Goal: Task Accomplishment & Management: Use online tool/utility

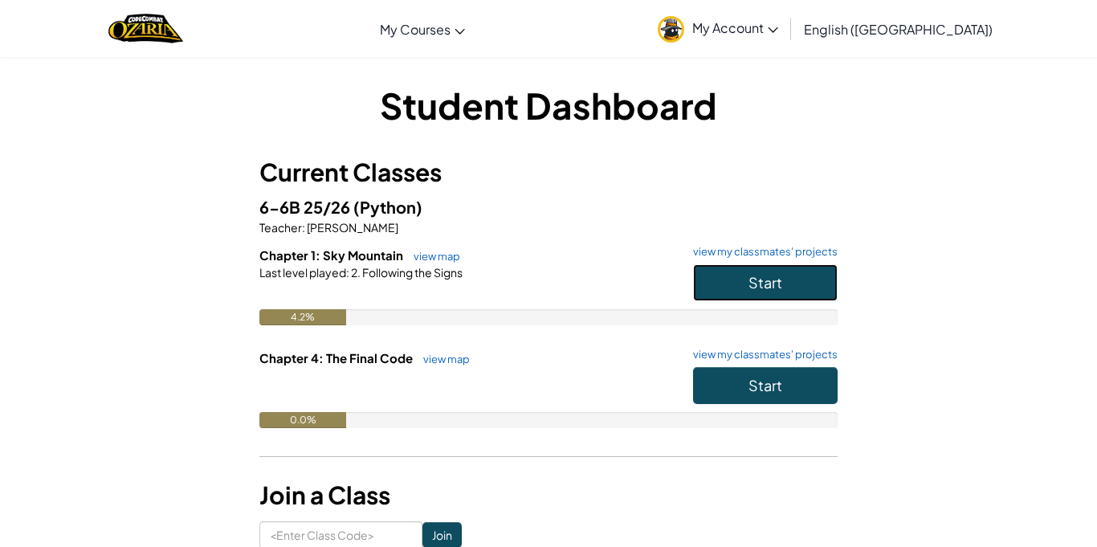
click at [776, 276] on span "Start" at bounding box center [765, 282] width 34 height 18
click at [707, 283] on button "Start" at bounding box center [765, 282] width 145 height 37
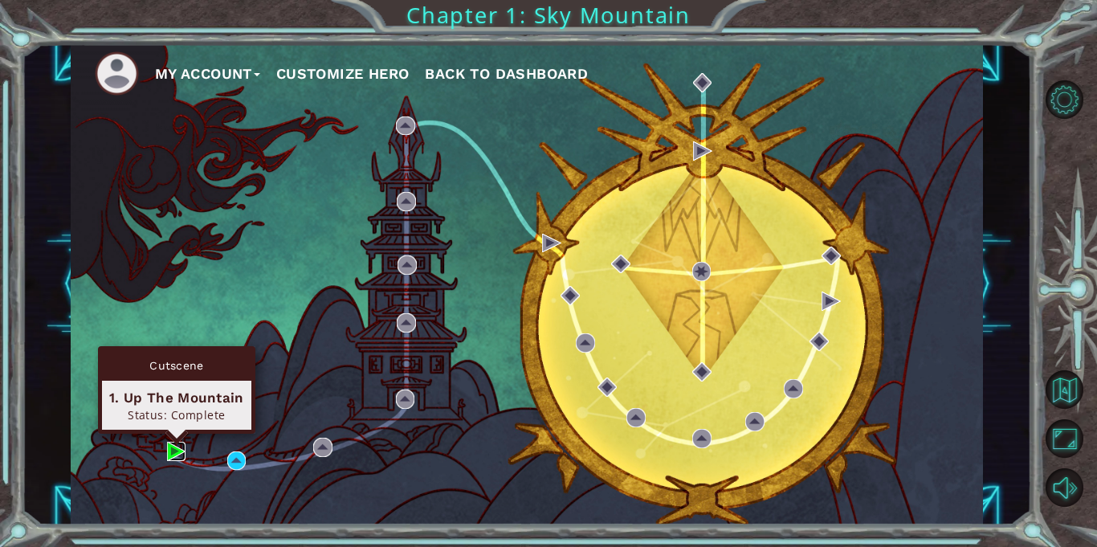
click at [180, 450] on img at bounding box center [176, 451] width 19 height 19
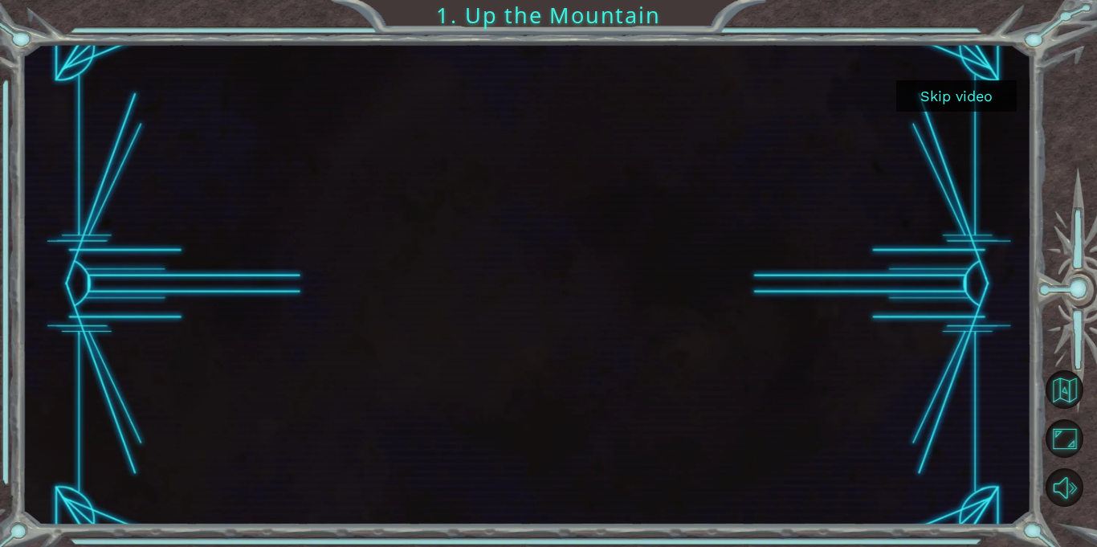
click at [978, 95] on button "Skip video" at bounding box center [956, 95] width 120 height 31
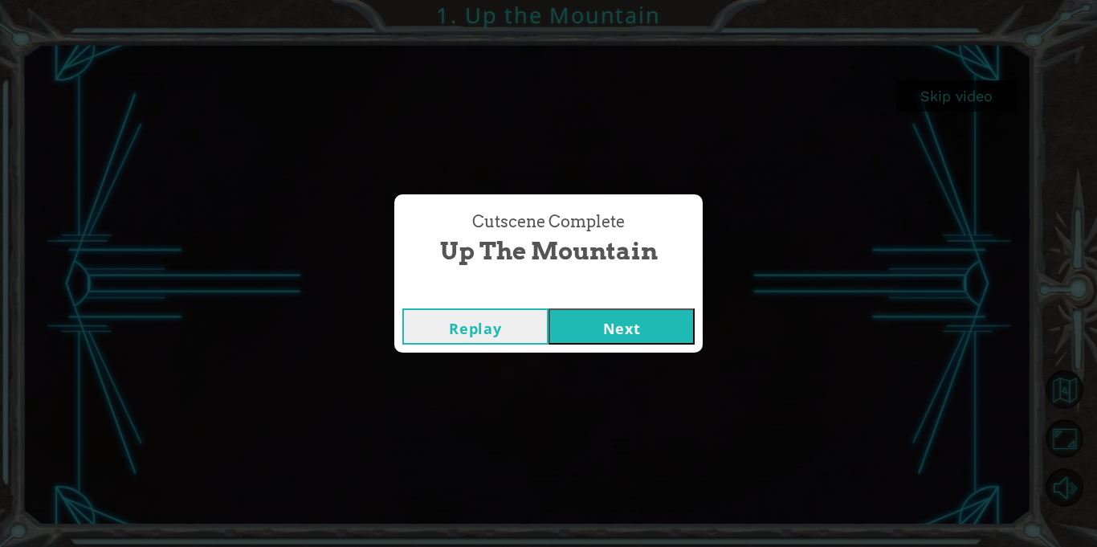
click at [631, 331] on button "Next" at bounding box center [621, 326] width 146 height 36
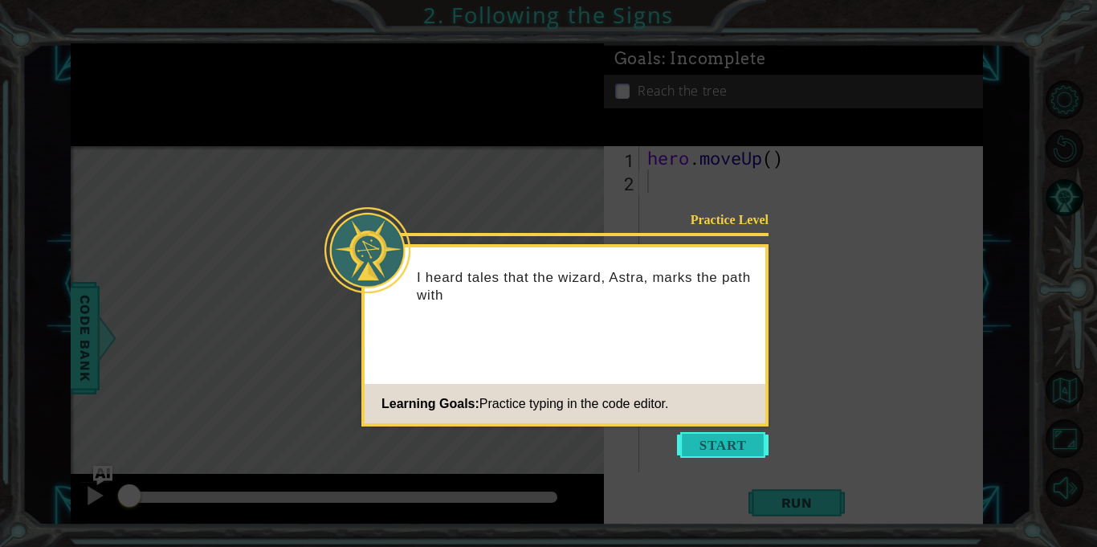
click at [734, 449] on button "Start" at bounding box center [723, 445] width 92 height 26
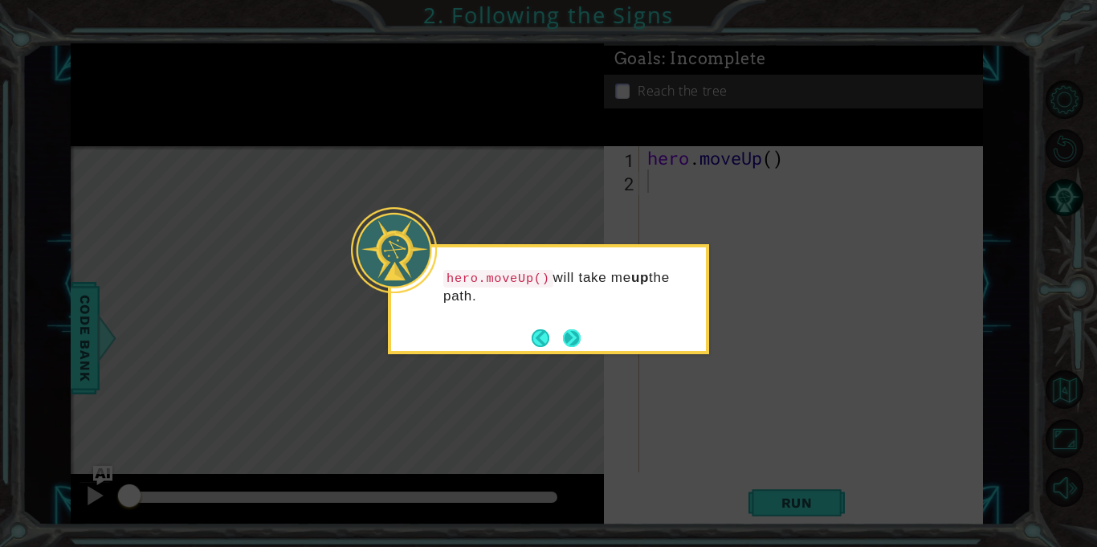
click at [576, 342] on button "Next" at bounding box center [572, 338] width 18 height 18
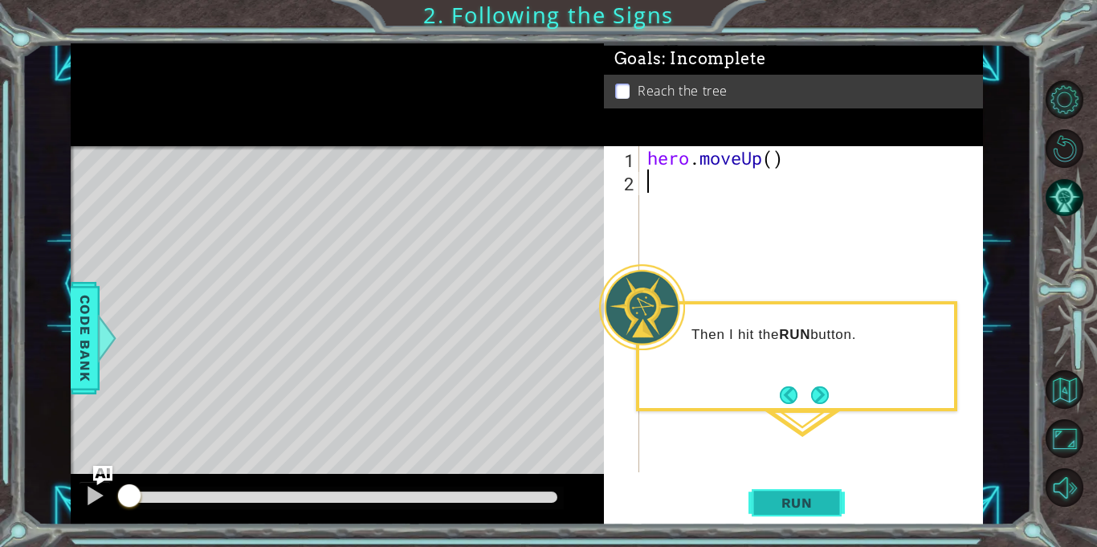
type textarea "h"
click at [813, 504] on span "Run" at bounding box center [796, 503] width 63 height 16
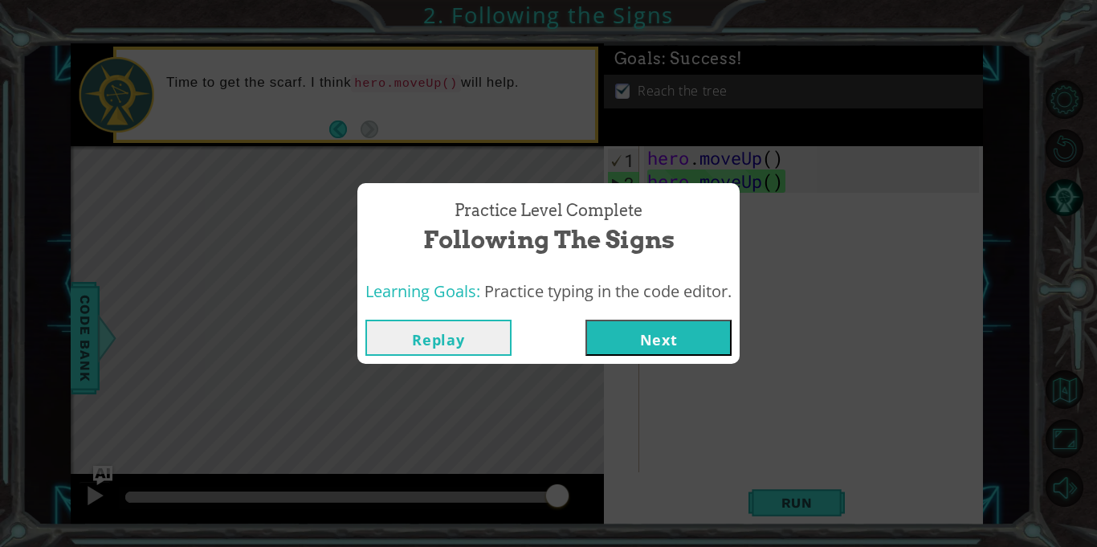
click at [689, 343] on button "Next" at bounding box center [658, 338] width 146 height 36
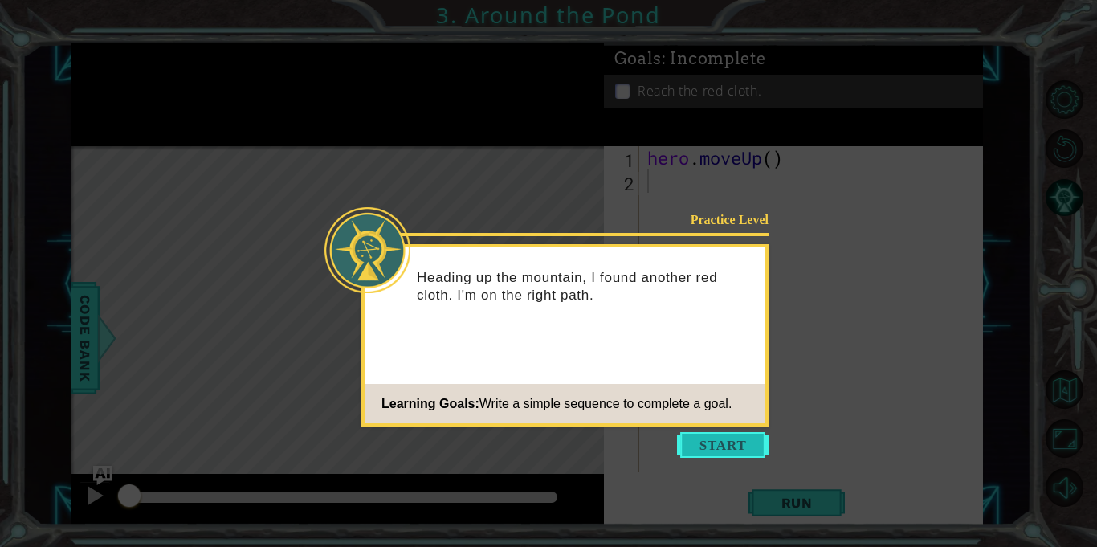
click at [712, 434] on button "Start" at bounding box center [723, 445] width 92 height 26
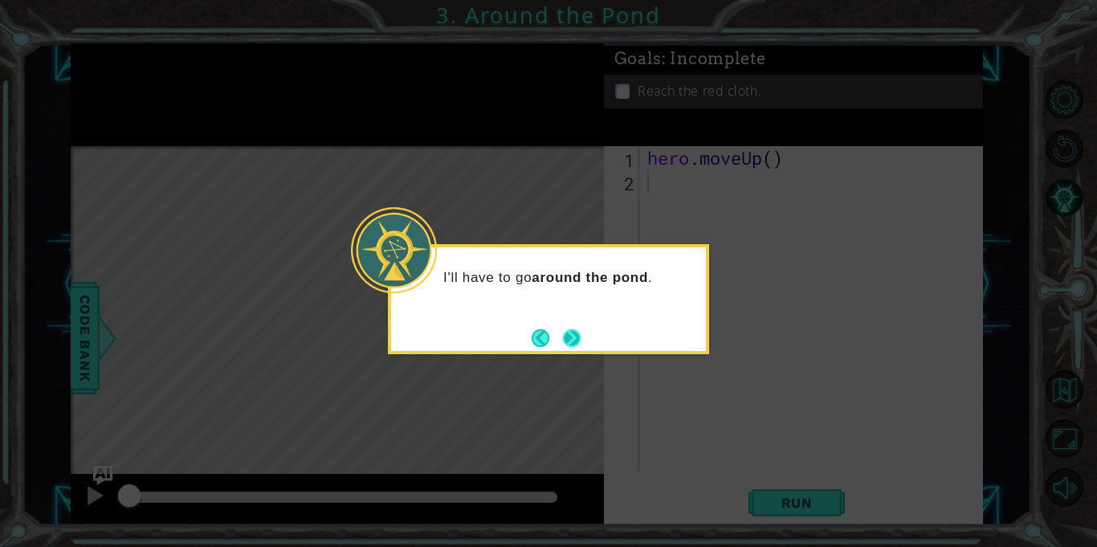
click at [579, 337] on button "Next" at bounding box center [571, 337] width 18 height 18
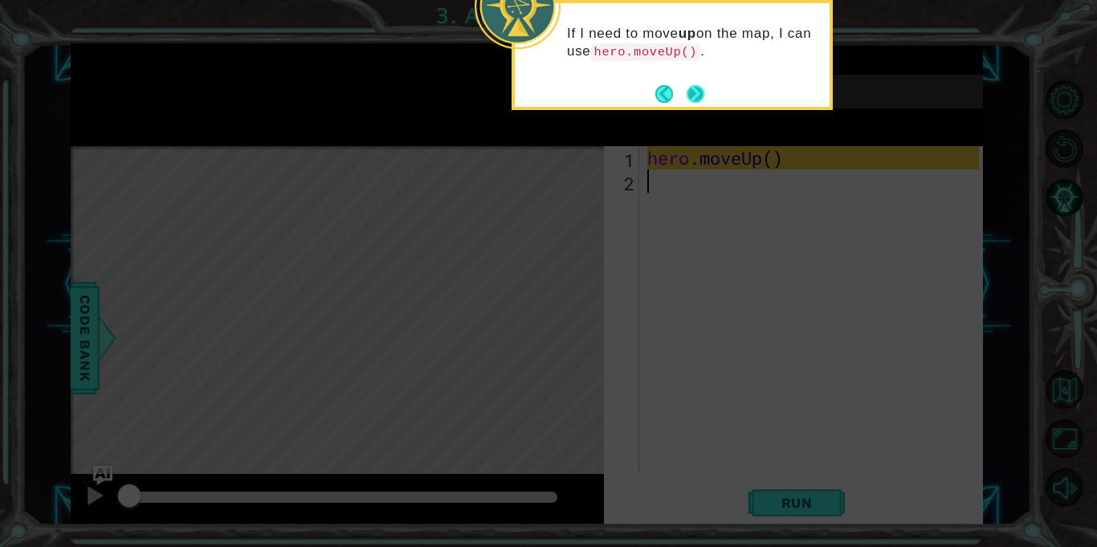
click at [692, 93] on button "Next" at bounding box center [695, 94] width 18 height 18
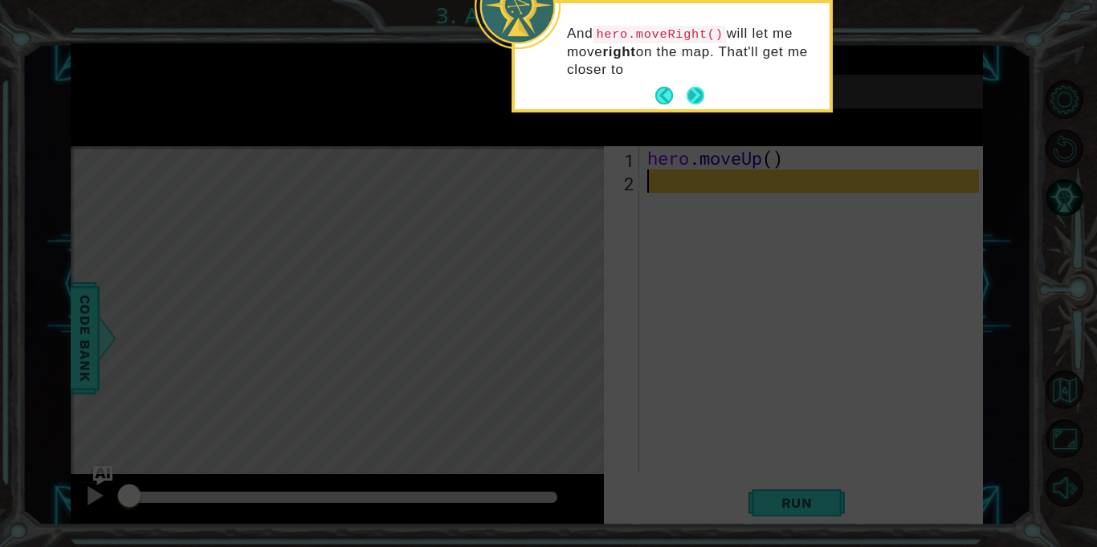
click at [690, 91] on button "Next" at bounding box center [695, 96] width 18 height 18
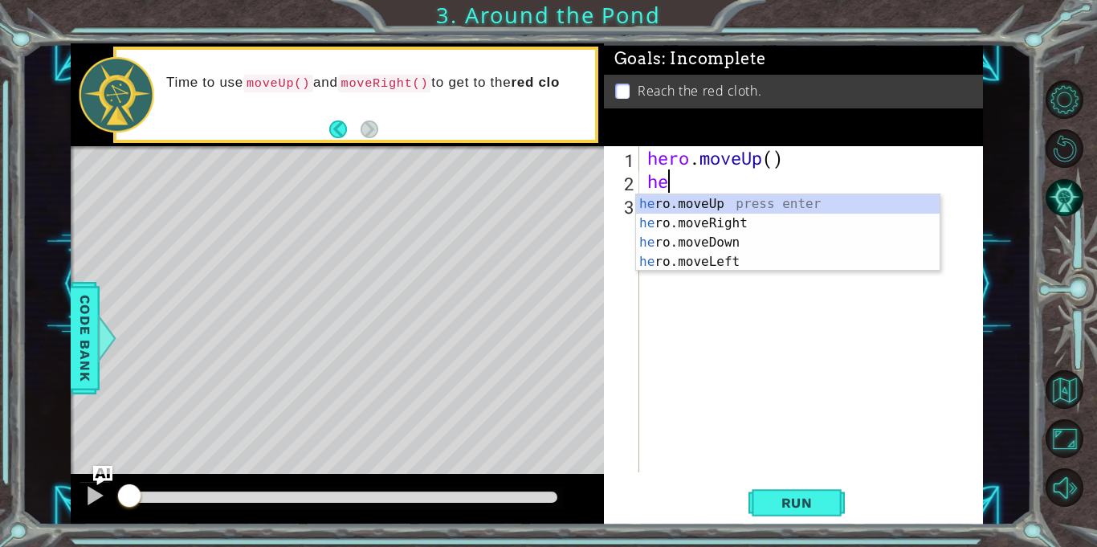
type textarea "her"
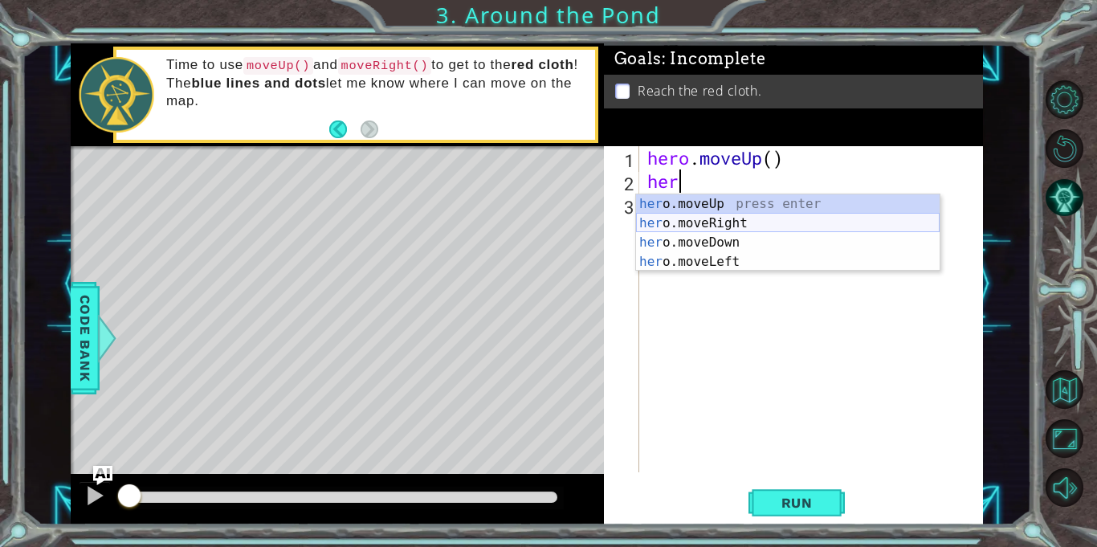
click at [717, 219] on div "her o.moveUp press enter her o.moveRight press enter her o.moveDown press enter…" at bounding box center [787, 252] width 303 height 116
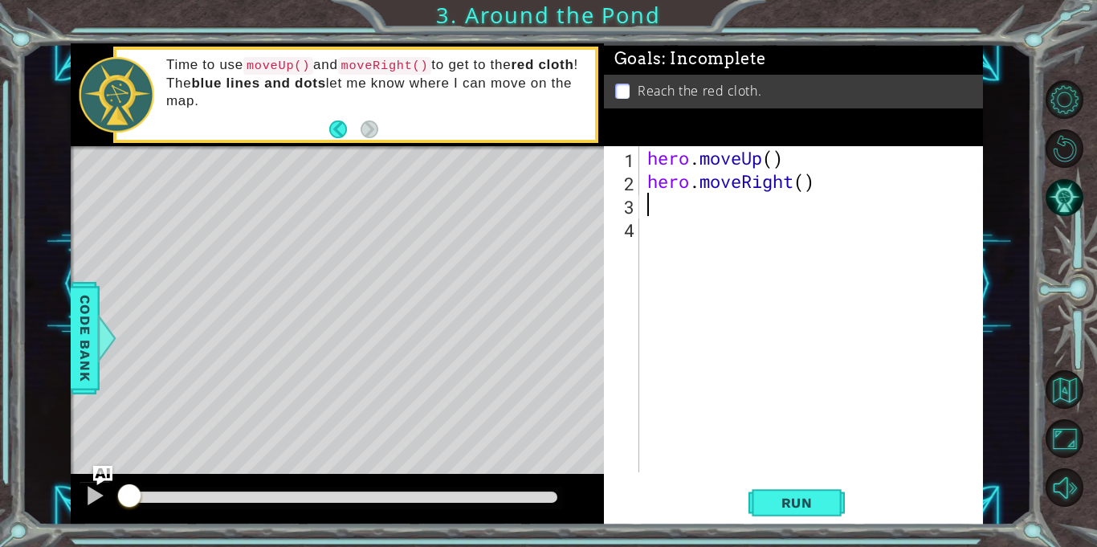
type textarea "h"
click at [776, 496] on span "Run" at bounding box center [796, 503] width 63 height 16
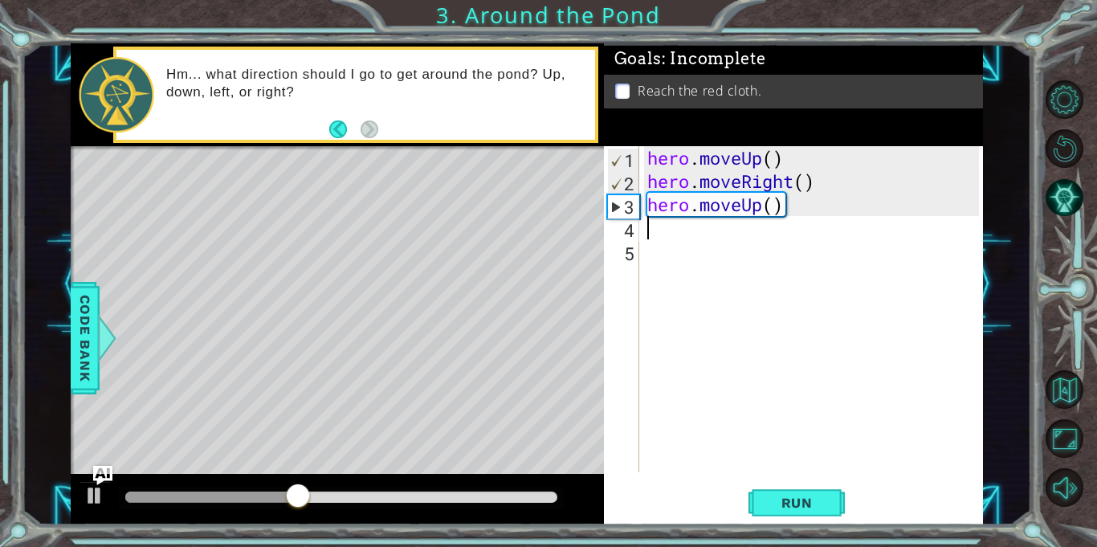
type textarea "h"
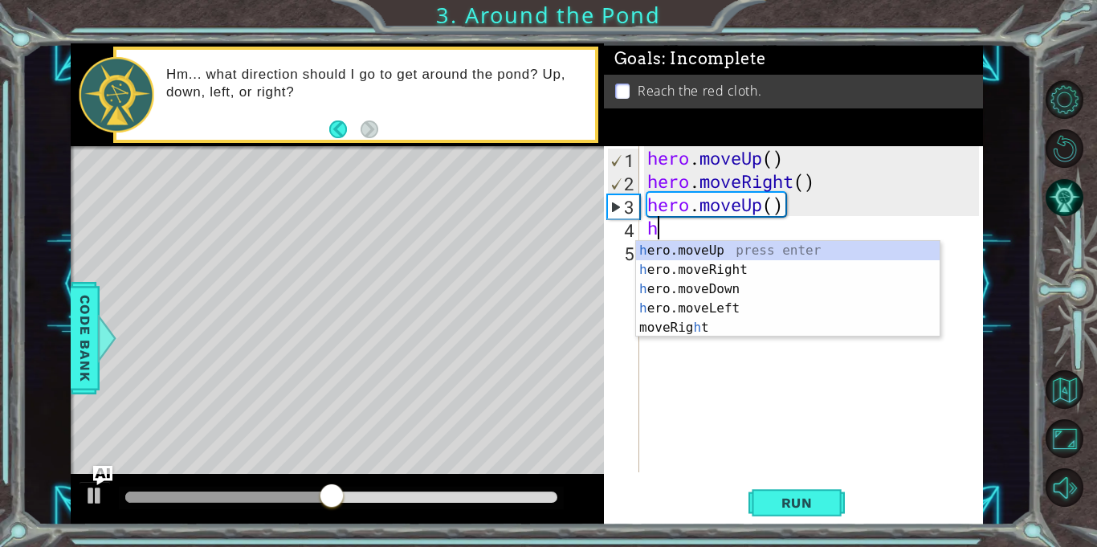
click at [708, 247] on div "h ero.moveUp press enter h ero.moveRight press enter h ero.moveDown press enter…" at bounding box center [787, 308] width 303 height 135
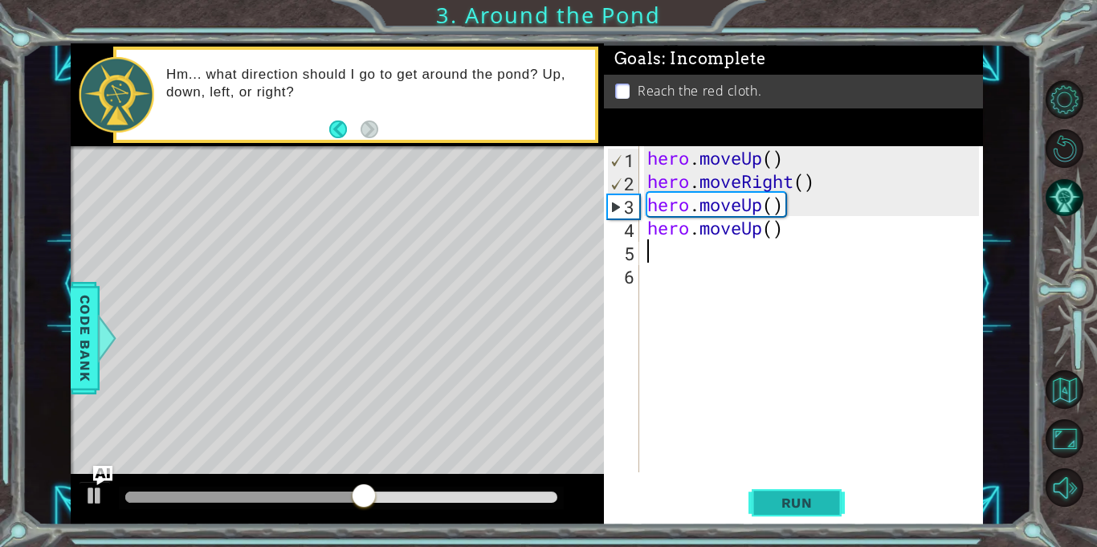
click at [793, 498] on span "Run" at bounding box center [796, 503] width 63 height 16
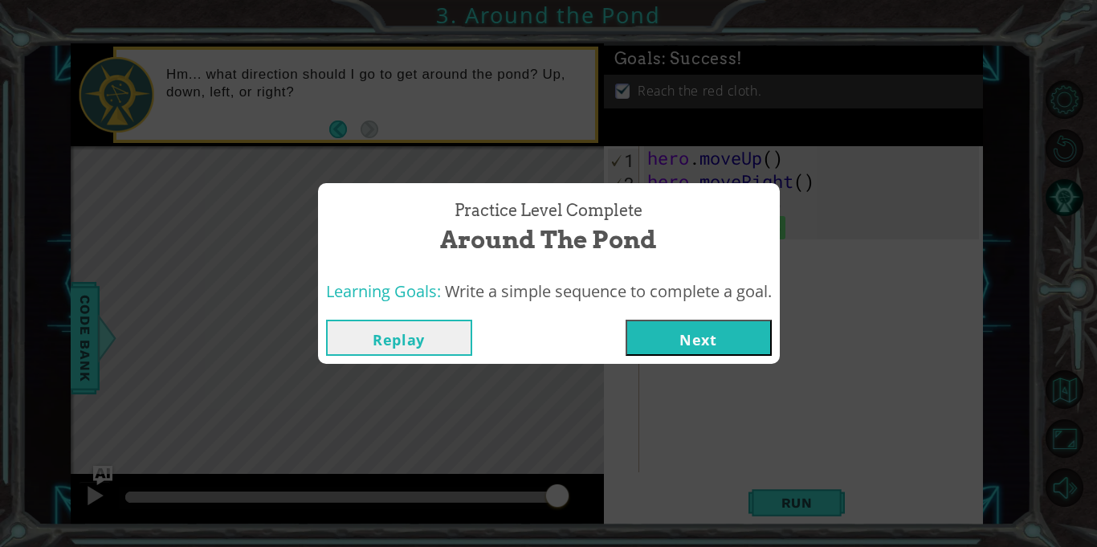
click at [694, 337] on button "Next" at bounding box center [698, 338] width 146 height 36
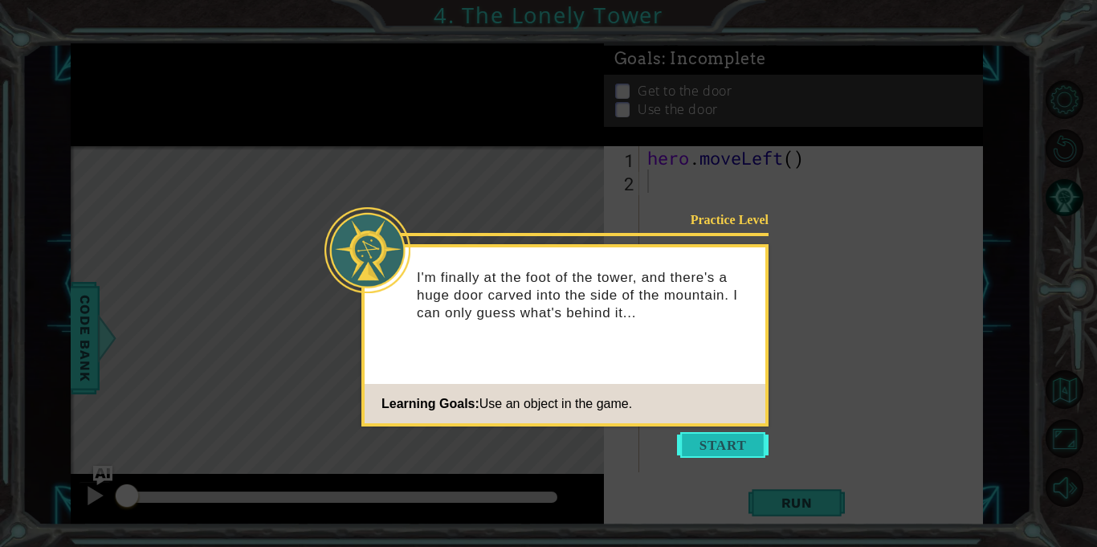
click at [722, 438] on button "Start" at bounding box center [723, 445] width 92 height 26
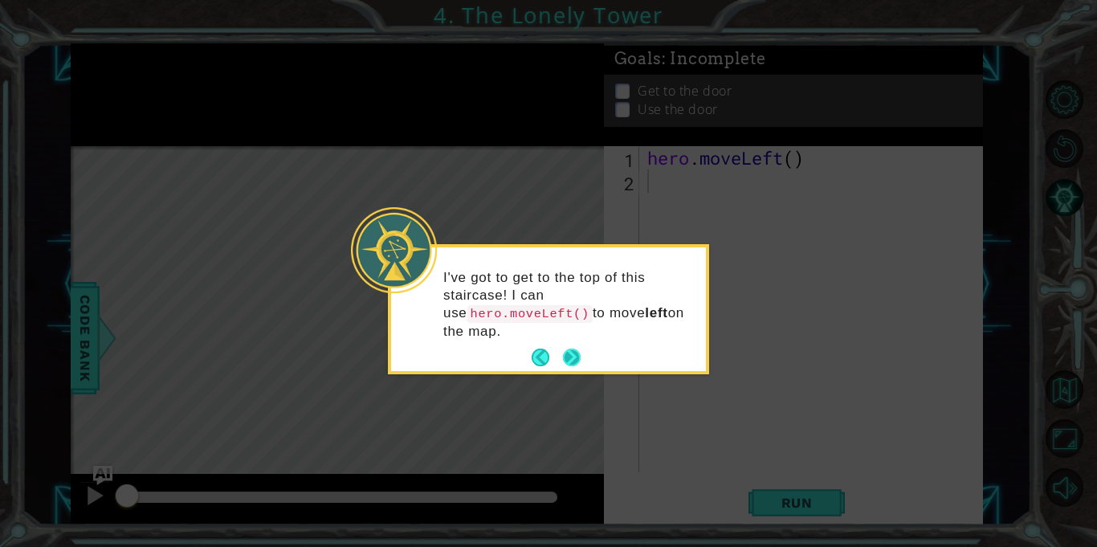
click at [568, 357] on button "Next" at bounding box center [572, 357] width 18 height 18
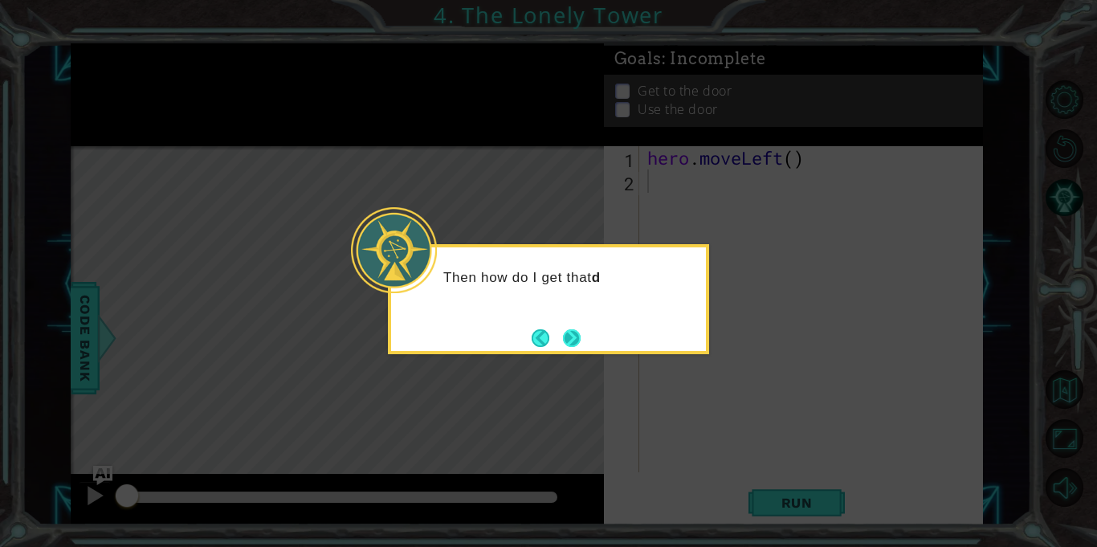
click at [568, 340] on button "Next" at bounding box center [572, 337] width 18 height 18
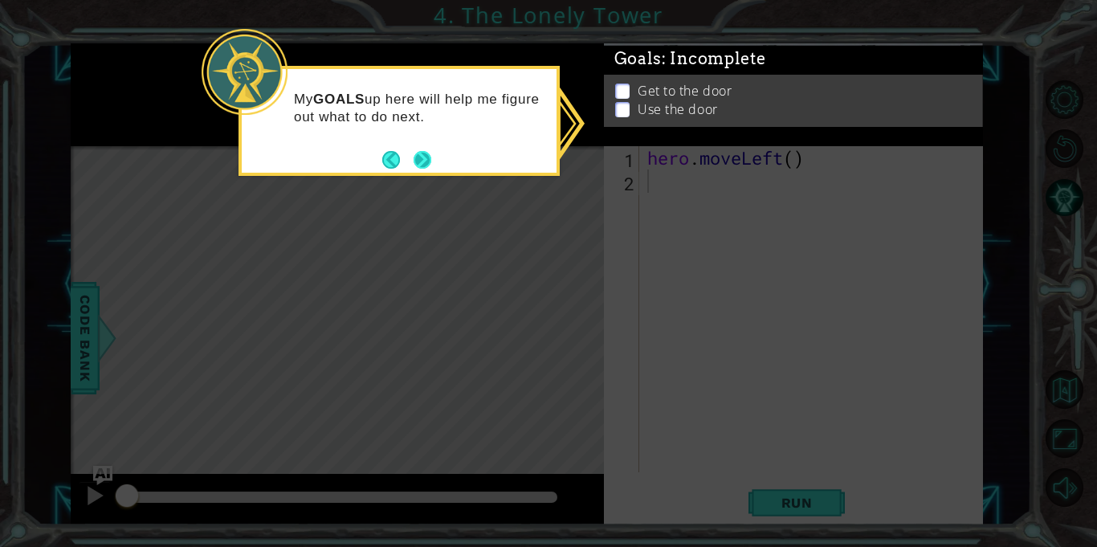
click at [413, 157] on button "Next" at bounding box center [422, 160] width 26 height 26
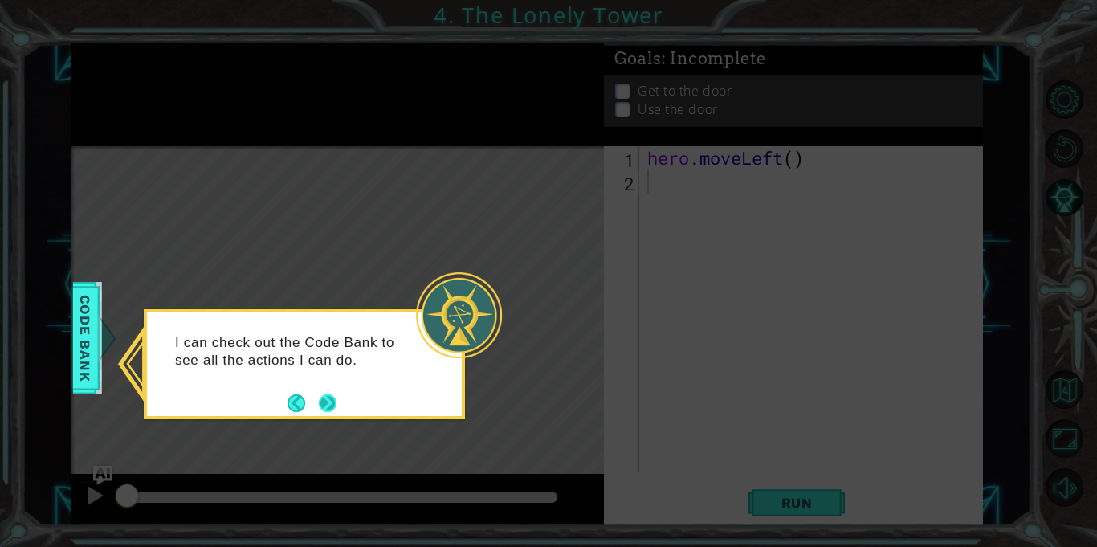
click at [324, 401] on button "Next" at bounding box center [328, 403] width 18 height 18
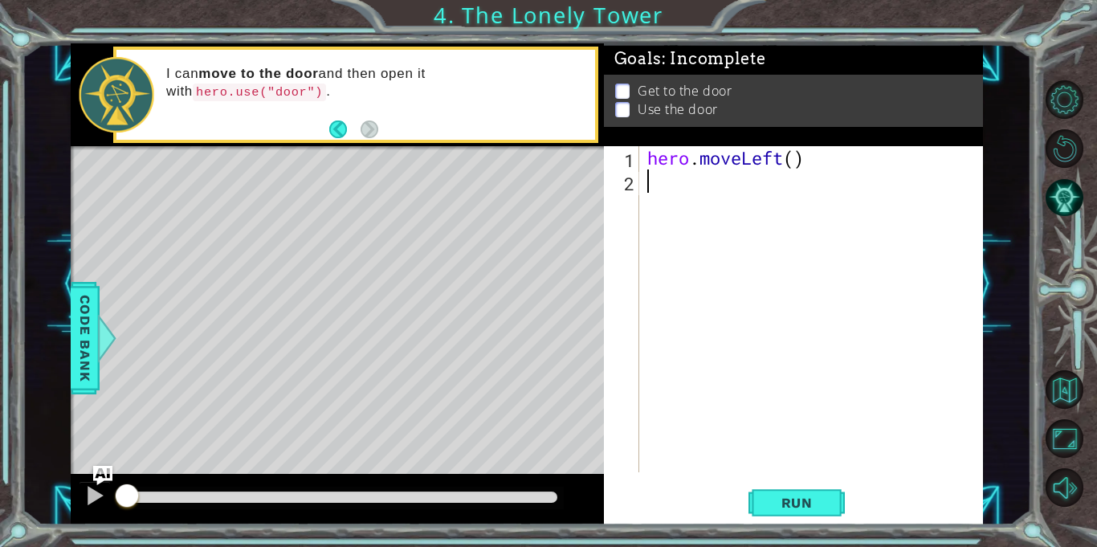
type textarea "h"
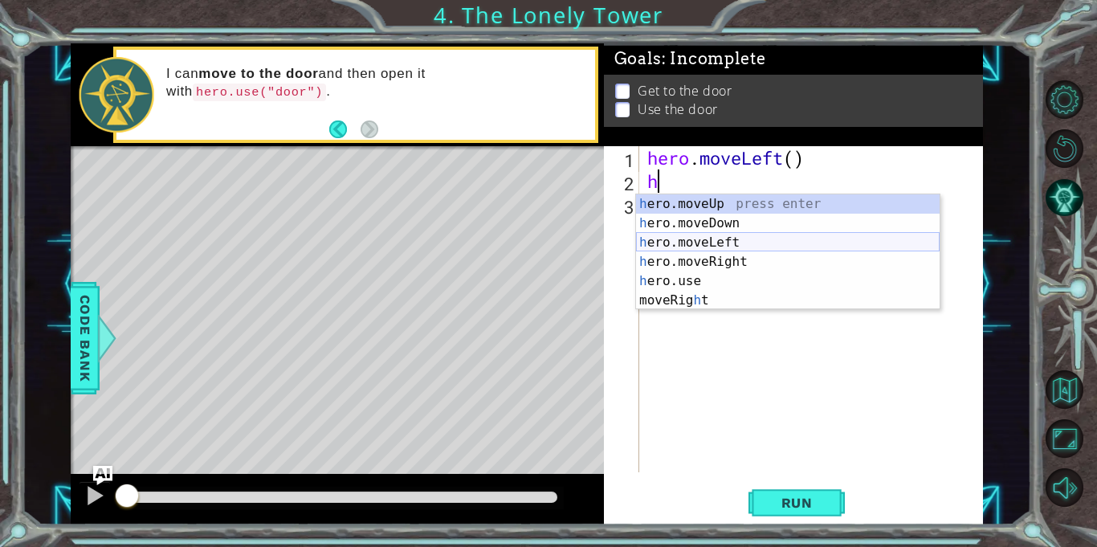
click at [725, 249] on div "h ero.moveUp press enter h ero.moveDown press enter h ero.moveLeft press enter …" at bounding box center [787, 271] width 303 height 154
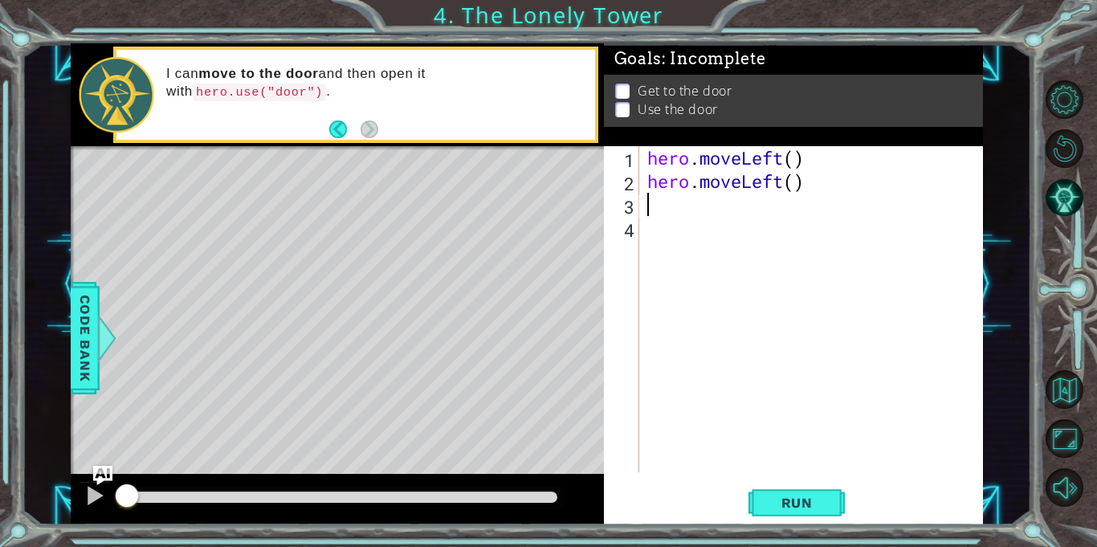
type textarea "h"
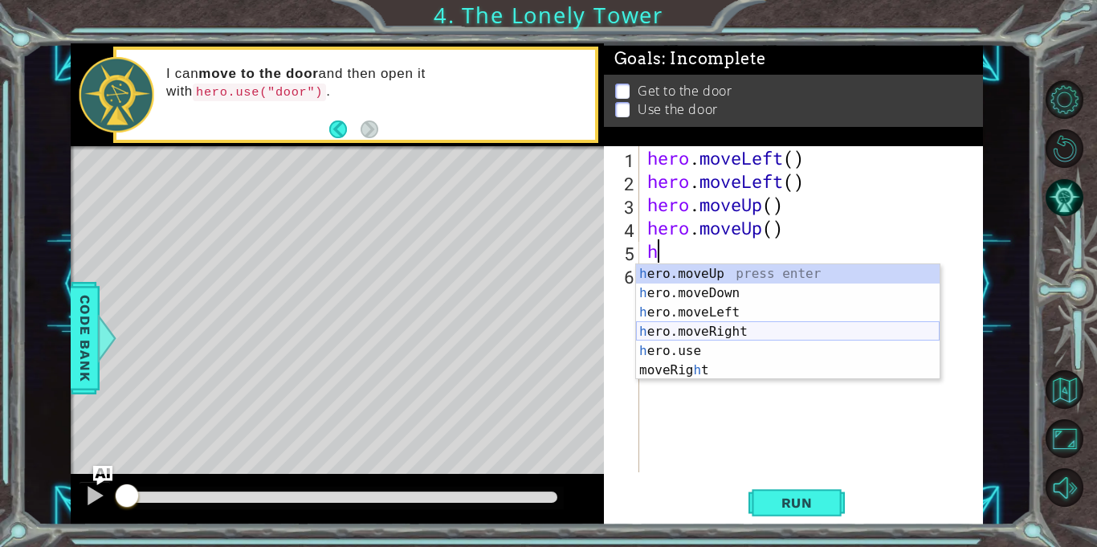
click at [723, 328] on div "h ero.moveUp press enter h ero.moveDown press enter h ero.moveLeft press enter …" at bounding box center [787, 341] width 303 height 154
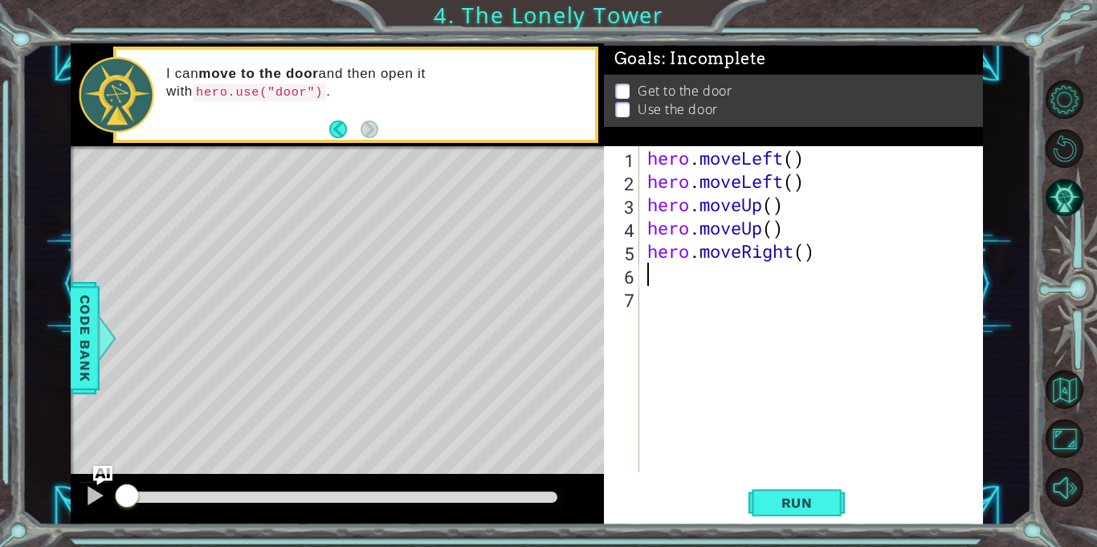
type textarea "h"
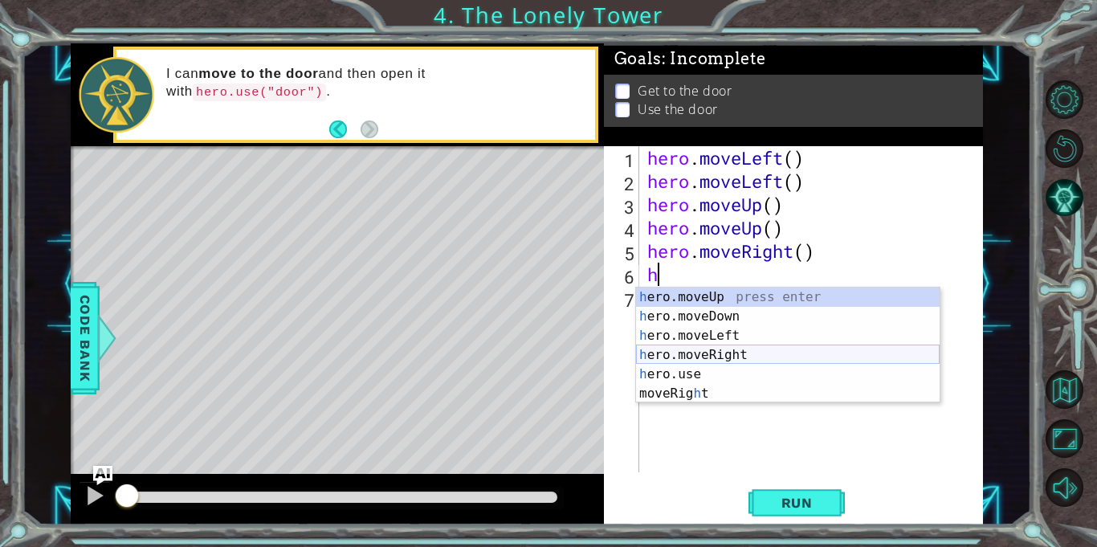
click at [743, 351] on div "h ero.moveUp press enter h ero.moveDown press enter h ero.moveLeft press enter …" at bounding box center [787, 364] width 303 height 154
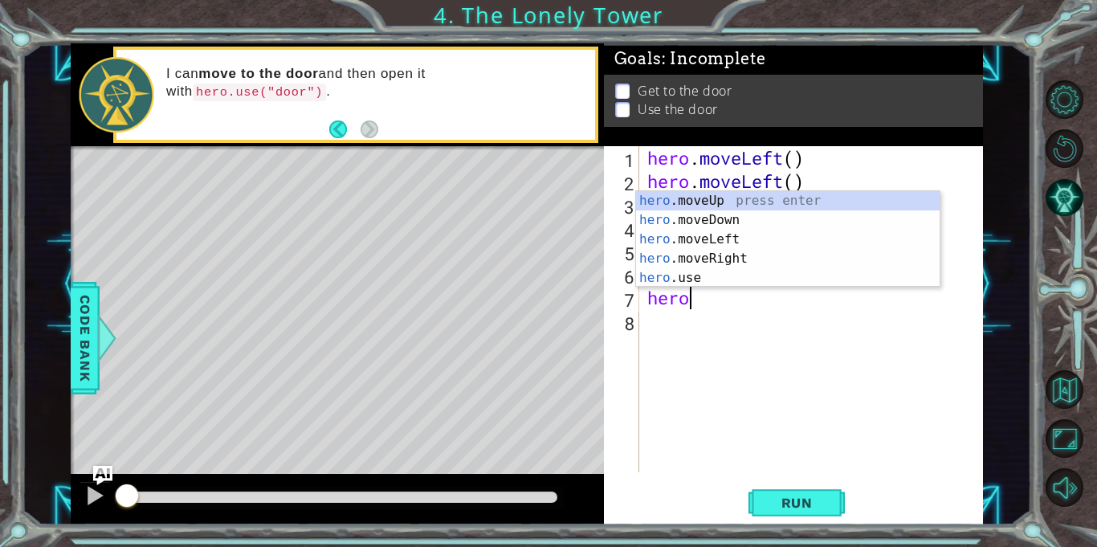
scroll to position [0, 1]
click at [656, 274] on div "hero .moveUp press enter hero .moveDown press enter hero .moveLeft press enter …" at bounding box center [787, 258] width 303 height 135
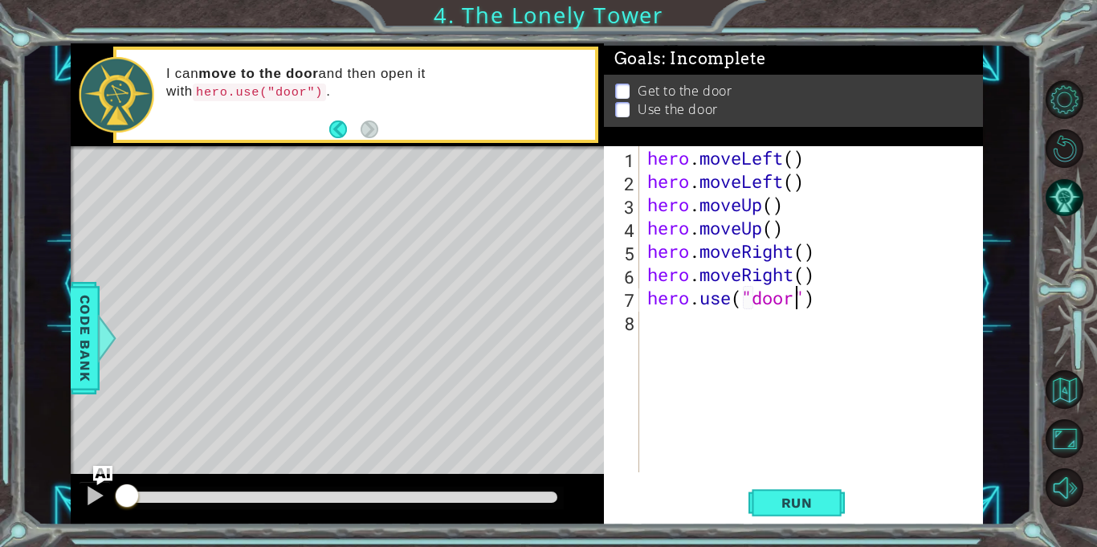
scroll to position [0, 6]
type textarea "hero.use("door")"
click at [792, 502] on span "Run" at bounding box center [796, 503] width 63 height 16
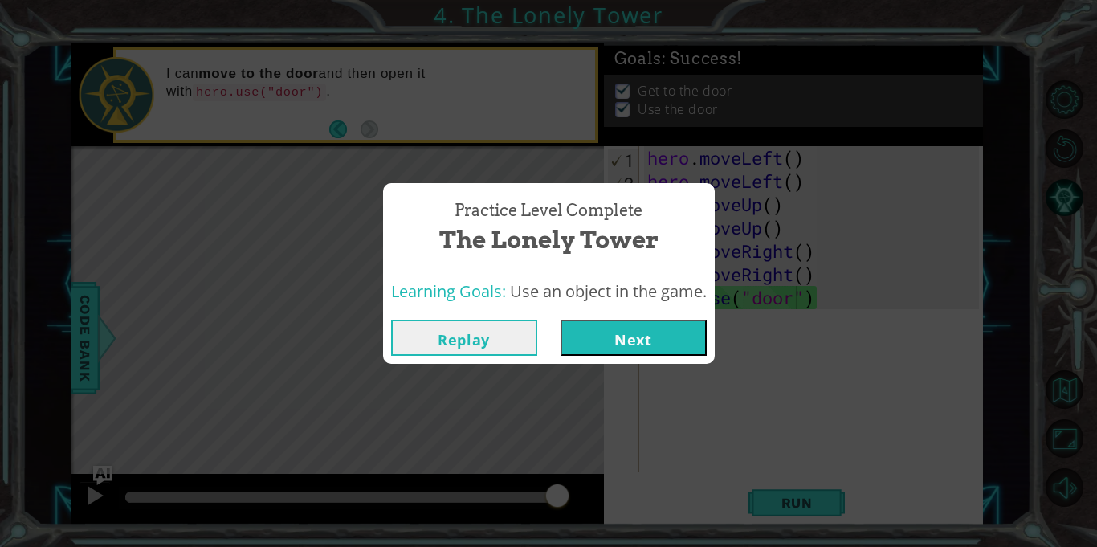
click at [626, 341] on button "Next" at bounding box center [633, 338] width 146 height 36
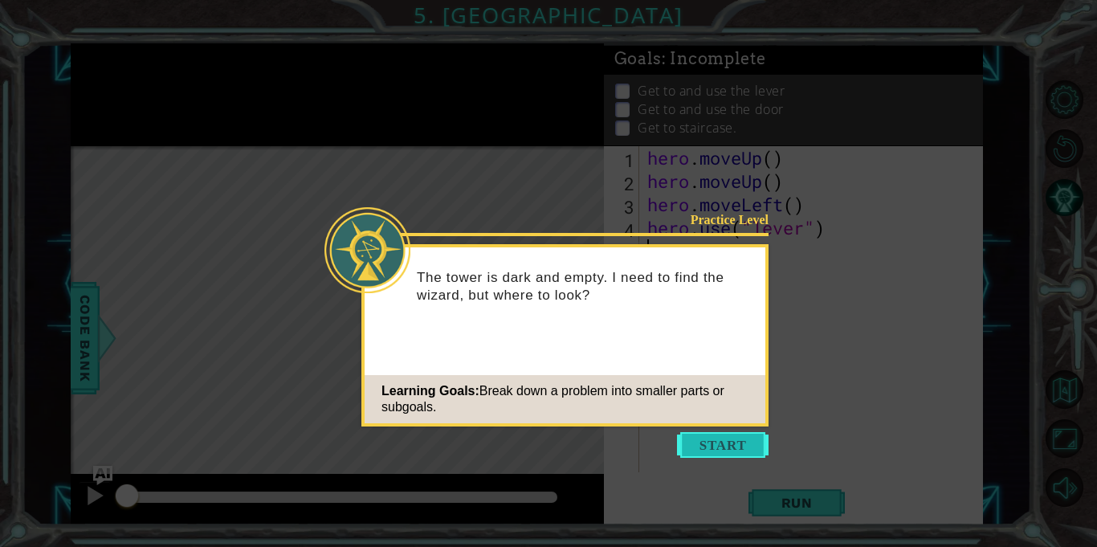
click at [730, 444] on button "Start" at bounding box center [723, 445] width 92 height 26
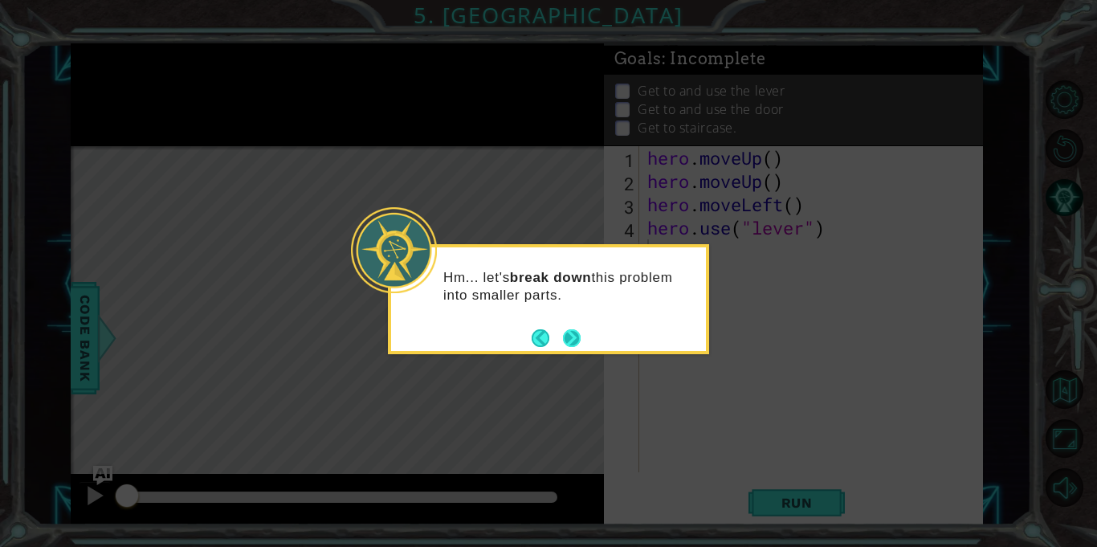
click at [572, 334] on button "Next" at bounding box center [571, 337] width 18 height 18
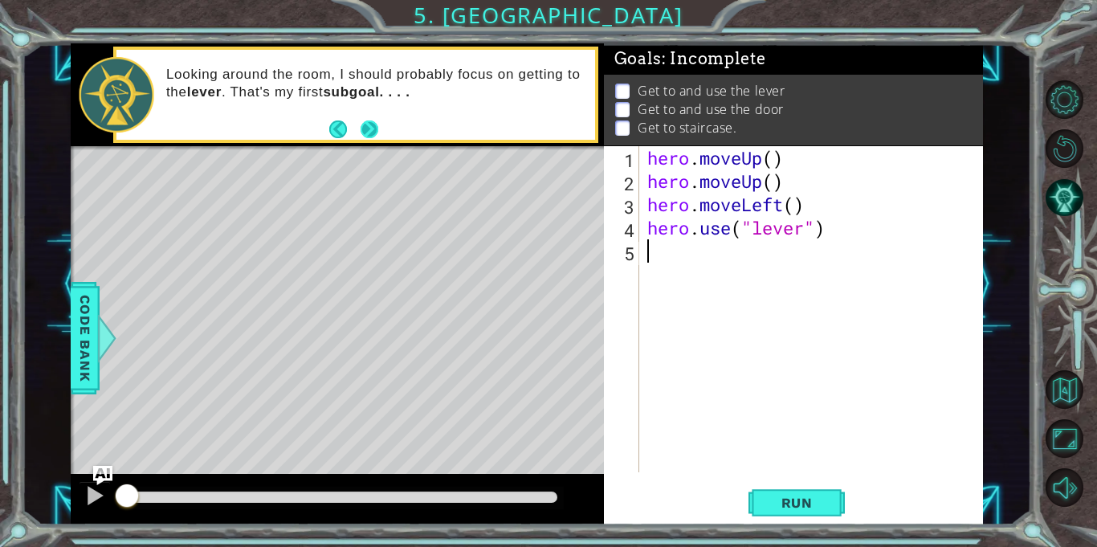
click at [365, 130] on button "Next" at bounding box center [369, 129] width 18 height 18
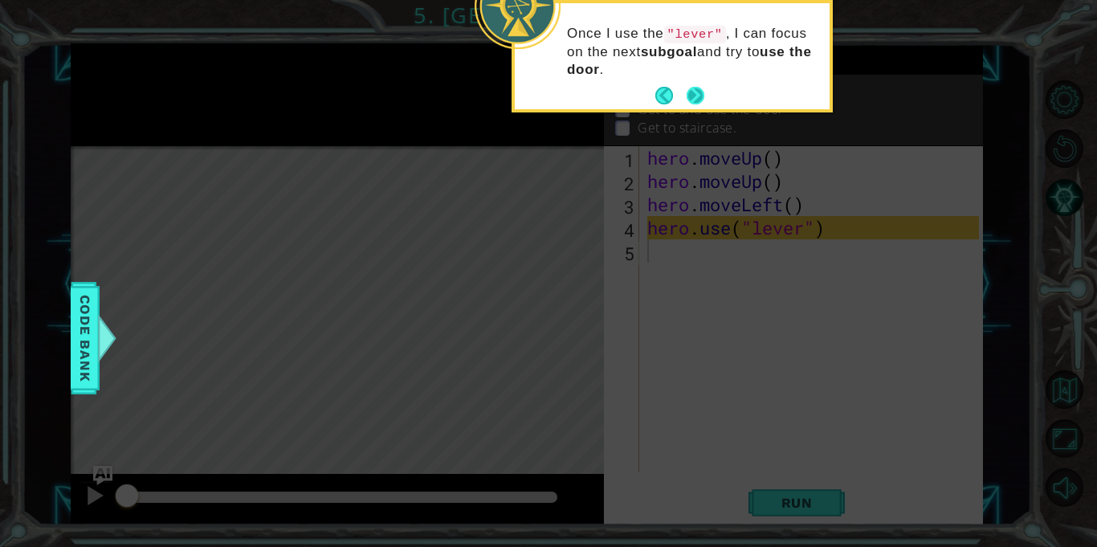
click at [687, 94] on button "Next" at bounding box center [695, 96] width 20 height 20
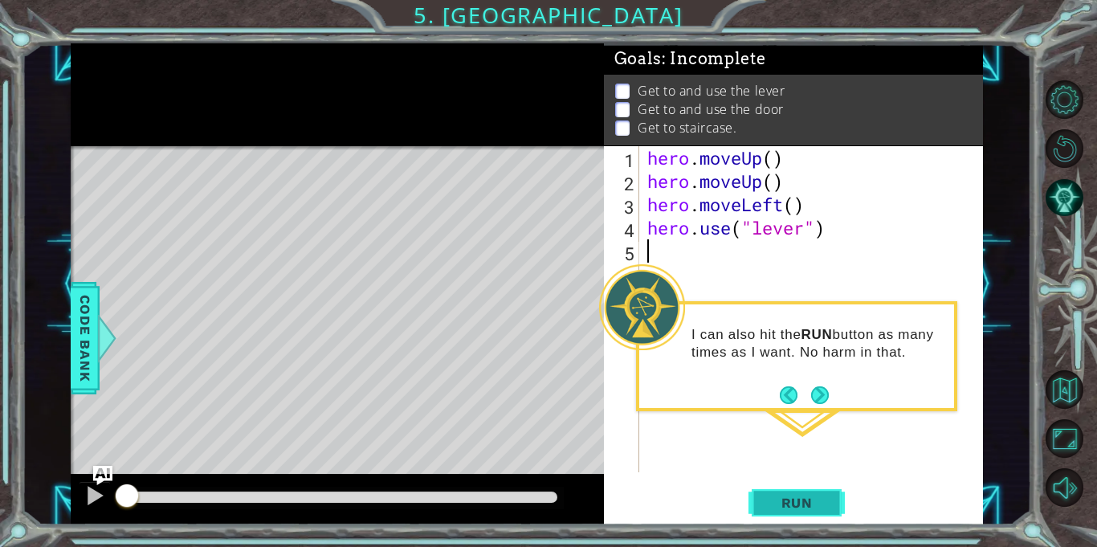
click at [808, 500] on span "Run" at bounding box center [796, 503] width 63 height 16
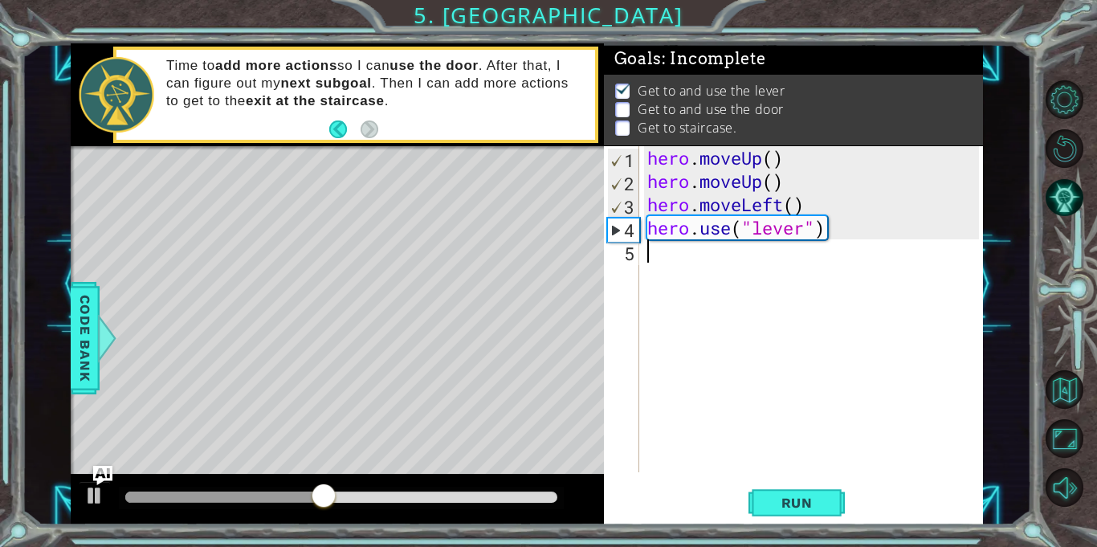
click at [690, 258] on div "hero . moveUp ( ) hero . moveUp ( ) hero . moveLeft ( ) hero . use ( "lever" )" at bounding box center [815, 332] width 343 height 373
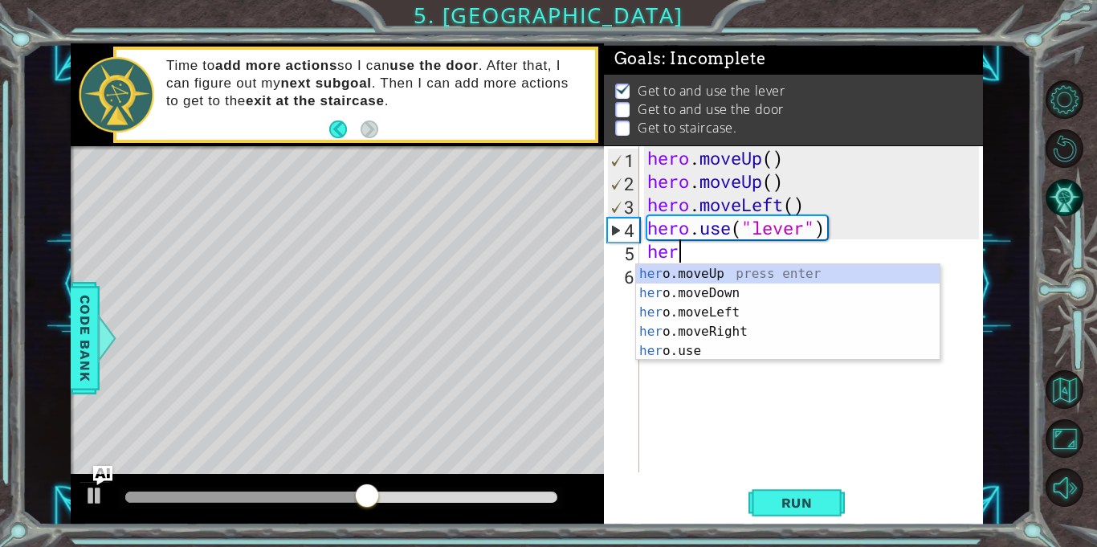
type textarea "hero"
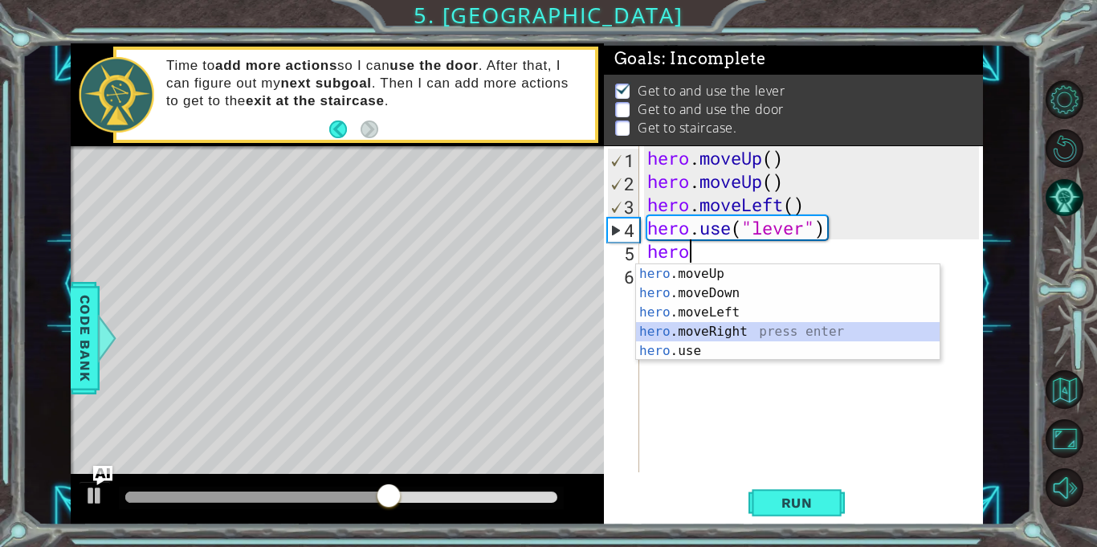
click at [735, 326] on div "hero .moveUp press enter hero .moveDown press enter hero .moveLeft press enter …" at bounding box center [787, 331] width 303 height 135
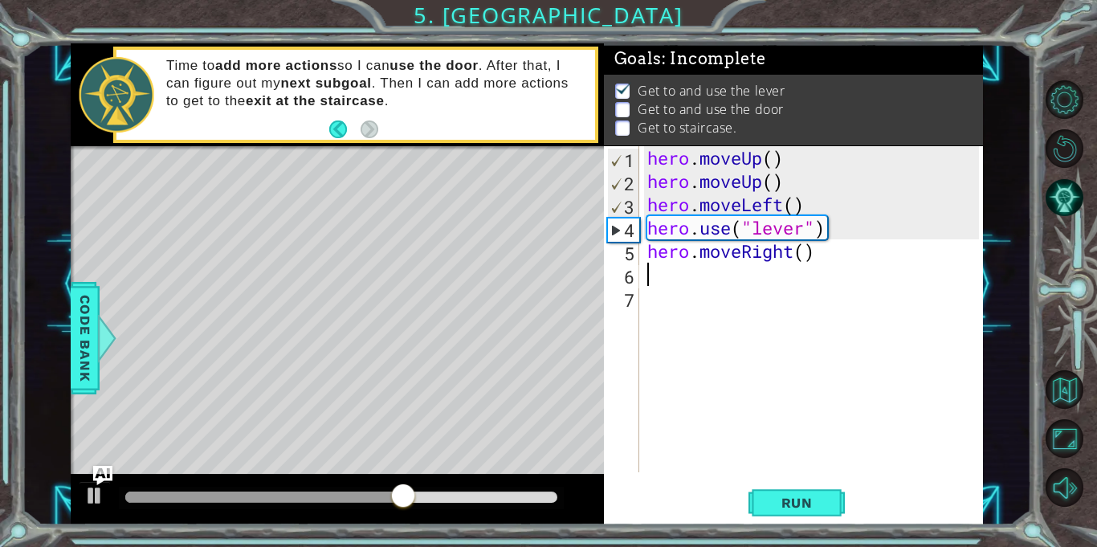
type textarea "h"
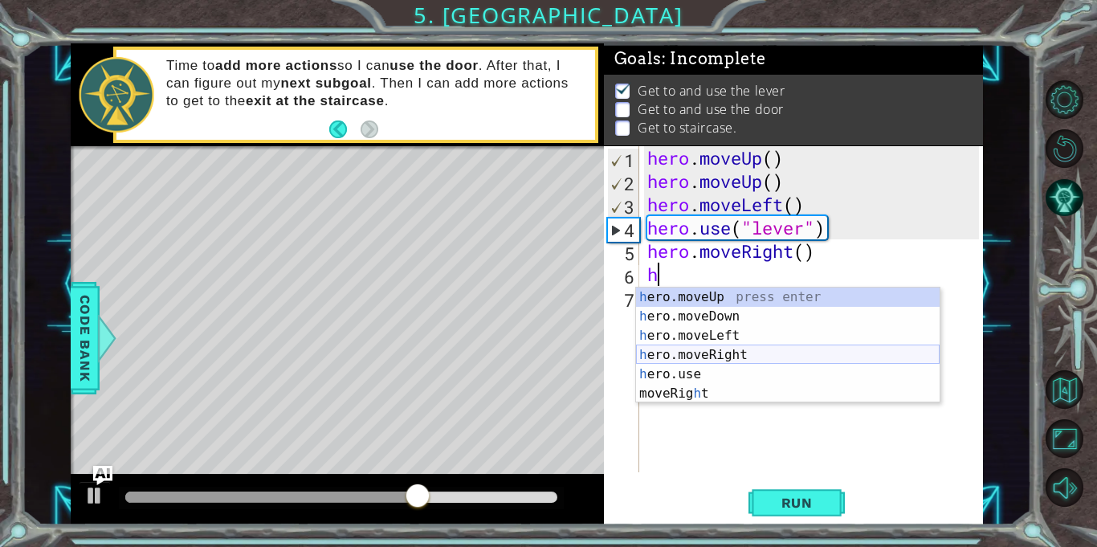
click at [701, 355] on div "h ero.moveUp press enter h ero.moveDown press enter h ero.moveLeft press enter …" at bounding box center [787, 364] width 303 height 154
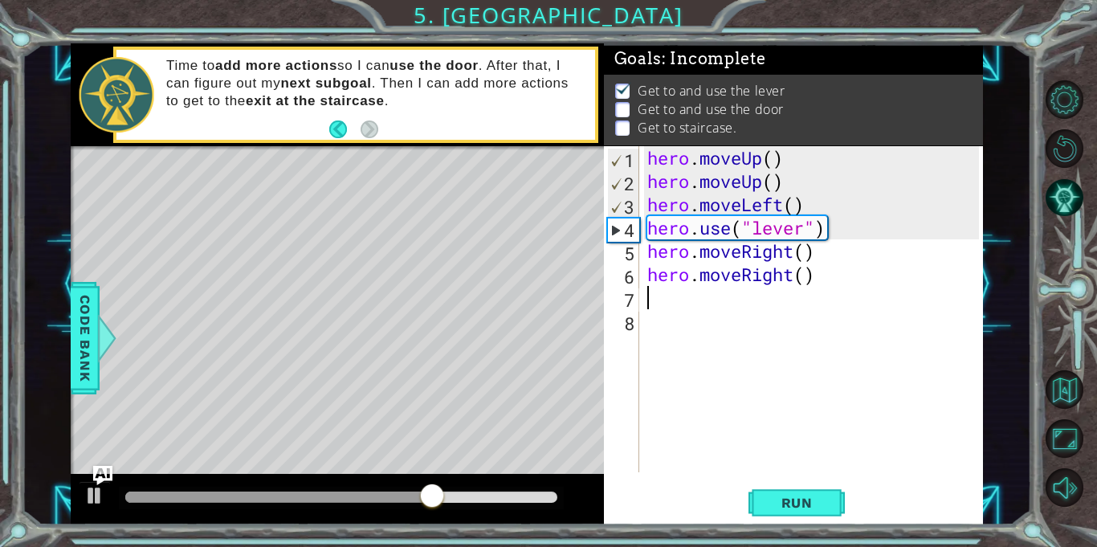
type textarea "h"
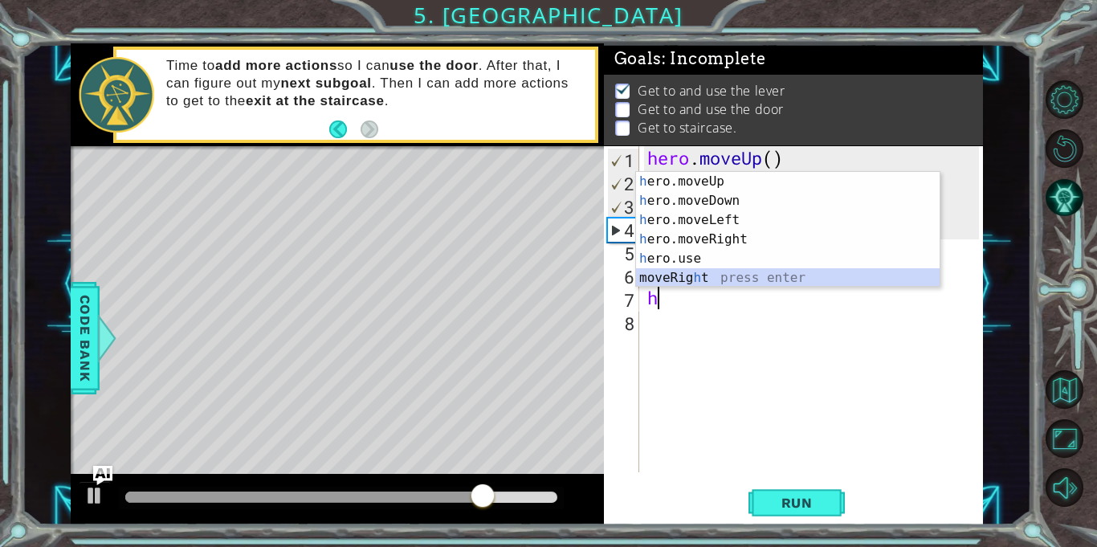
click at [731, 278] on div "h ero.moveUp press enter h ero.moveDown press enter h ero.moveLeft press enter …" at bounding box center [787, 249] width 303 height 154
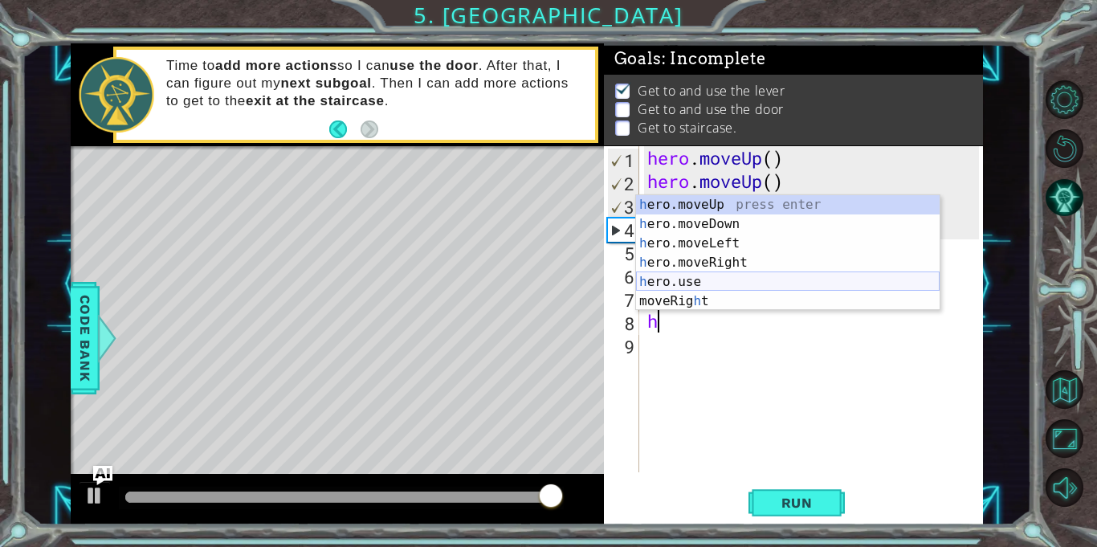
click at [694, 276] on div "h ero.moveUp press enter h ero.moveDown press enter h ero.moveLeft press enter …" at bounding box center [787, 272] width 303 height 154
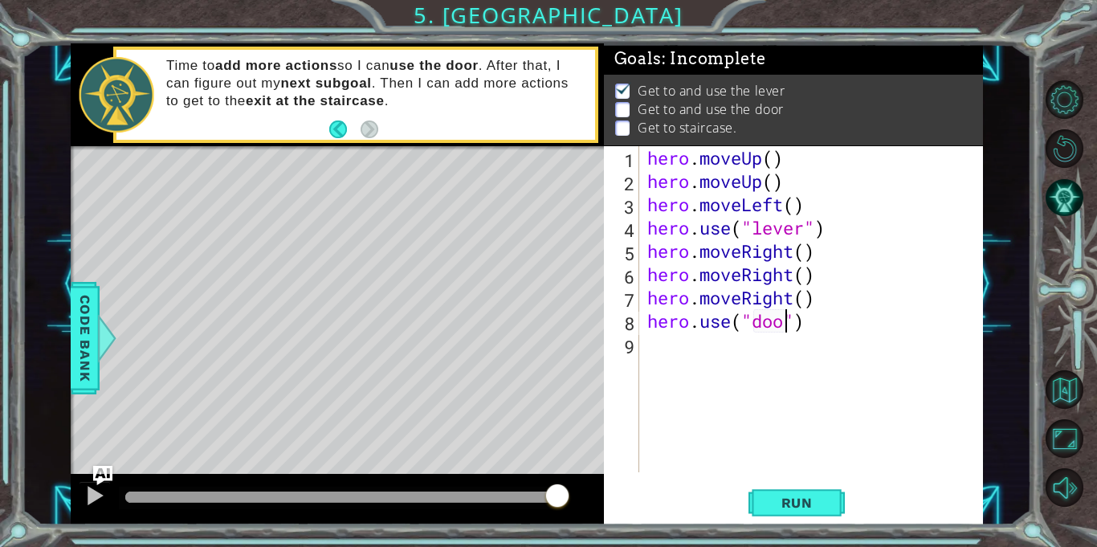
type textarea "hero.use("door")"
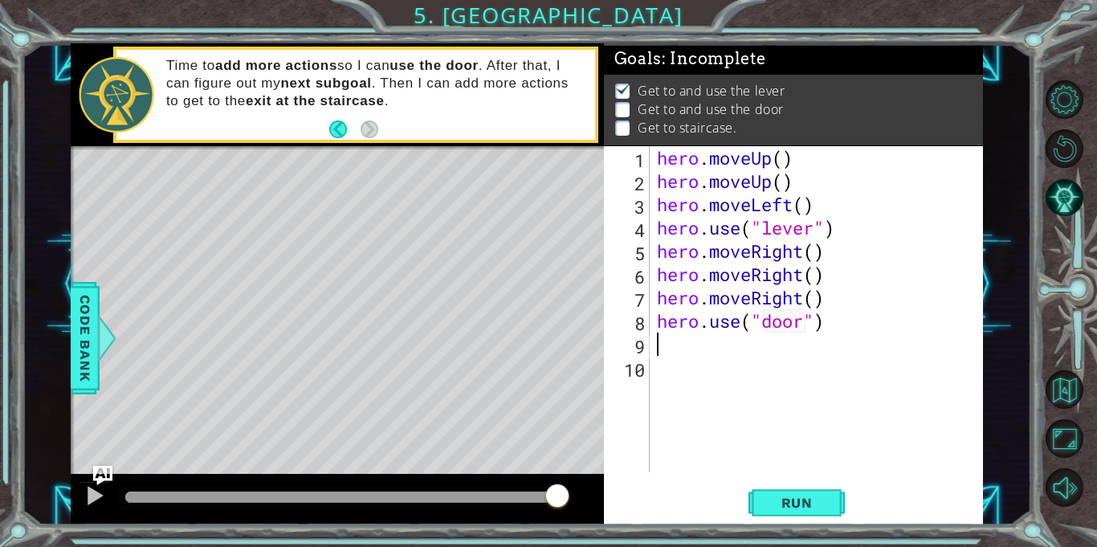
type textarea "he"
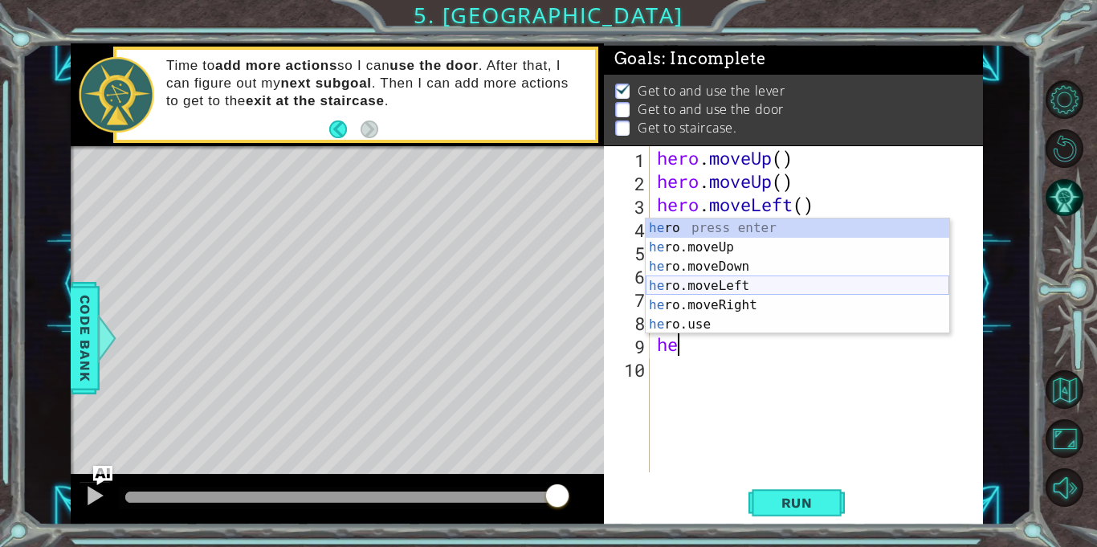
click at [765, 287] on div "he ro press enter he ro.moveUp press enter he ro.moveDown press enter he ro.mov…" at bounding box center [797, 295] width 303 height 154
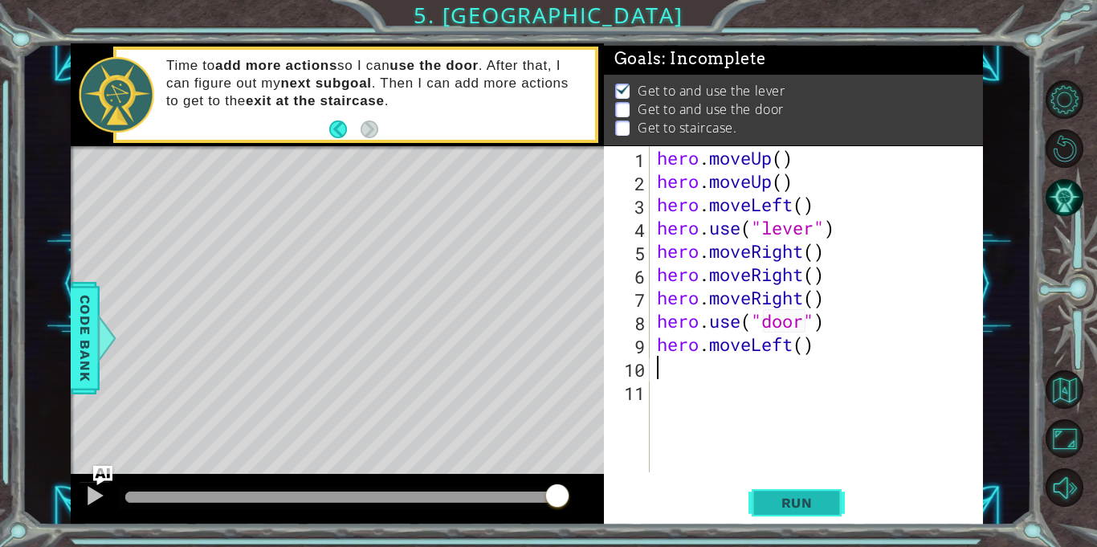
click at [772, 497] on span "Run" at bounding box center [796, 503] width 63 height 16
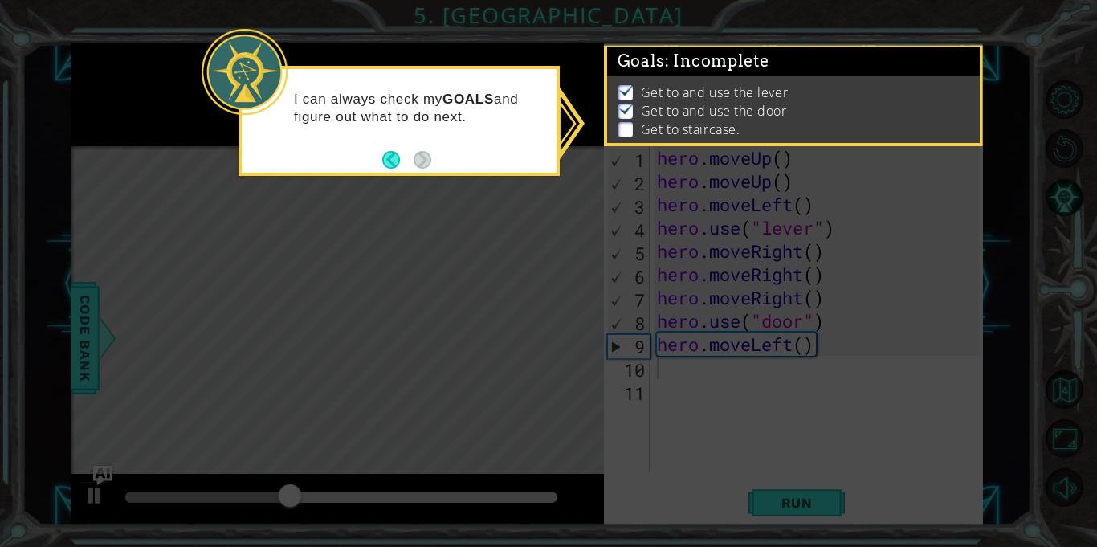
click at [542, 100] on p "I can always check my GOALS and figure out what to do next." at bounding box center [419, 108] width 251 height 35
click at [717, 89] on p "Get to and use the lever" at bounding box center [714, 92] width 147 height 18
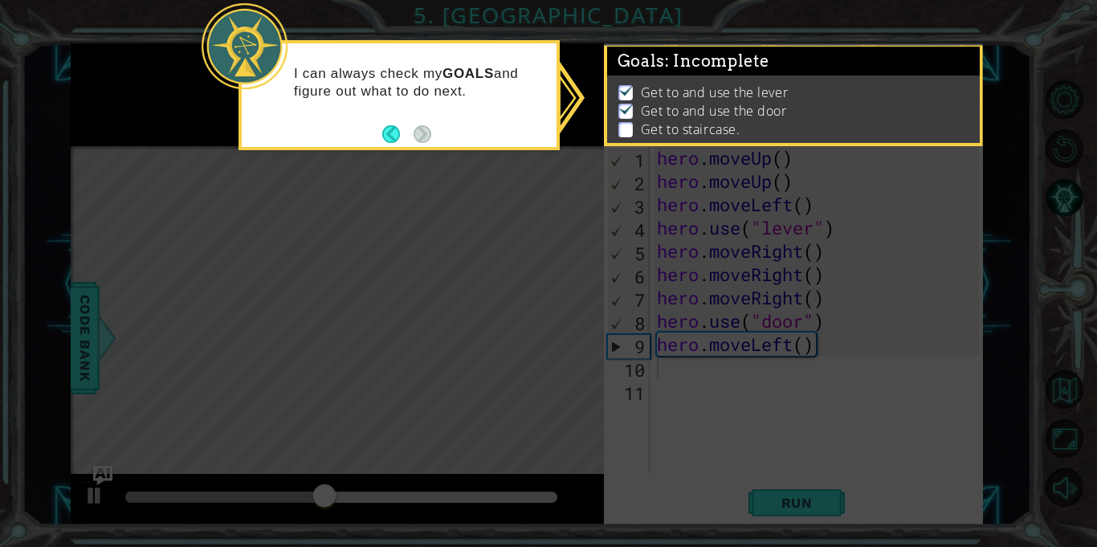
click at [959, 191] on icon at bounding box center [548, 273] width 1097 height 547
click at [955, 188] on icon at bounding box center [548, 273] width 1097 height 547
click at [395, 132] on button "Back" at bounding box center [397, 134] width 31 height 18
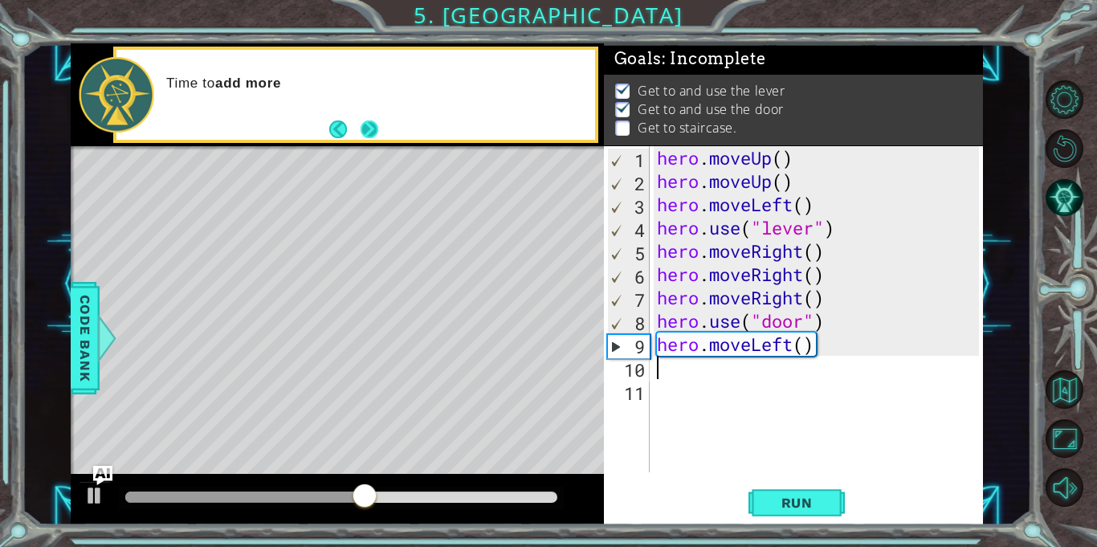
click at [370, 129] on button "Next" at bounding box center [369, 129] width 18 height 18
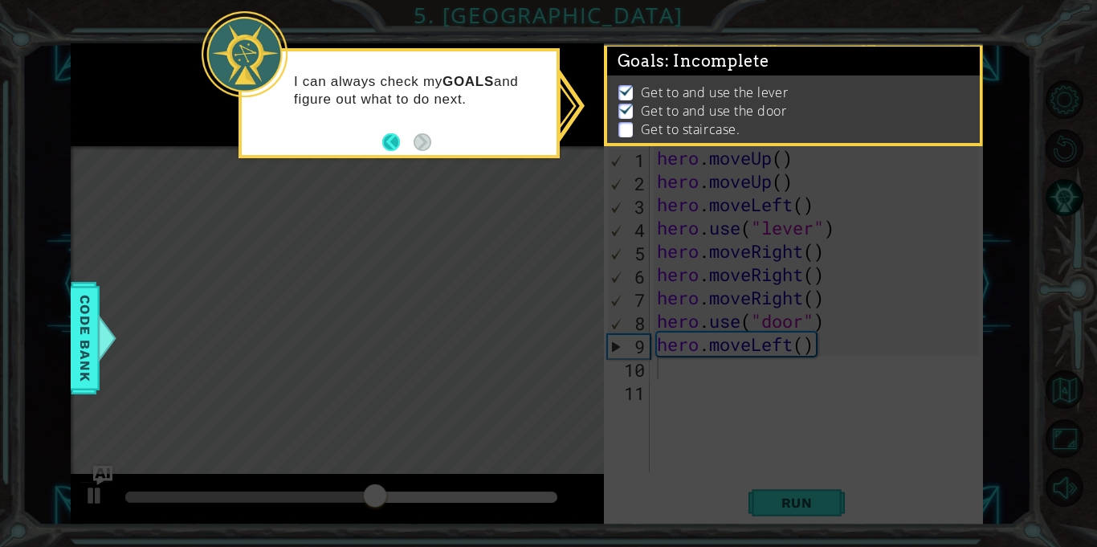
click at [403, 138] on button "Back" at bounding box center [397, 142] width 31 height 18
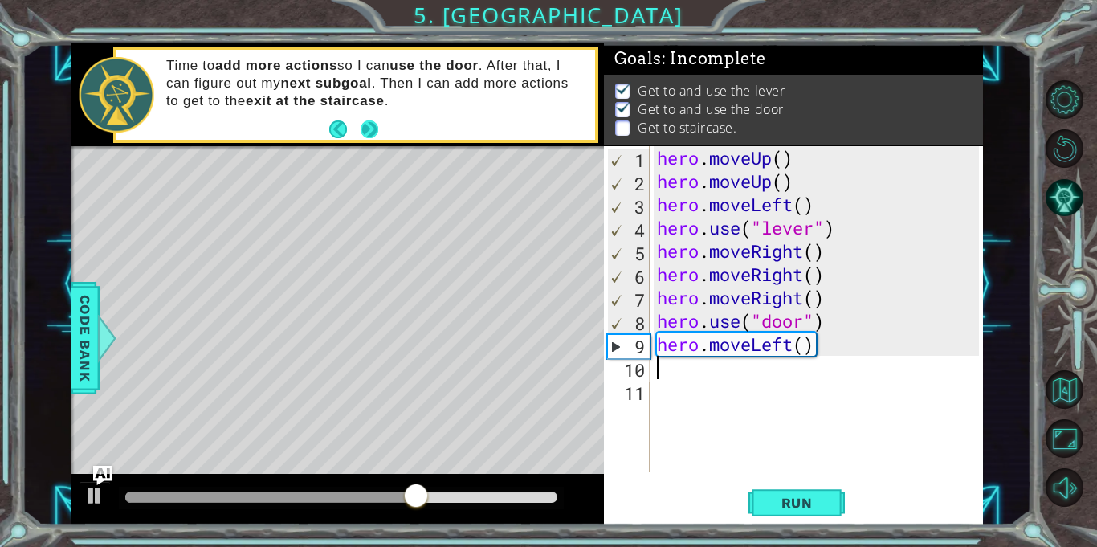
click at [369, 128] on button "Next" at bounding box center [369, 129] width 18 height 18
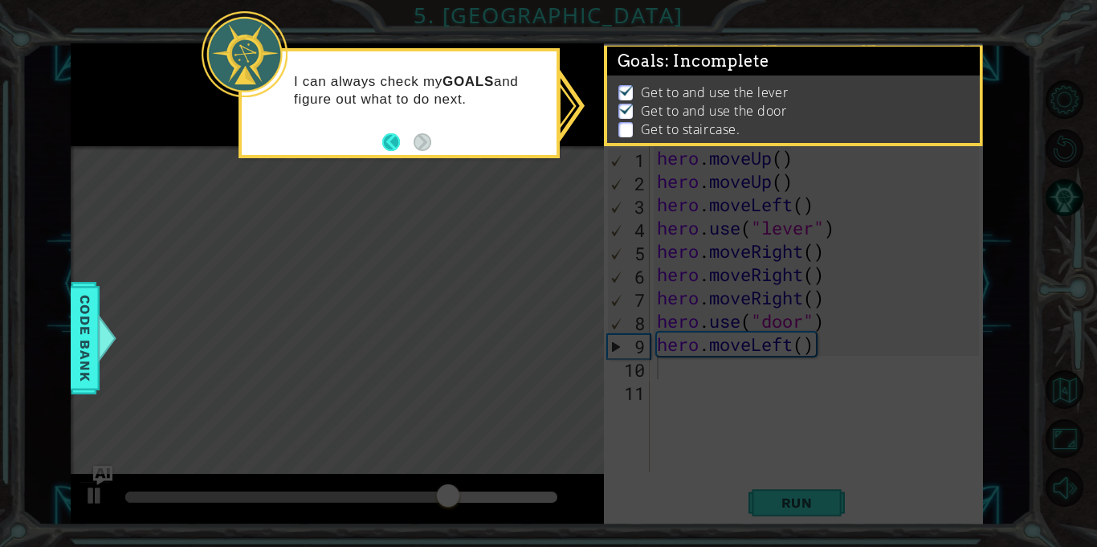
click at [393, 137] on button "Back" at bounding box center [397, 142] width 31 height 18
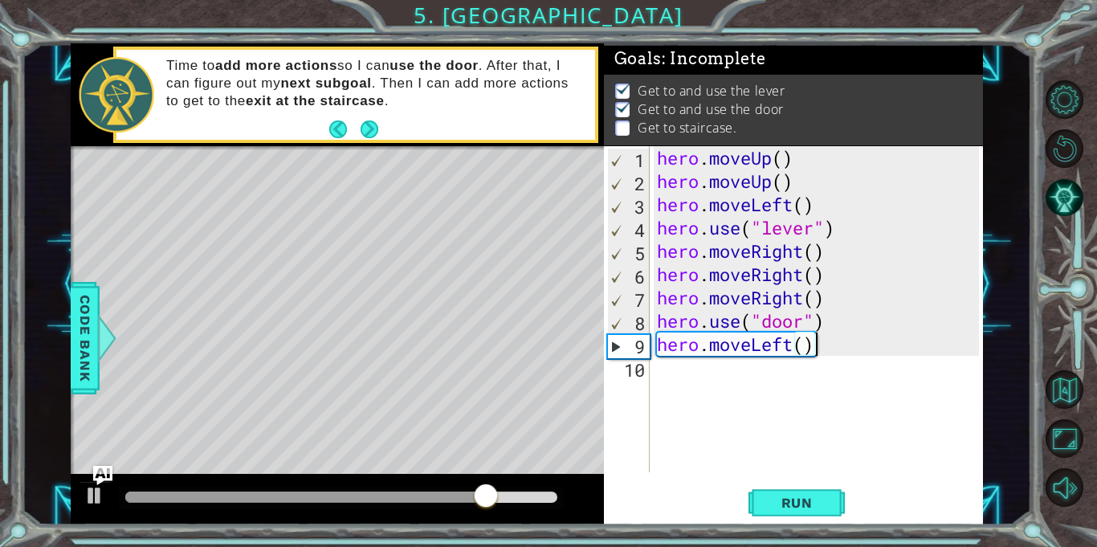
click at [791, 344] on div "hero . moveUp ( ) hero . moveUp ( ) hero . moveLeft ( ) hero . use ( "lever" ) …" at bounding box center [820, 332] width 333 height 373
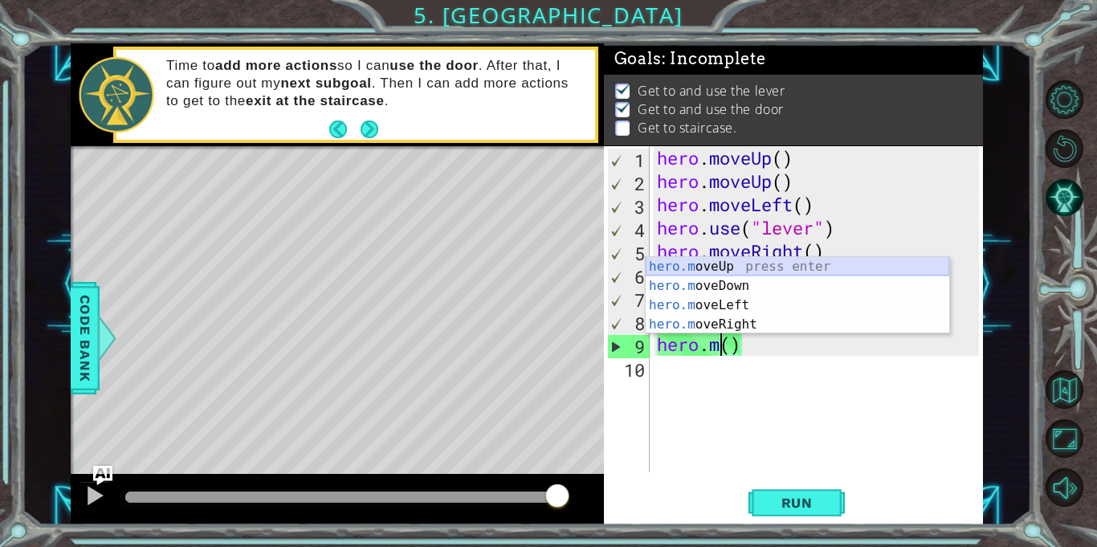
click at [748, 266] on div "hero.m oveUp press enter hero.m oveDown press enter hero.m oveLeft press enter …" at bounding box center [797, 315] width 303 height 116
type textarea "hero.moveUp"
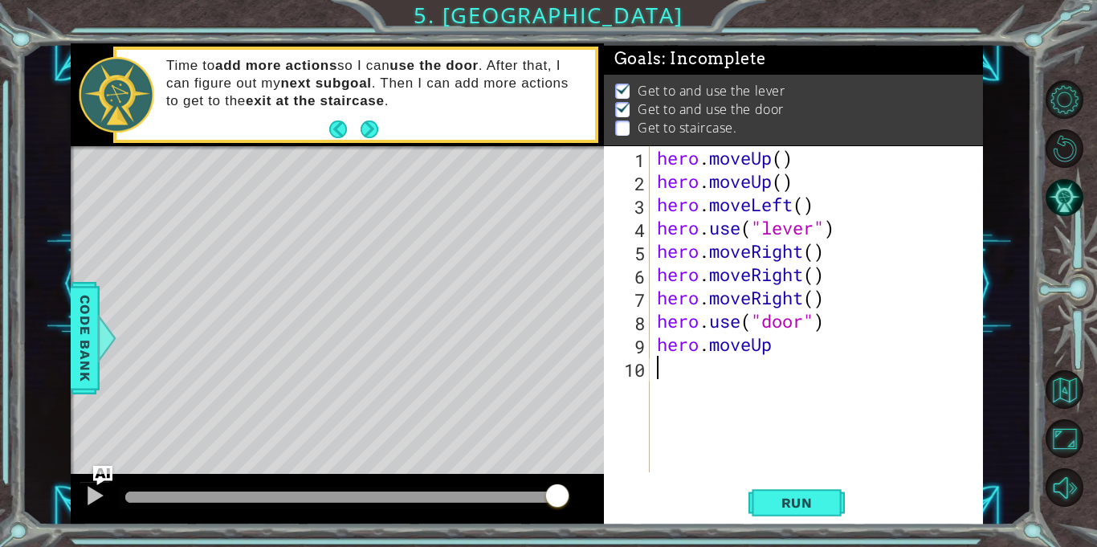
click at [727, 371] on div "hero . moveUp ( ) hero . moveUp ( ) hero . moveLeft ( ) hero . use ( "lever" ) …" at bounding box center [820, 332] width 333 height 373
type textarea "h"
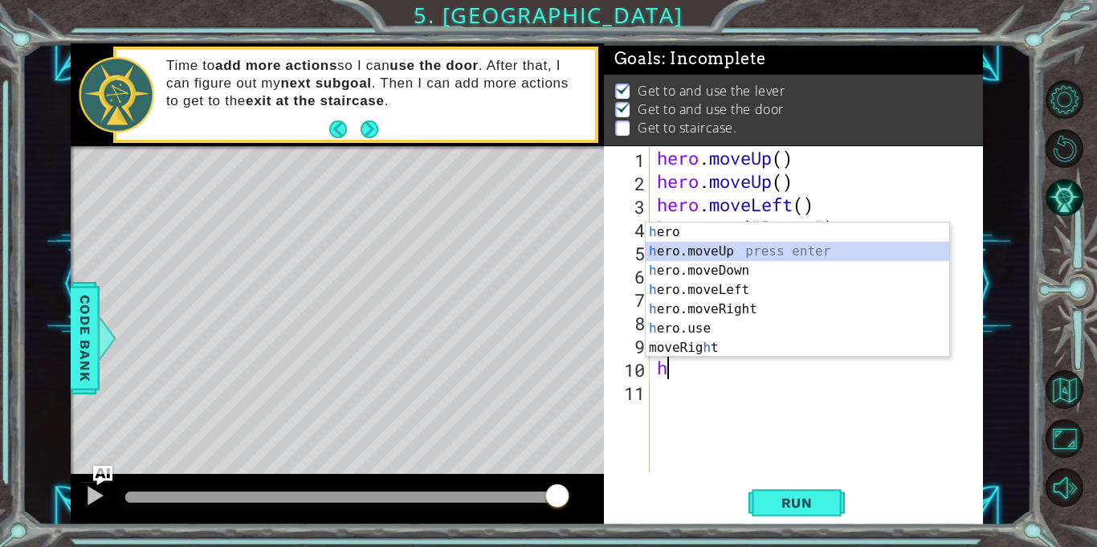
click at [746, 250] on div "h ero press enter h ero.moveUp press enter h ero.moveDown press enter h ero.mov…" at bounding box center [797, 308] width 303 height 173
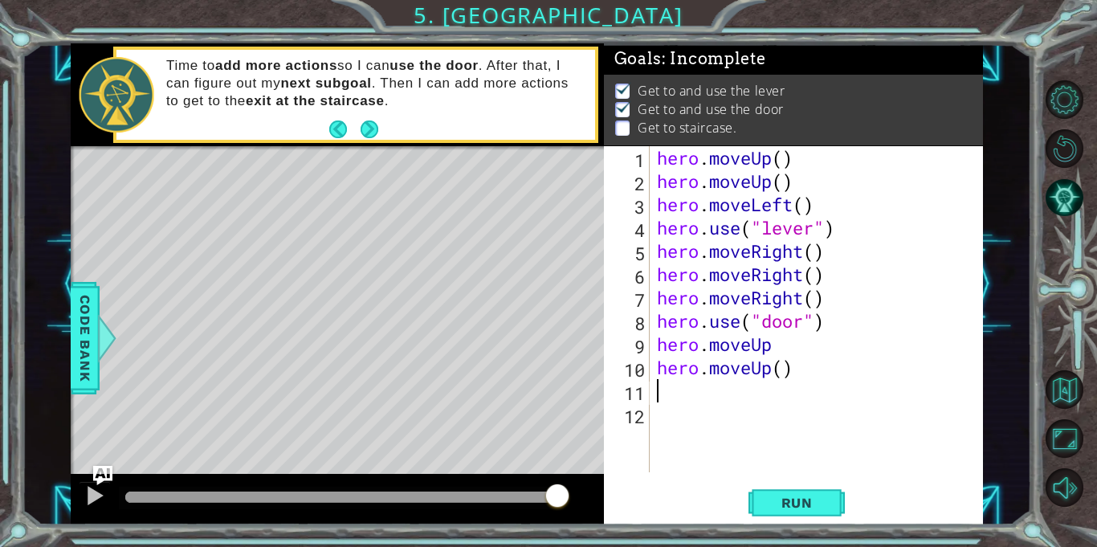
click at [775, 347] on div "hero . moveUp ( ) hero . moveUp ( ) hero . moveLeft ( ) hero . use ( "lever" ) …" at bounding box center [820, 332] width 333 height 373
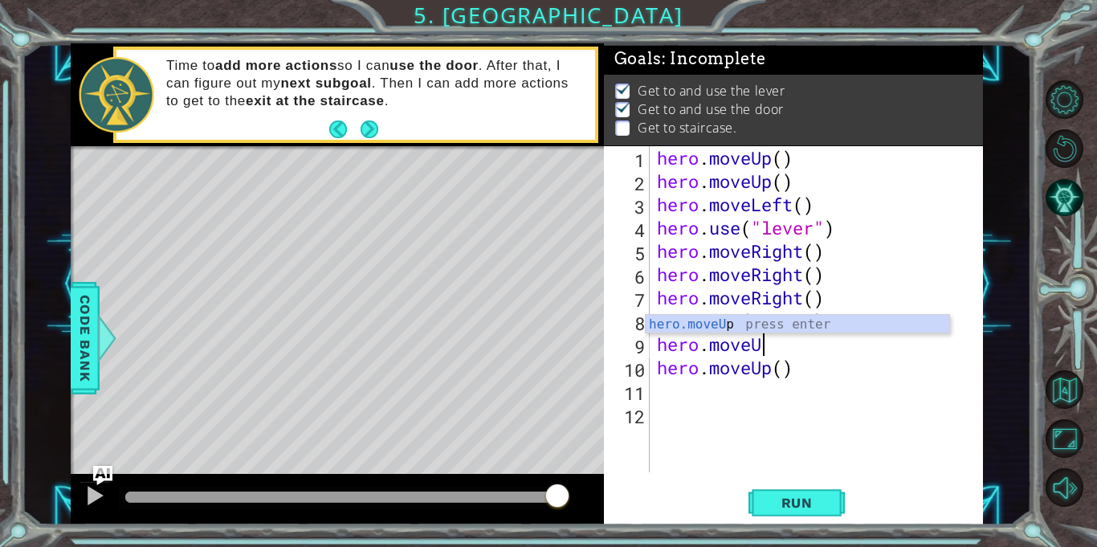
type textarea "hero.move"
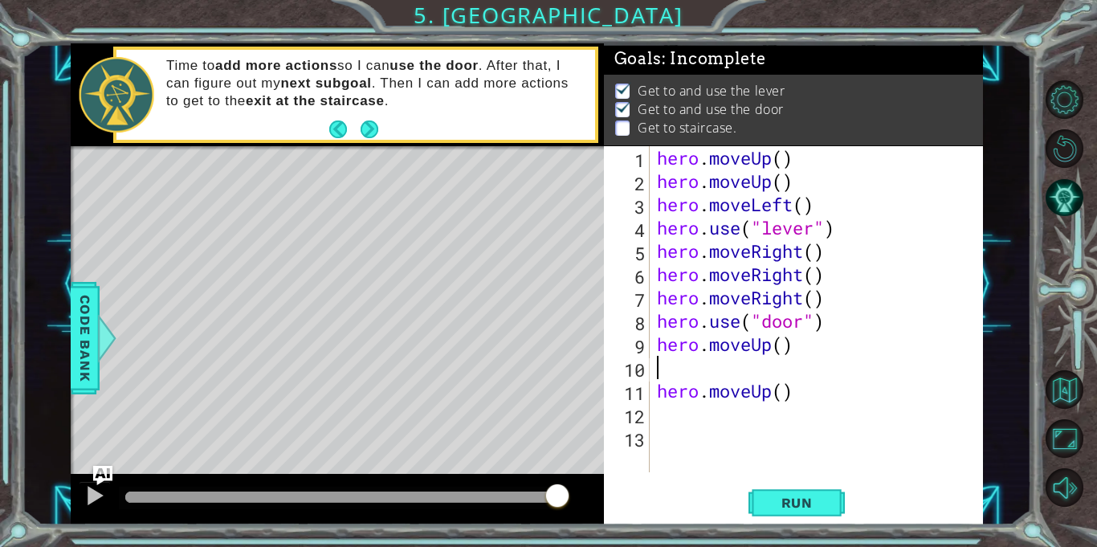
type textarea "hero.moveUp()"
click at [809, 387] on div "hero . moveUp ( ) hero . moveUp ( ) hero . moveLeft ( ) hero . use ( "lever" ) …" at bounding box center [820, 332] width 333 height 373
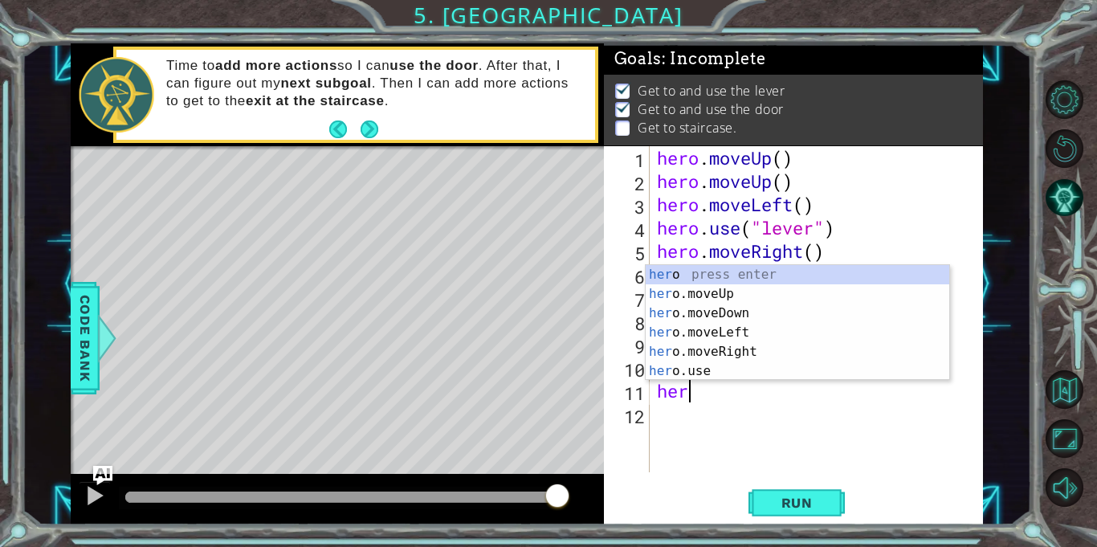
type textarea "hero"
click at [727, 328] on div "hero press enter hero .moveUp press enter hero .moveDown press enter hero .move…" at bounding box center [797, 342] width 303 height 154
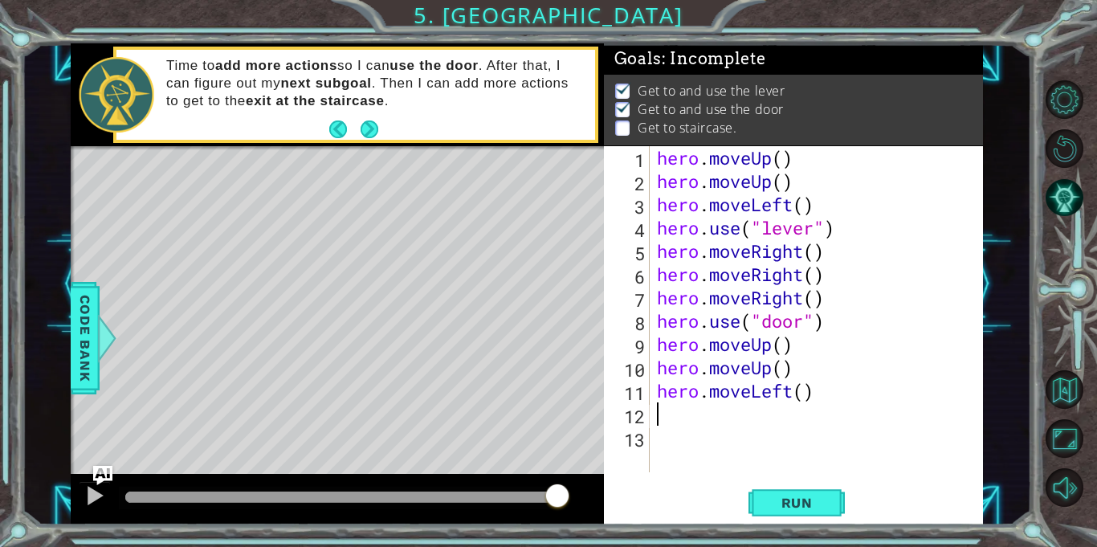
scroll to position [0, 0]
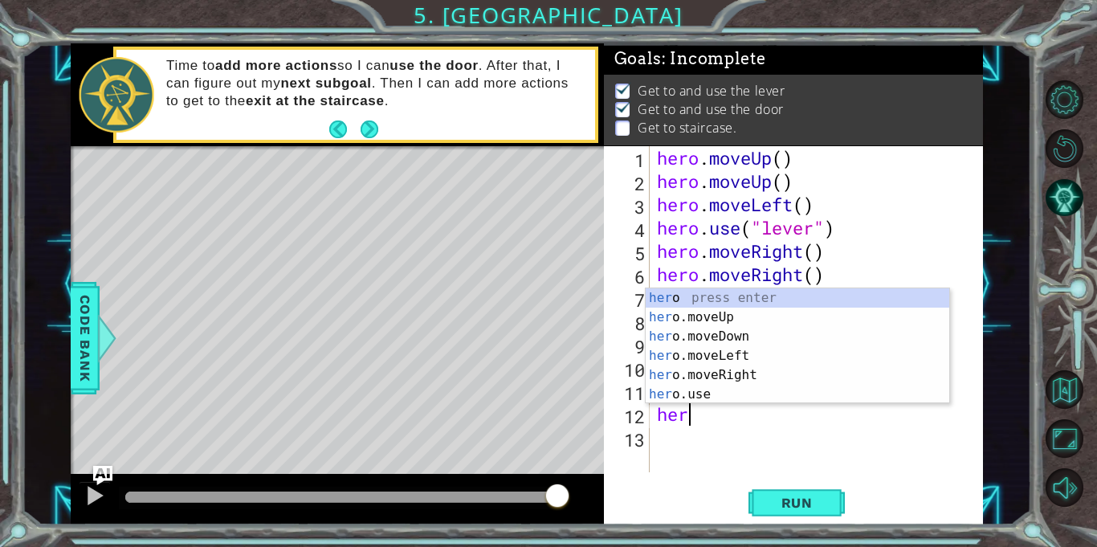
type textarea "hero"
click at [733, 352] on div "hero press enter hero .moveUp press enter hero .moveDown press enter hero .move…" at bounding box center [797, 365] width 303 height 154
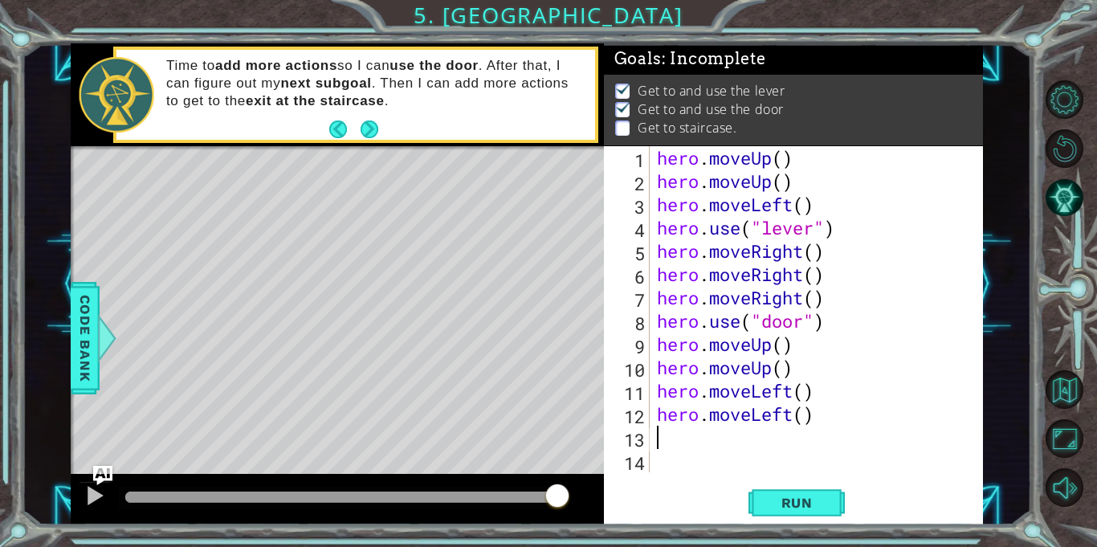
scroll to position [0, 0]
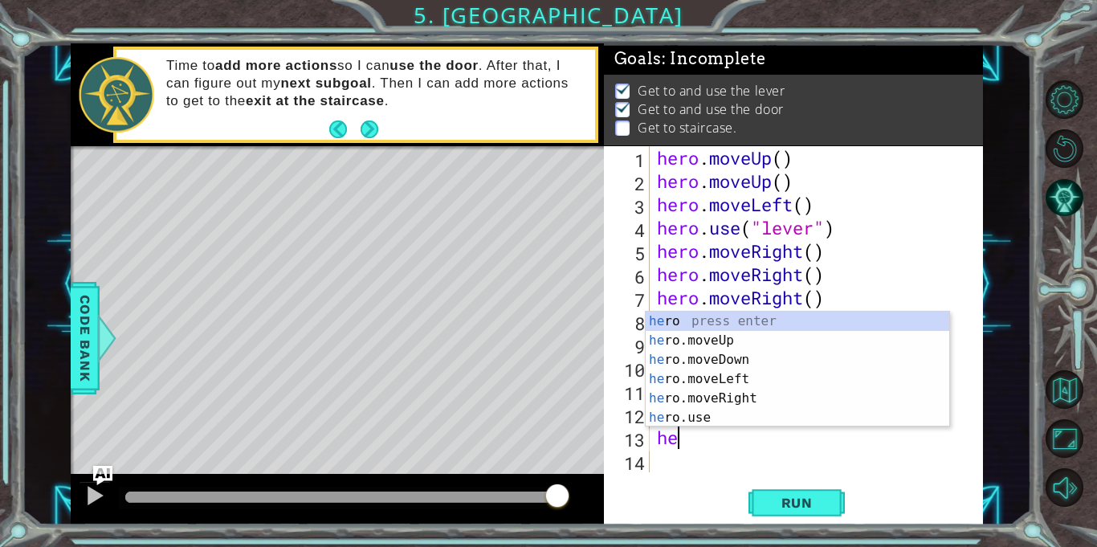
type textarea "hero"
click at [720, 381] on div "hero press enter hero .moveUp press enter hero .moveDown press enter hero .move…" at bounding box center [797, 389] width 303 height 154
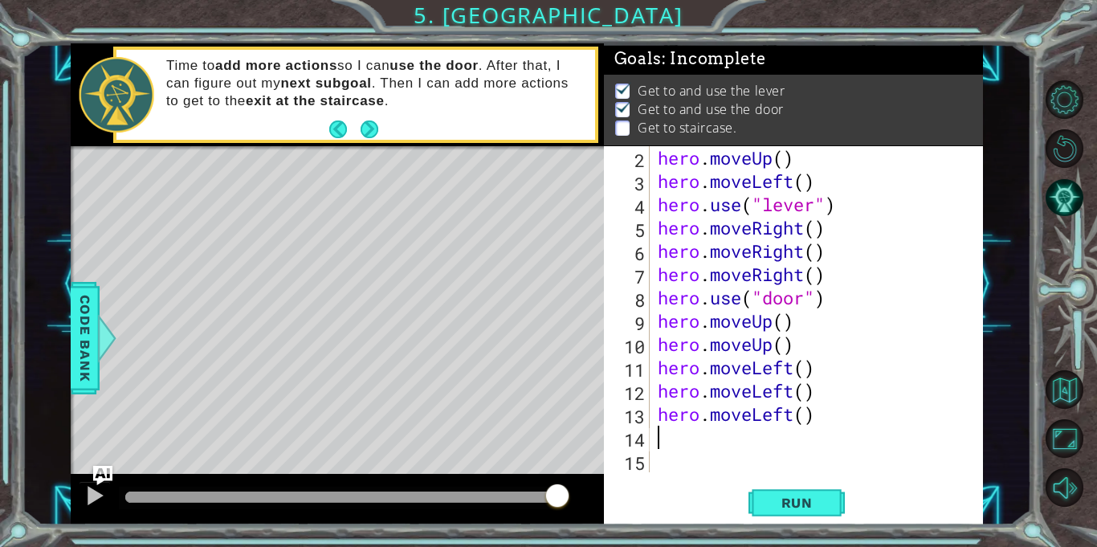
scroll to position [23, 0]
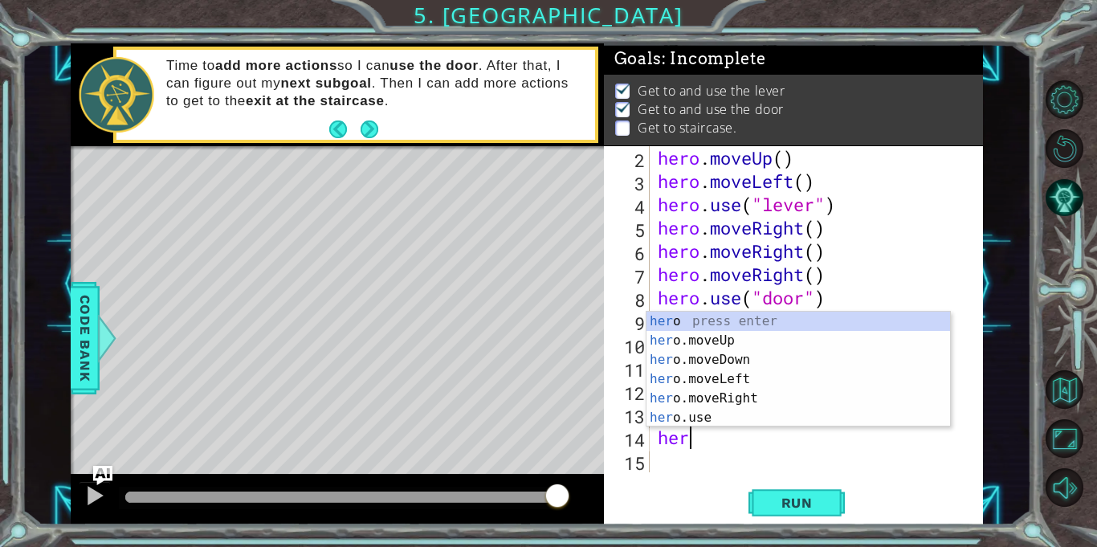
type textarea "hero"
click at [690, 341] on div "hero press enter hero .moveUp press enter hero .moveDown press enter hero .move…" at bounding box center [797, 389] width 303 height 154
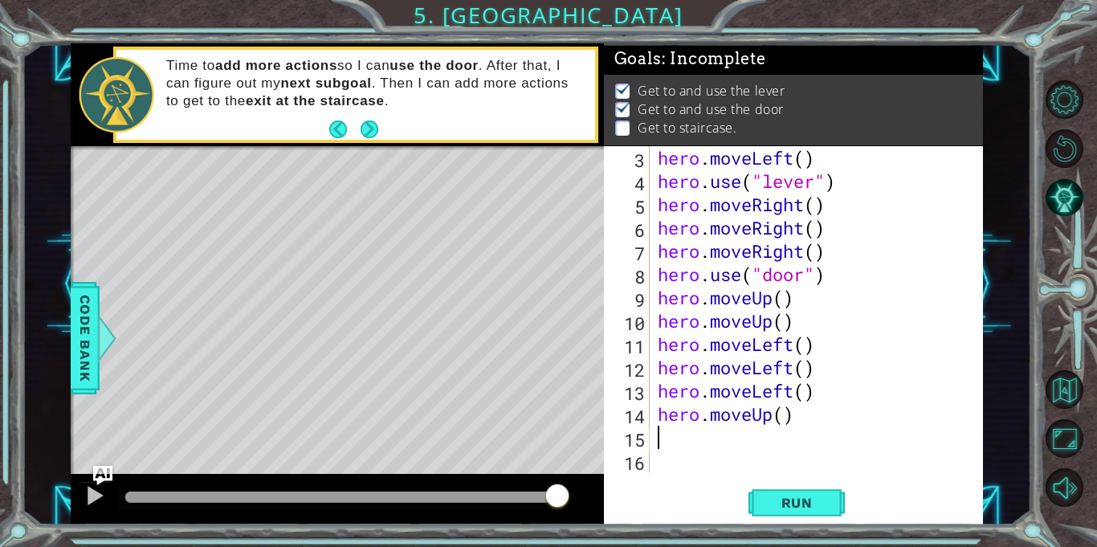
scroll to position [47, 0]
click at [805, 508] on span "Run" at bounding box center [796, 503] width 63 height 16
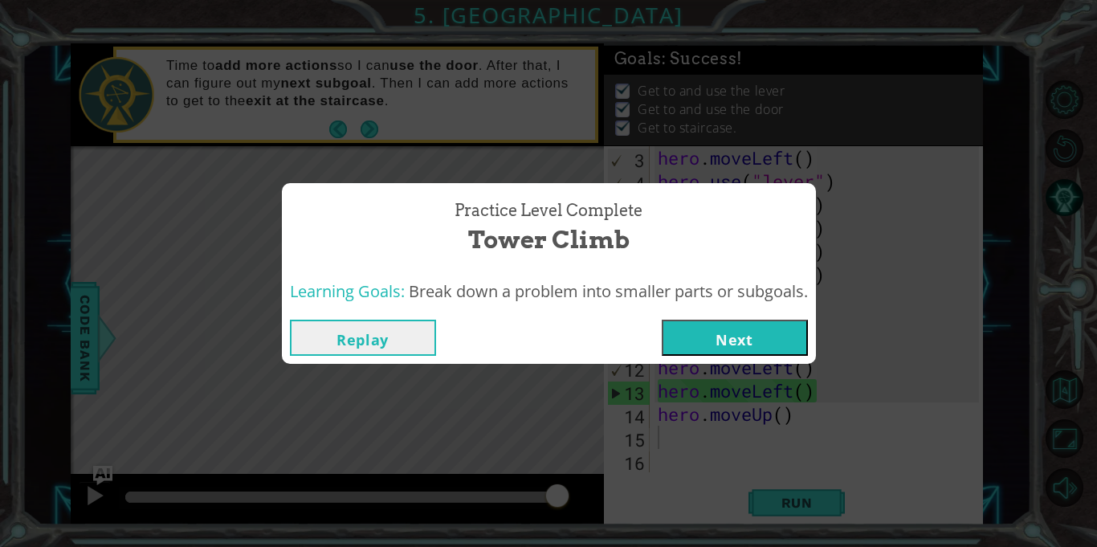
click at [755, 343] on button "Next" at bounding box center [735, 338] width 146 height 36
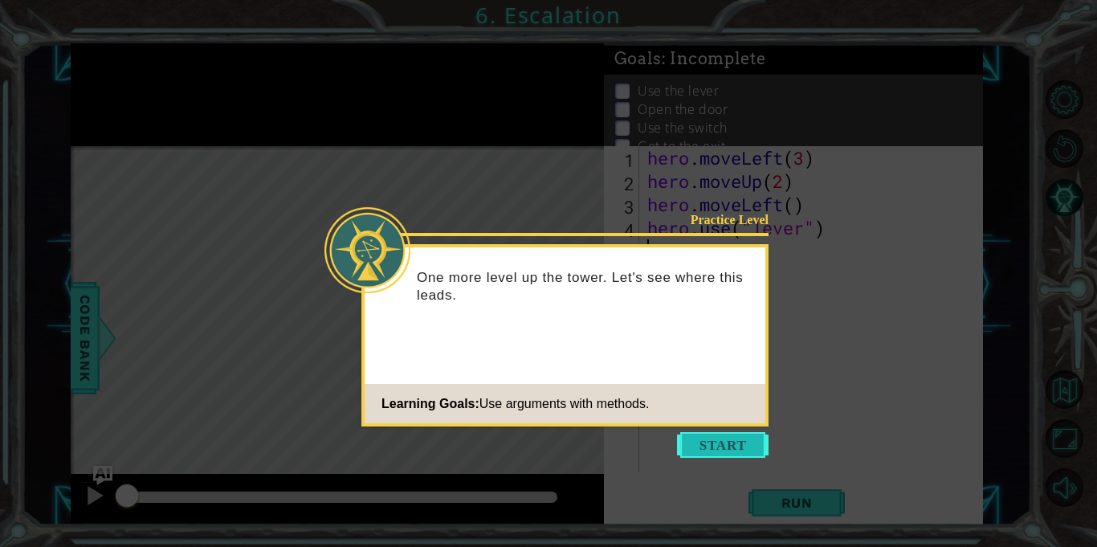
click at [715, 446] on button "Start" at bounding box center [723, 445] width 92 height 26
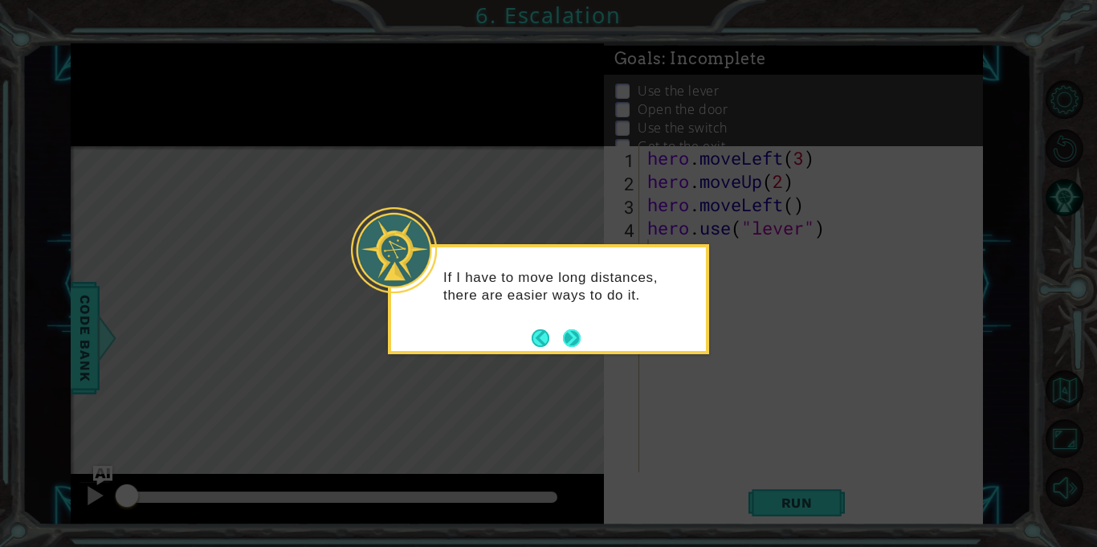
click at [575, 336] on button "Next" at bounding box center [572, 338] width 18 height 18
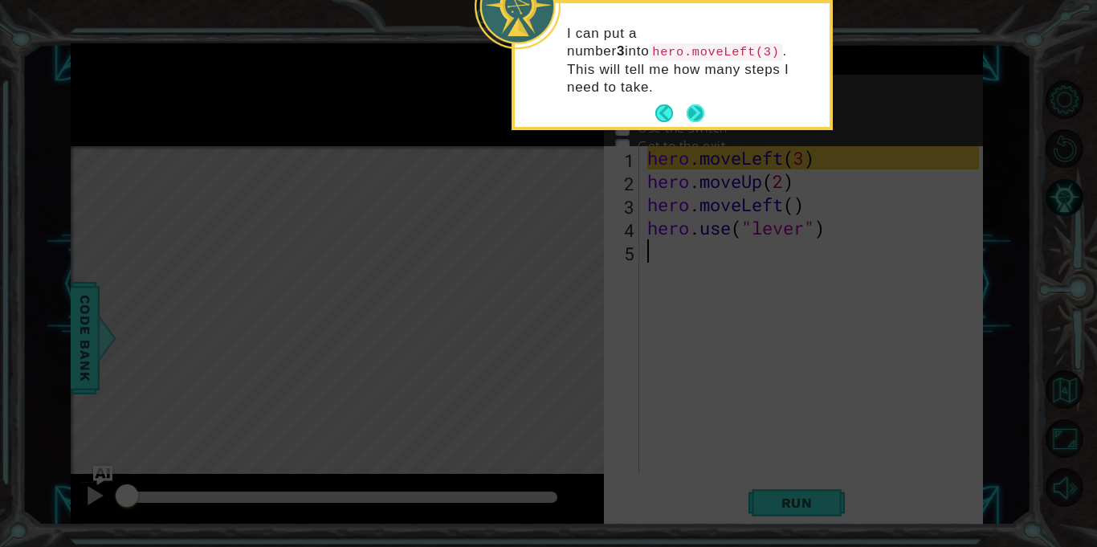
click at [692, 104] on button "Next" at bounding box center [695, 113] width 18 height 18
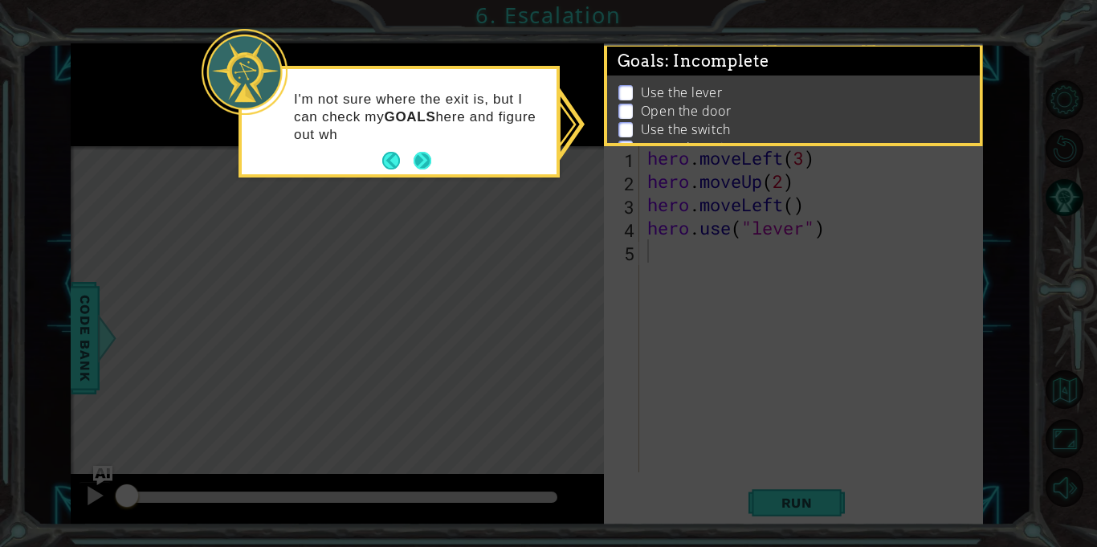
click at [414, 157] on button "Next" at bounding box center [422, 161] width 18 height 18
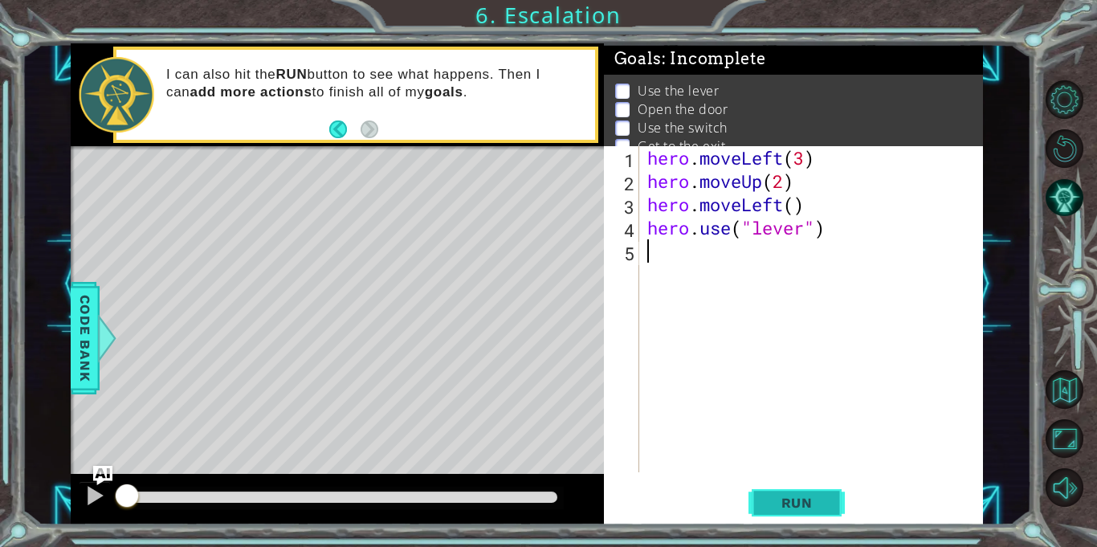
click at [777, 507] on span "Run" at bounding box center [796, 503] width 63 height 16
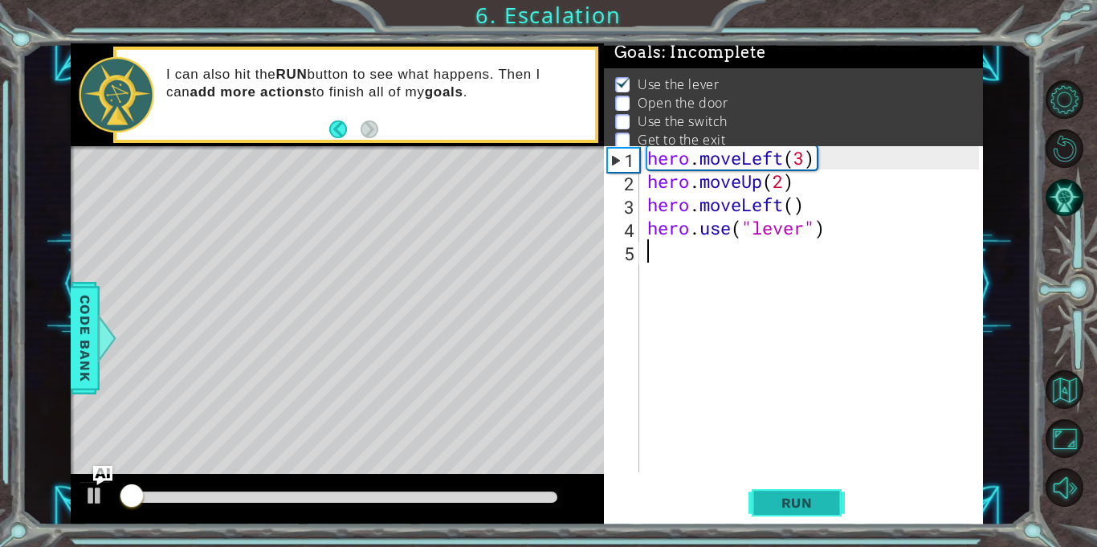
scroll to position [9, 0]
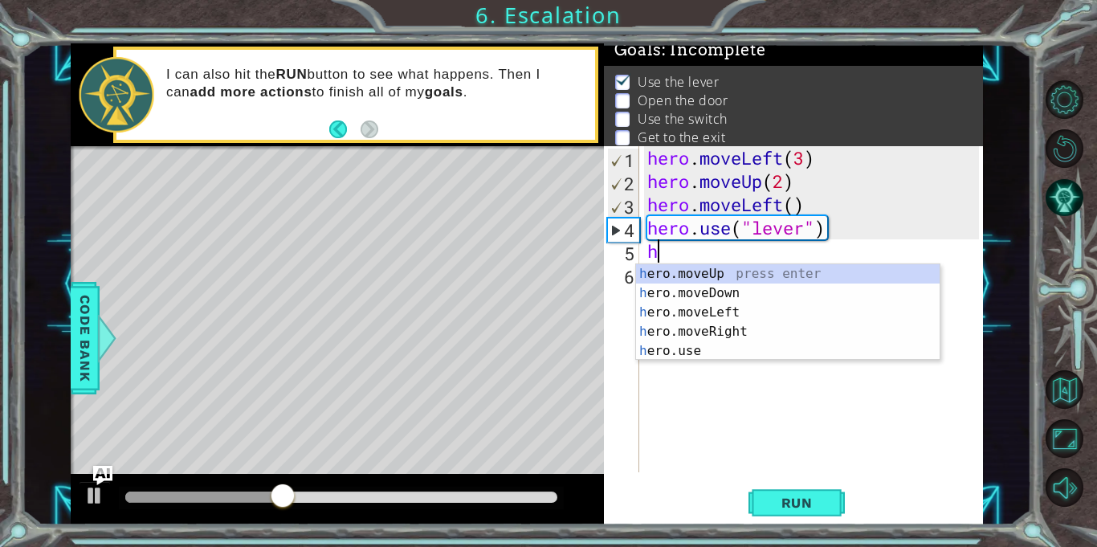
click at [731, 312] on div "h ero.moveUp press enter h ero.moveDown press enter h ero.moveLeft press enter …" at bounding box center [787, 331] width 303 height 135
type textarea "hero.moveLeft(1)"
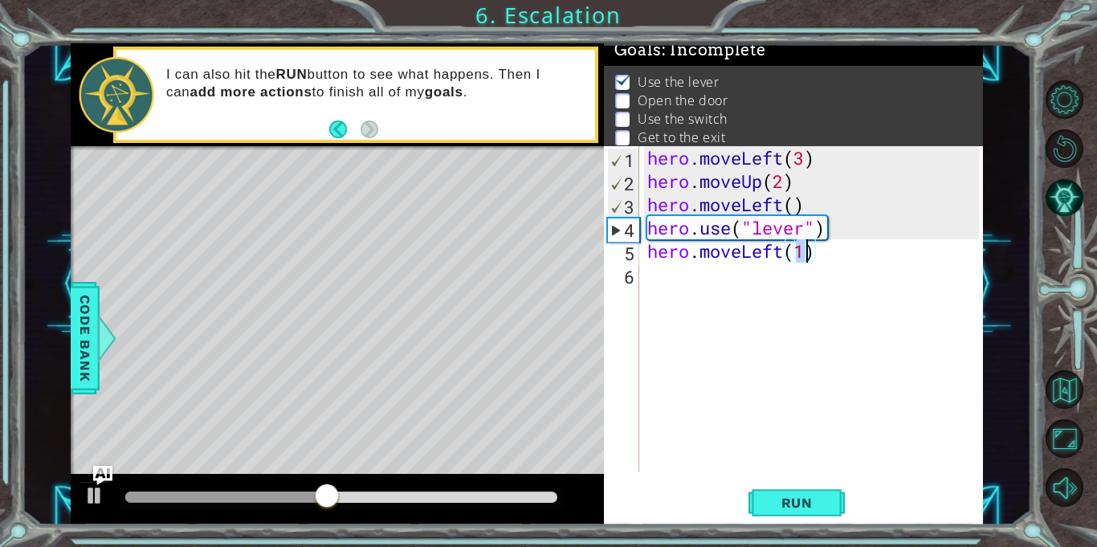
click at [783, 286] on div "hero . moveLeft ( 3 ) hero . moveUp ( 2 ) hero . moveLeft ( ) hero . use ( "lev…" at bounding box center [815, 332] width 343 height 373
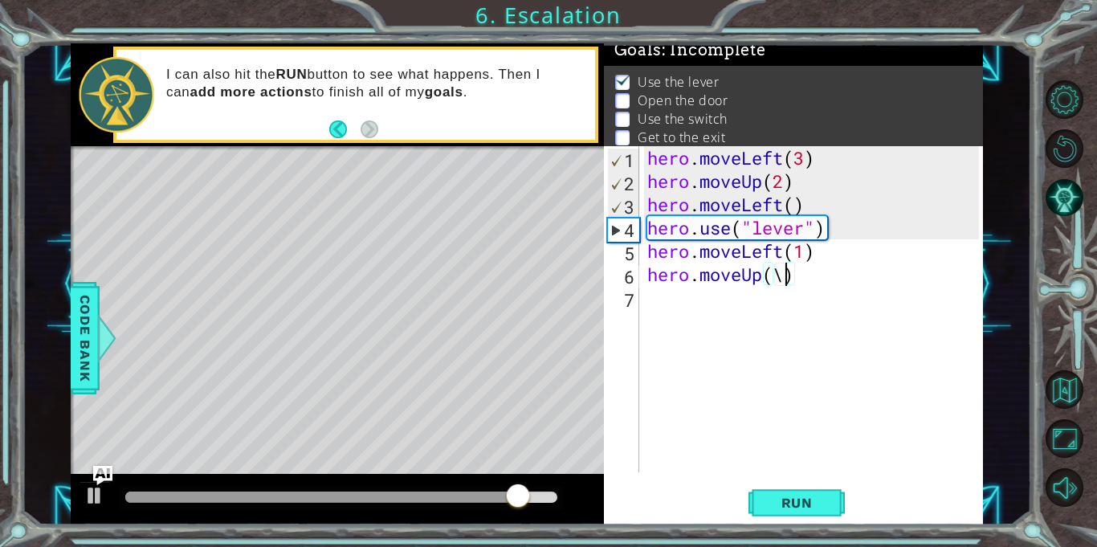
scroll to position [0, 6]
type textarea "hero.moveUp(2)"
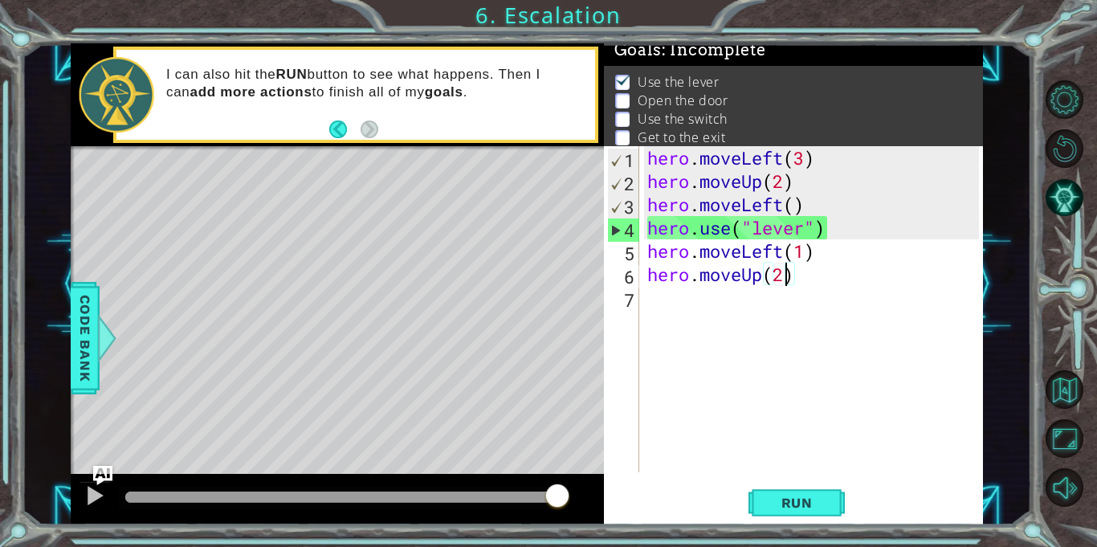
click at [747, 306] on div "hero . moveLeft ( 3 ) hero . moveUp ( 2 ) hero . moveLeft ( ) hero . use ( "lev…" at bounding box center [815, 332] width 343 height 373
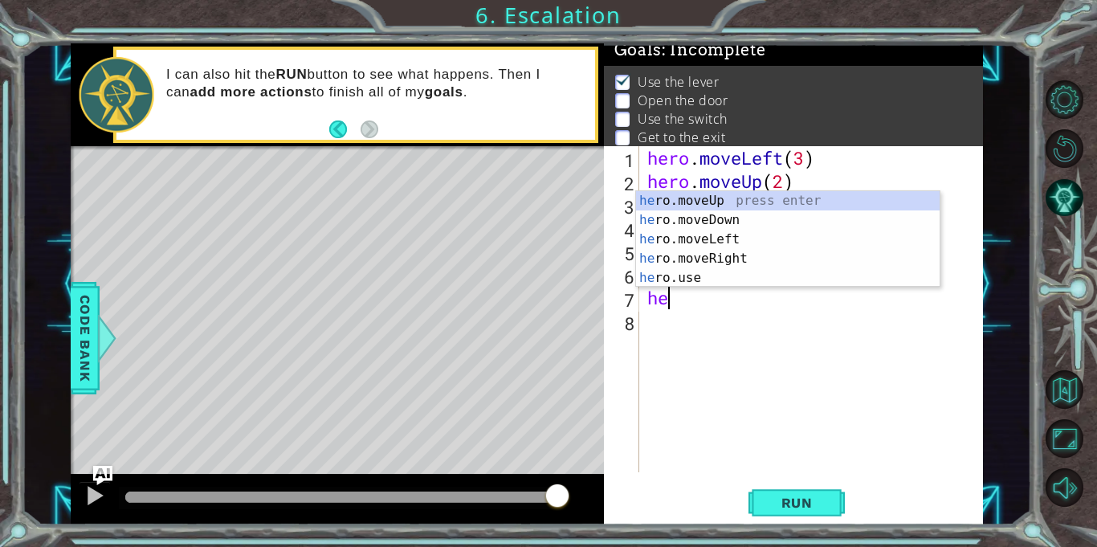
scroll to position [0, 1]
click at [747, 263] on div "hero .moveUp press enter hero .moveDown press enter hero .moveLeft press enter …" at bounding box center [787, 258] width 303 height 135
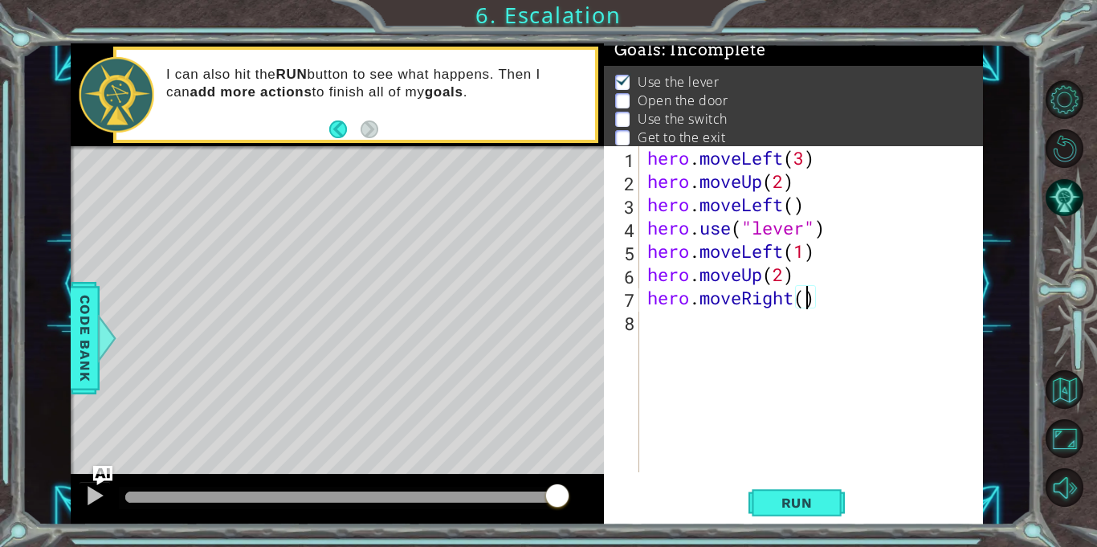
type textarea "hero.moveRight(2)"
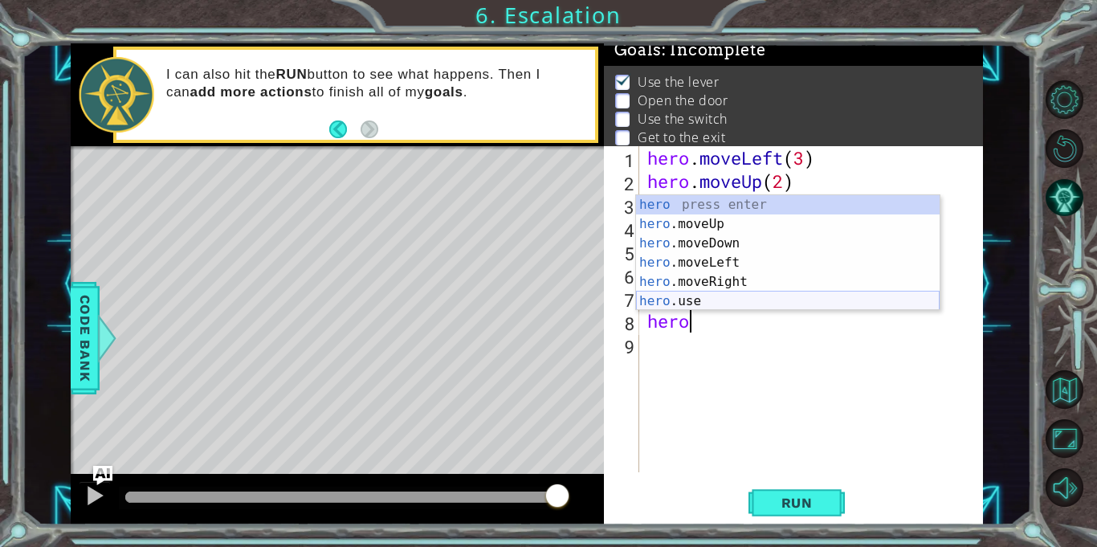
click at [698, 300] on div "hero press enter hero .moveUp press enter hero .moveDown press enter hero .move…" at bounding box center [787, 272] width 303 height 154
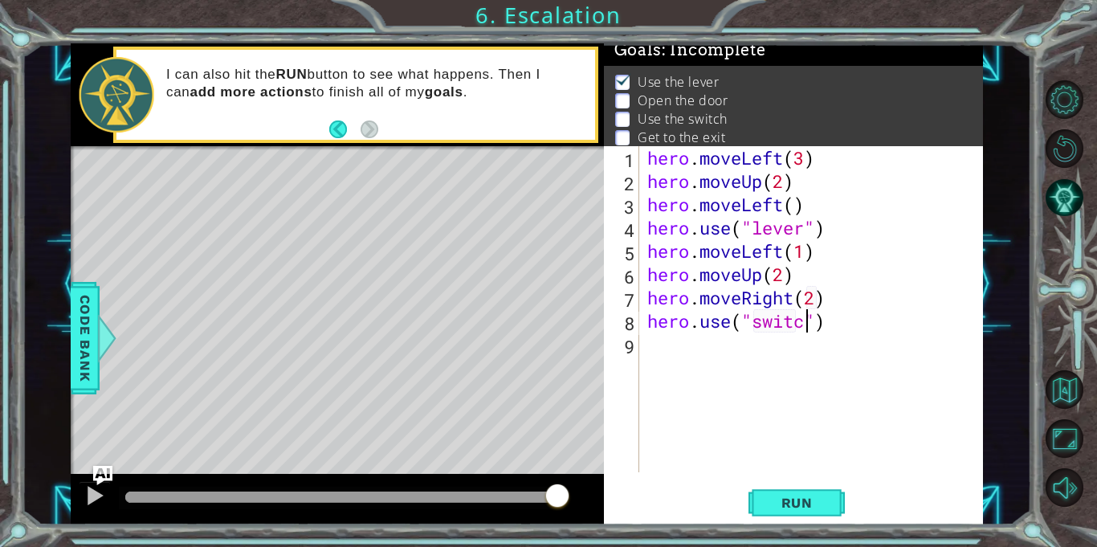
scroll to position [0, 7]
type textarea "hero.use("switch")"
click at [727, 348] on div "hero . moveLeft ( 3 ) hero . moveUp ( 2 ) hero . moveLeft ( ) hero . use ( "lev…" at bounding box center [815, 332] width 343 height 373
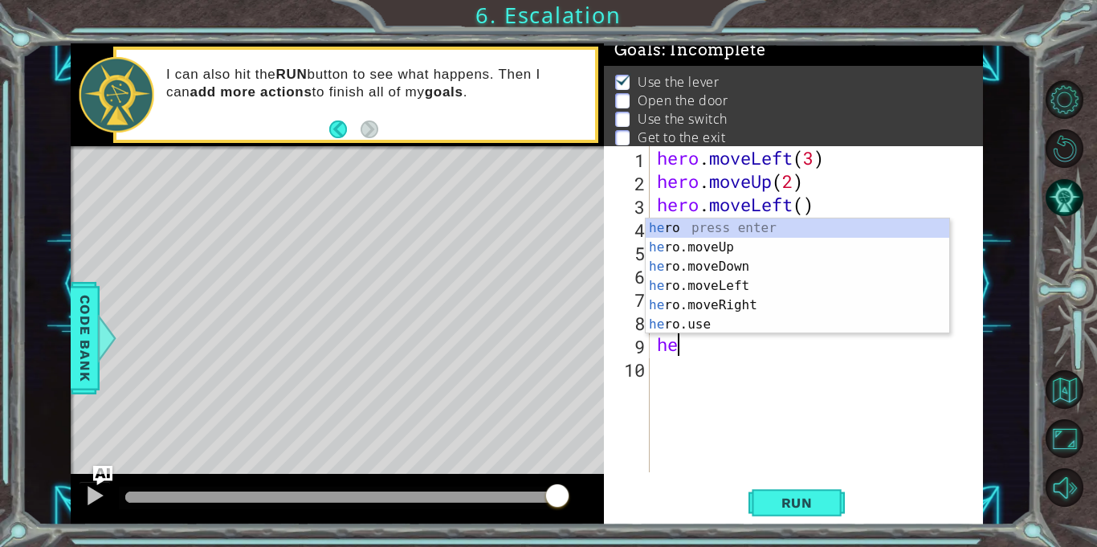
click at [752, 283] on div "he ro press enter he ro.moveUp press enter he ro.moveDown press enter he ro.mov…" at bounding box center [797, 295] width 303 height 154
type textarea "hero.moveLeft(1)"
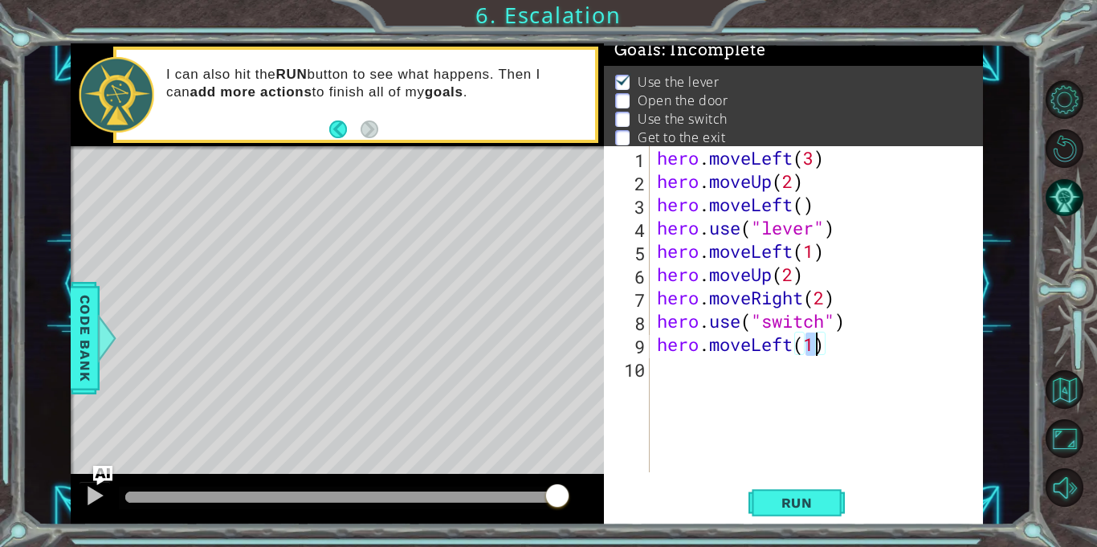
click at [719, 383] on div "hero . moveLeft ( 3 ) hero . moveUp ( 2 ) hero . moveLeft ( ) hero . use ( "lev…" at bounding box center [820, 332] width 333 height 373
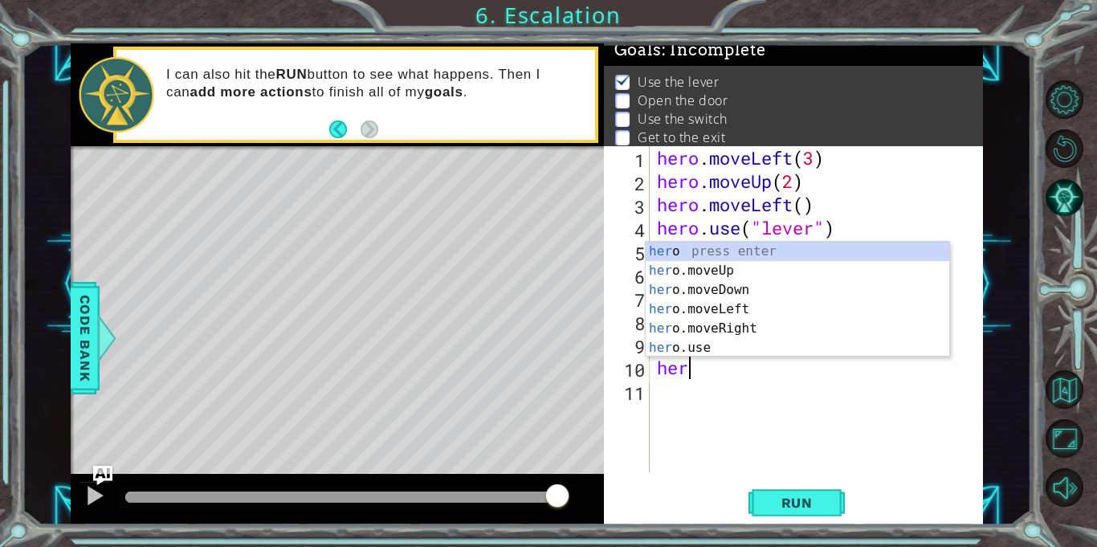
click at [758, 271] on div "her o press enter her o.moveUp press enter her o.moveDown press enter her o.mov…" at bounding box center [797, 319] width 303 height 154
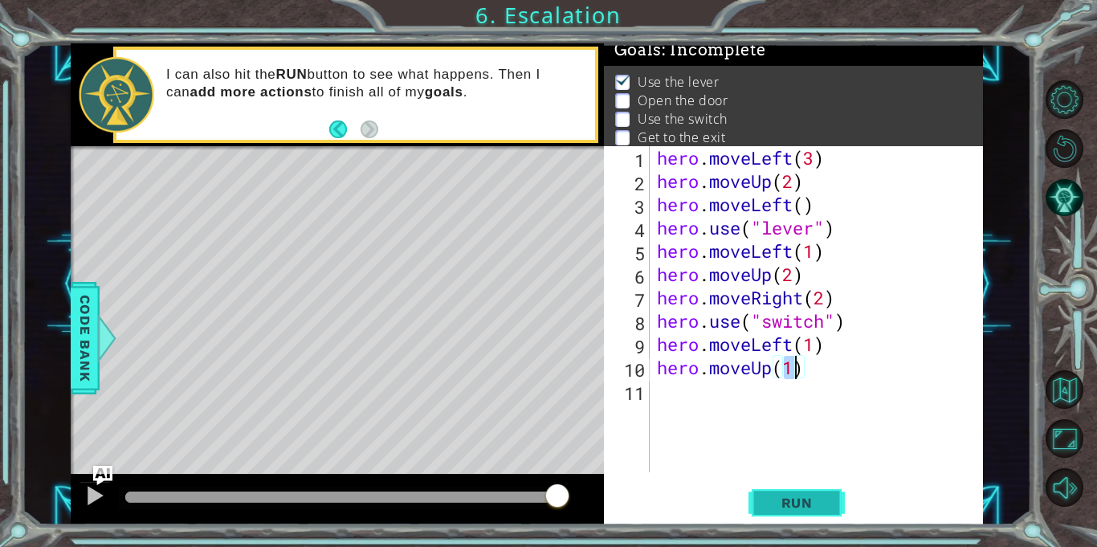
click at [793, 515] on button "Run" at bounding box center [796, 503] width 96 height 38
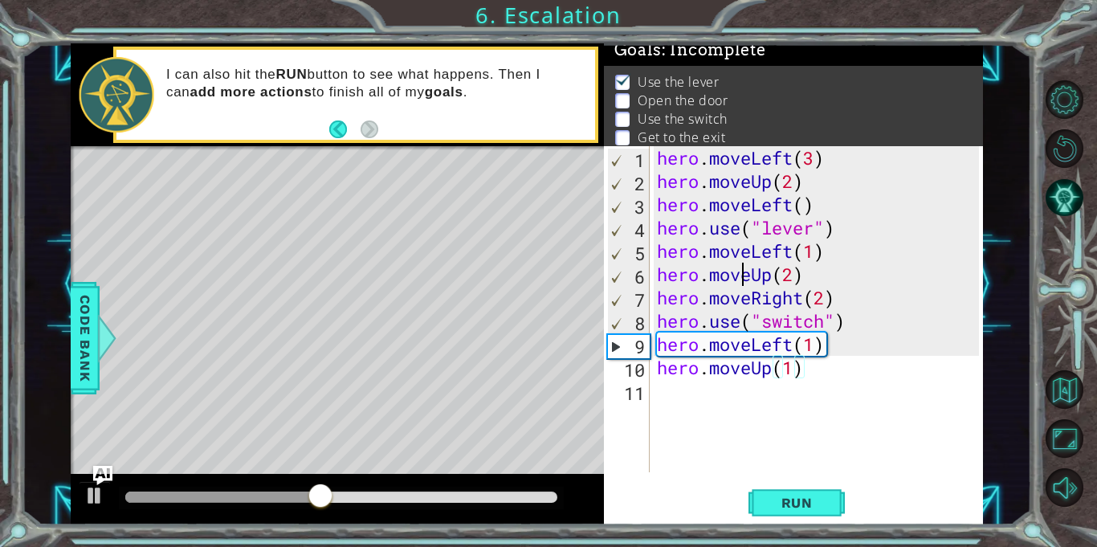
click at [741, 266] on div "hero . moveLeft ( 3 ) hero . moveUp ( 2 ) hero . moveLeft ( ) hero . use ( "lev…" at bounding box center [820, 332] width 333 height 373
type textarea "hero.moveUp(2)"
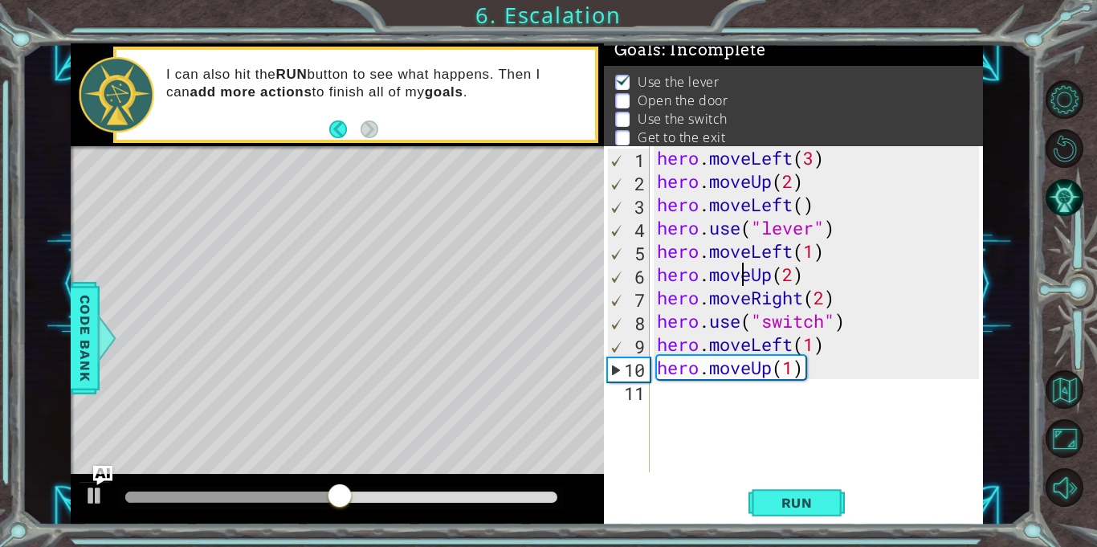
click at [656, 274] on div "hero . moveLeft ( 3 ) hero . moveUp ( 2 ) hero . moveLeft ( ) hero . use ( "lev…" at bounding box center [820, 332] width 333 height 373
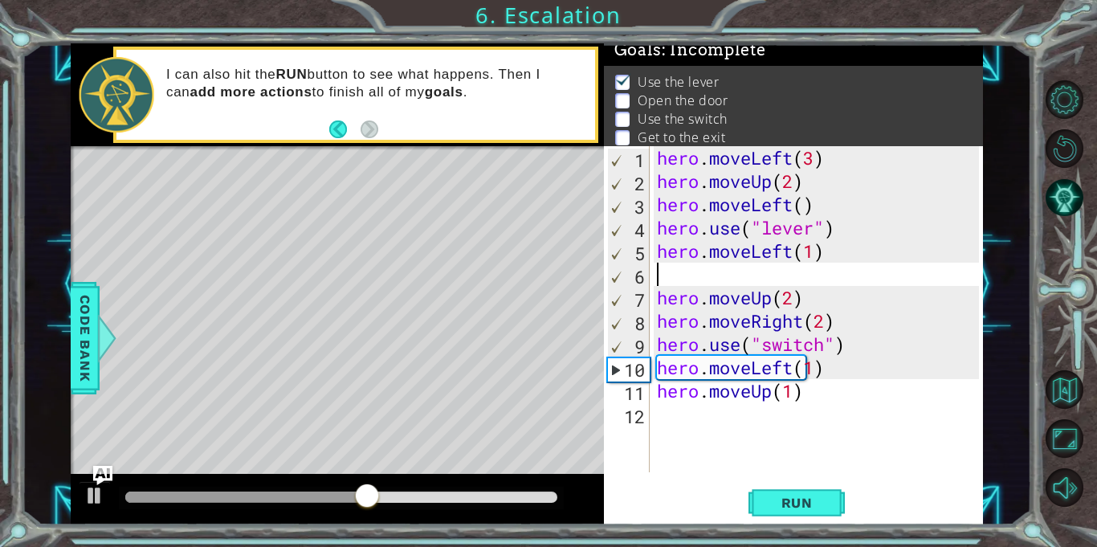
click at [661, 272] on div "hero . moveLeft ( 3 ) hero . moveUp ( 2 ) hero . moveLeft ( ) hero . use ( "lev…" at bounding box center [820, 332] width 333 height 373
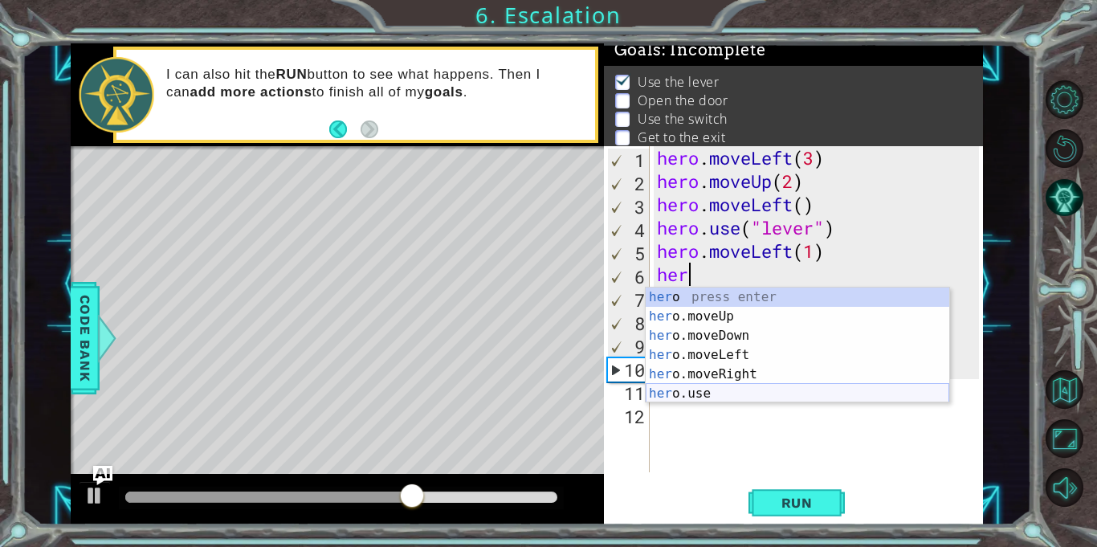
click at [692, 395] on div "her o press enter her o.moveUp press enter her o.moveDown press enter her o.mov…" at bounding box center [797, 364] width 303 height 154
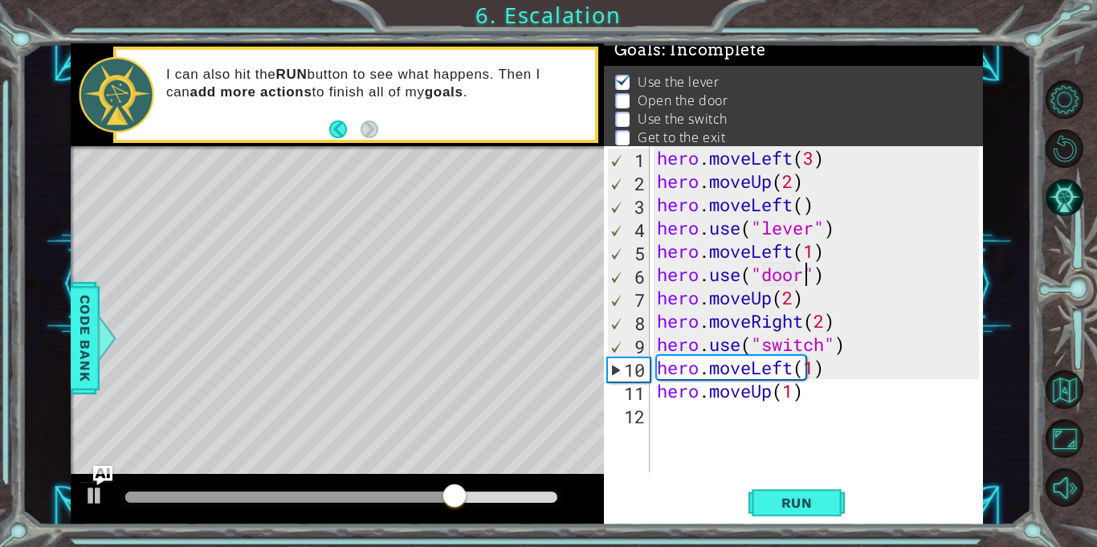
scroll to position [0, 6]
click at [817, 496] on span "Run" at bounding box center [796, 503] width 63 height 16
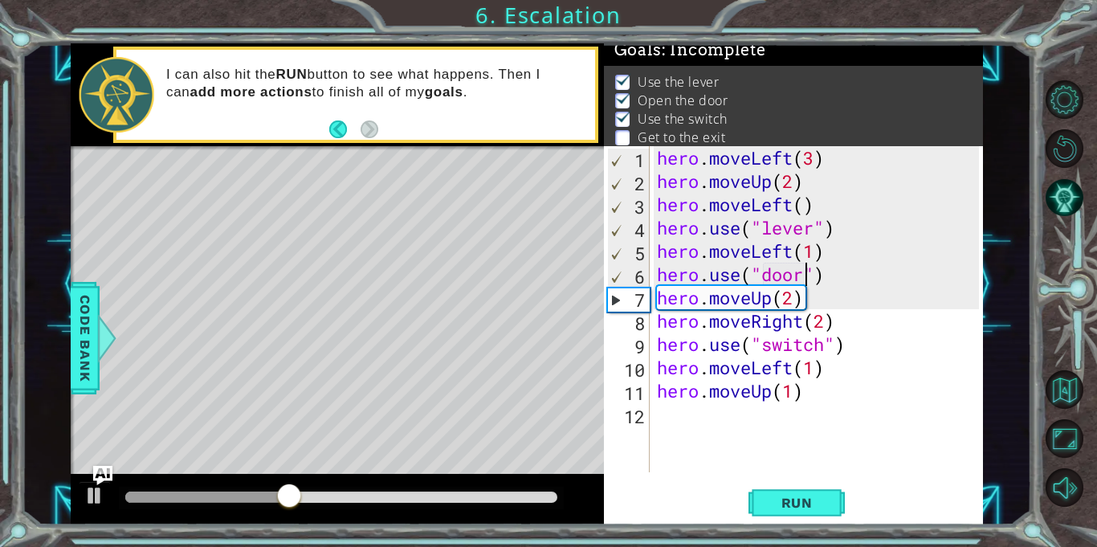
click at [816, 375] on div "hero . moveLeft ( 3 ) hero . moveUp ( 2 ) hero . moveLeft ( ) hero . use ( "lev…" at bounding box center [820, 332] width 333 height 373
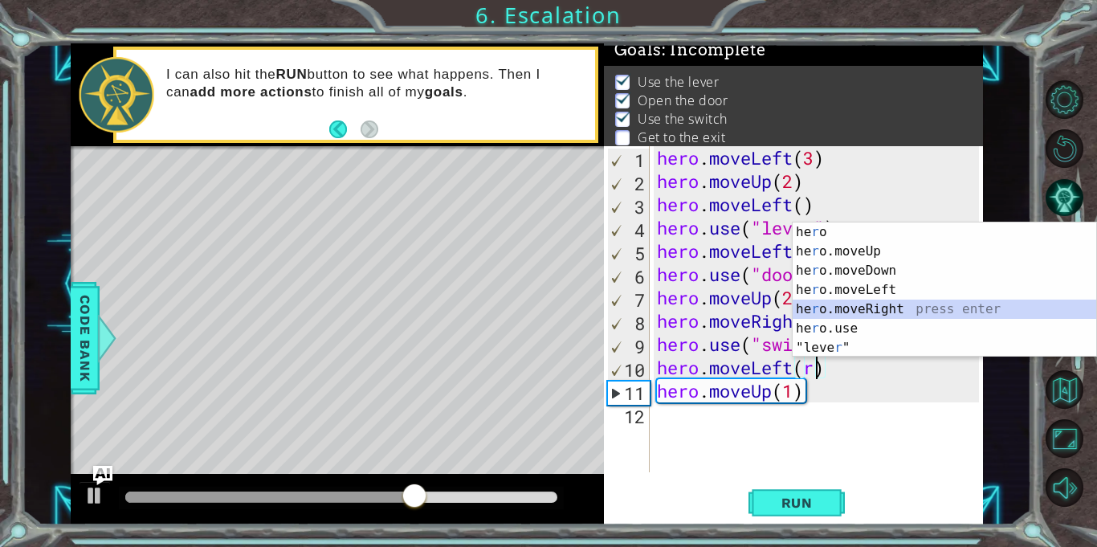
click at [850, 311] on div "he r o press enter he r o.moveUp press enter he r o.moveDown press enter he r o…" at bounding box center [943, 308] width 303 height 173
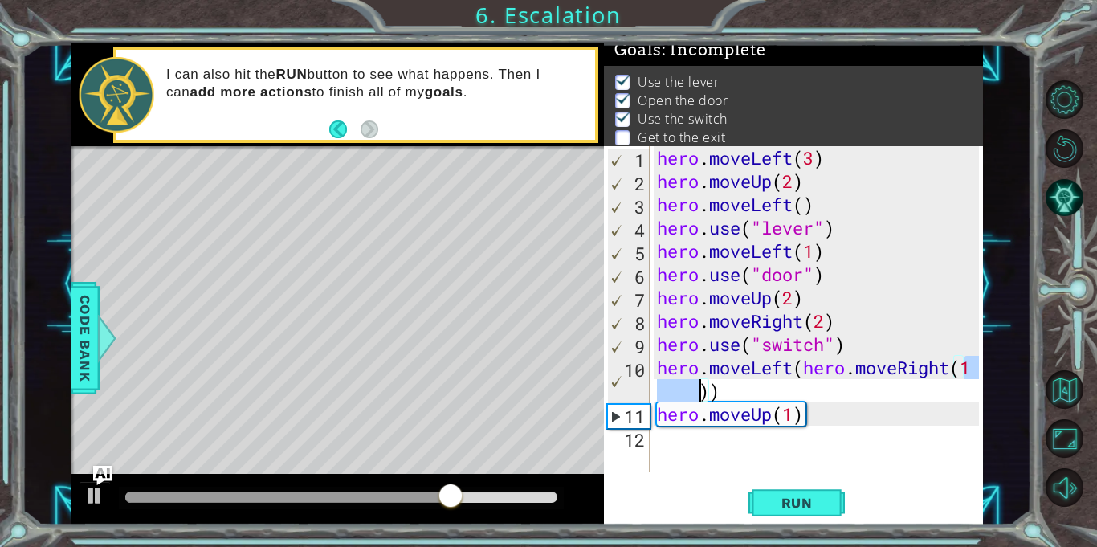
click at [964, 370] on div "hero . moveLeft ( 3 ) hero . moveUp ( 2 ) hero . moveLeft ( ) hero . use ( "lev…" at bounding box center [816, 309] width 325 height 326
click at [791, 375] on div "hero . moveLeft ( 3 ) hero . moveUp ( 2 ) hero . moveLeft ( ) hero . use ( "lev…" at bounding box center [820, 332] width 333 height 373
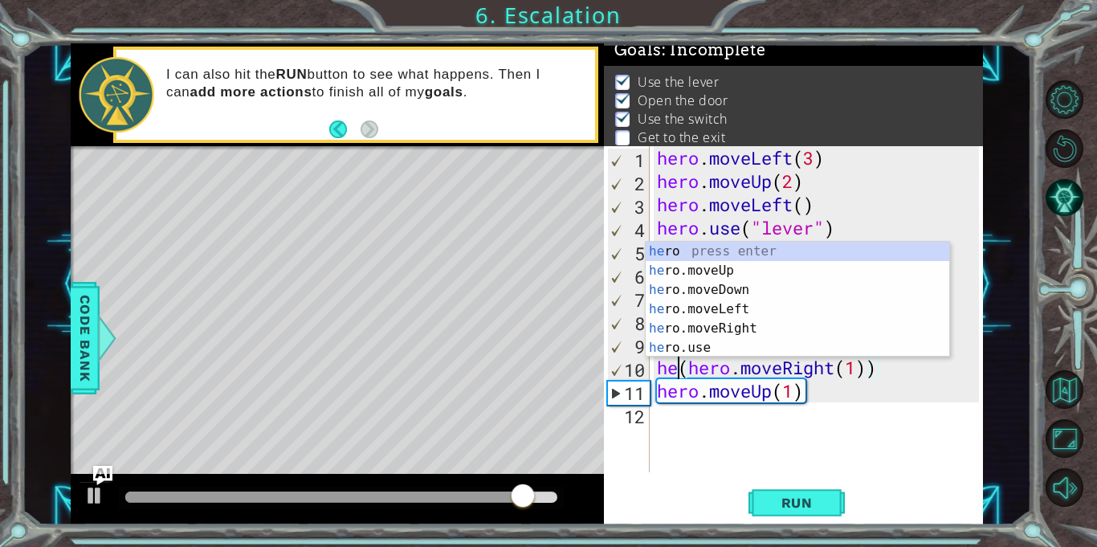
click at [891, 370] on div "hero . moveLeft ( 3 ) hero . moveUp ( 2 ) hero . moveLeft ( ) hero . use ( "lev…" at bounding box center [820, 332] width 333 height 373
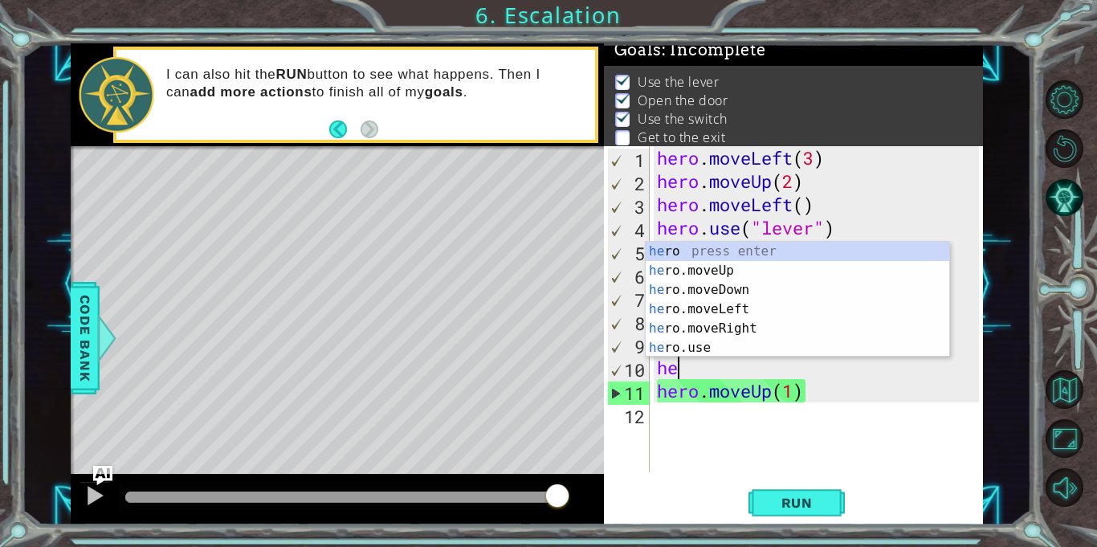
scroll to position [0, 0]
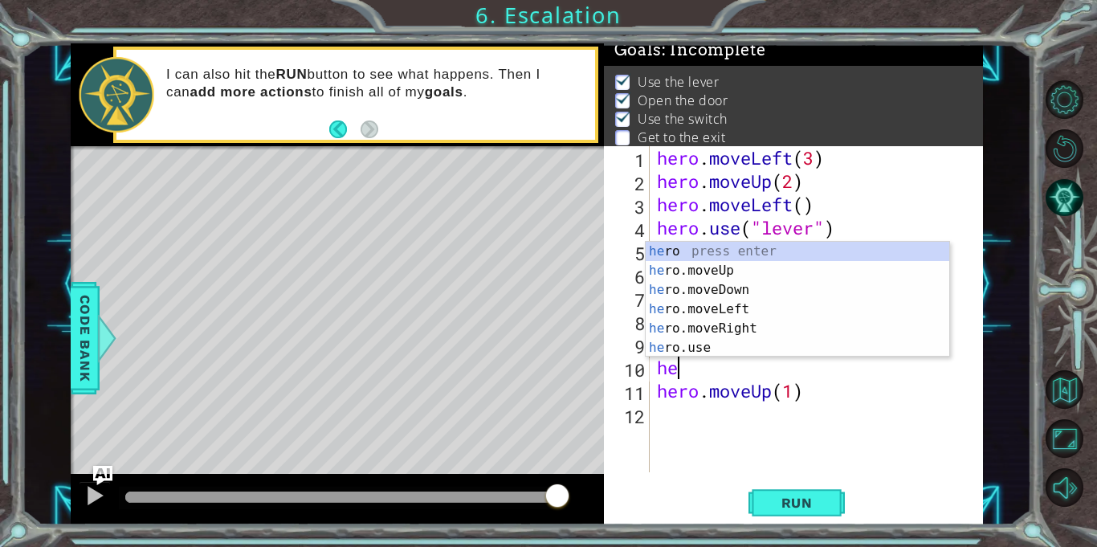
click at [749, 329] on div "he ro press enter he ro.moveUp press enter he ro.moveDown press enter he ro.mov…" at bounding box center [797, 319] width 303 height 154
type textarea "hero.moveRight(1)"
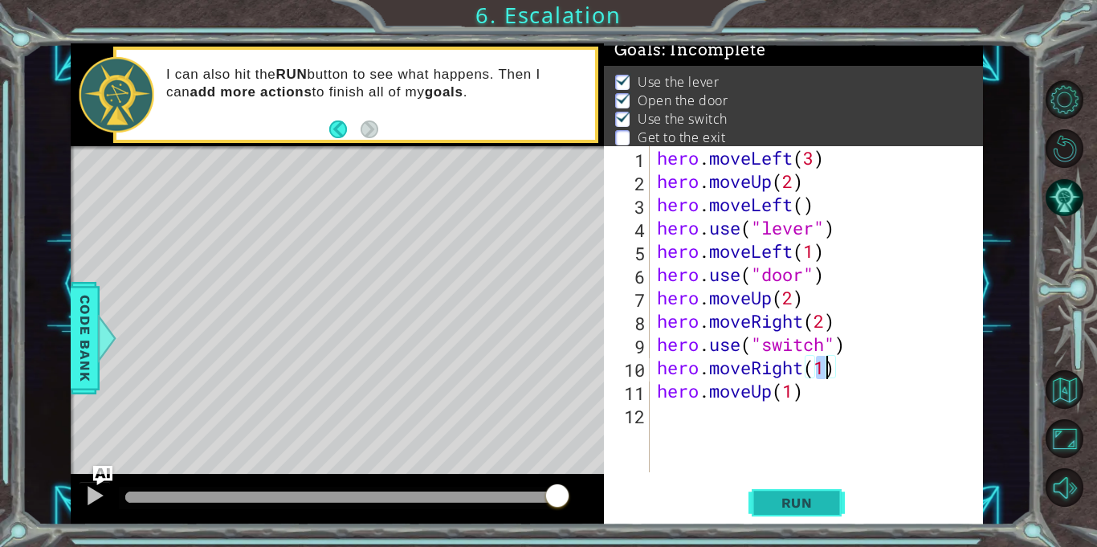
click at [812, 510] on span "Run" at bounding box center [796, 503] width 63 height 16
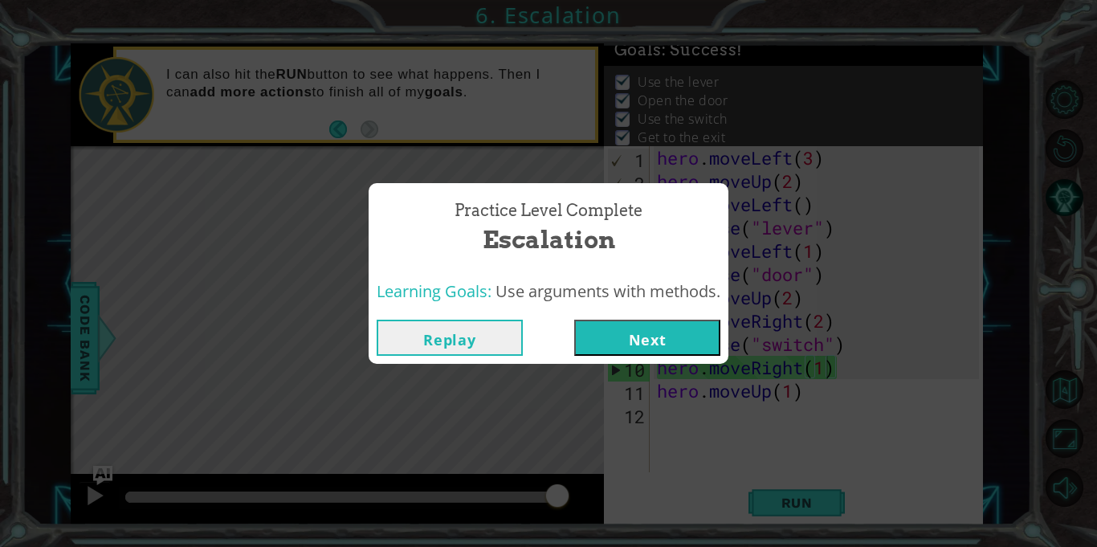
click at [633, 340] on button "Next" at bounding box center [647, 338] width 146 height 36
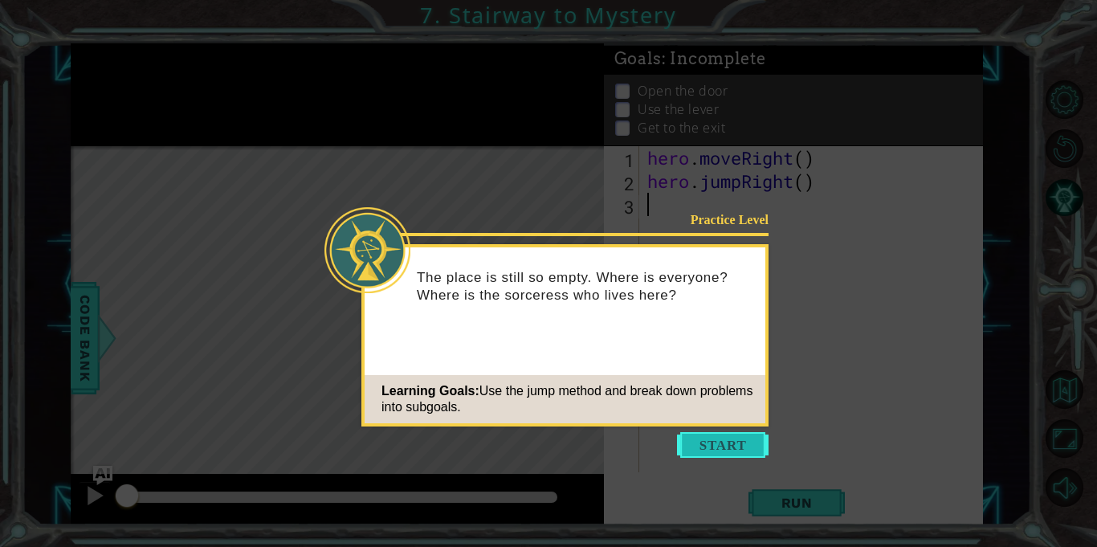
click at [748, 442] on button "Start" at bounding box center [723, 445] width 92 height 26
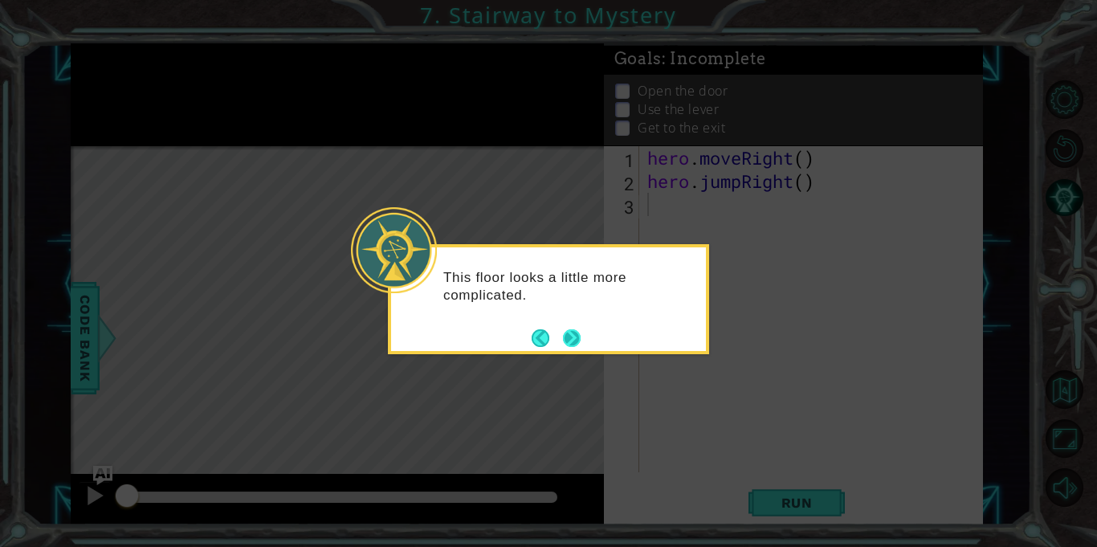
click at [567, 337] on button "Next" at bounding box center [571, 337] width 19 height 19
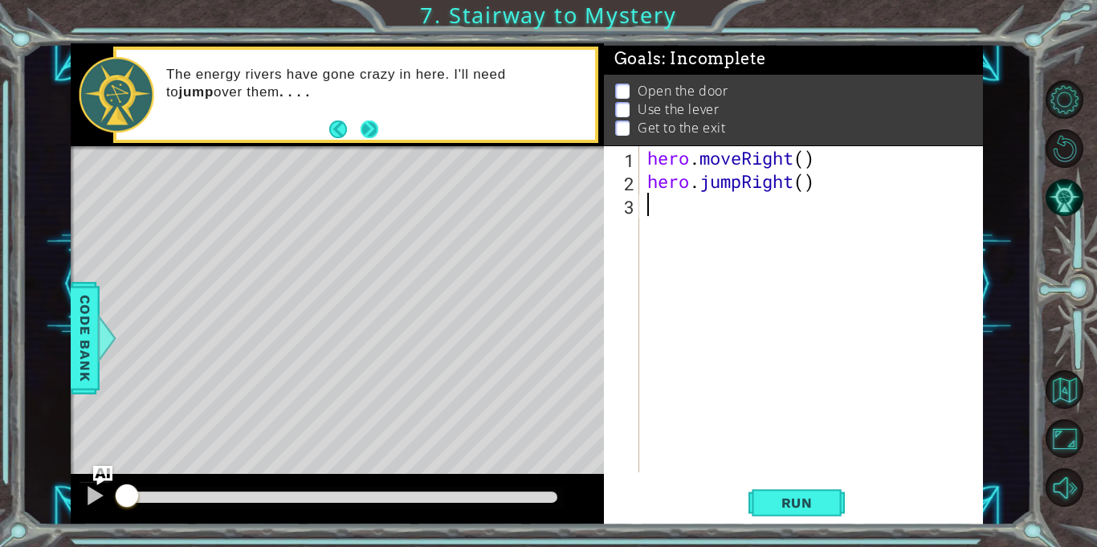
click at [373, 134] on button "Next" at bounding box center [369, 129] width 18 height 18
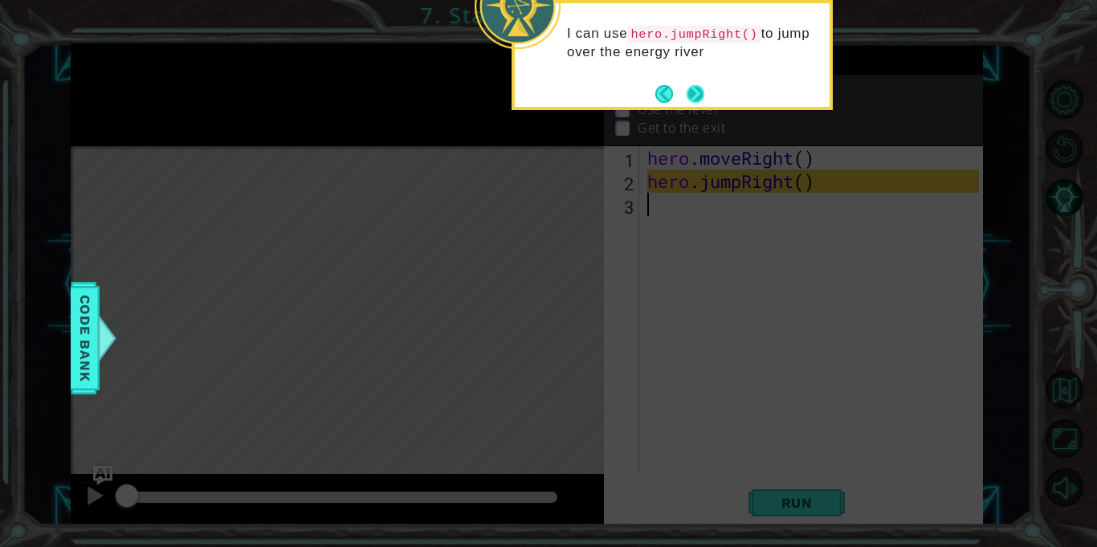
click at [697, 92] on button "Next" at bounding box center [695, 93] width 18 height 18
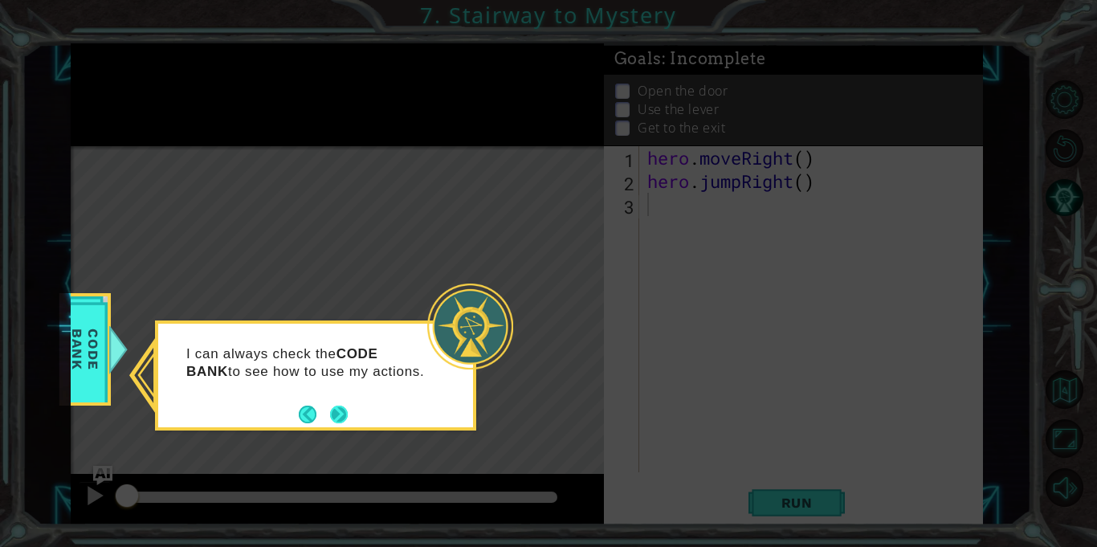
click at [339, 414] on button "Next" at bounding box center [339, 414] width 18 height 18
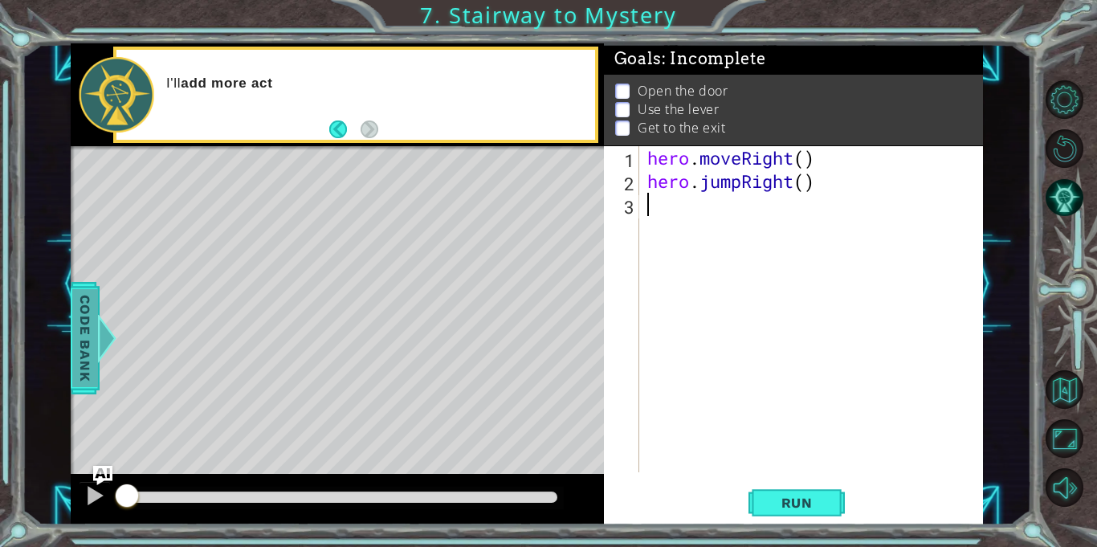
click at [83, 348] on span "Code Bank" at bounding box center [85, 338] width 26 height 98
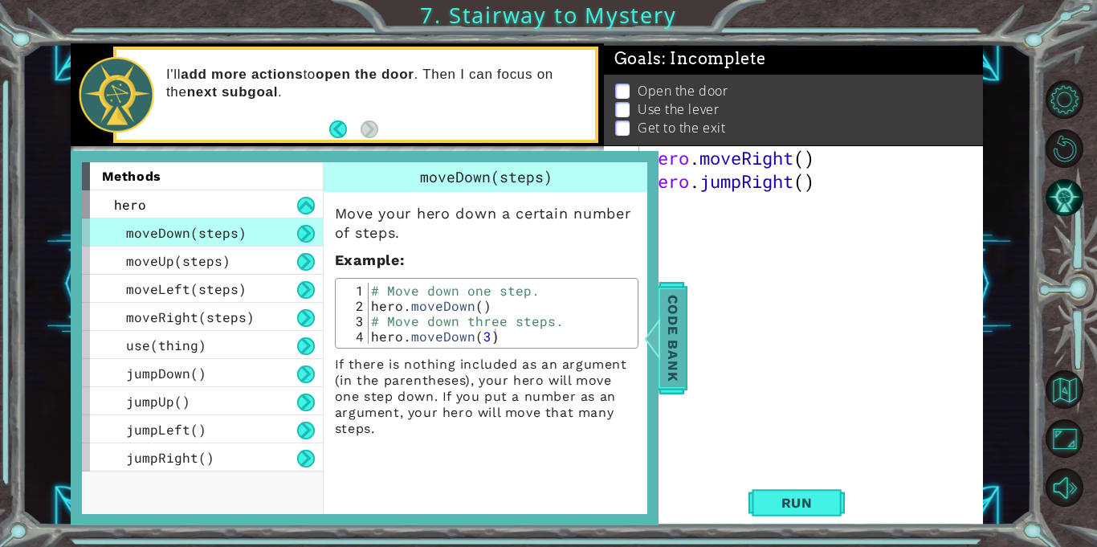
click at [666, 350] on span "Code Bank" at bounding box center [673, 338] width 26 height 98
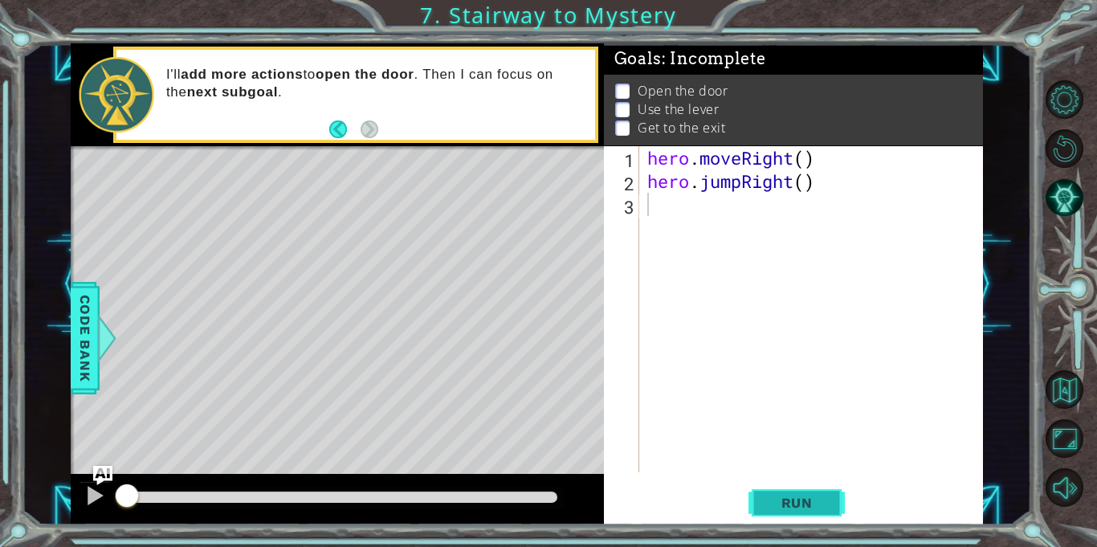
click at [771, 493] on button "Run" at bounding box center [796, 503] width 96 height 38
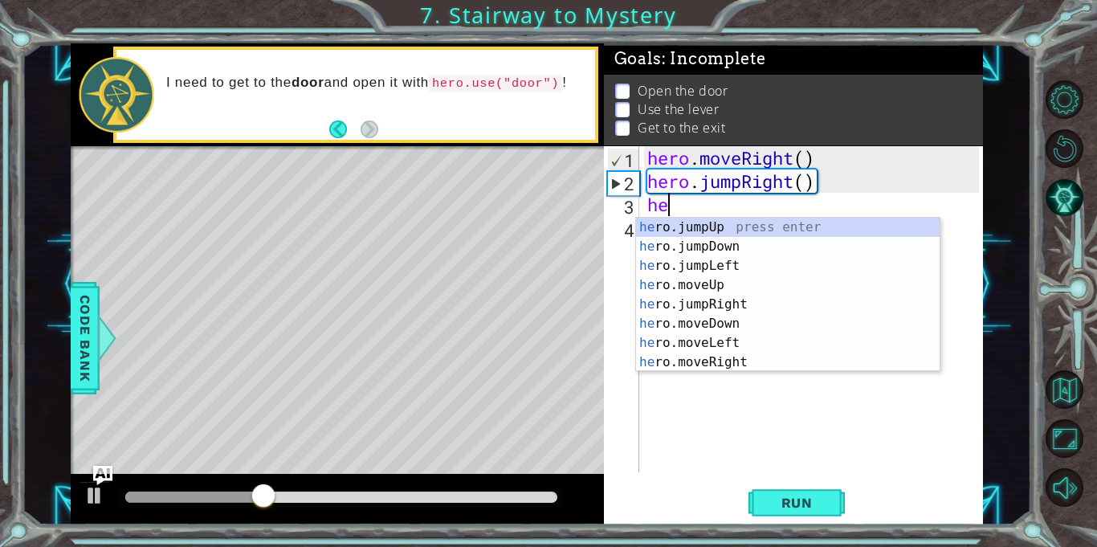
click at [739, 286] on div "he ro.jumpUp press enter he ro.jumpDown press enter he ro.jumpLeft press enter …" at bounding box center [787, 314] width 303 height 193
type textarea "hero.moveUp(1)"
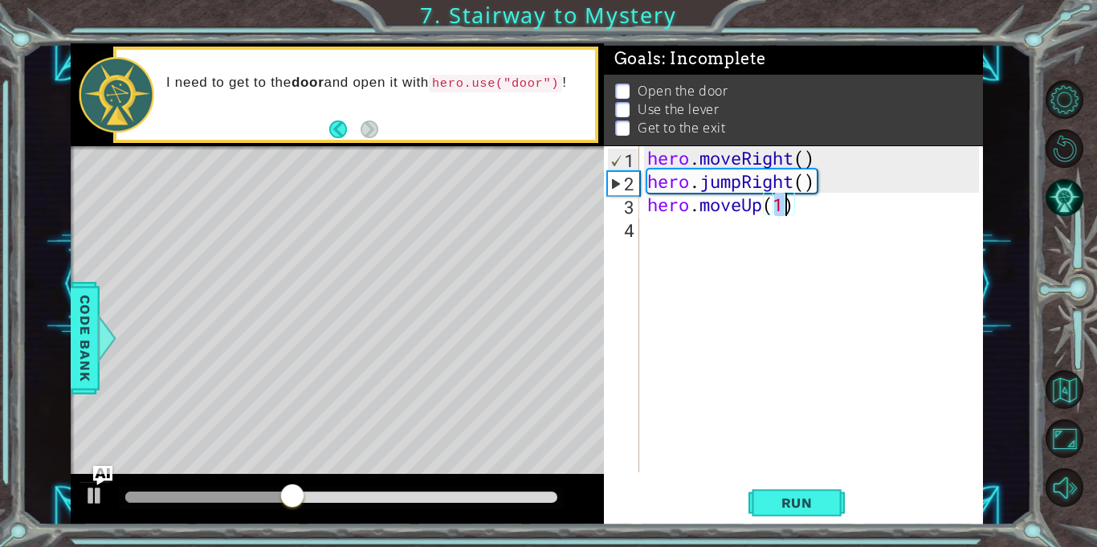
click at [757, 238] on div "hero . moveRight ( ) hero . jumpRight ( ) hero . moveUp ( 1 )" at bounding box center [815, 332] width 343 height 373
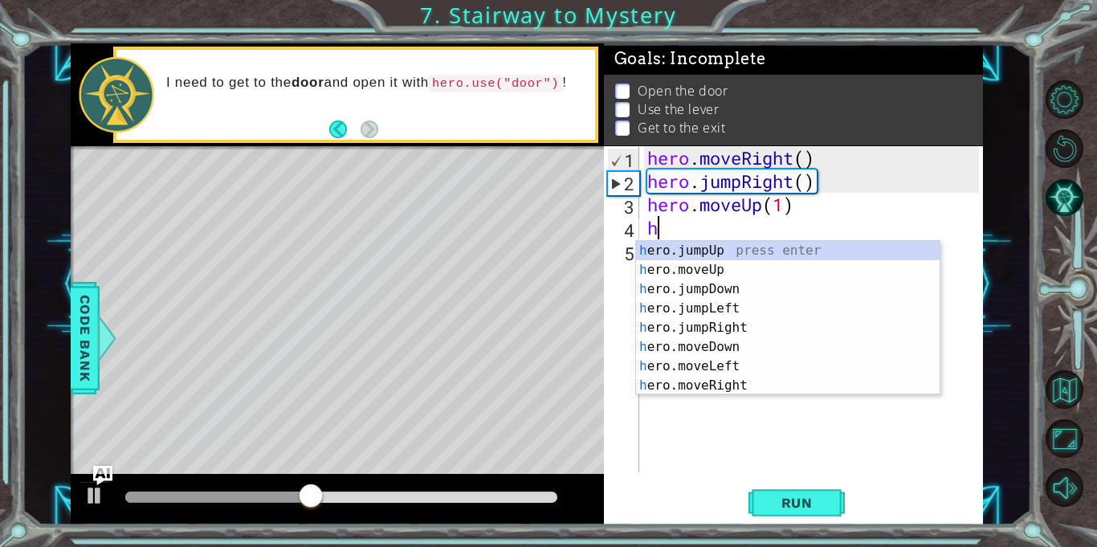
type textarea "he"
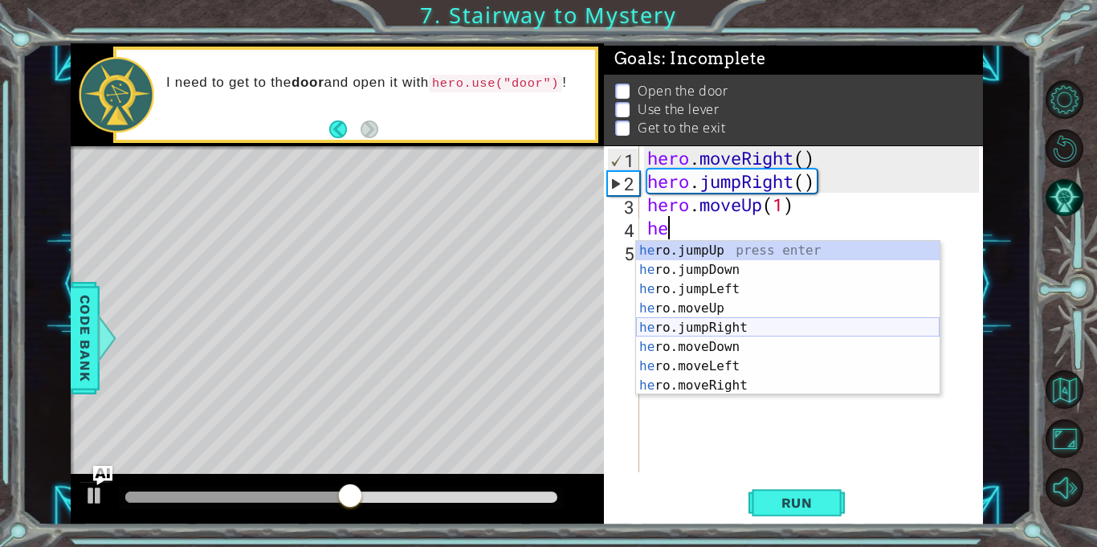
click at [737, 329] on div "he ro.jumpUp press enter he ro.jumpDown press enter he ro.jumpLeft press enter …" at bounding box center [787, 337] width 303 height 193
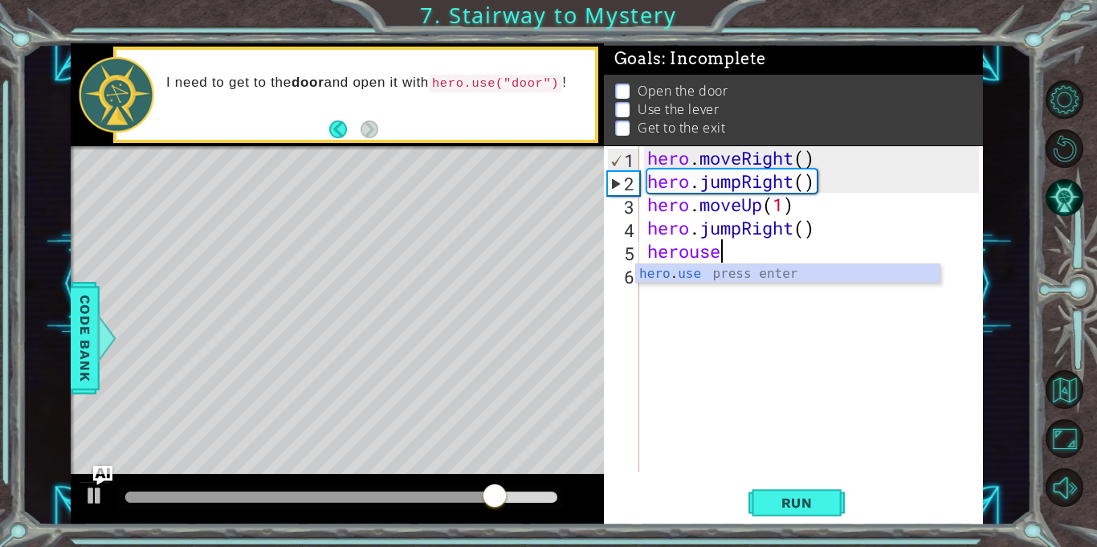
scroll to position [0, 2]
click at [774, 277] on div "hero . use press enter" at bounding box center [787, 293] width 303 height 58
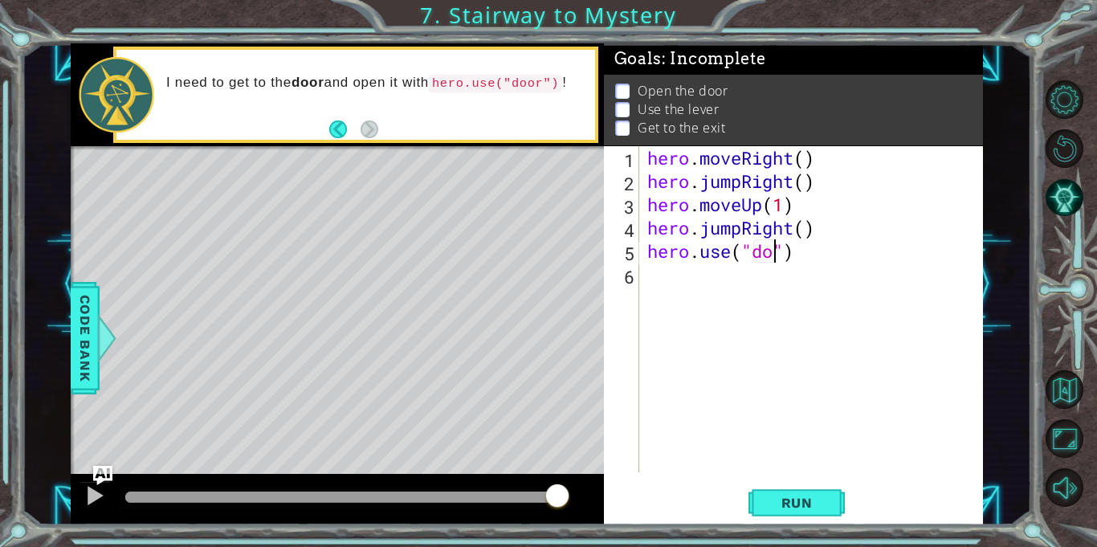
type textarea "hero.use("door")"
click at [677, 280] on div "hero . moveRight ( ) hero . jumpRight ( ) hero . moveUp ( 1 ) hero . jumpRight …" at bounding box center [815, 332] width 343 height 373
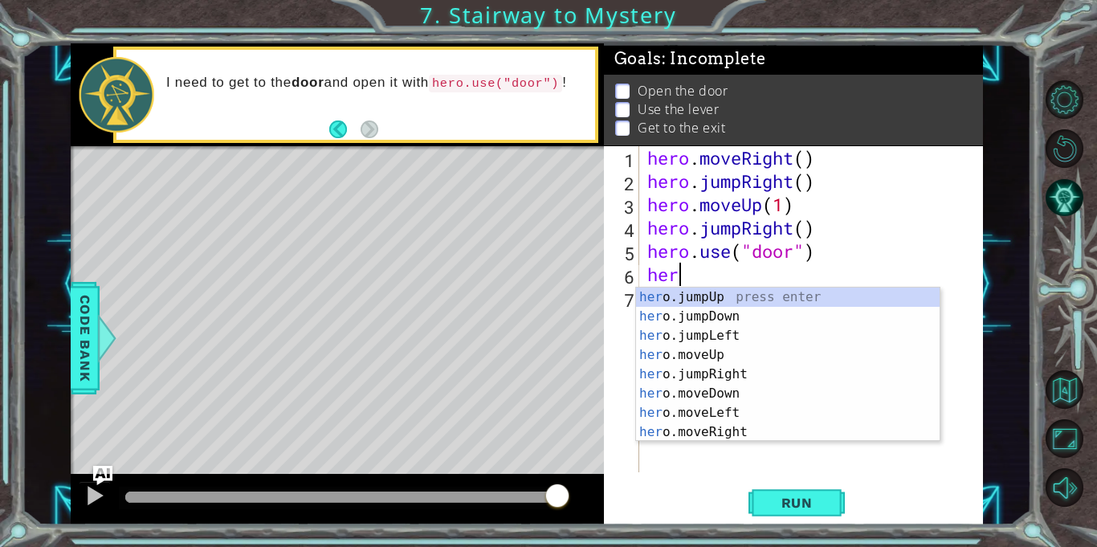
scroll to position [0, 1]
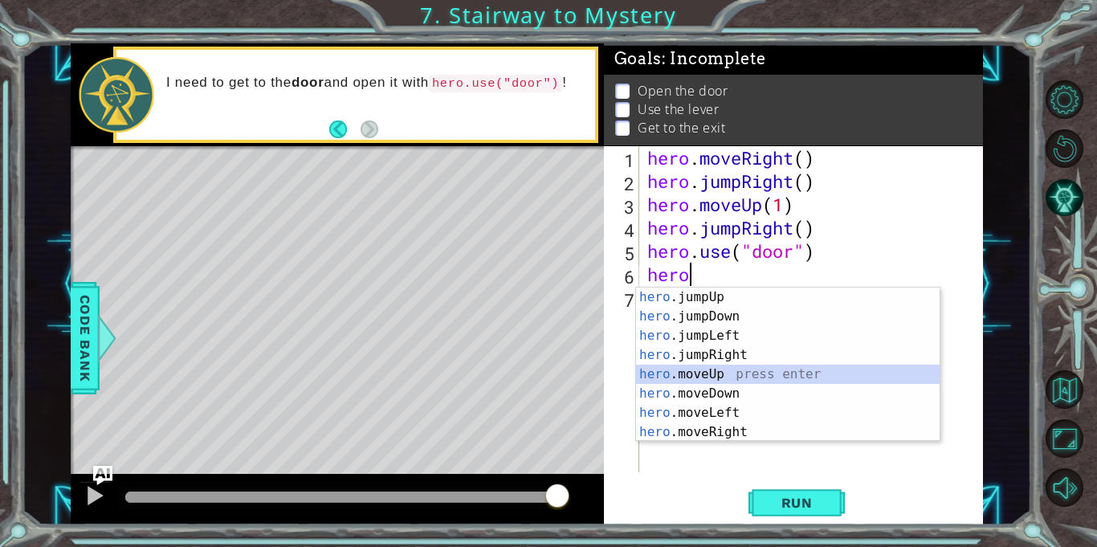
click at [722, 374] on div "hero .jumpUp press enter hero .jumpDown press enter hero .jumpLeft press enter …" at bounding box center [787, 383] width 303 height 193
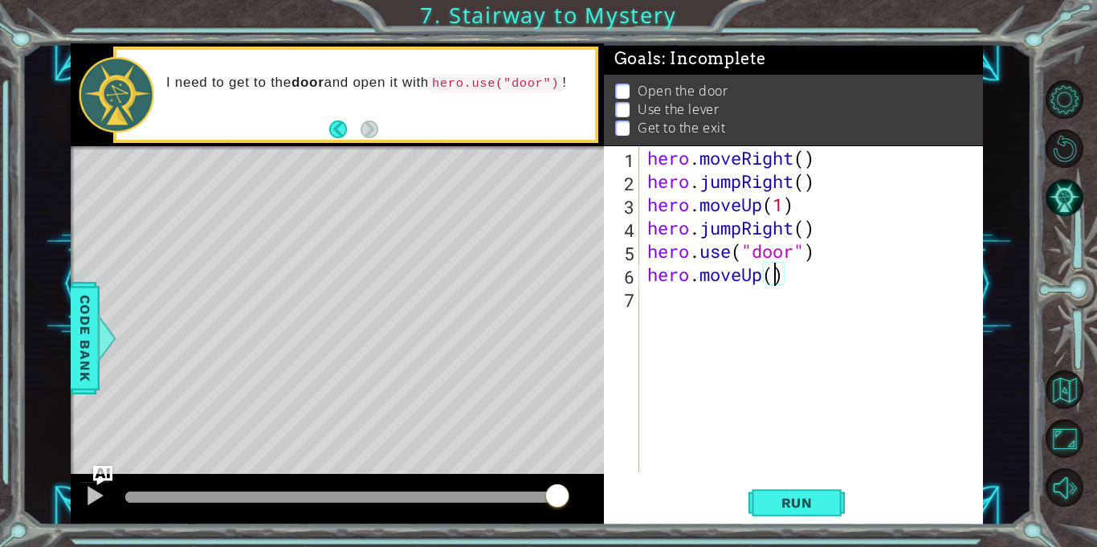
type textarea "hero.moveUp(2)"
click at [730, 314] on div "hero . moveRight ( ) hero . jumpRight ( ) hero . moveUp ( 1 ) hero . jumpRight …" at bounding box center [815, 332] width 343 height 373
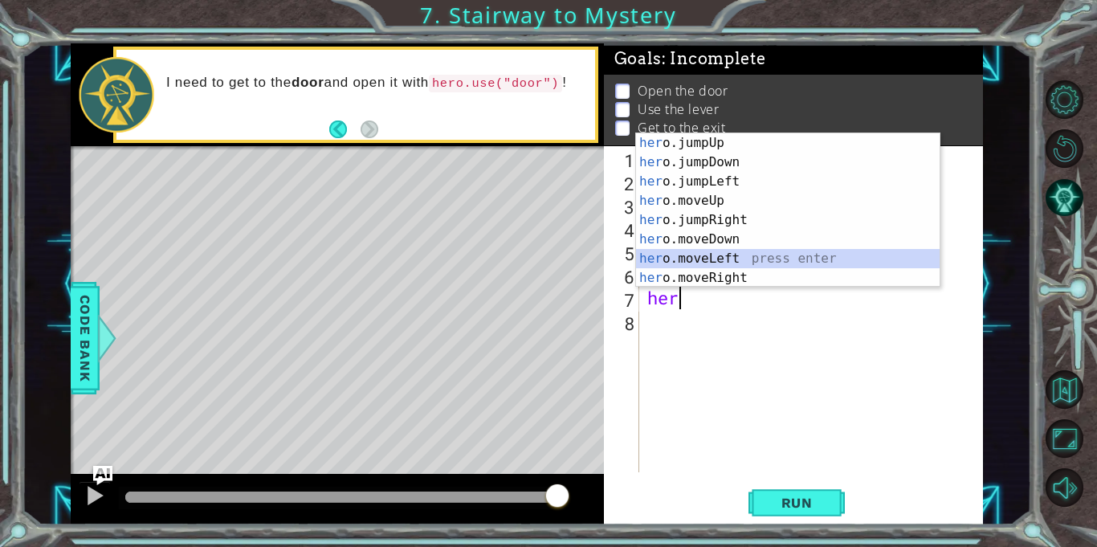
click at [740, 255] on div "her o.jumpUp press enter her o.jumpDown press enter her o.jumpLeft press enter …" at bounding box center [787, 229] width 303 height 193
type textarea "hero.moveLeft(1)"
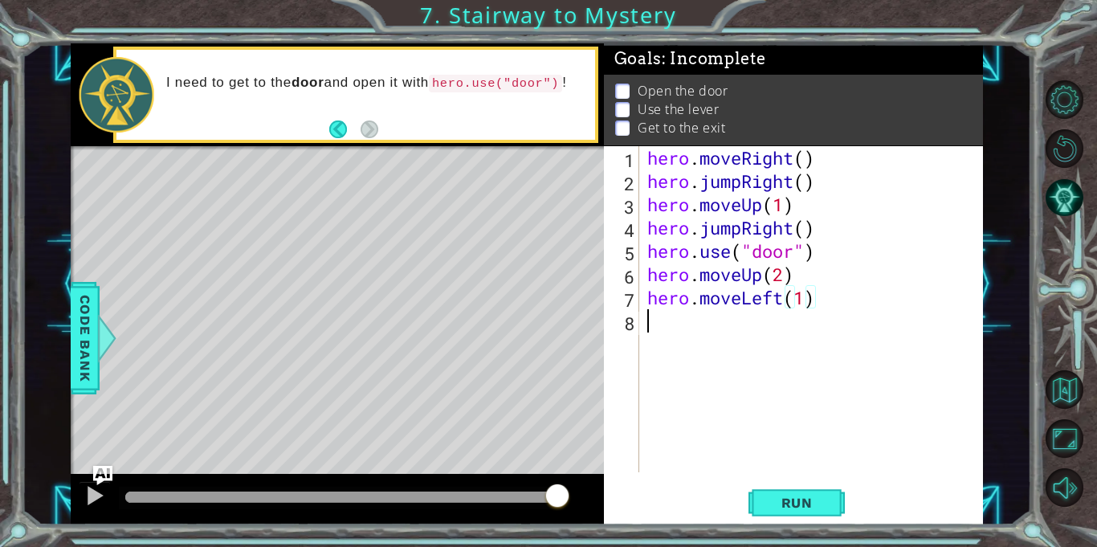
click at [671, 324] on div "hero . moveRight ( ) hero . jumpRight ( ) hero . moveUp ( 1 ) hero . jumpRight …" at bounding box center [815, 332] width 343 height 373
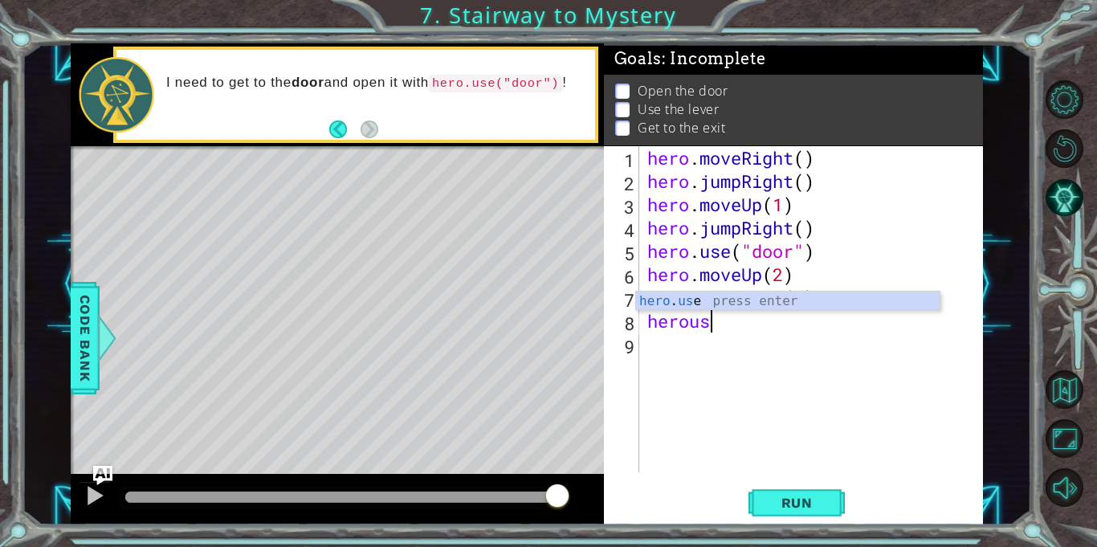
scroll to position [0, 2]
click at [698, 302] on div "hero . use press enter" at bounding box center [787, 320] width 303 height 58
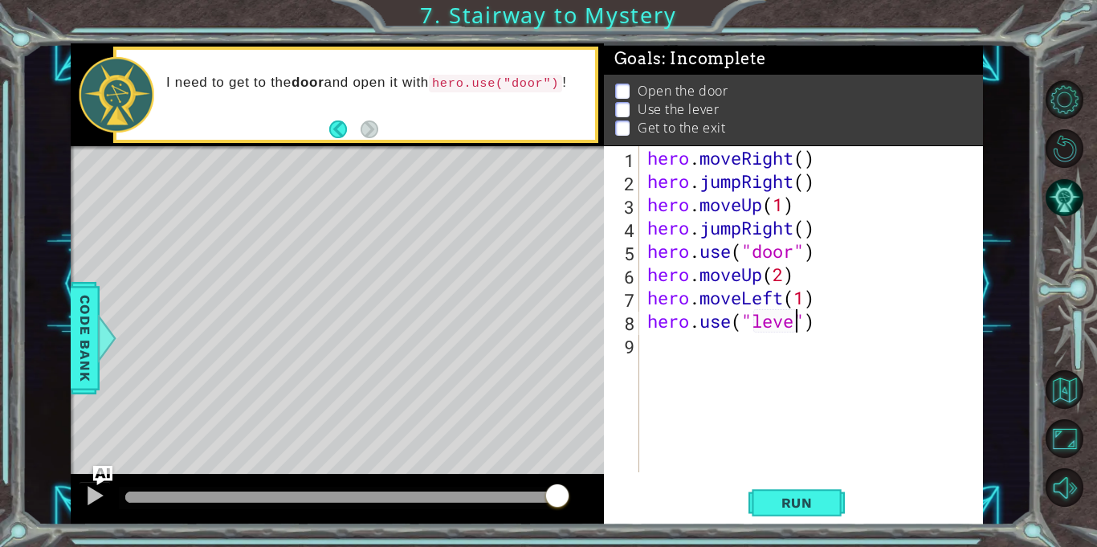
type textarea "hero.use("lever")"
click at [743, 365] on div "hero . moveRight ( ) hero . jumpRight ( ) hero . moveUp ( 1 ) hero . jumpRight …" at bounding box center [815, 332] width 343 height 373
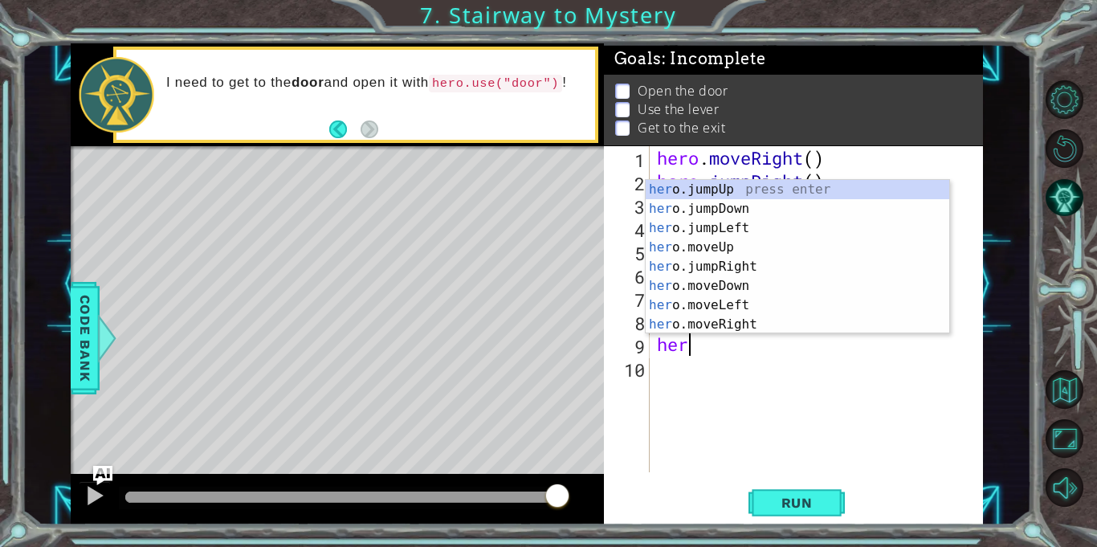
scroll to position [0, 1]
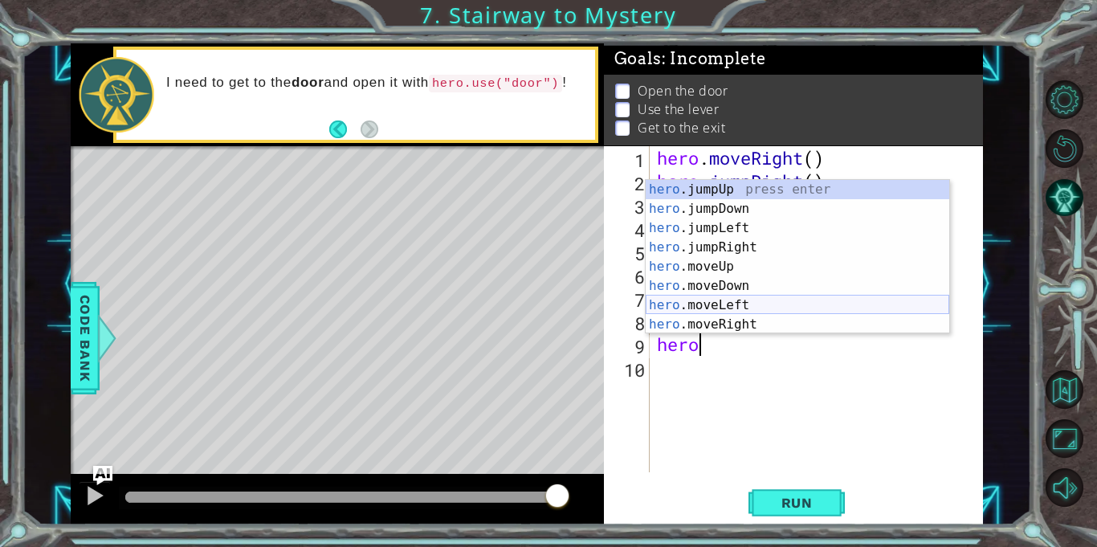
click at [739, 308] on div "hero .jumpUp press enter hero .jumpDown press enter hero .jumpLeft press enter …" at bounding box center [797, 276] width 303 height 193
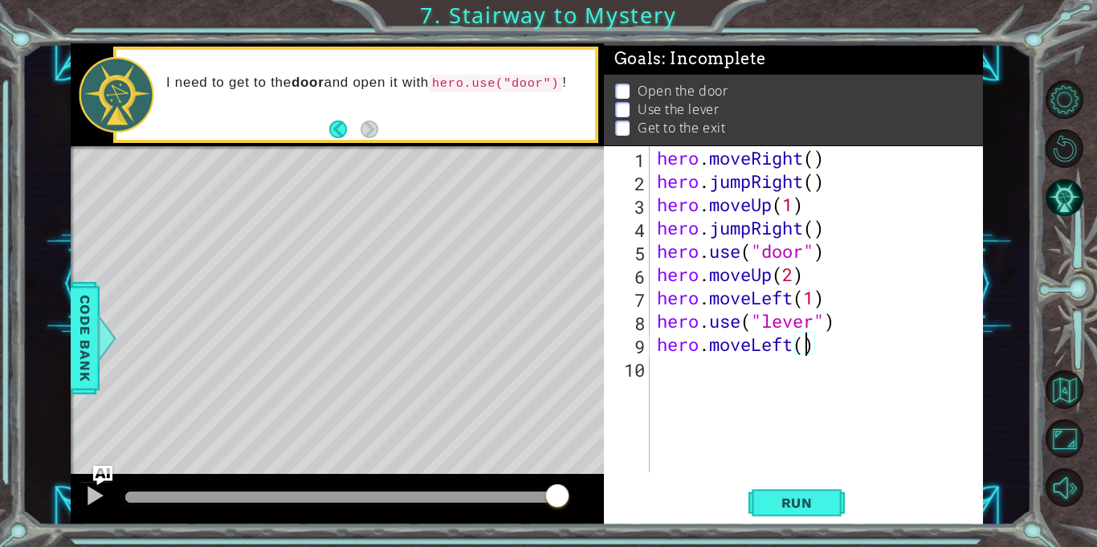
type textarea "hero.moveLeft(2)"
click at [710, 396] on div "hero . moveRight ( ) hero . jumpRight ( ) hero . moveUp ( 1 ) hero . jumpRight …" at bounding box center [820, 332] width 333 height 373
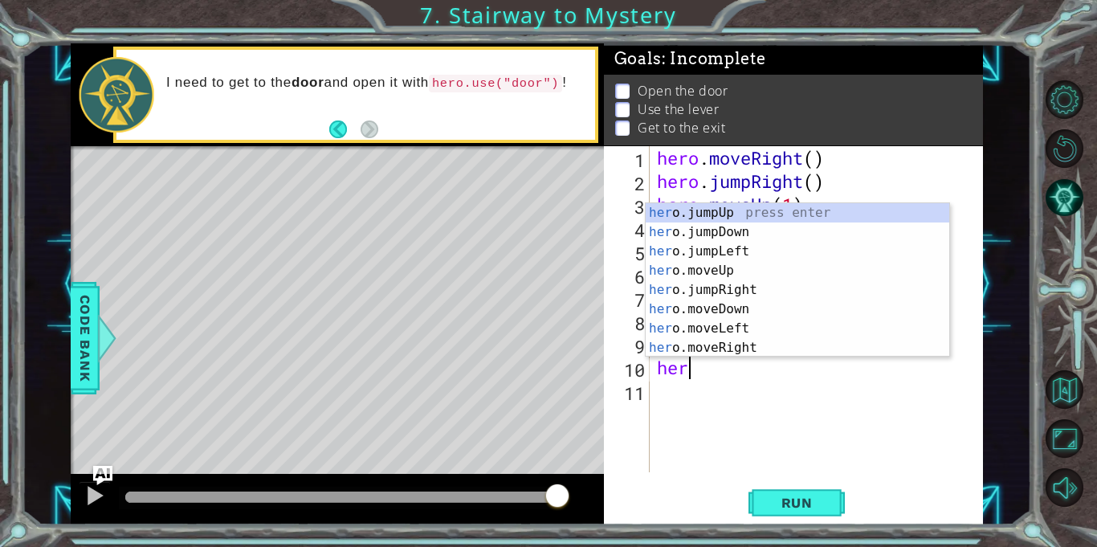
type textarea "hero"
click at [723, 210] on div "hero .jumpUp press enter hero .jumpDown press enter hero .jumpLeft press enter …" at bounding box center [797, 299] width 303 height 193
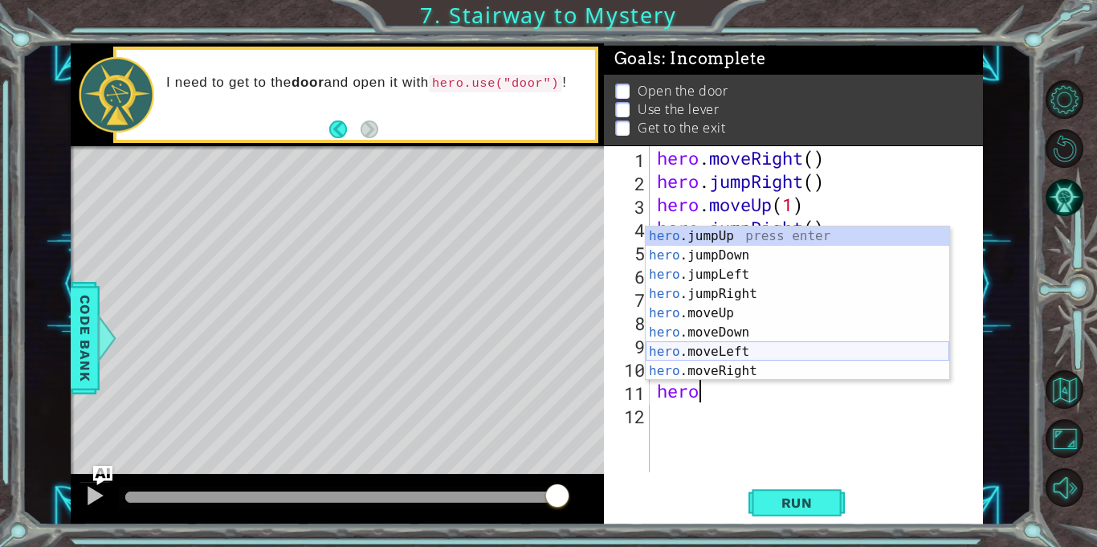
click at [717, 349] on div "hero .jumpUp press enter hero .jumpDown press enter hero .jumpLeft press enter …" at bounding box center [797, 322] width 303 height 193
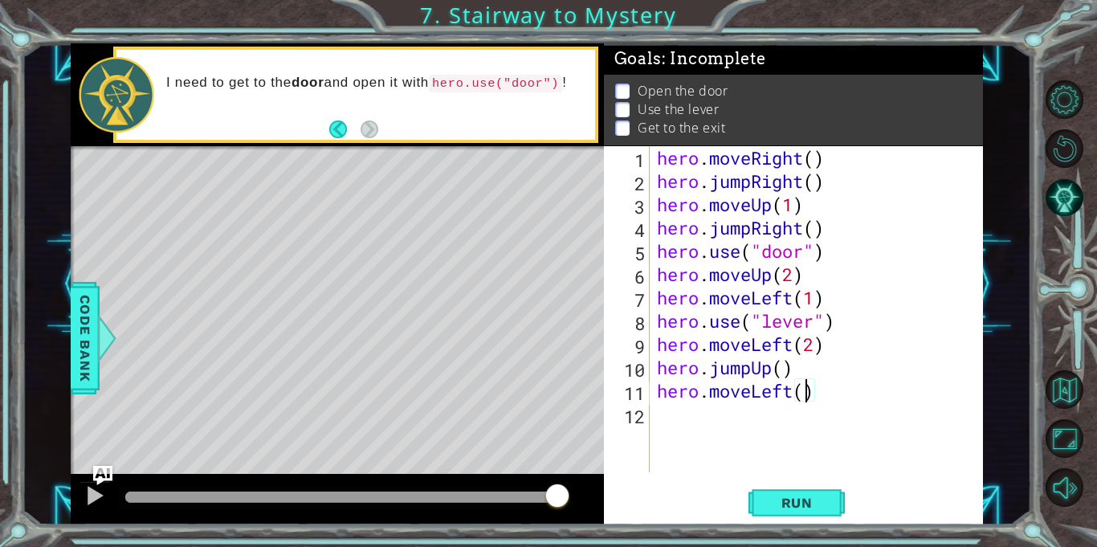
scroll to position [0, 6]
click at [793, 503] on span "Run" at bounding box center [796, 503] width 63 height 16
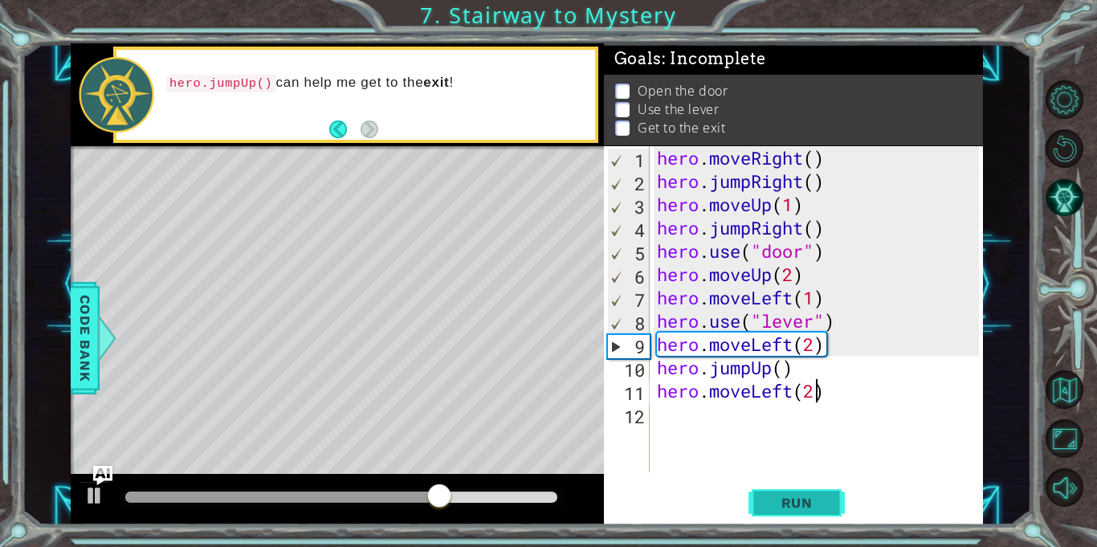
click at [805, 510] on span "Run" at bounding box center [796, 503] width 63 height 16
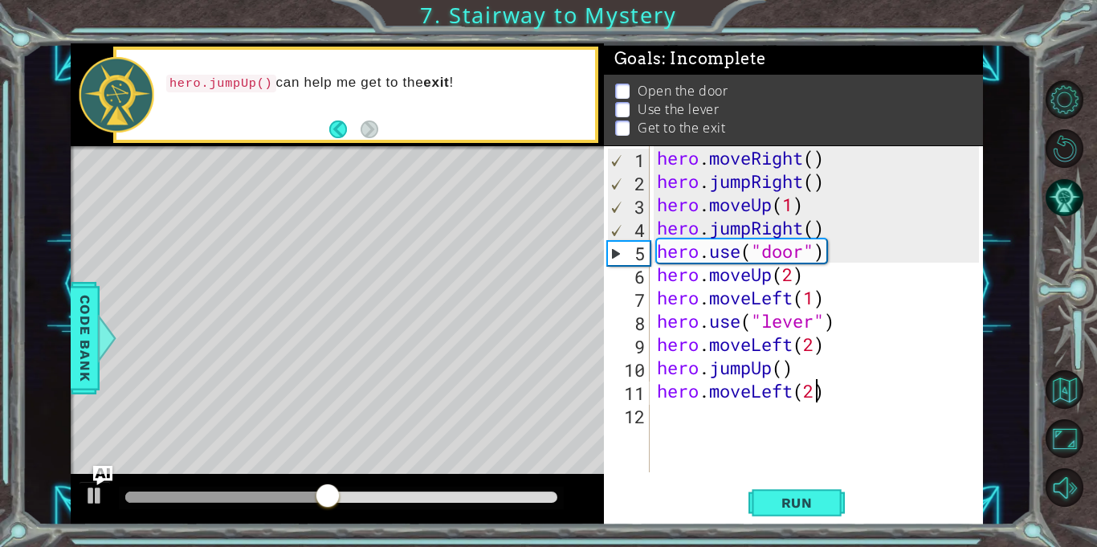
click at [801, 223] on div "hero . moveRight ( ) hero . jumpRight ( ) hero . moveUp ( 1 ) hero . jumpRight …" at bounding box center [820, 332] width 333 height 373
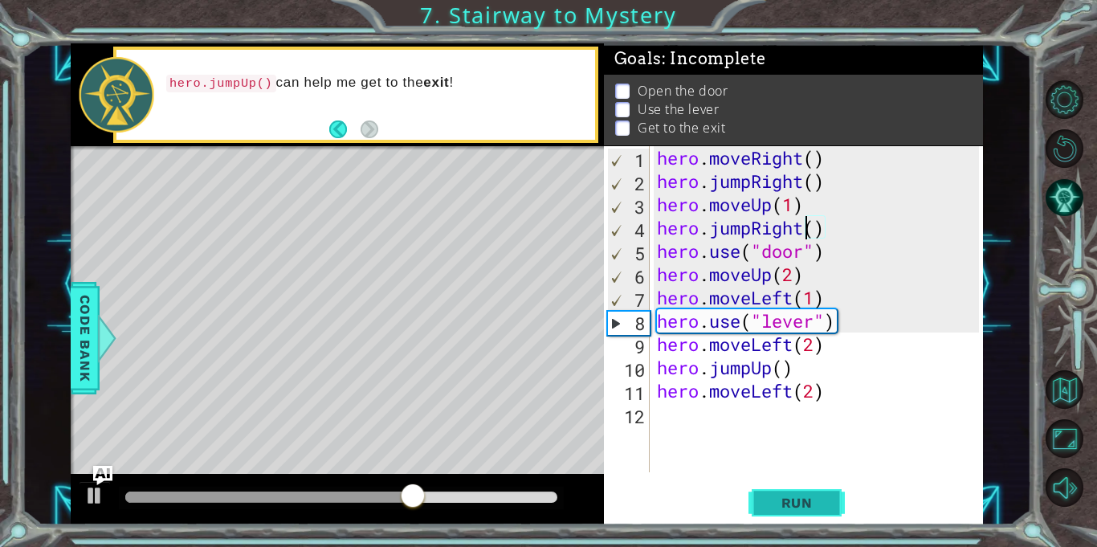
click at [776, 497] on span "Run" at bounding box center [796, 503] width 63 height 16
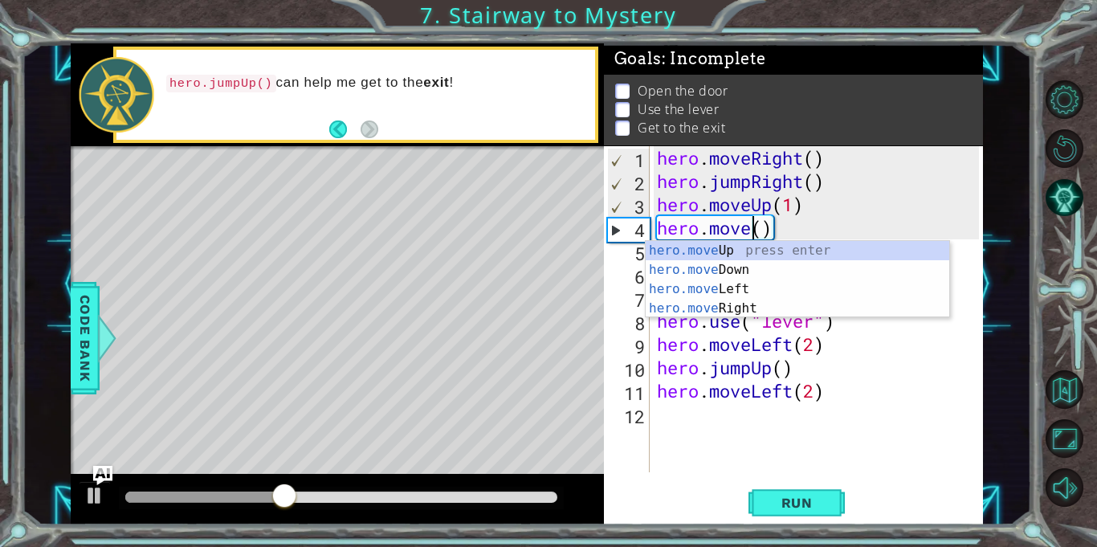
scroll to position [0, 4]
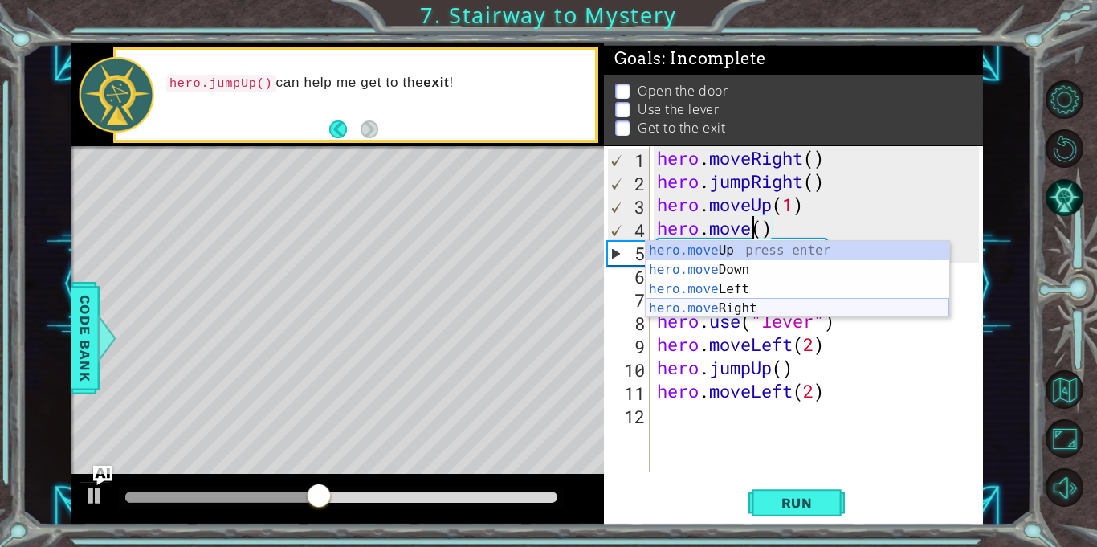
click at [765, 311] on div "hero.move Up press enter hero.move Down press enter hero.move Left press enter …" at bounding box center [797, 299] width 303 height 116
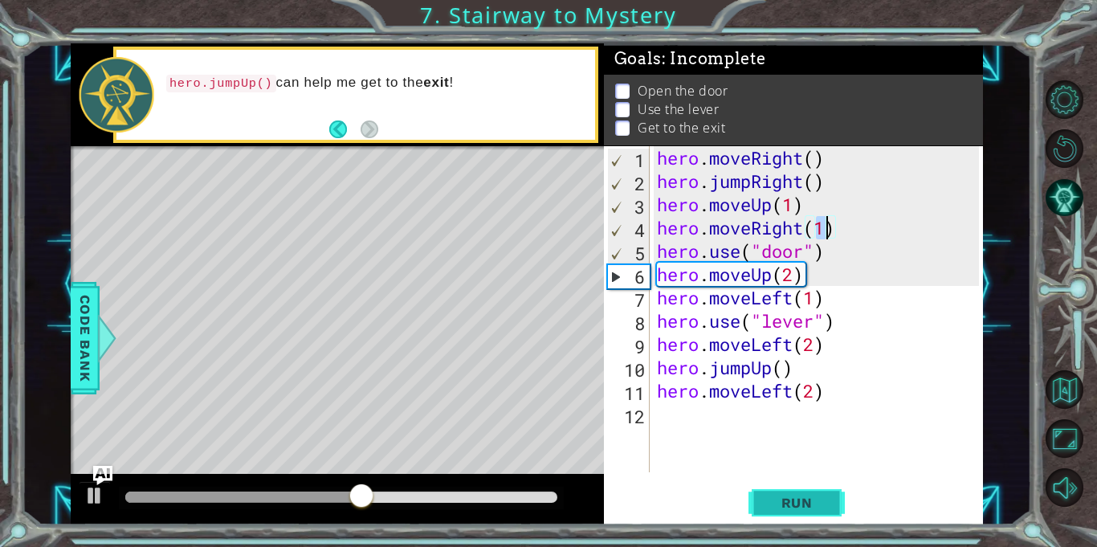
click at [801, 497] on span "Run" at bounding box center [796, 503] width 63 height 16
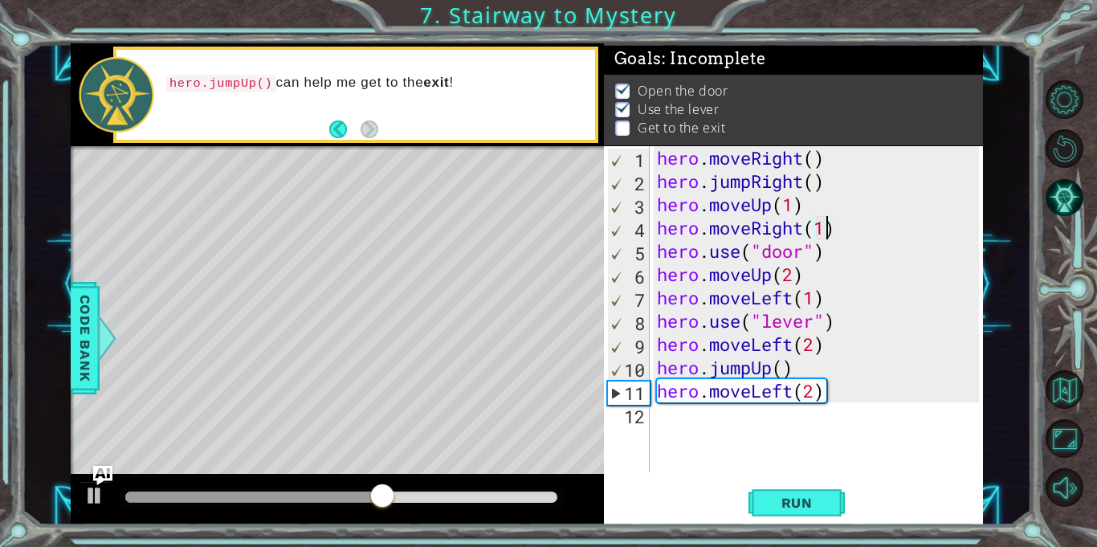
click at [794, 393] on div "hero . moveRight ( ) hero . jumpRight ( ) hero . moveUp ( 1 ) hero . moveRight …" at bounding box center [820, 332] width 333 height 373
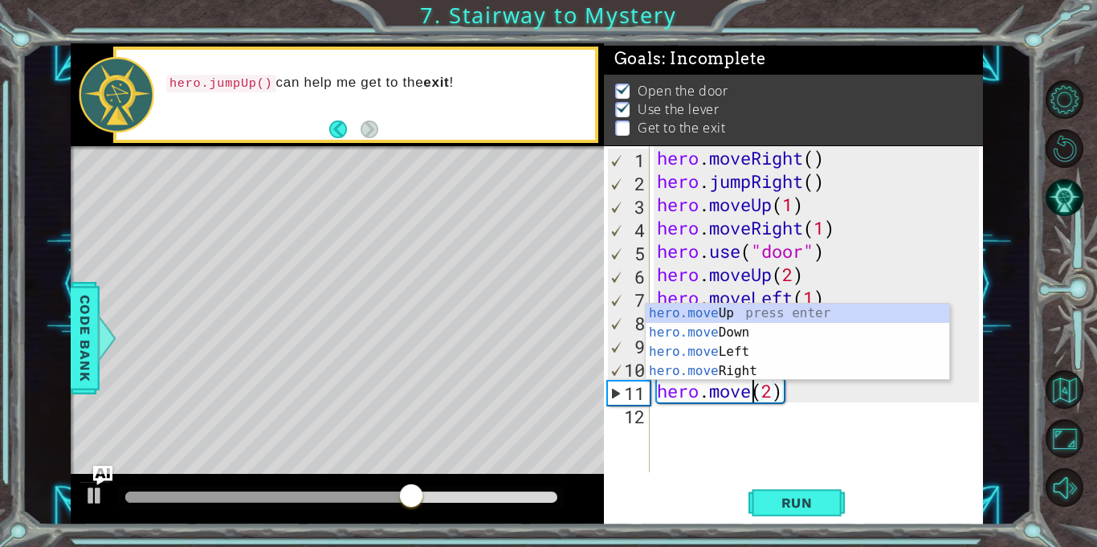
click at [720, 381] on div "hero . moveRight ( ) hero . jumpRight ( ) hero . moveUp ( 1 ) hero . moveRight …" at bounding box center [820, 332] width 333 height 373
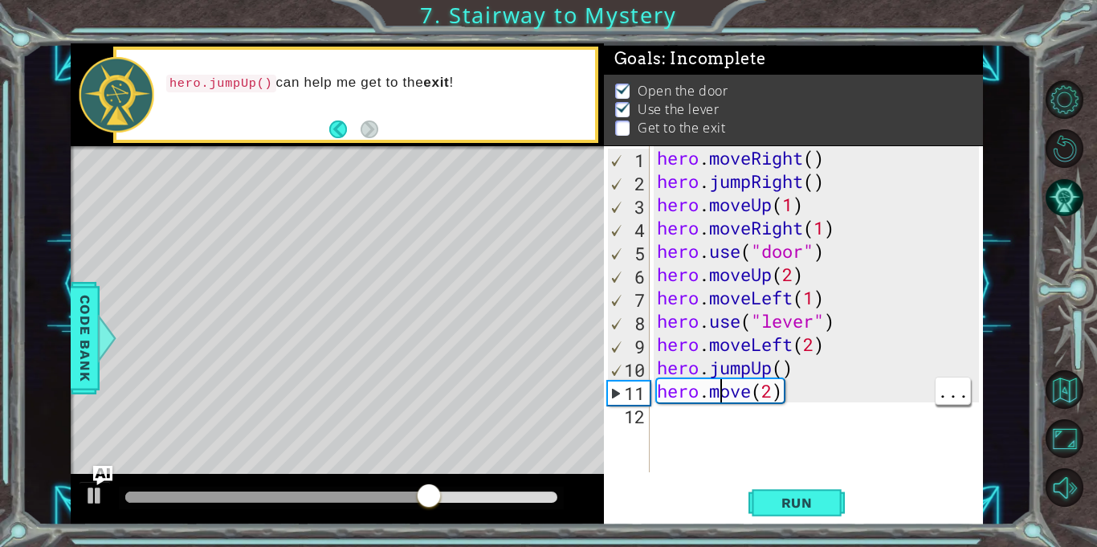
click at [749, 395] on div "hero . moveRight ( ) hero . jumpRight ( ) hero . moveUp ( 1 ) hero . moveRight …" at bounding box center [820, 332] width 333 height 373
click at [754, 399] on div "hero . moveRight ( ) hero . jumpRight ( ) hero . moveUp ( 1 ) hero . moveRight …" at bounding box center [820, 332] width 333 height 373
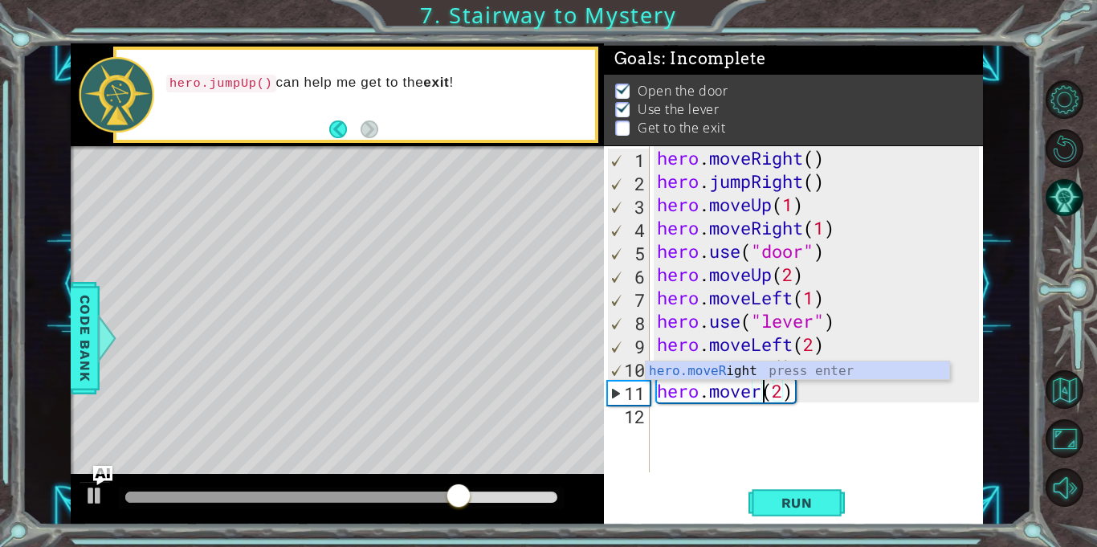
scroll to position [0, 5]
click at [784, 370] on div "hero.moveR ight press enter" at bounding box center [797, 390] width 303 height 58
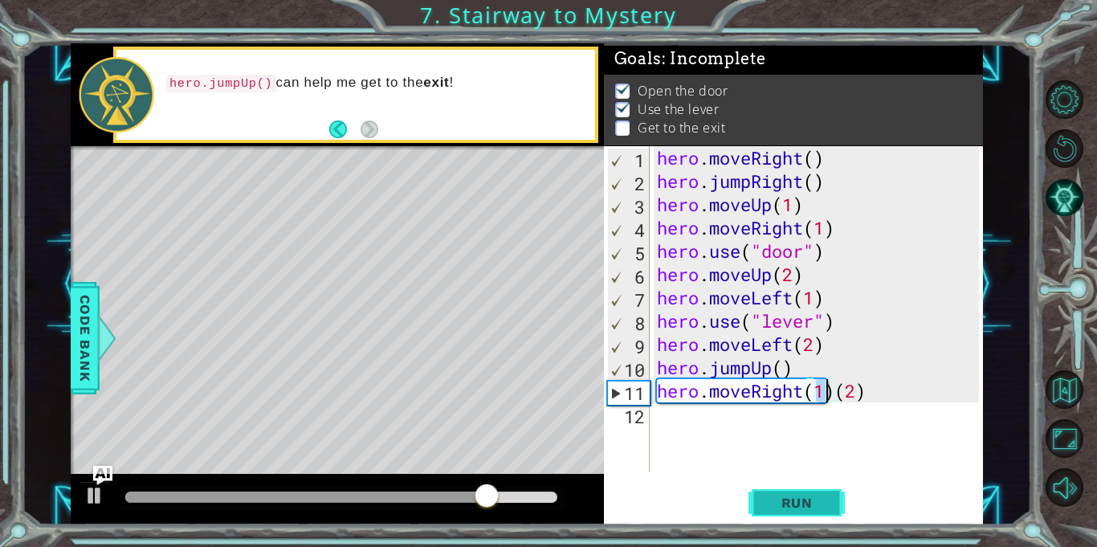
click at [768, 514] on button "Run" at bounding box center [796, 503] width 96 height 38
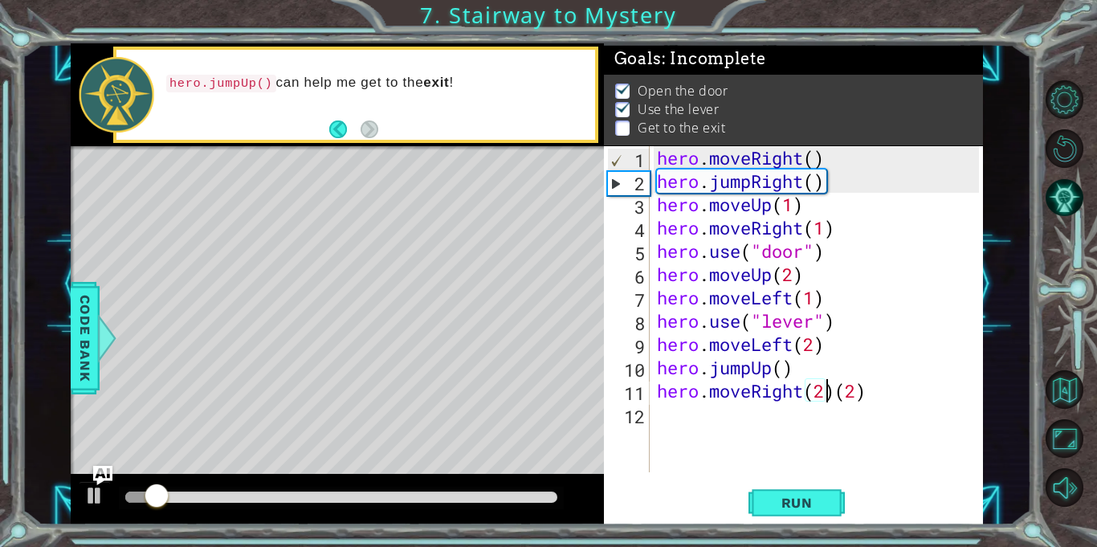
scroll to position [0, 7]
click at [882, 393] on div "hero . moveRight ( ) hero . jumpRight ( ) hero . moveUp ( 1 ) hero . moveRight …" at bounding box center [820, 332] width 333 height 373
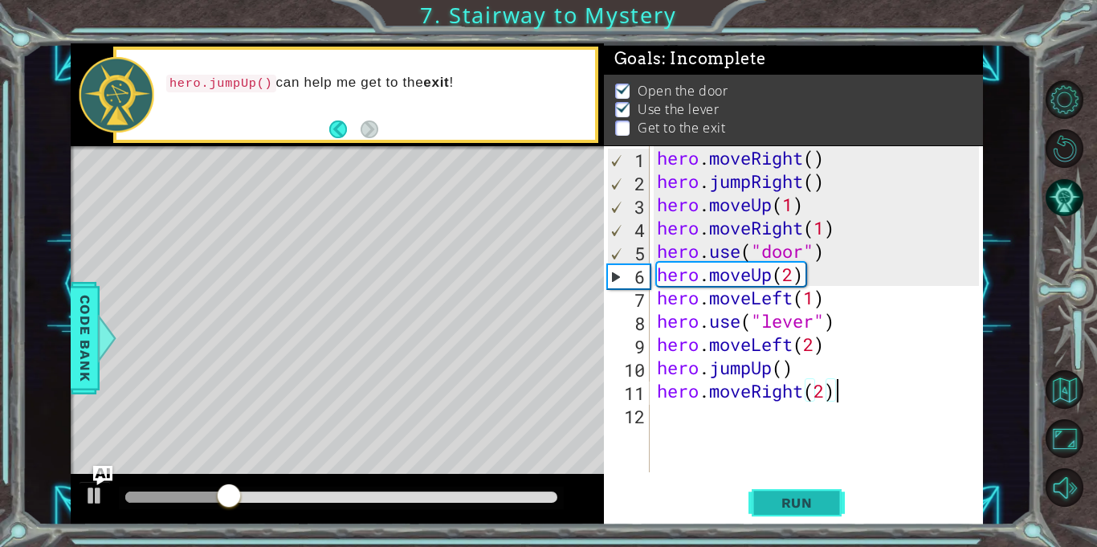
type textarea "hero.moveRight(2)"
click at [779, 498] on span "Run" at bounding box center [796, 503] width 63 height 16
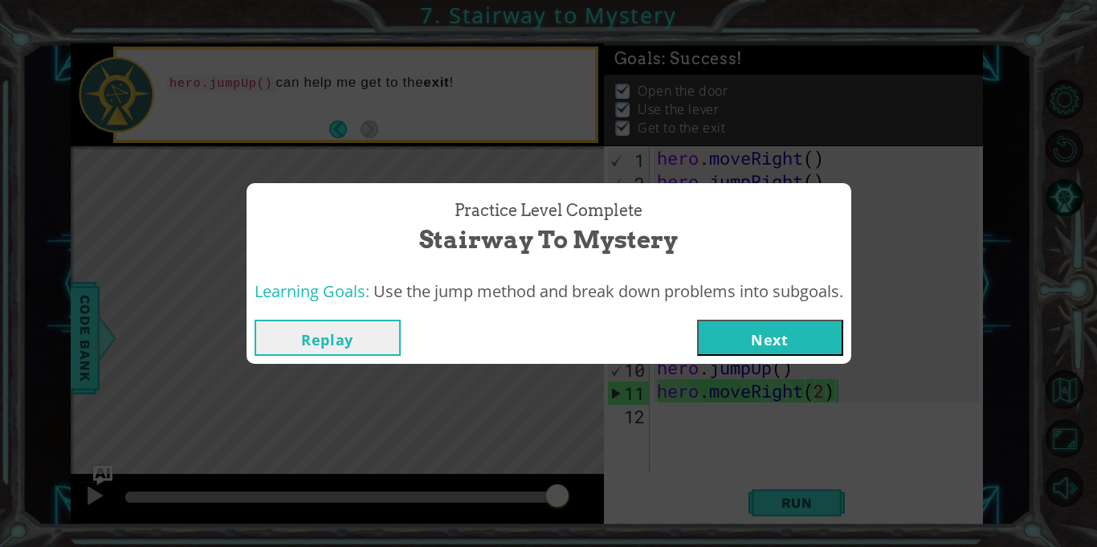
click at [764, 333] on button "Next" at bounding box center [770, 338] width 146 height 36
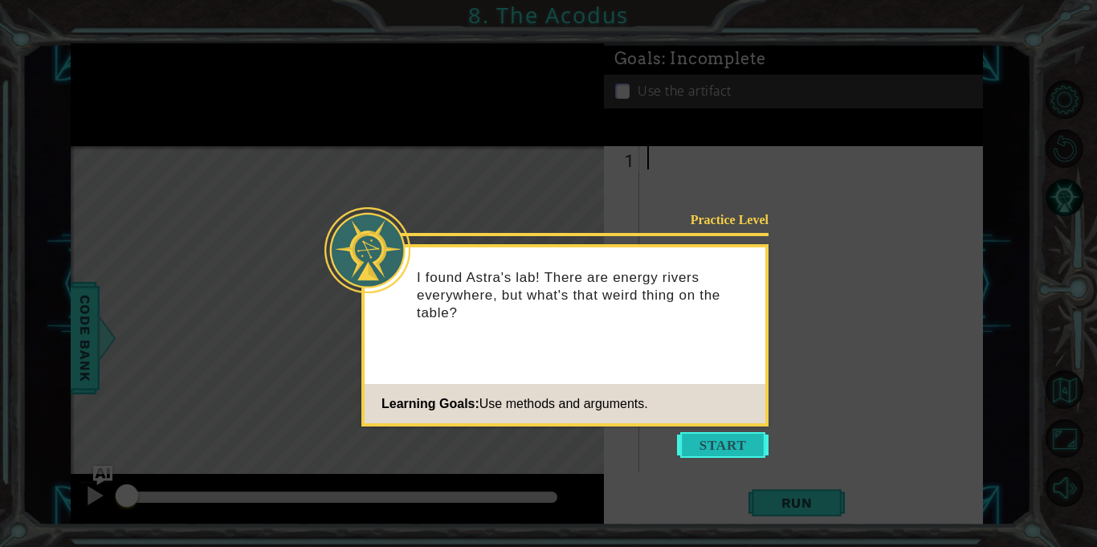
click at [743, 442] on button "Start" at bounding box center [723, 445] width 92 height 26
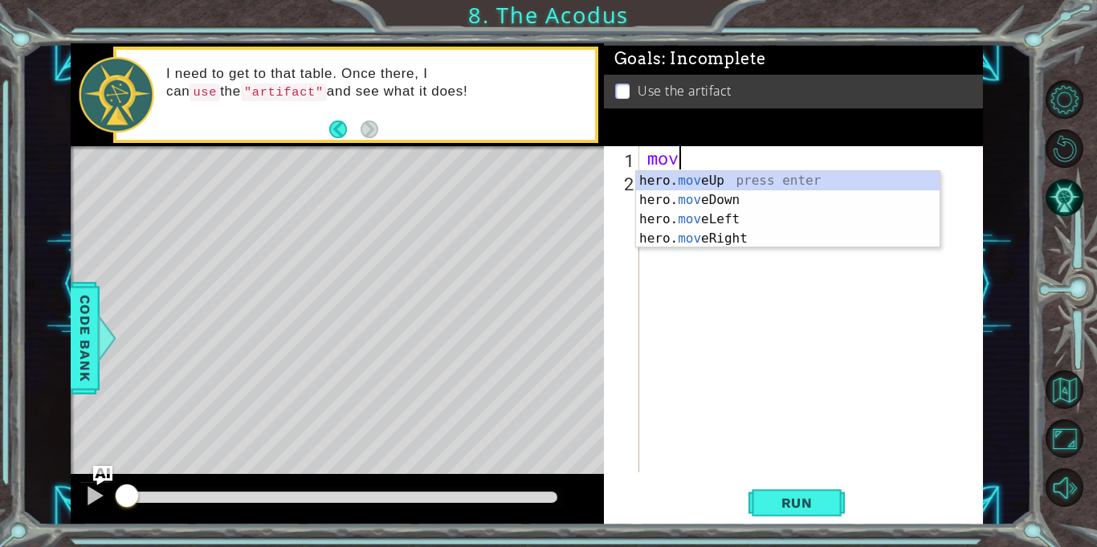
scroll to position [0, 1]
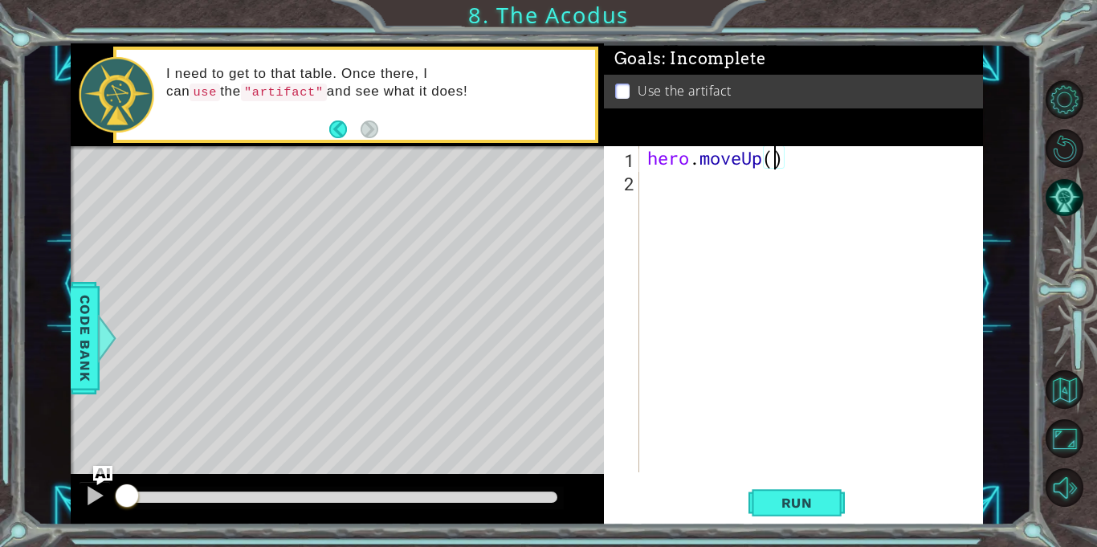
type textarea "hero.moveUp(2)"
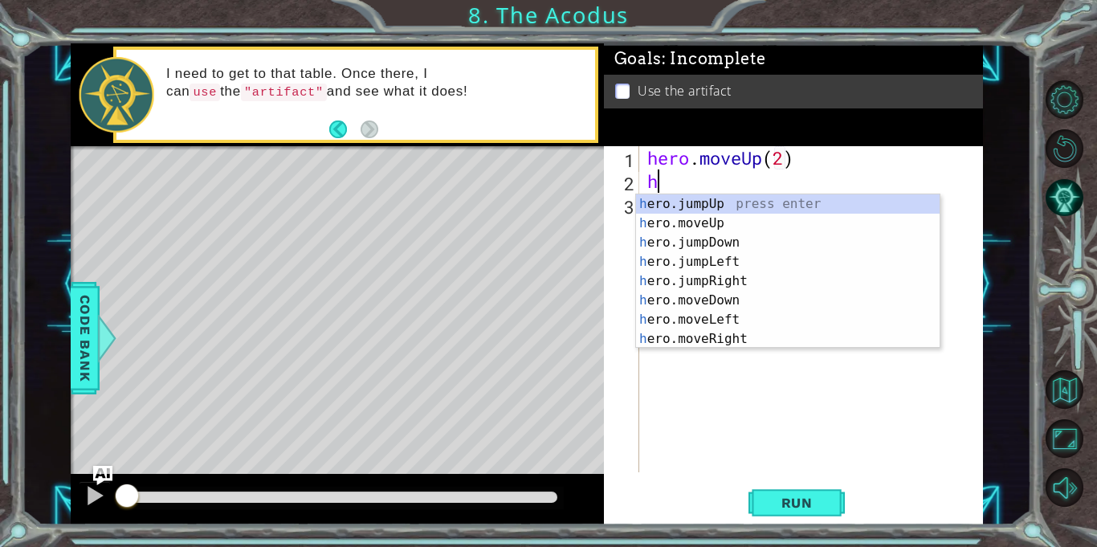
type textarea "he"
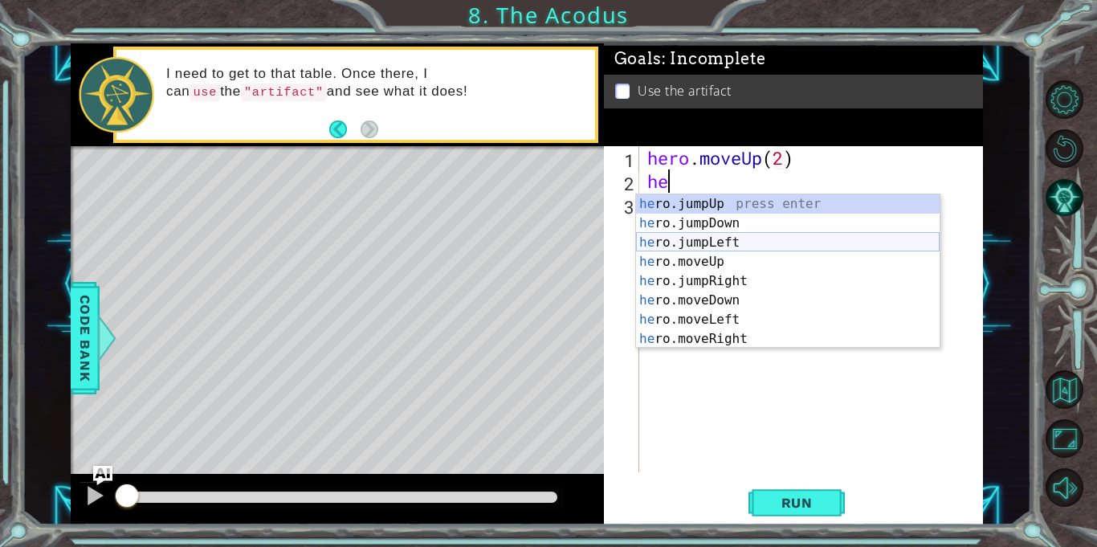
click at [760, 248] on div "he ro.jumpUp press enter he ro.jumpDown press enter he ro.jumpLeft press enter …" at bounding box center [787, 290] width 303 height 193
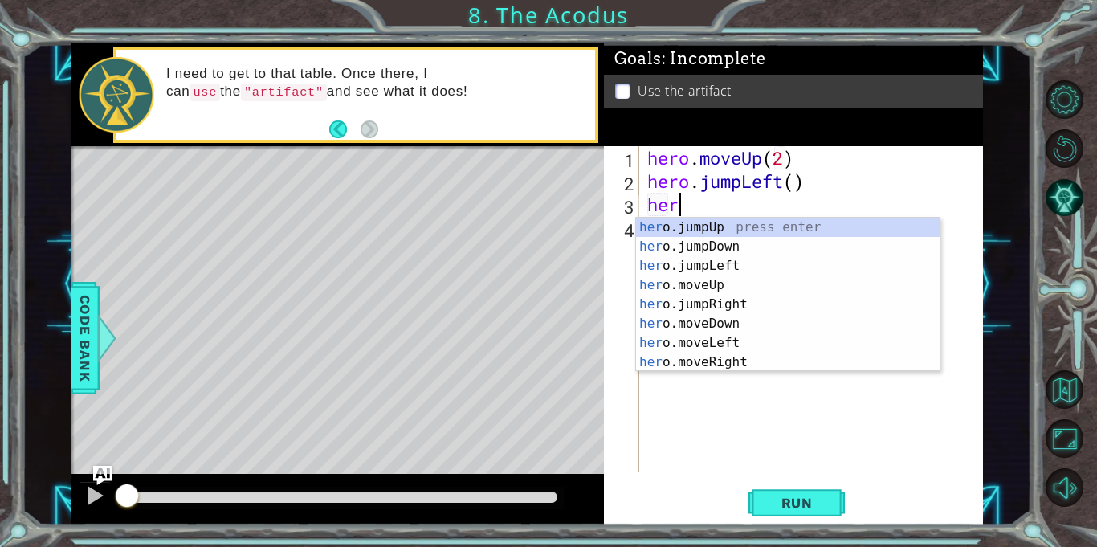
type textarea "hero"
click at [760, 257] on div "hero .jumpUp press enter hero .jumpDown press enter hero .jumpLeft press enter …" at bounding box center [787, 314] width 303 height 193
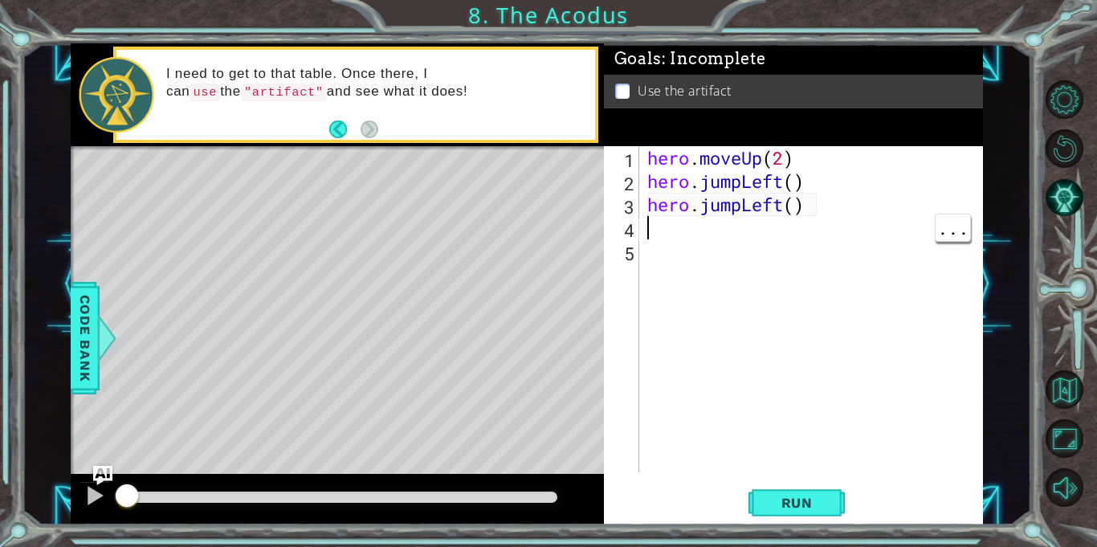
click at [802, 222] on div "hero . moveUp ( 2 ) hero . jumpLeft ( ) hero . jumpLeft ( )" at bounding box center [815, 332] width 343 height 373
click at [813, 198] on div "hero . moveUp ( 2 ) hero . jumpLeft ( ) hero . jumpLeft ( )" at bounding box center [815, 332] width 343 height 373
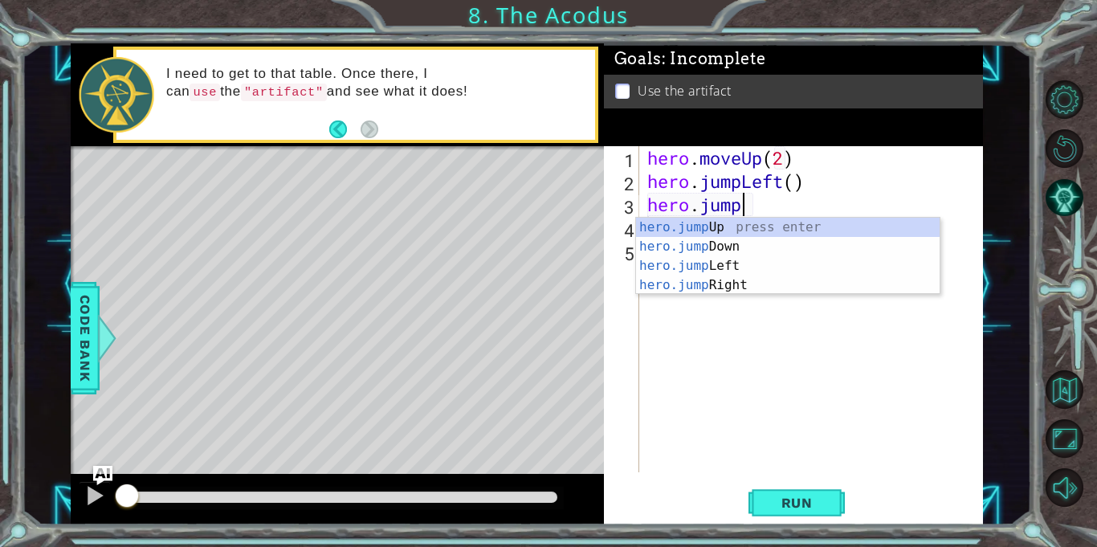
type textarea "hero.jum"
click at [739, 243] on div "hero.jum pUp press enter hero.jum pDown press enter hero.jum pLeft press enter …" at bounding box center [787, 276] width 303 height 116
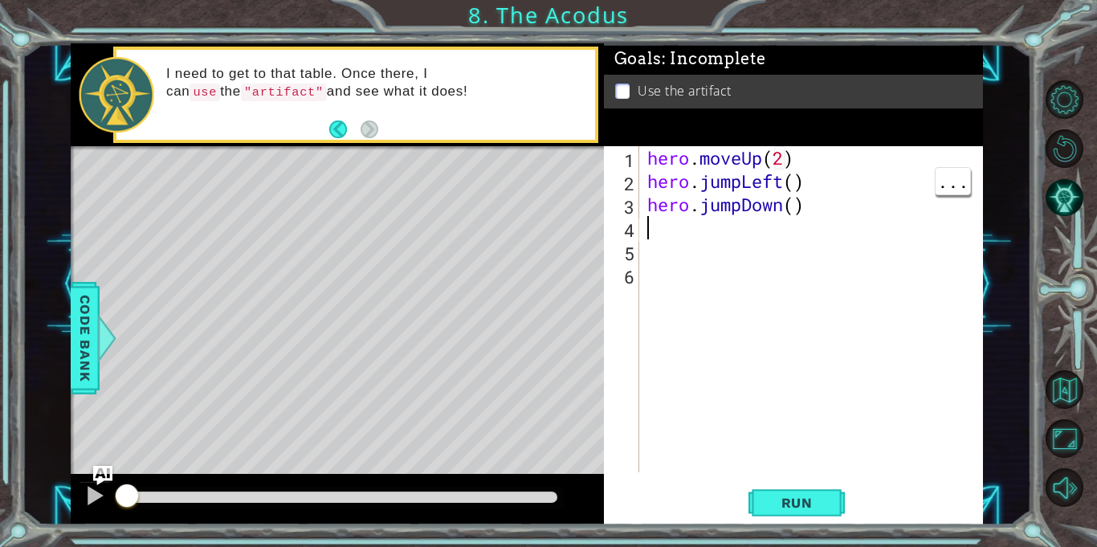
click at [793, 184] on div "hero . moveUp ( 2 ) hero . jumpLeft ( ) hero . jumpDown ( )" at bounding box center [815, 332] width 343 height 373
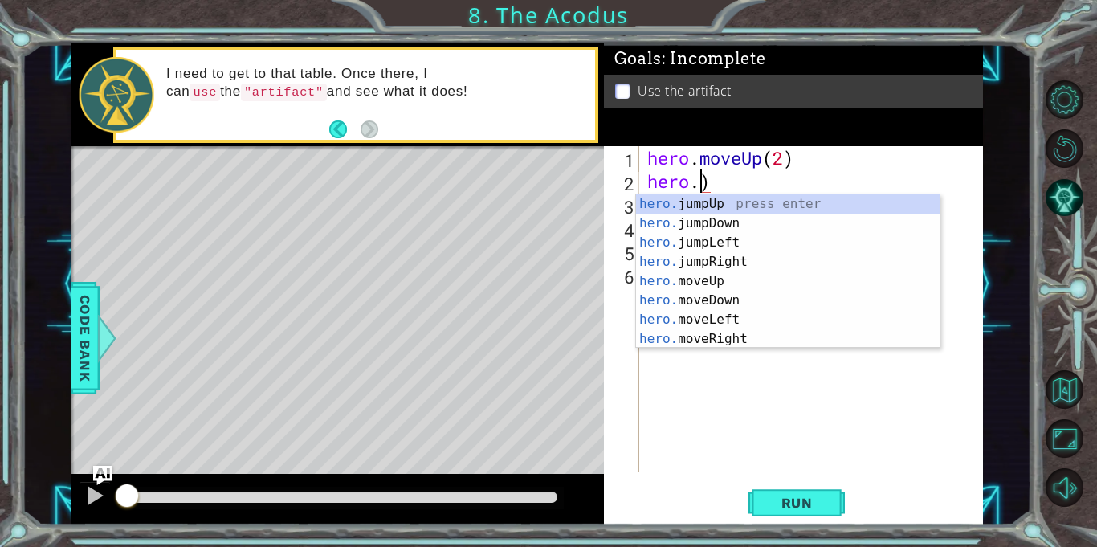
click at [743, 320] on div "hero. jumpUp press enter hero. jumpDown press enter hero. jumpLeft press enter …" at bounding box center [787, 290] width 303 height 193
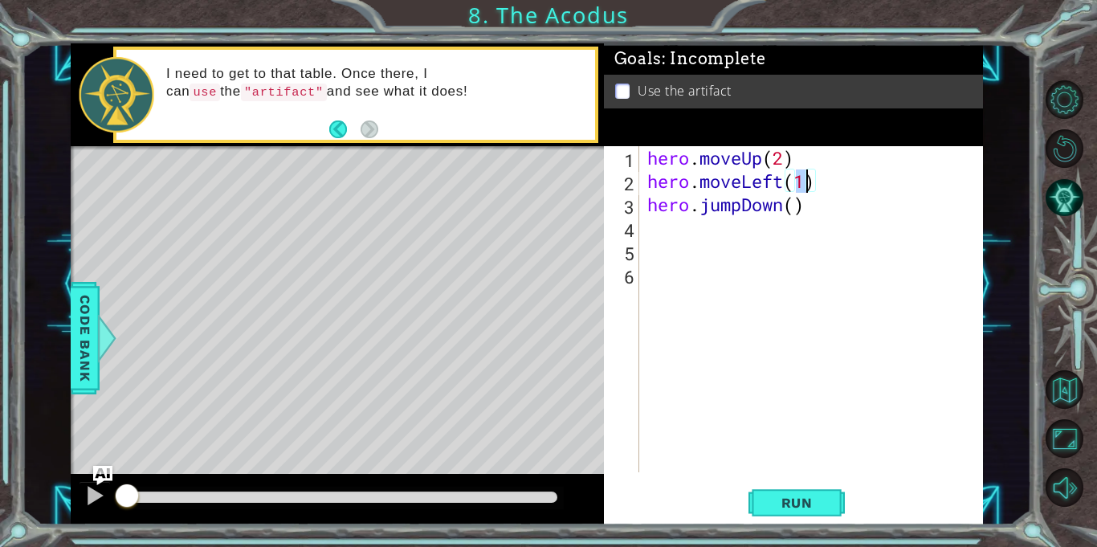
click at [798, 214] on div "hero . moveUp ( 2 ) hero . moveLeft ( 1 ) hero . jumpDown ( )" at bounding box center [815, 332] width 343 height 373
type textarea "hero.jumpDown(1)"
click at [741, 231] on div "hero . moveUp ( 2 ) hero . moveLeft ( 1 ) hero . jumpDown ( 1 )" at bounding box center [815, 332] width 343 height 373
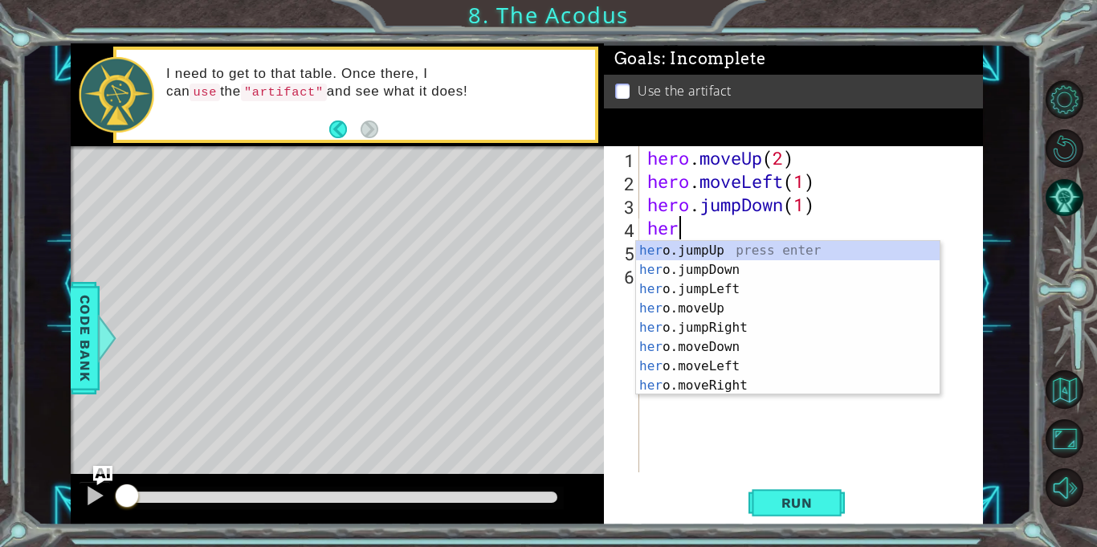
type textarea "hero"
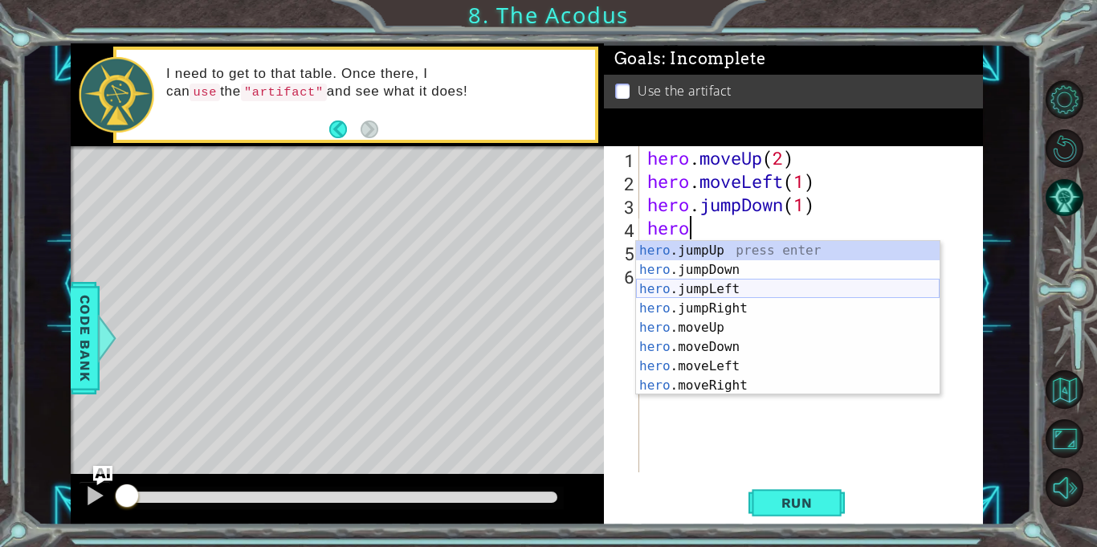
click at [743, 283] on div "hero .jumpUp press enter hero .jumpDown press enter hero .jumpLeft press enter …" at bounding box center [787, 337] width 303 height 193
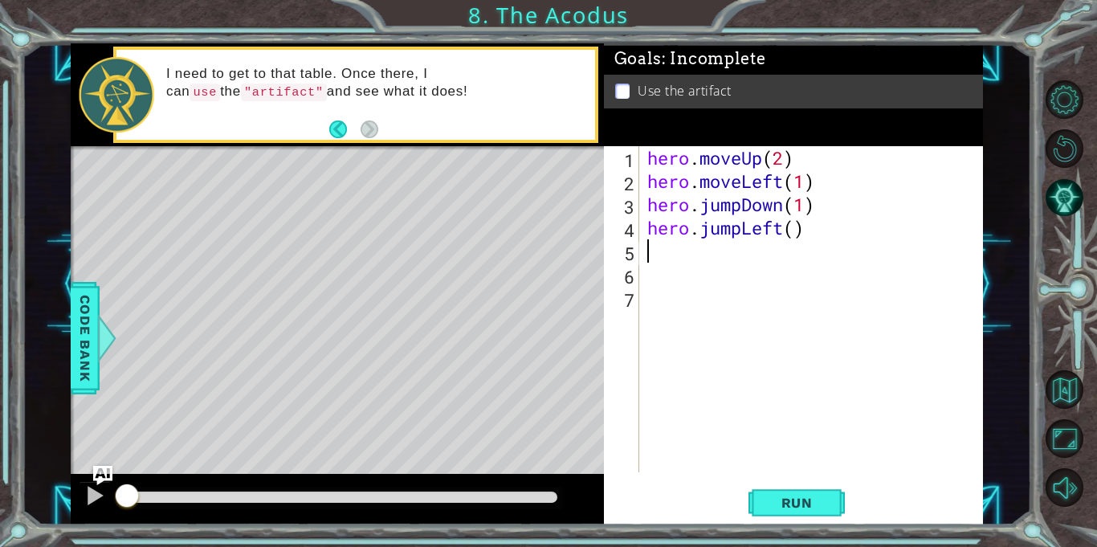
click at [796, 230] on div "hero . moveUp ( 2 ) hero . moveLeft ( 1 ) hero . jumpDown ( 1 ) hero . jumpLeft…" at bounding box center [815, 332] width 343 height 373
type textarea "hero.jumpLeft(1)"
click at [751, 257] on div "hero . moveUp ( 2 ) hero . moveLeft ( 1 ) hero . jumpDown ( 1 ) hero . jumpLeft…" at bounding box center [815, 332] width 343 height 373
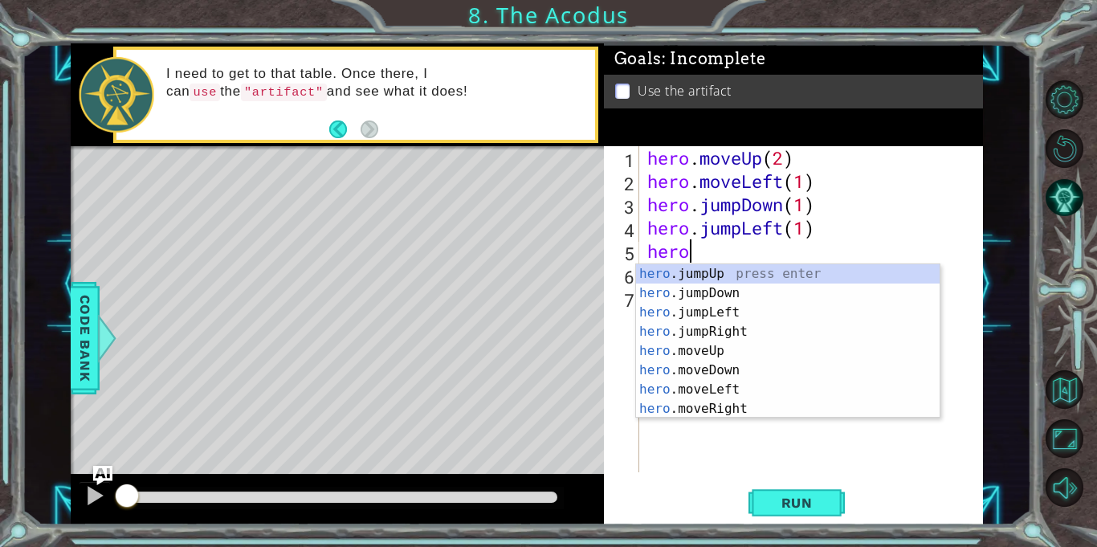
scroll to position [0, 1]
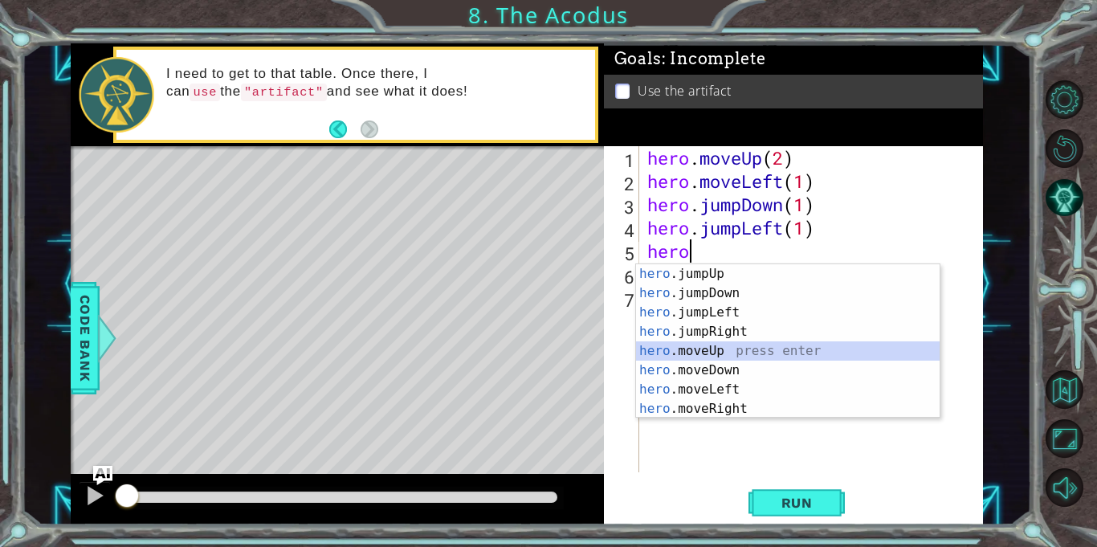
click at [723, 350] on div "hero .jumpUp press enter hero .jumpDown press enter hero .jumpLeft press enter …" at bounding box center [787, 360] width 303 height 193
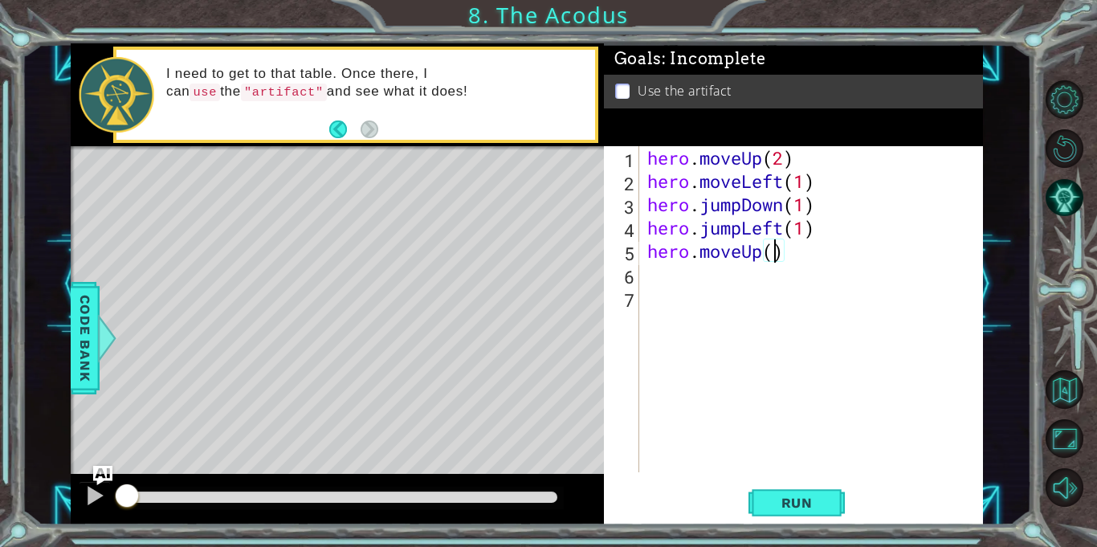
type textarea "hero.moveUp(2)"
click at [711, 284] on div "hero . moveUp ( 2 ) hero . moveLeft ( 1 ) hero . jumpDown ( 1 ) hero . jumpLeft…" at bounding box center [815, 332] width 343 height 373
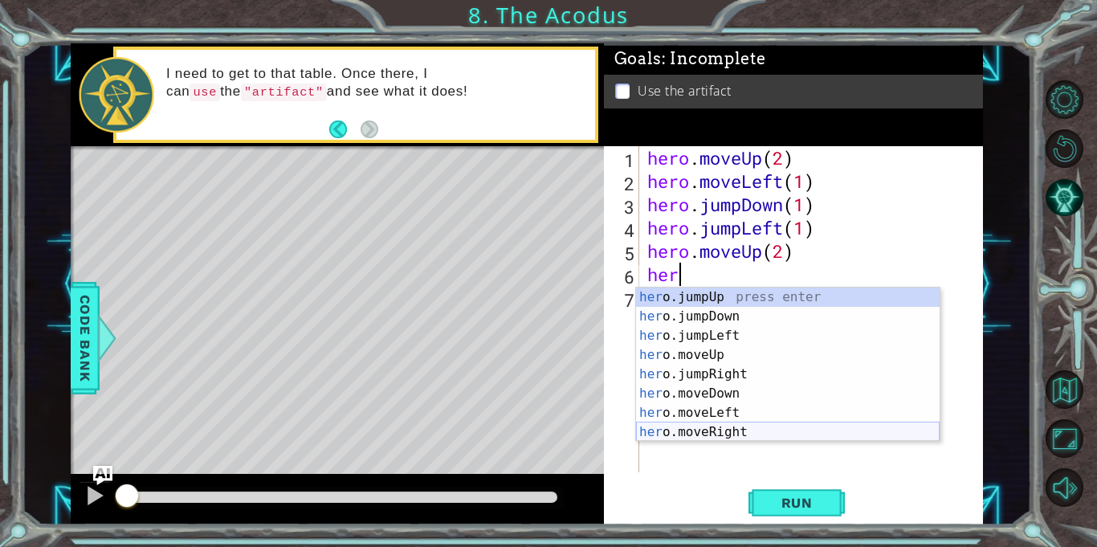
click at [712, 431] on div "her o.jumpUp press enter her o.jumpDown press enter her o.jumpLeft press enter …" at bounding box center [787, 383] width 303 height 193
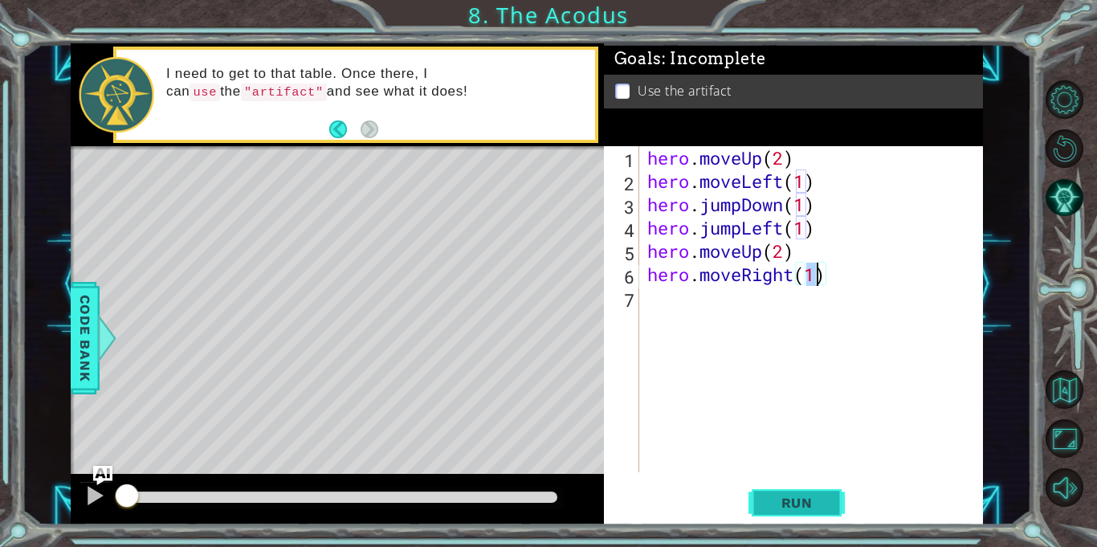
type textarea "hero.moveRight(1)"
click at [768, 493] on button "Run" at bounding box center [796, 503] width 96 height 38
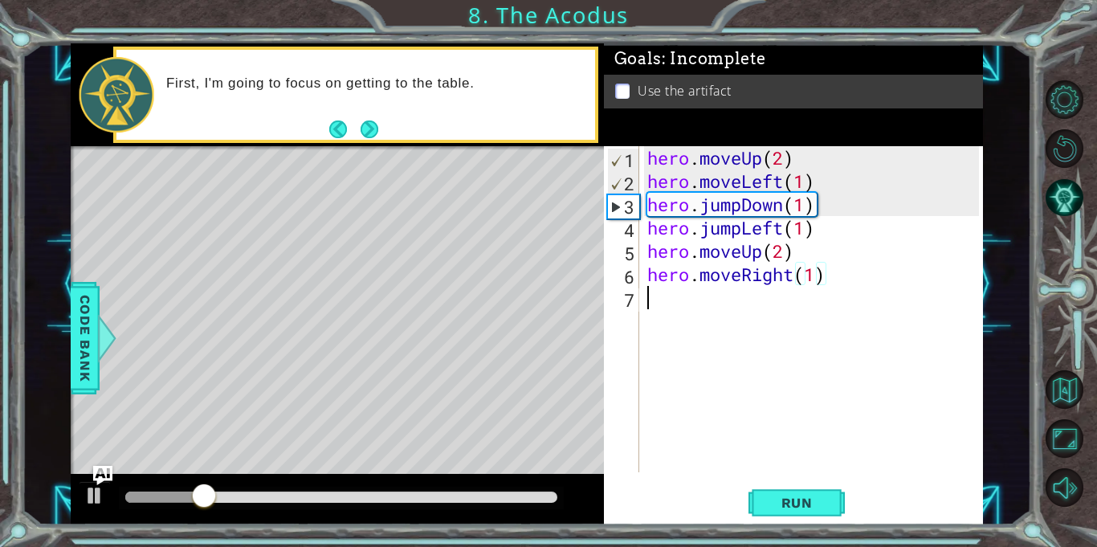
click at [666, 308] on div "hero . moveUp ( 2 ) hero . moveLeft ( 1 ) hero . jumpDown ( 1 ) hero . jumpLeft…" at bounding box center [815, 332] width 343 height 373
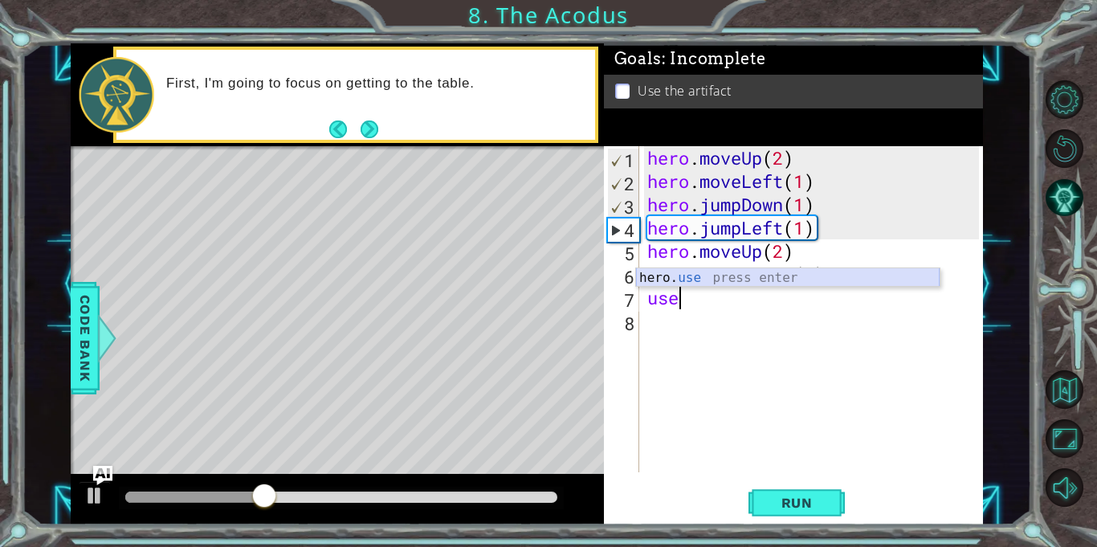
click at [712, 281] on div "hero. use press enter" at bounding box center [787, 297] width 303 height 58
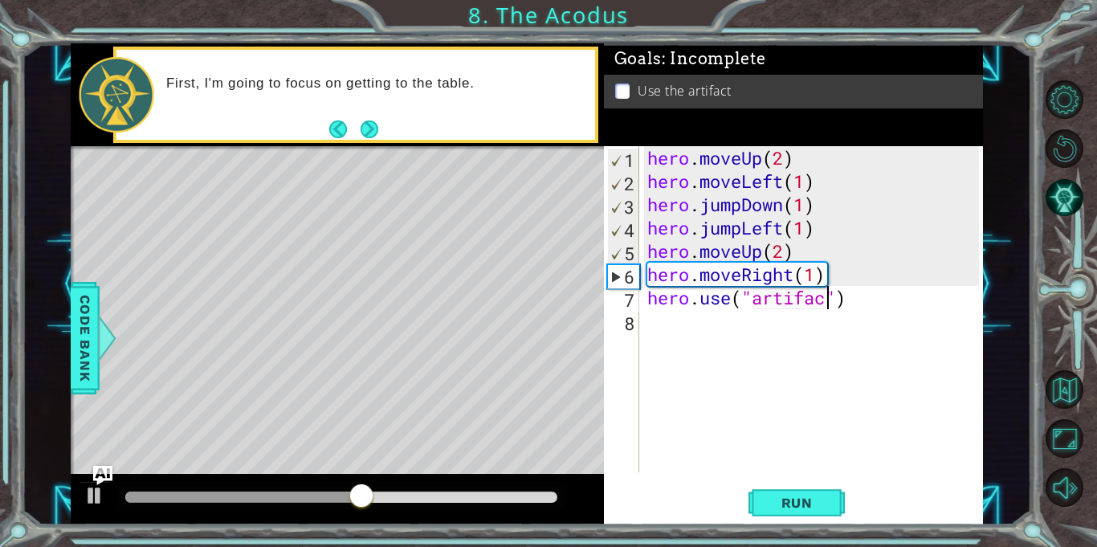
scroll to position [0, 8]
type textarea "hero.use("artifact")"
click at [788, 517] on button "Run" at bounding box center [796, 503] width 96 height 38
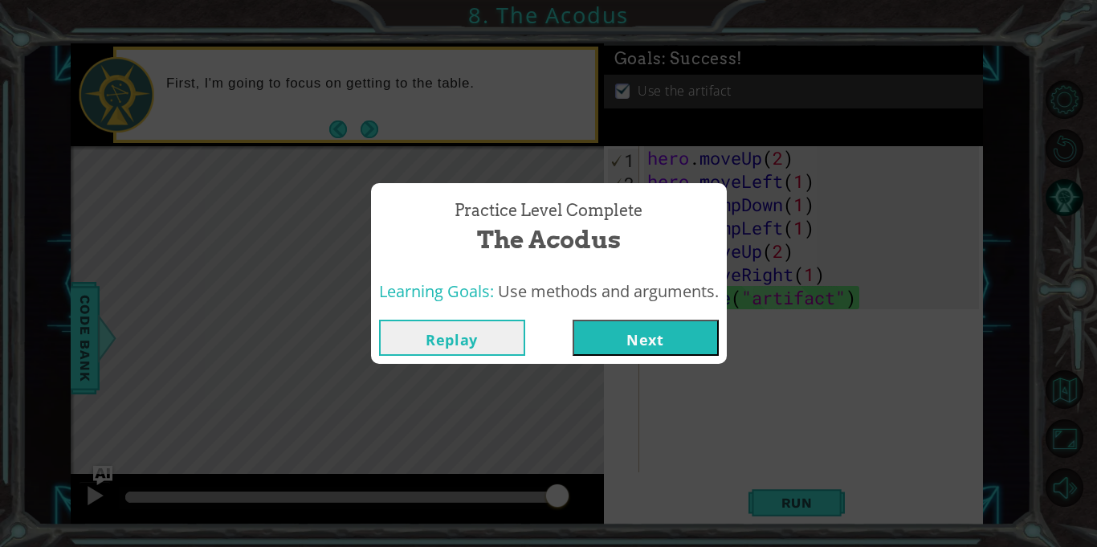
click at [625, 320] on button "Next" at bounding box center [645, 338] width 146 height 36
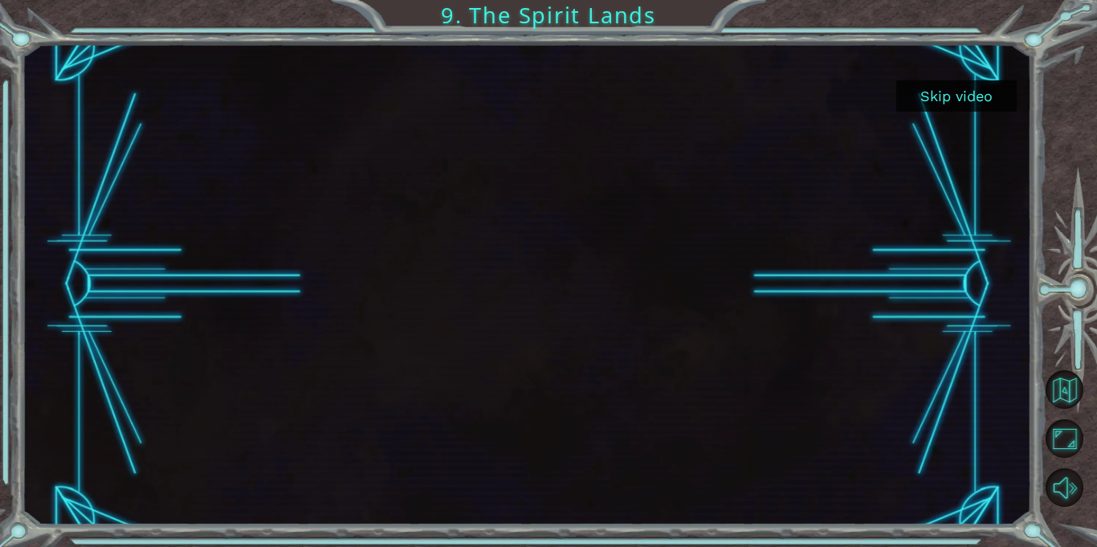
click at [955, 92] on button "Skip video" at bounding box center [956, 95] width 120 height 31
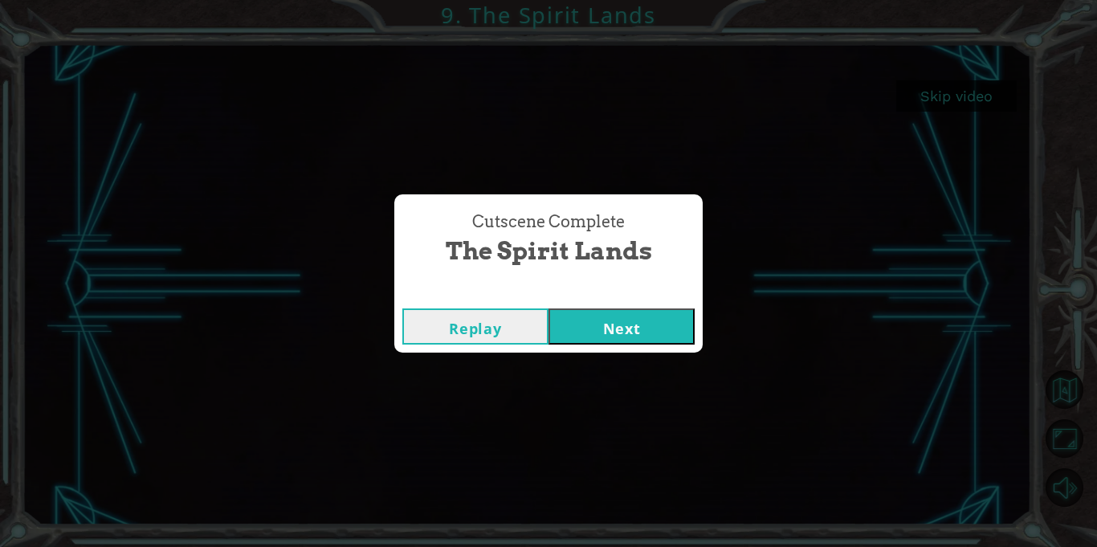
click at [601, 322] on button "Next" at bounding box center [621, 326] width 146 height 36
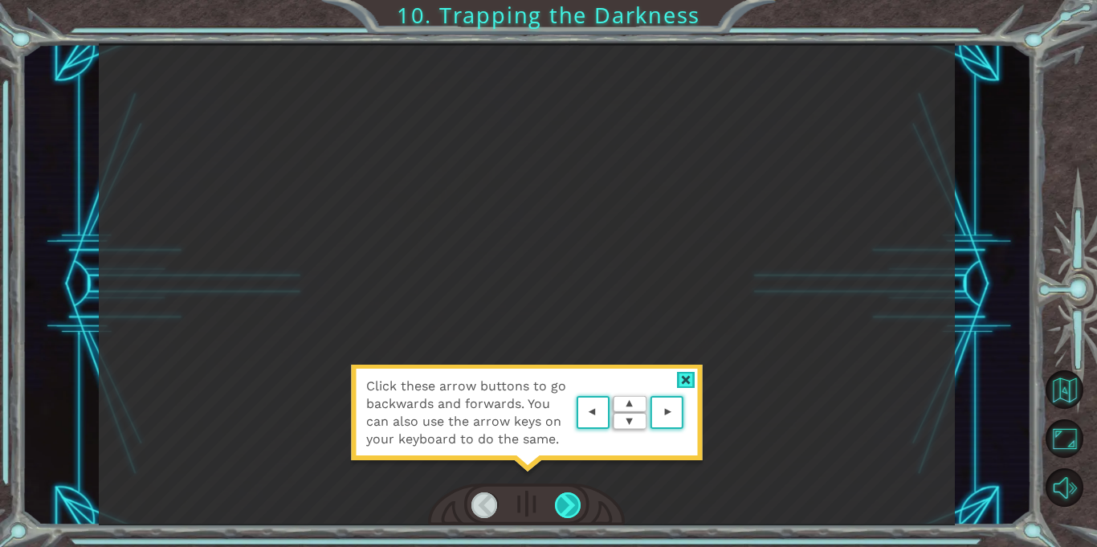
click at [571, 496] on div at bounding box center [568, 505] width 26 height 26
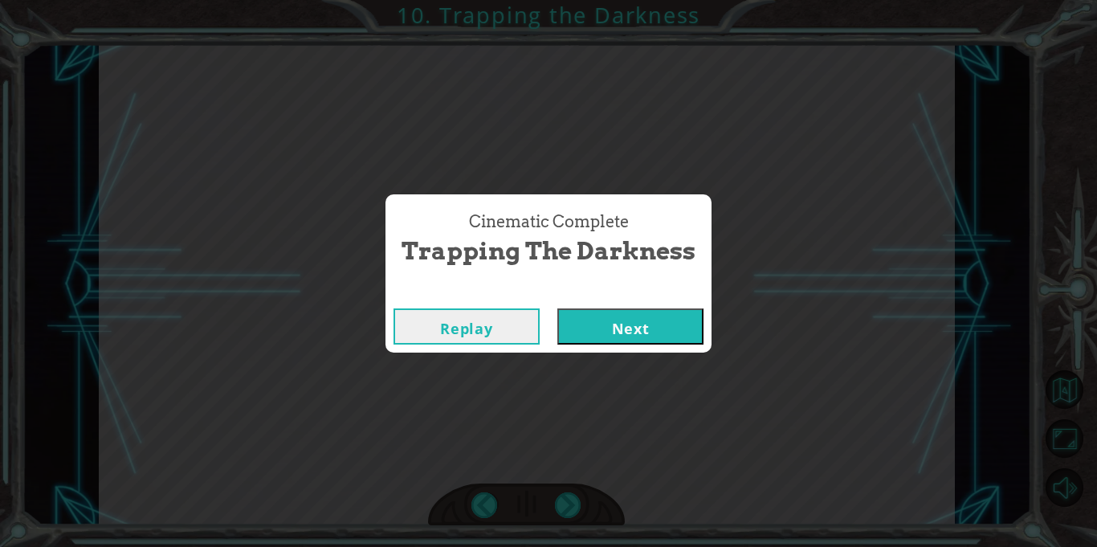
click at [661, 336] on button "Next" at bounding box center [630, 326] width 146 height 36
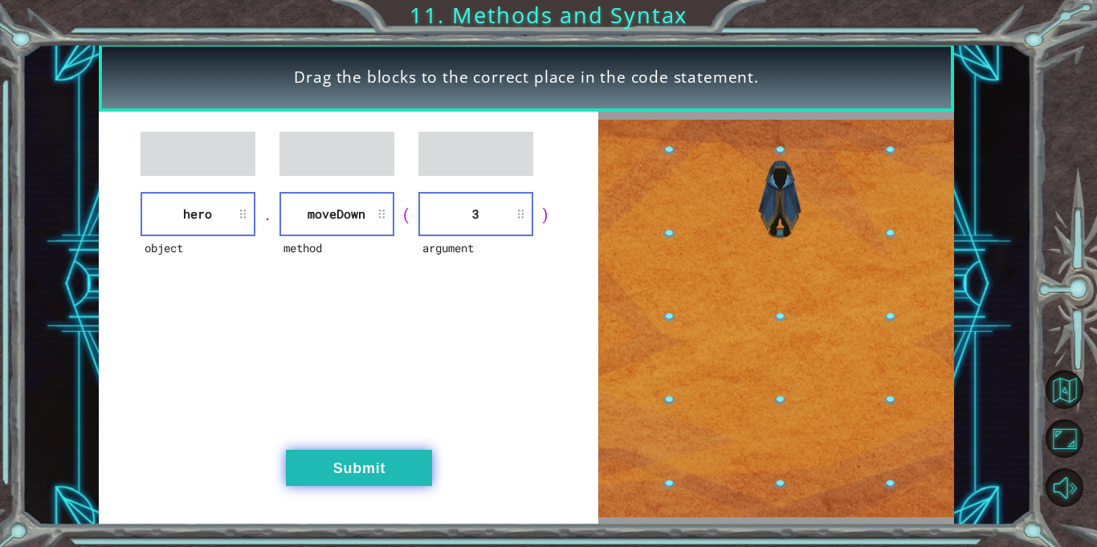
click at [361, 473] on button "Submit" at bounding box center [359, 468] width 146 height 36
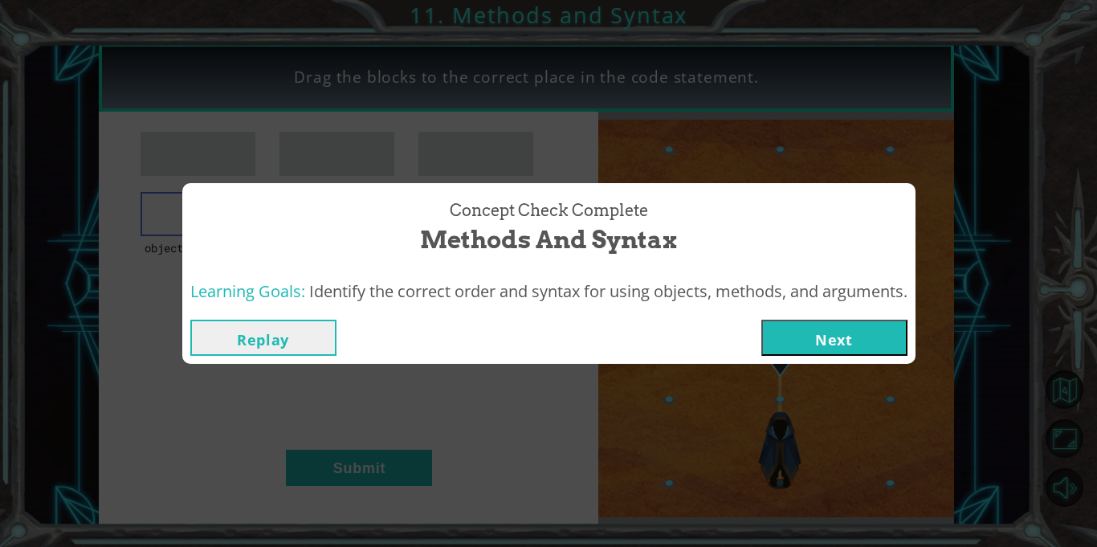
click at [800, 324] on button "Next" at bounding box center [834, 338] width 146 height 36
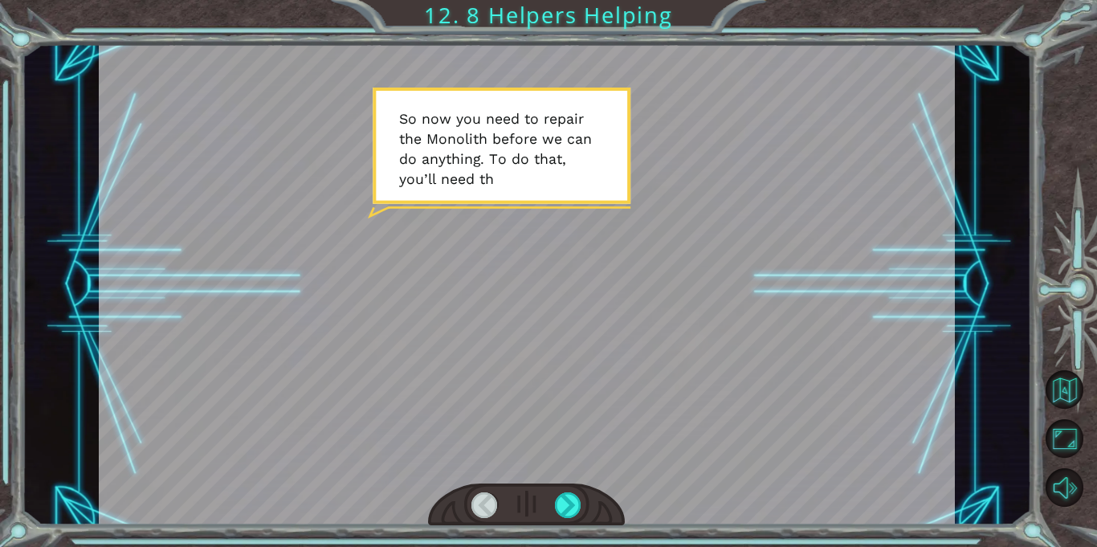
click at [584, 179] on div at bounding box center [527, 283] width 856 height 481
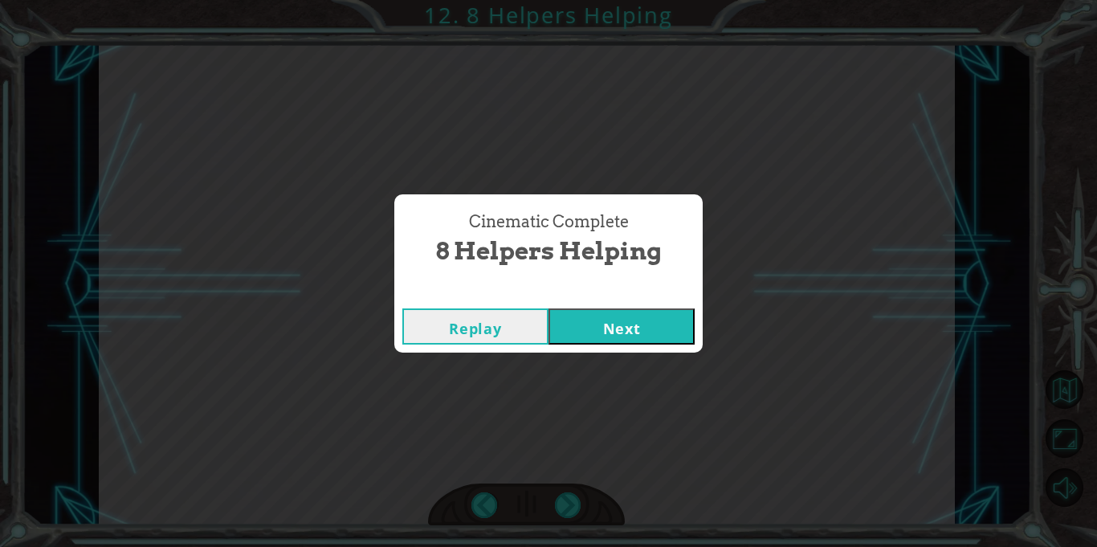
click at [574, 324] on button "Next" at bounding box center [621, 326] width 146 height 36
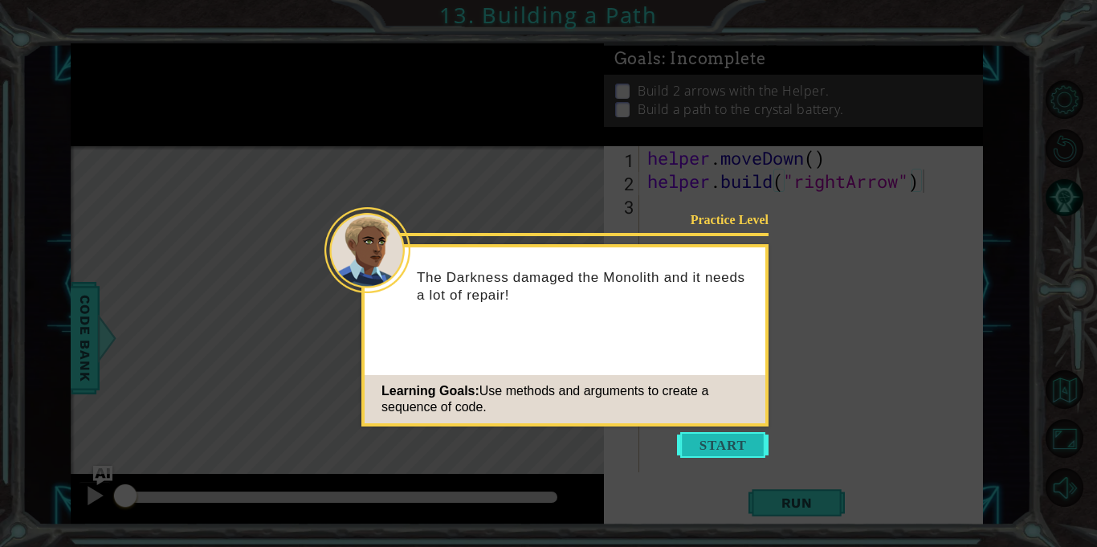
click at [713, 445] on button "Start" at bounding box center [723, 445] width 92 height 26
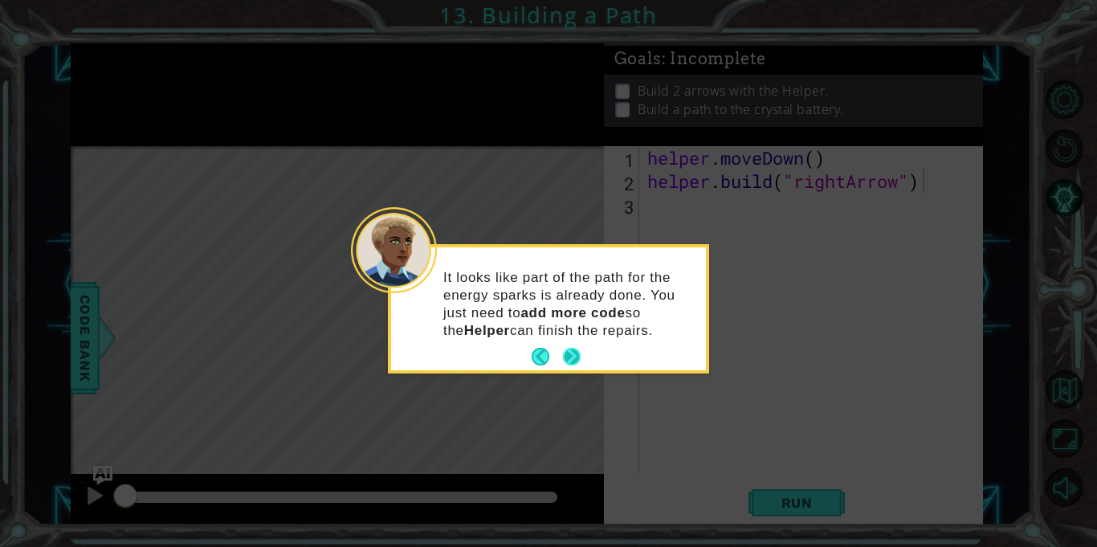
click at [576, 352] on button "Next" at bounding box center [571, 357] width 30 height 30
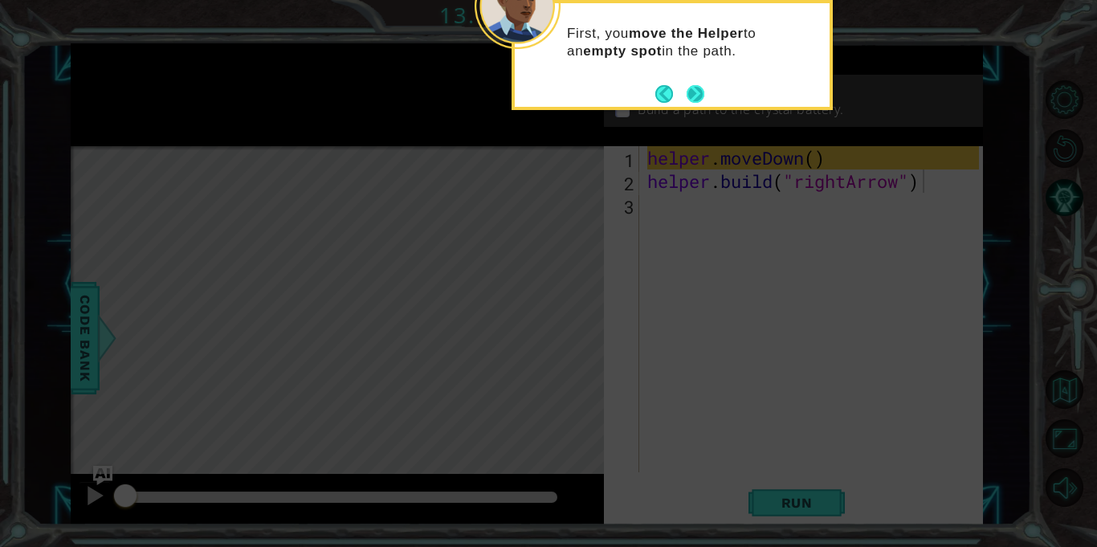
click at [699, 94] on button "Next" at bounding box center [695, 93] width 18 height 18
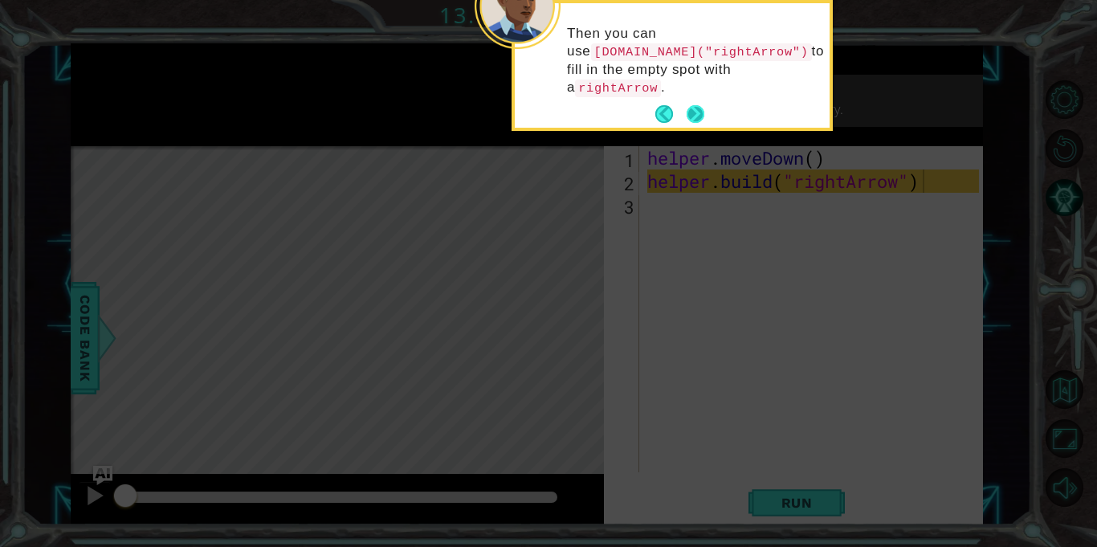
click at [686, 104] on button "Next" at bounding box center [695, 114] width 21 height 21
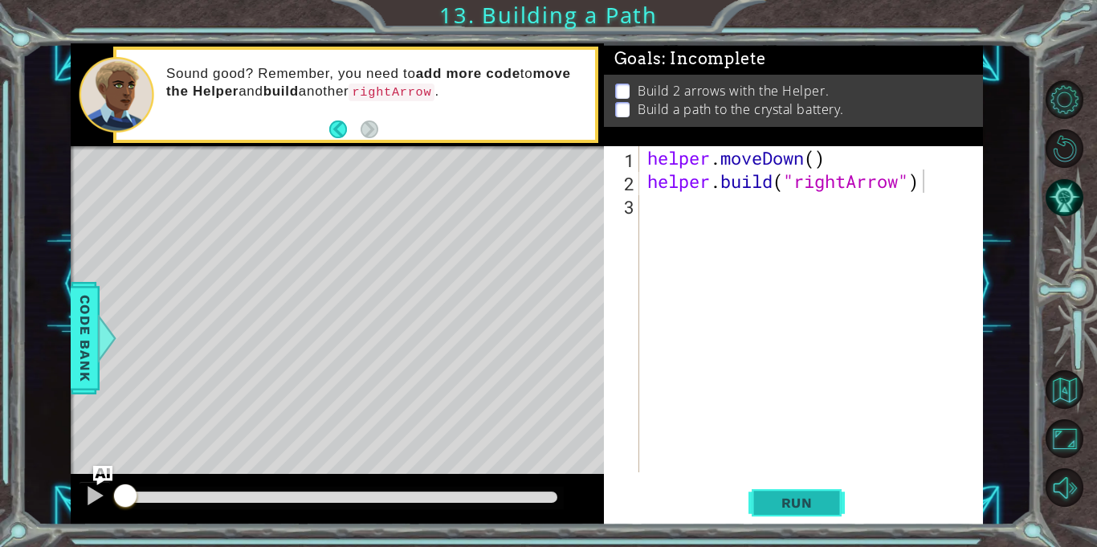
click at [786, 507] on span "Run" at bounding box center [796, 503] width 63 height 16
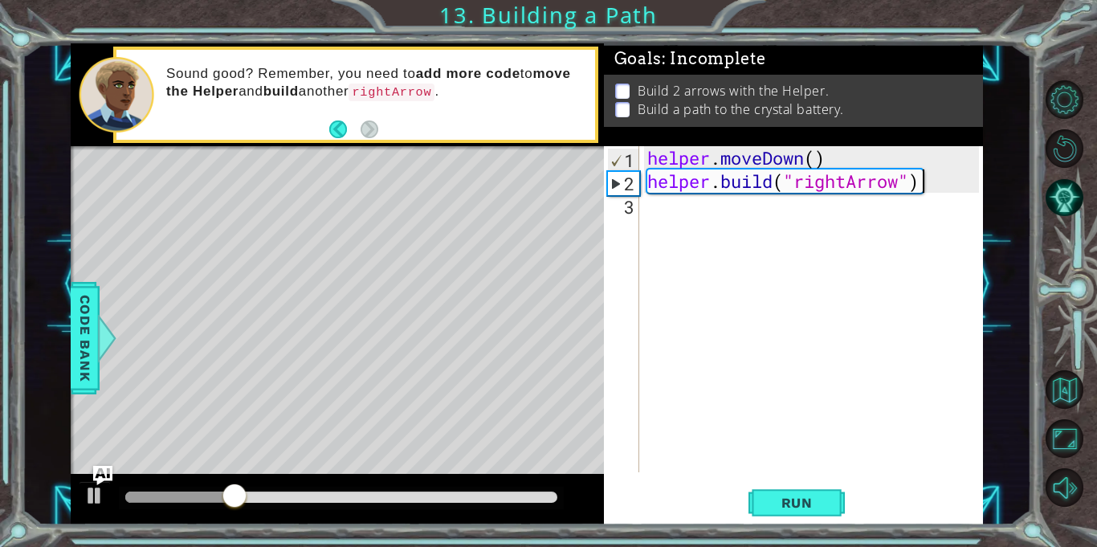
click at [673, 214] on div "helper . moveDown ( ) helper . build ( "rightArrow" )" at bounding box center [815, 332] width 343 height 373
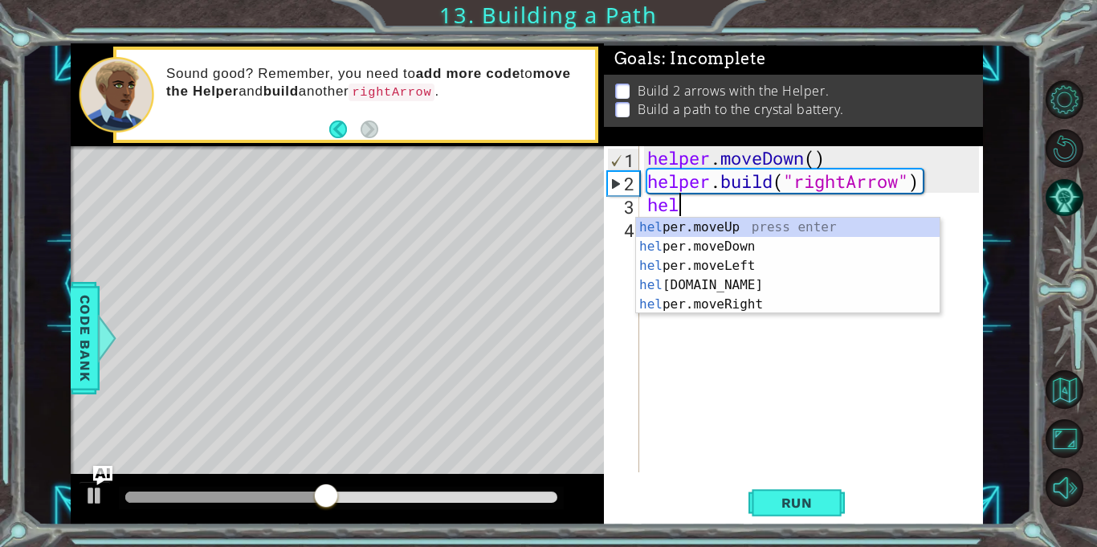
scroll to position [0, 1]
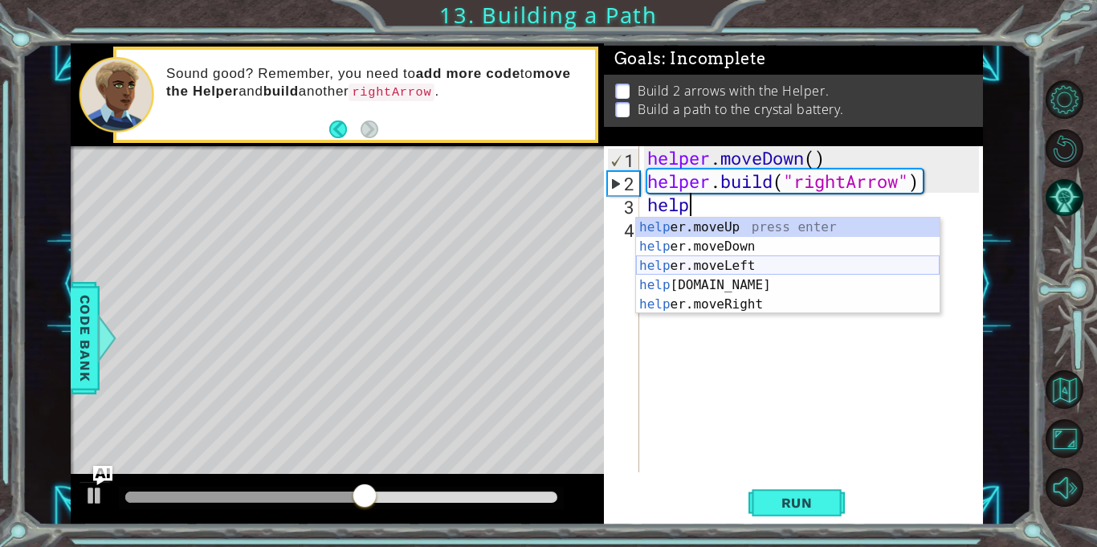
click at [769, 269] on div "help er.moveUp press enter help er.moveDown press enter help er.moveLeft press …" at bounding box center [787, 285] width 303 height 135
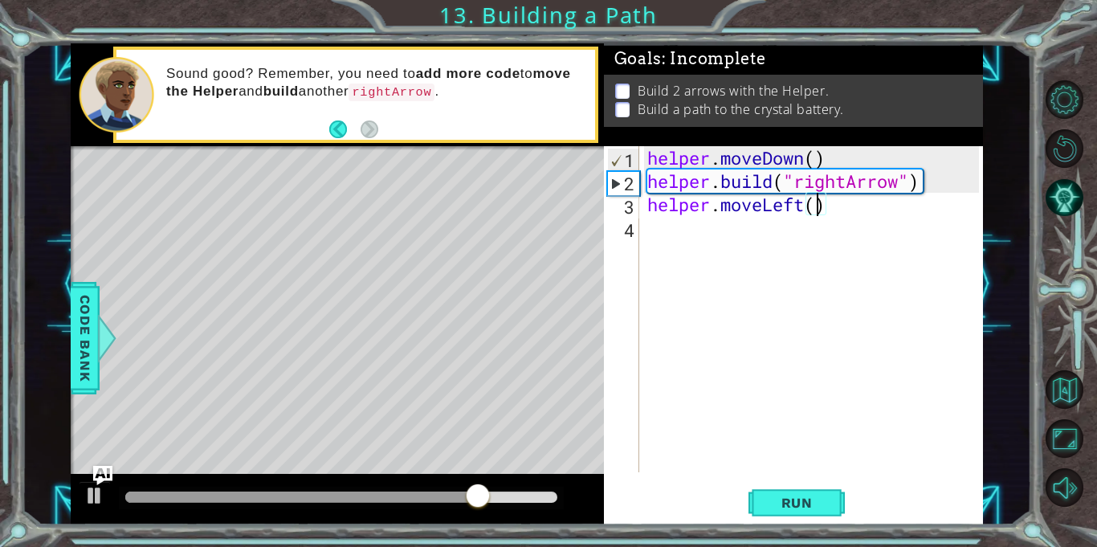
type textarea "helper.moveLeft(3)"
click at [753, 230] on div "helper . moveDown ( ) helper . build ( "rightArrow" ) helper . moveLeft ( 3 )" at bounding box center [815, 332] width 343 height 373
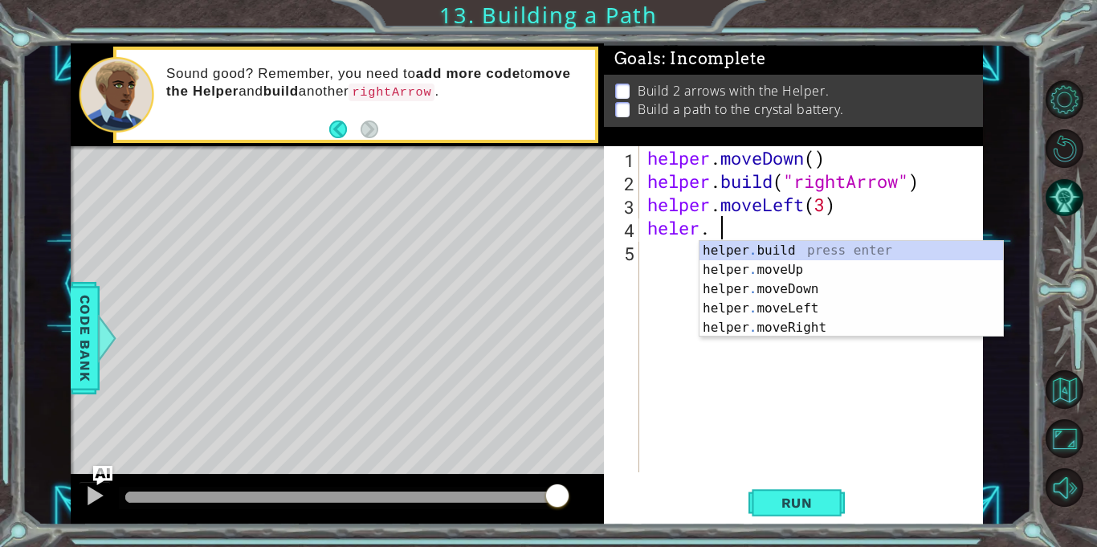
scroll to position [0, 2]
click at [763, 255] on div "helper . build press enter helper . moveUp press enter helper . moveDown press …" at bounding box center [850, 308] width 303 height 135
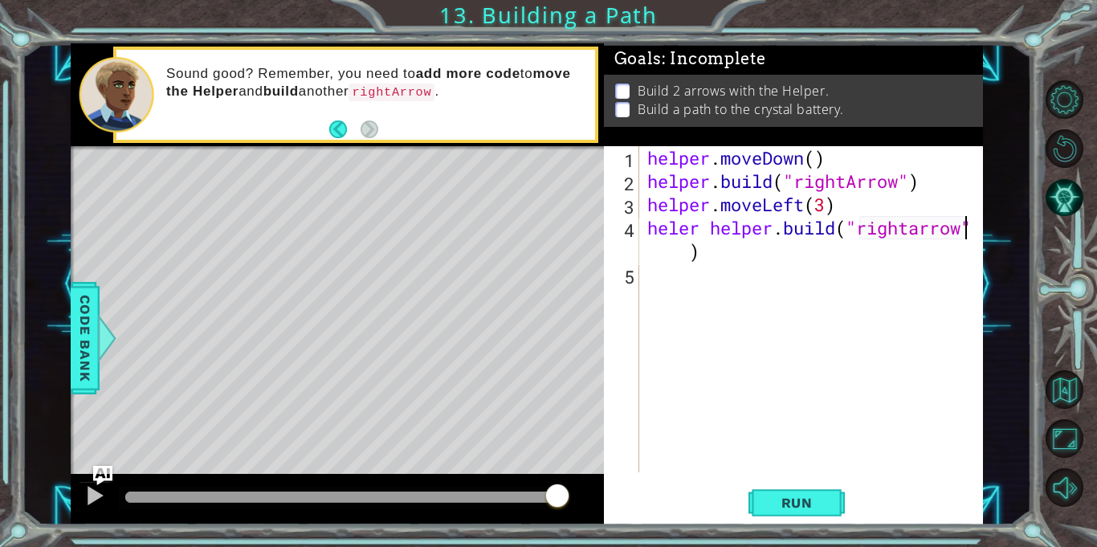
scroll to position [0, 14]
type textarea "heler [DOMAIN_NAME]("rightarrow")"
click at [780, 498] on span "Run" at bounding box center [796, 503] width 63 height 16
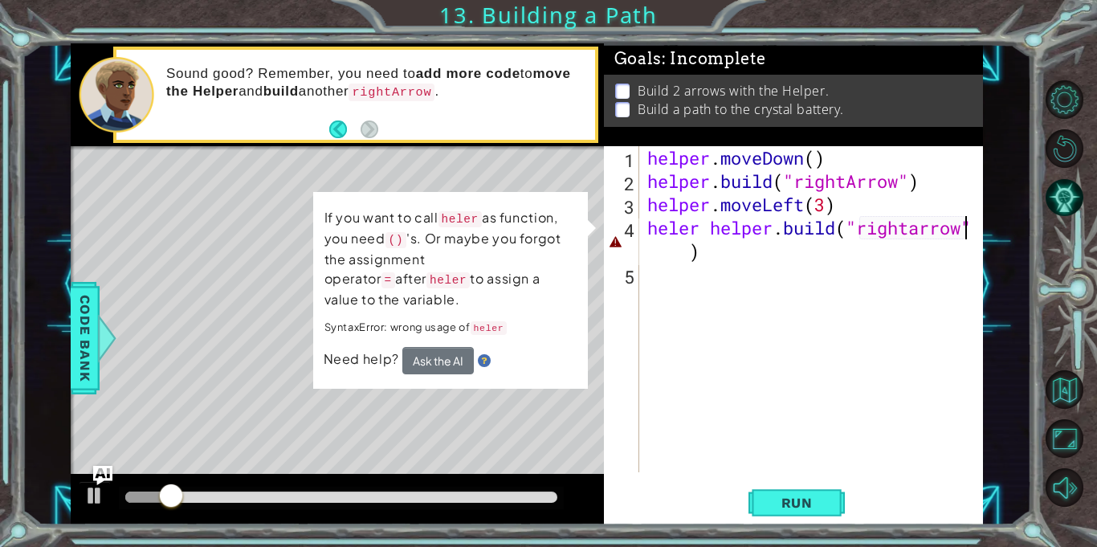
click at [717, 266] on div "helper . moveDown ( ) helper . build ( "rightArrow" ) helper . moveLeft ( 3 ) h…" at bounding box center [815, 332] width 343 height 373
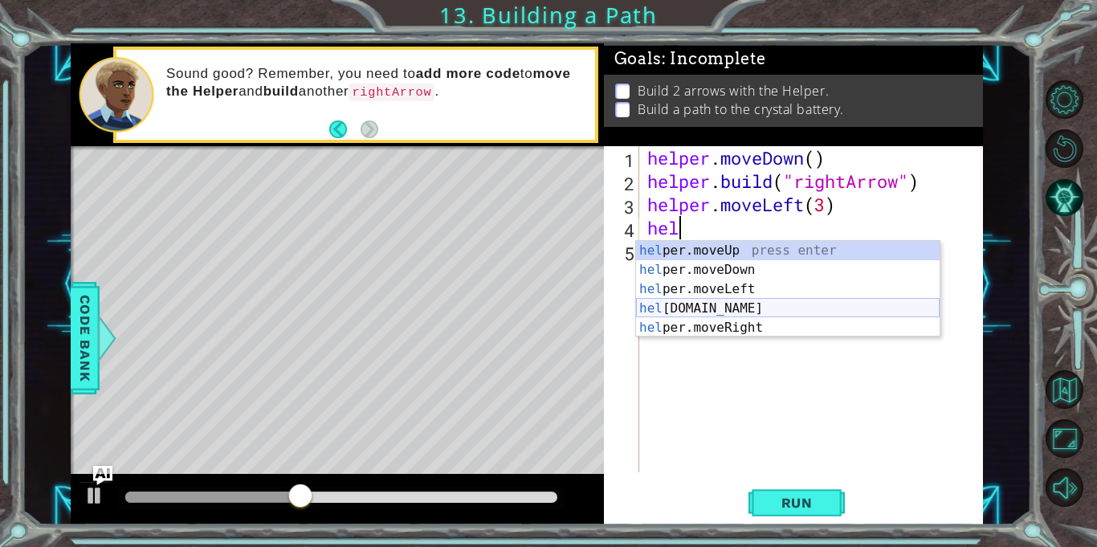
click at [750, 307] on div "hel per.moveUp press enter hel per.moveDown press enter hel per.moveLeft press …" at bounding box center [787, 308] width 303 height 135
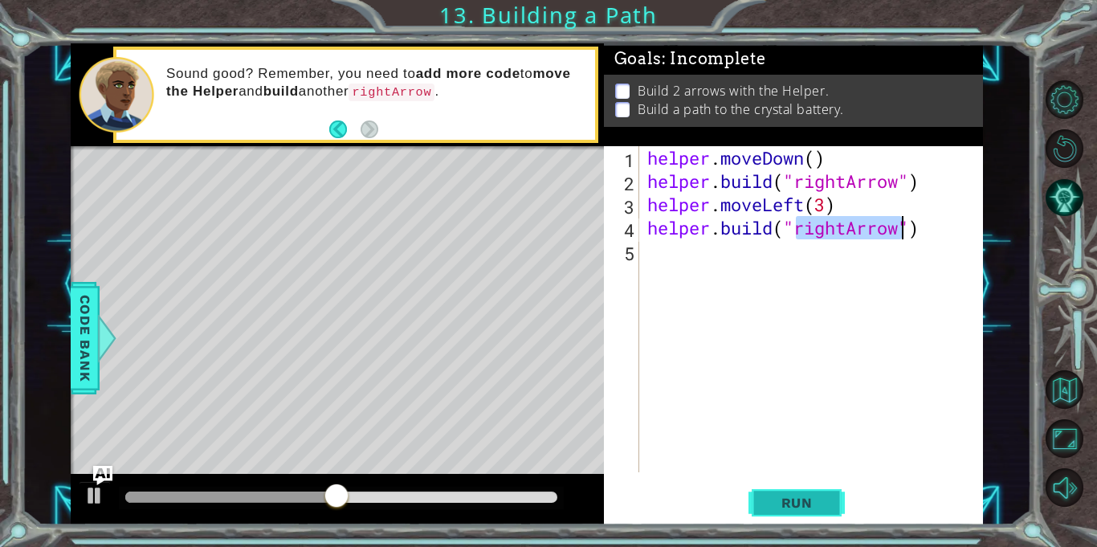
click at [784, 506] on span "Run" at bounding box center [796, 503] width 63 height 16
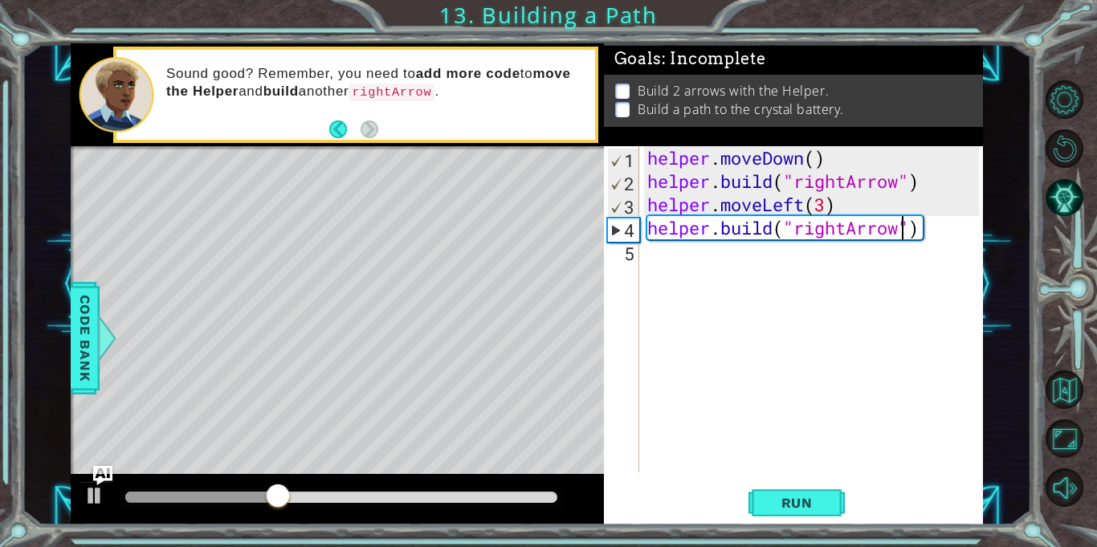
click at [802, 205] on div "helper . moveDown ( ) helper . build ( "rightArrow" ) helper . moveLeft ( 3 ) h…" at bounding box center [815, 332] width 343 height 373
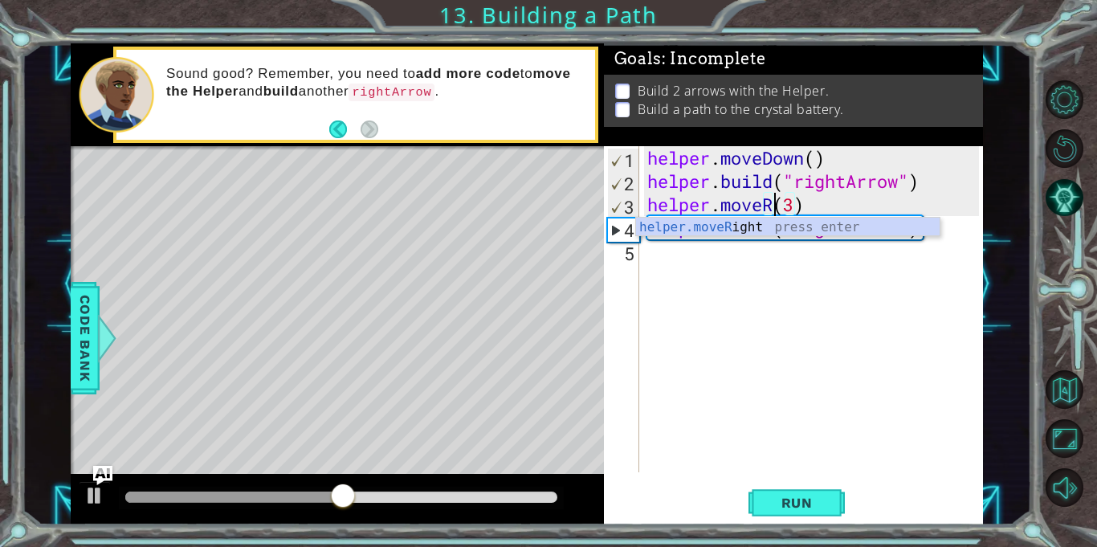
scroll to position [0, 6]
click at [793, 227] on div "helper.moveR ight press enter" at bounding box center [787, 247] width 303 height 58
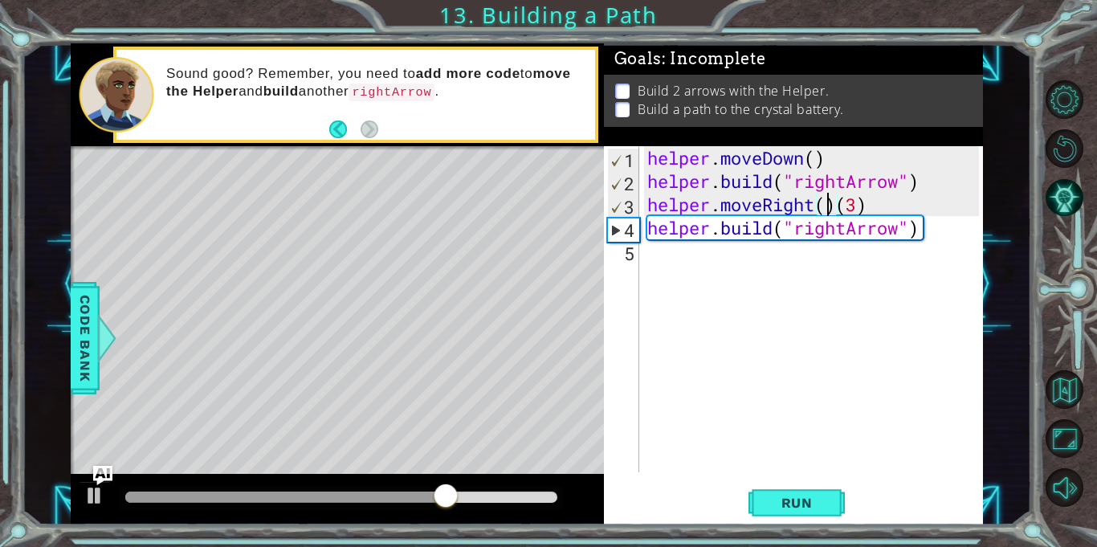
click at [837, 212] on div "helper . moveDown ( ) helper . build ( "rightArrow" ) helper . moveRight ( ) ( …" at bounding box center [815, 332] width 343 height 373
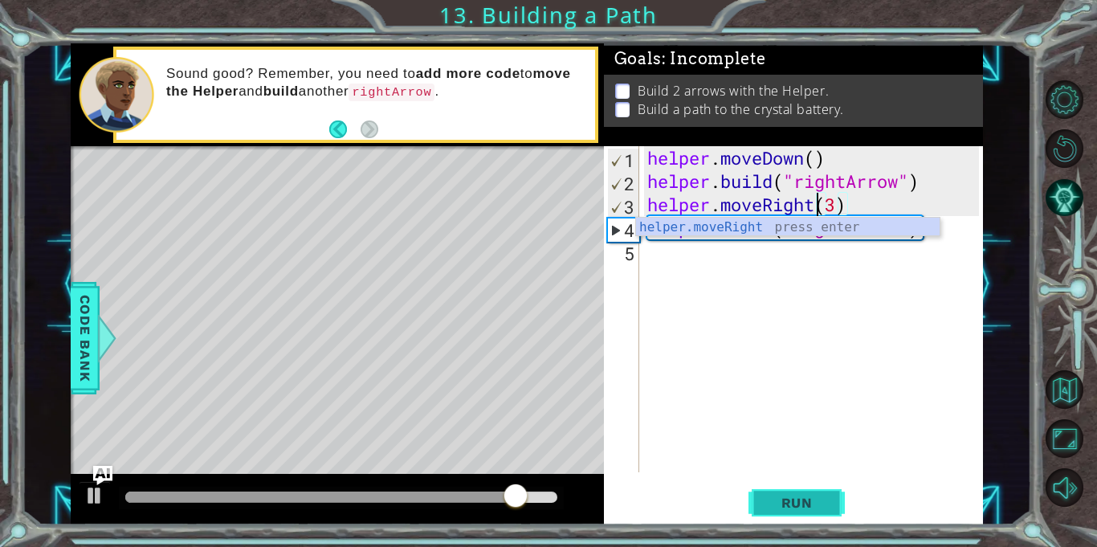
type textarea "helper.moveRight(3)"
click at [786, 512] on button "Run" at bounding box center [796, 503] width 96 height 38
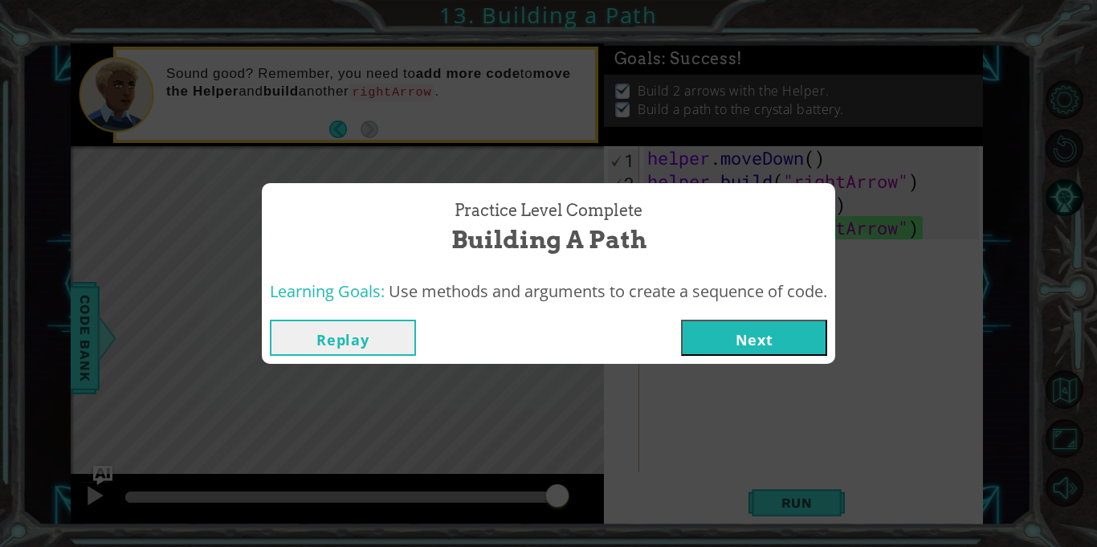
click at [709, 349] on button "Next" at bounding box center [754, 338] width 146 height 36
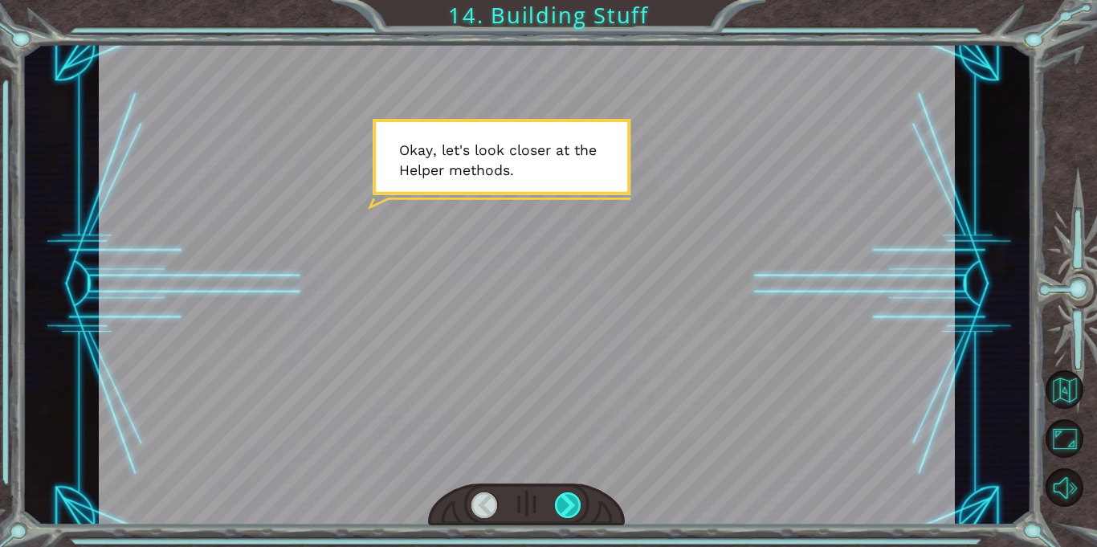
click at [564, 507] on div at bounding box center [568, 505] width 26 height 26
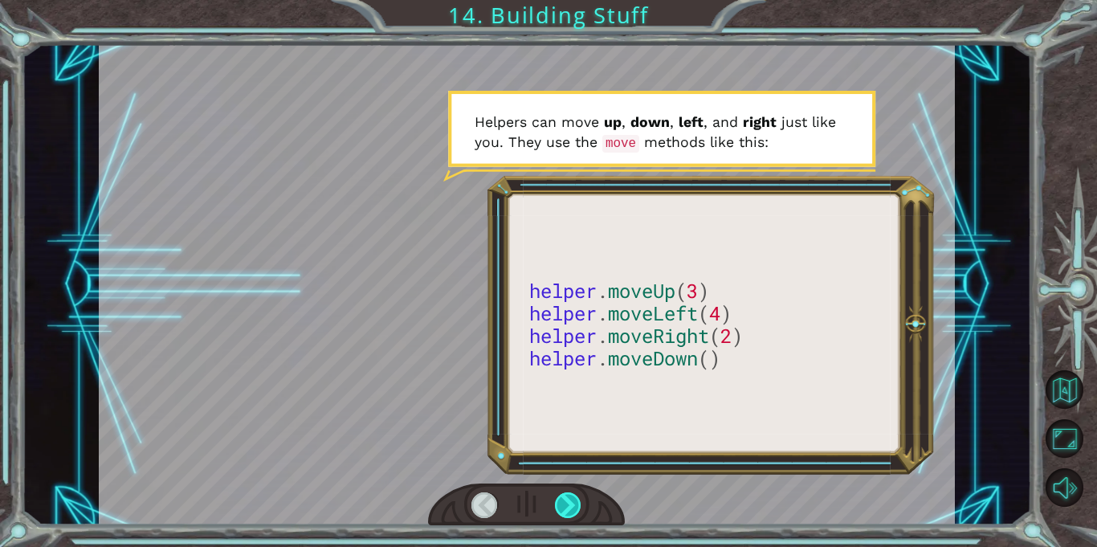
click at [564, 500] on div at bounding box center [568, 505] width 26 height 26
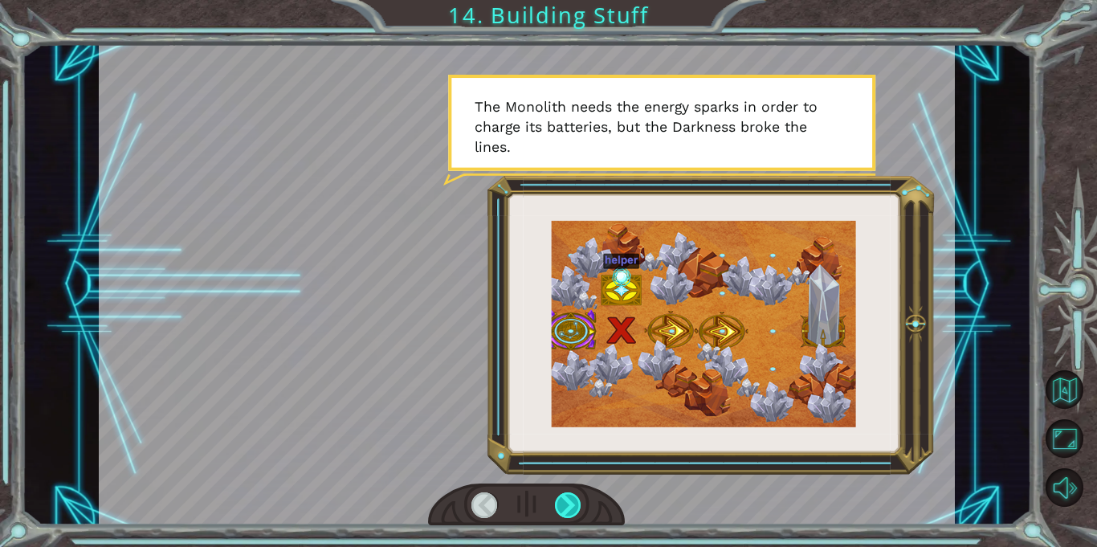
click at [565, 499] on div at bounding box center [568, 505] width 26 height 26
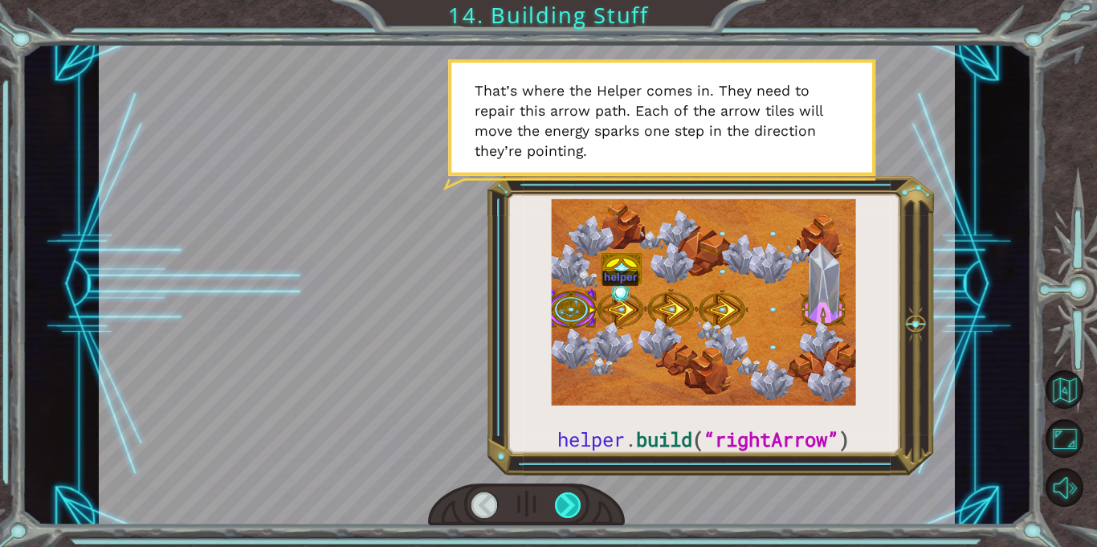
click at [567, 500] on div at bounding box center [568, 505] width 26 height 26
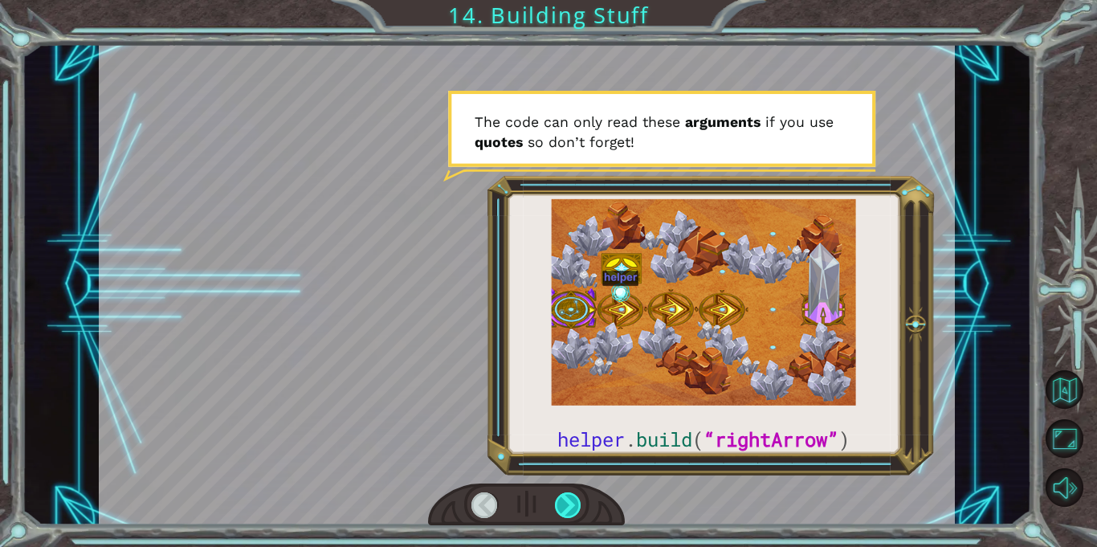
click at [566, 495] on div at bounding box center [568, 505] width 26 height 26
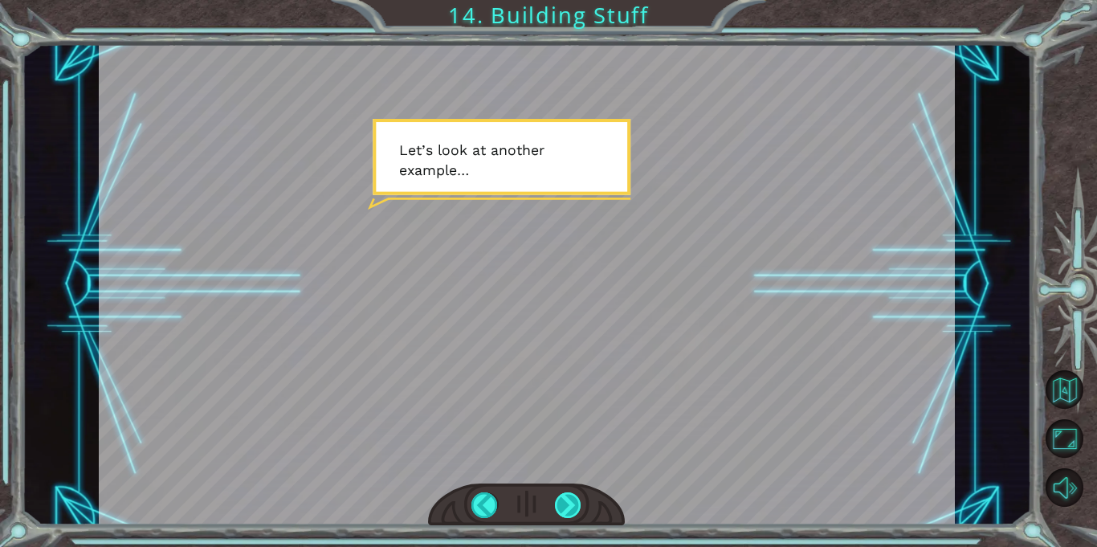
click at [567, 497] on div at bounding box center [568, 505] width 26 height 26
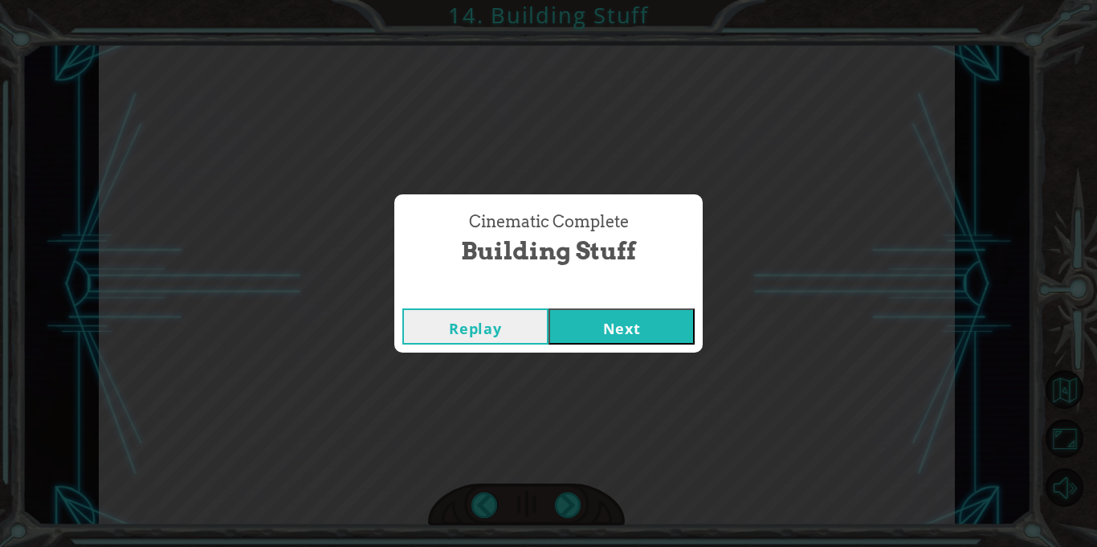
click at [613, 319] on button "Next" at bounding box center [621, 326] width 146 height 36
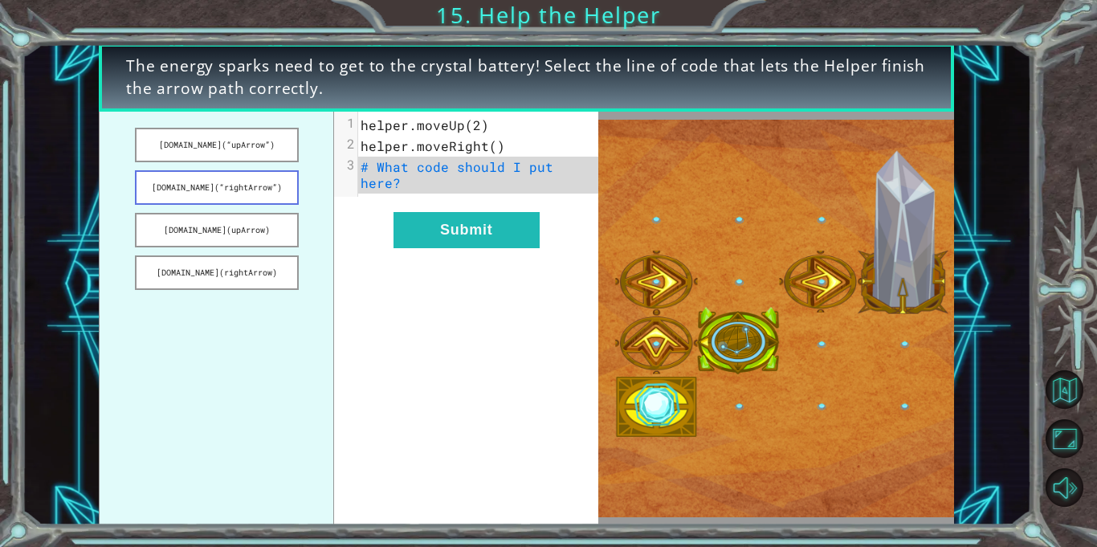
click at [253, 189] on button "[DOMAIN_NAME](“rightArrow”)" at bounding box center [217, 187] width 164 height 35
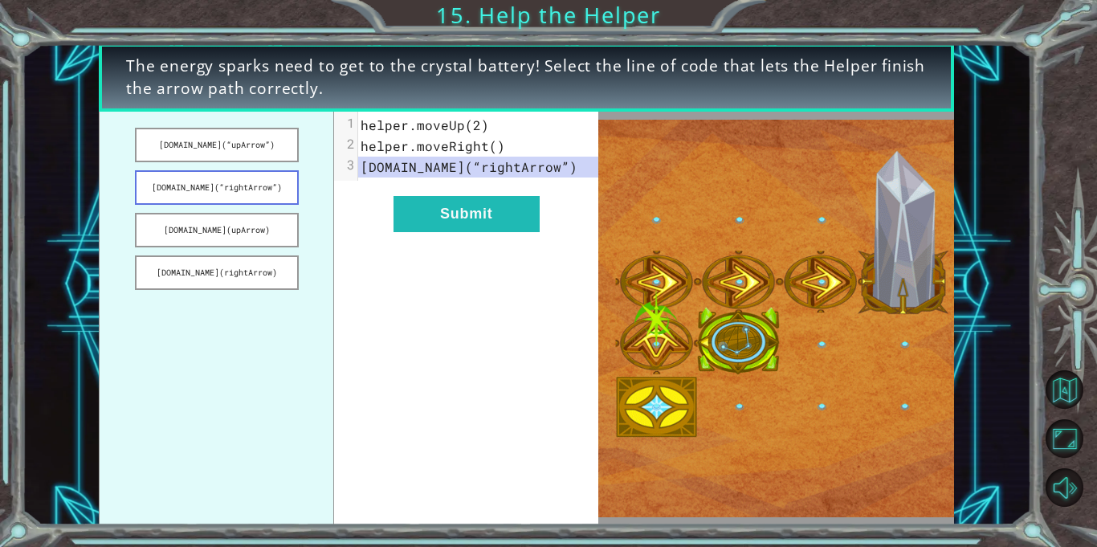
click at [253, 189] on button "[DOMAIN_NAME](“rightArrow”)" at bounding box center [217, 187] width 164 height 35
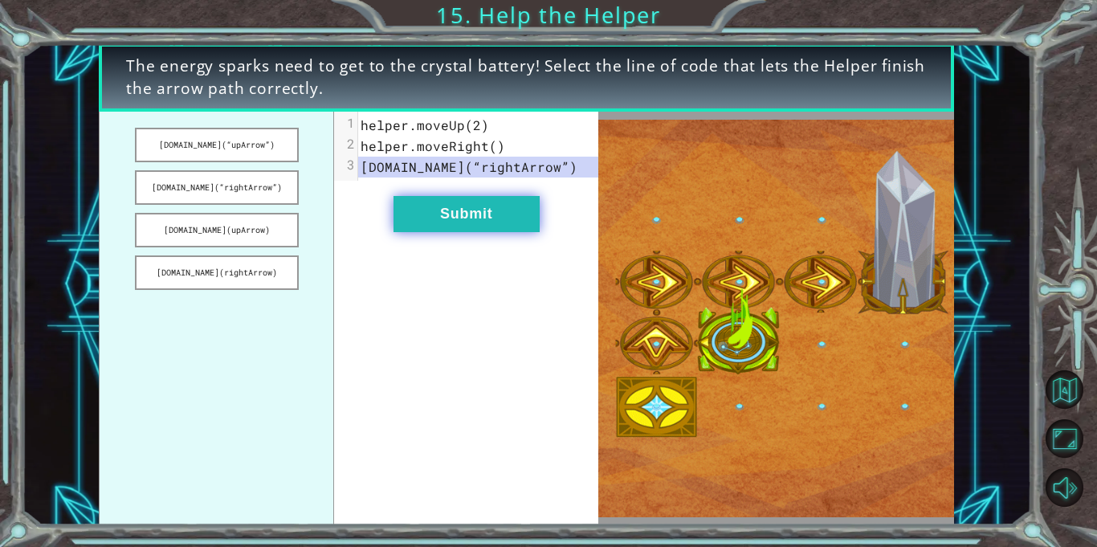
click at [437, 209] on button "Submit" at bounding box center [466, 214] width 146 height 36
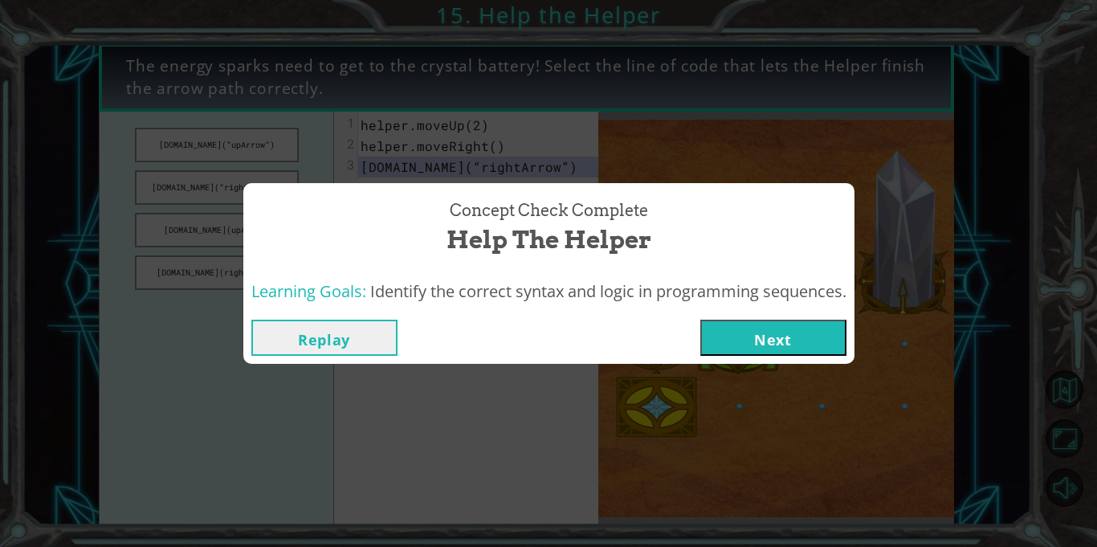
click at [755, 339] on button "Next" at bounding box center [773, 338] width 146 height 36
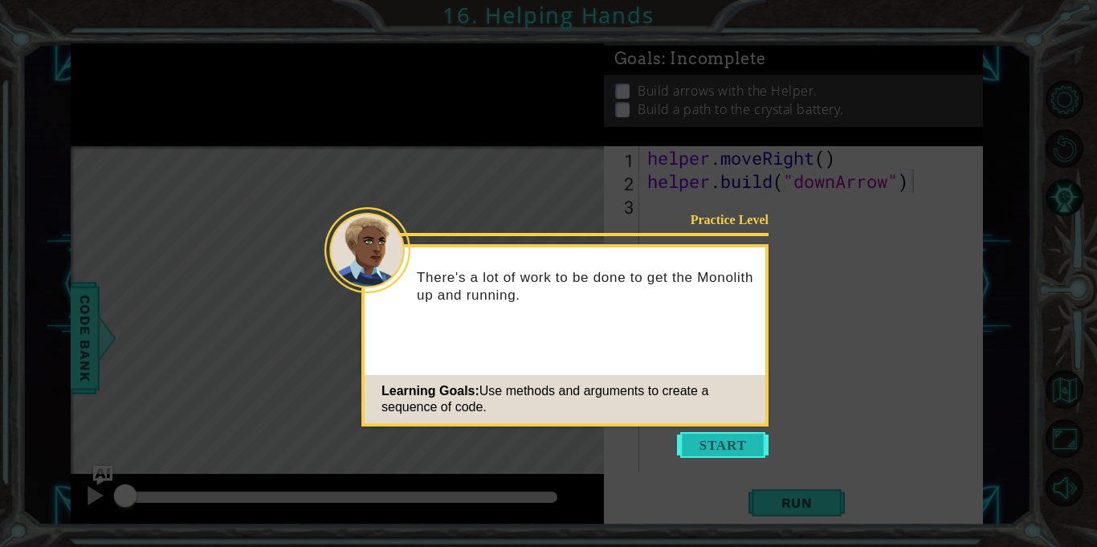
click at [744, 442] on button "Start" at bounding box center [723, 445] width 92 height 26
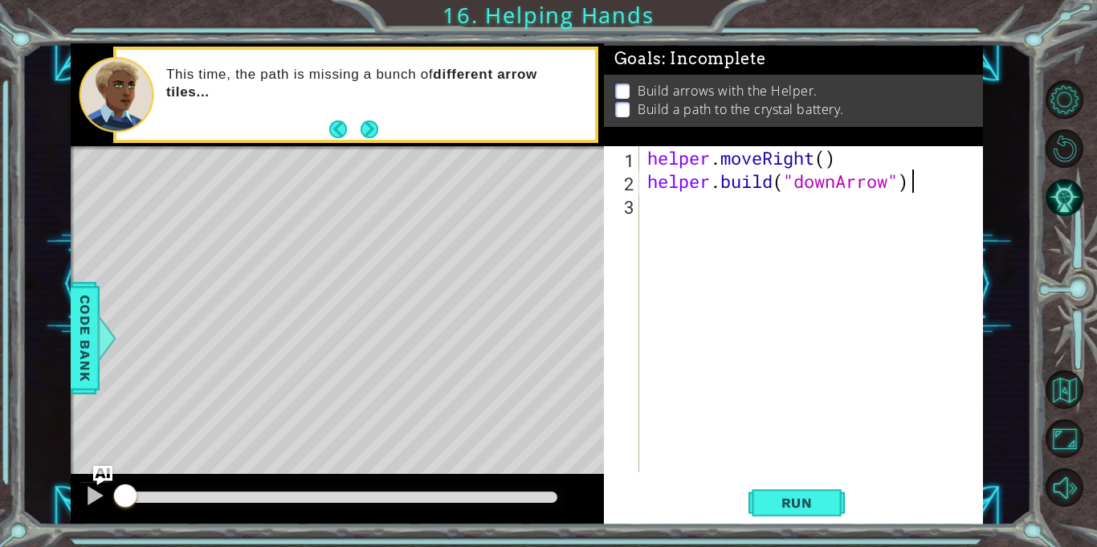
click at [763, 217] on div "helper . moveRight ( ) helper . build ( "downArrow" )" at bounding box center [815, 332] width 343 height 373
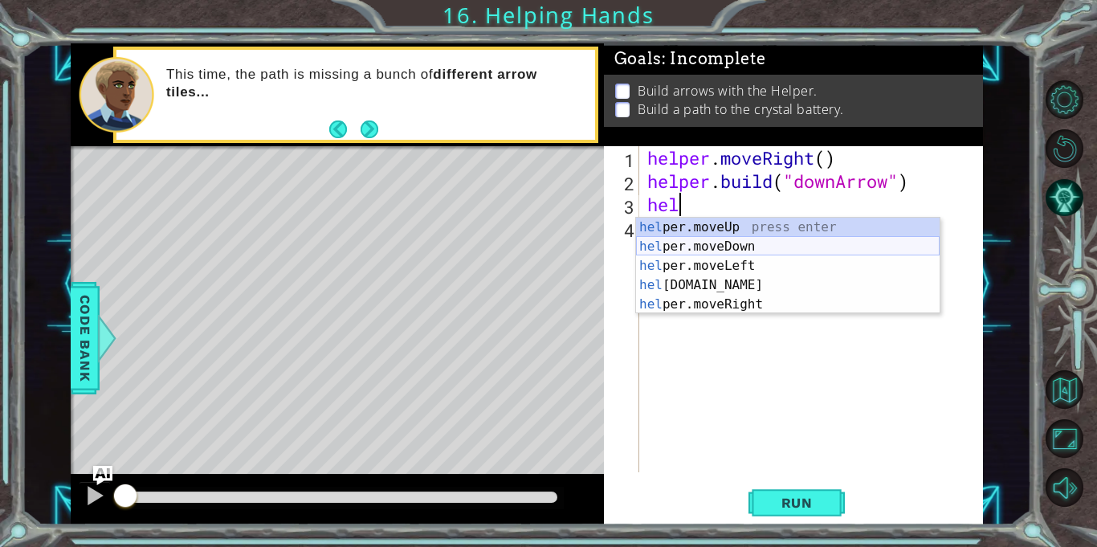
click at [754, 247] on div "hel per.moveUp press enter hel per.moveDown press enter hel per.moveLeft press …" at bounding box center [787, 285] width 303 height 135
type textarea "helper.moveDown(1)"
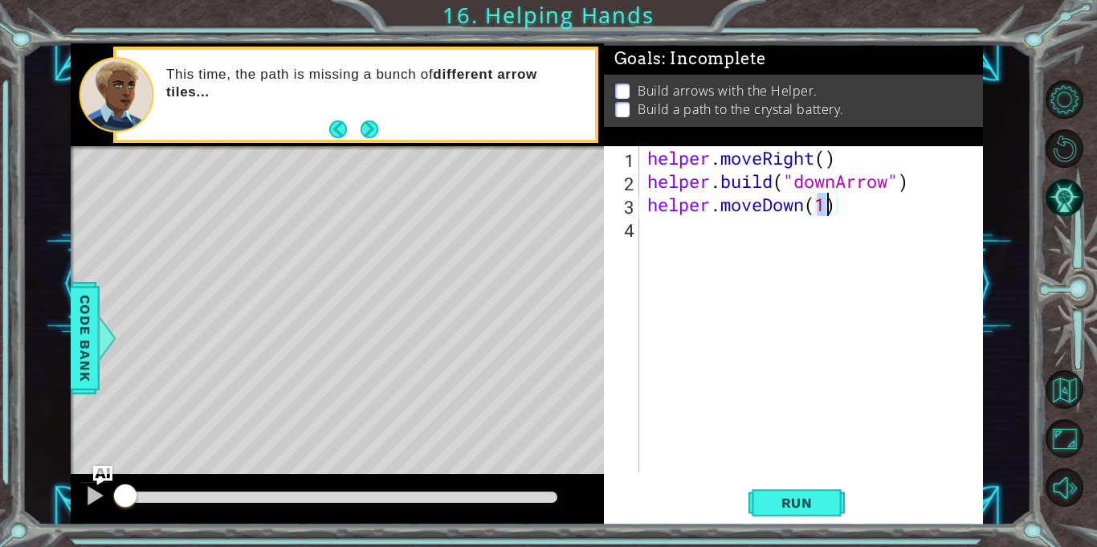
click at [812, 222] on div "helper . moveRight ( ) helper . build ( "downArrow" ) helper . moveDown ( 1 )" at bounding box center [815, 332] width 343 height 373
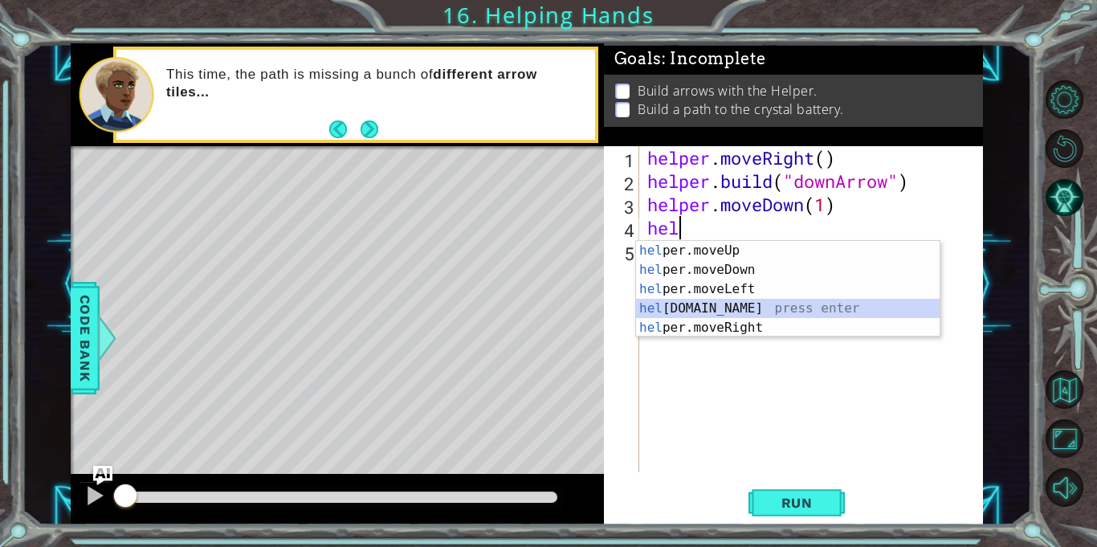
click at [730, 306] on div "hel per.moveUp press enter hel per.moveDown press enter hel per.moveLeft press …" at bounding box center [787, 308] width 303 height 135
type textarea "[DOMAIN_NAME]("rightArrow")"
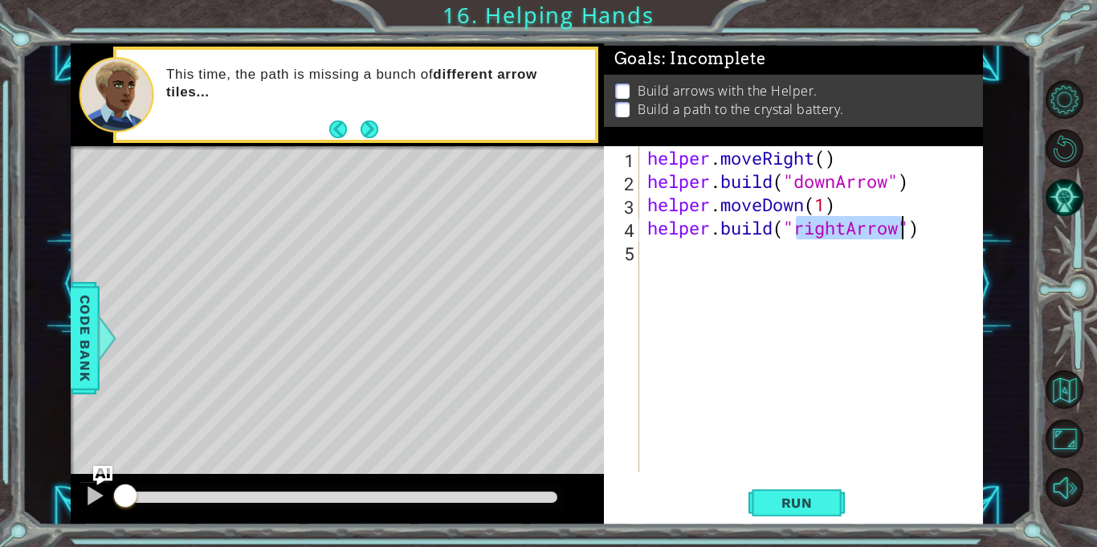
click at [804, 267] on div "helper . moveRight ( ) helper . build ( "downArrow" ) helper . moveDown ( 1 ) h…" at bounding box center [815, 332] width 343 height 373
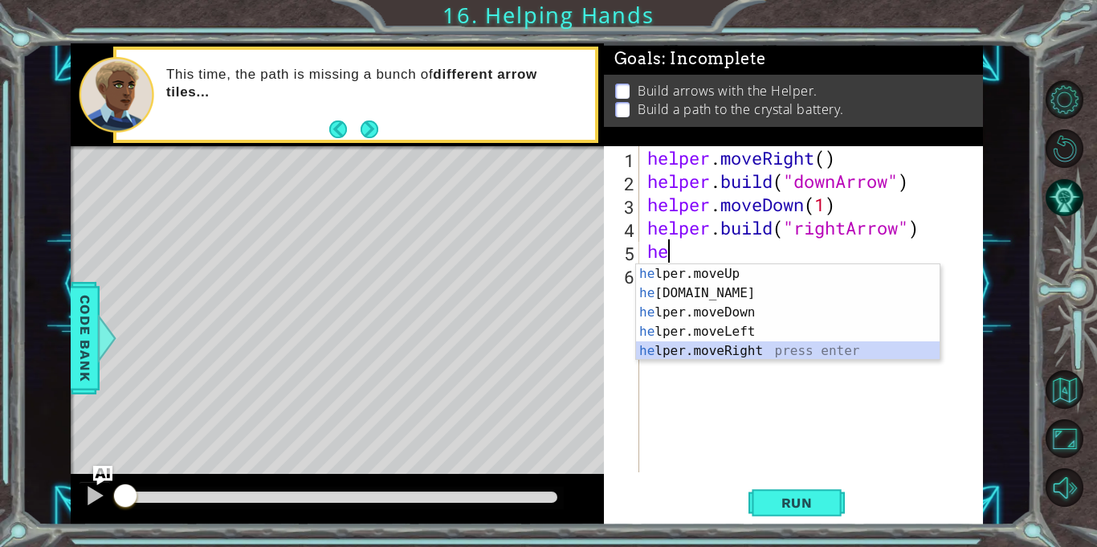
click at [773, 349] on div "he lper.moveUp press enter he [DOMAIN_NAME] press enter he lper.moveDown press …" at bounding box center [787, 331] width 303 height 135
type textarea "helper.moveRight(1)"
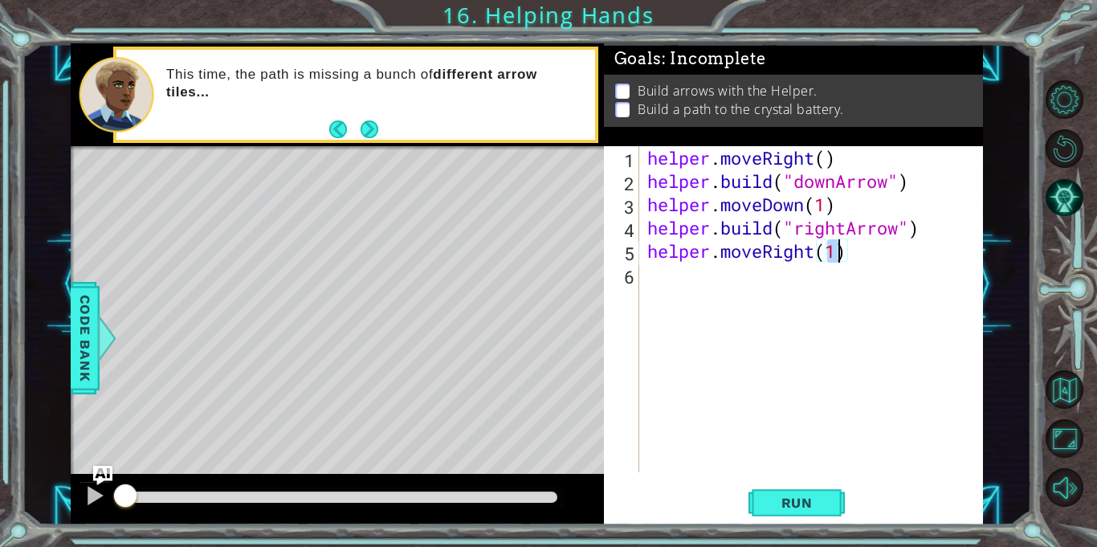
click at [740, 284] on div "helper . moveRight ( ) helper . build ( "downArrow" ) helper . moveDown ( 1 ) h…" at bounding box center [815, 332] width 343 height 373
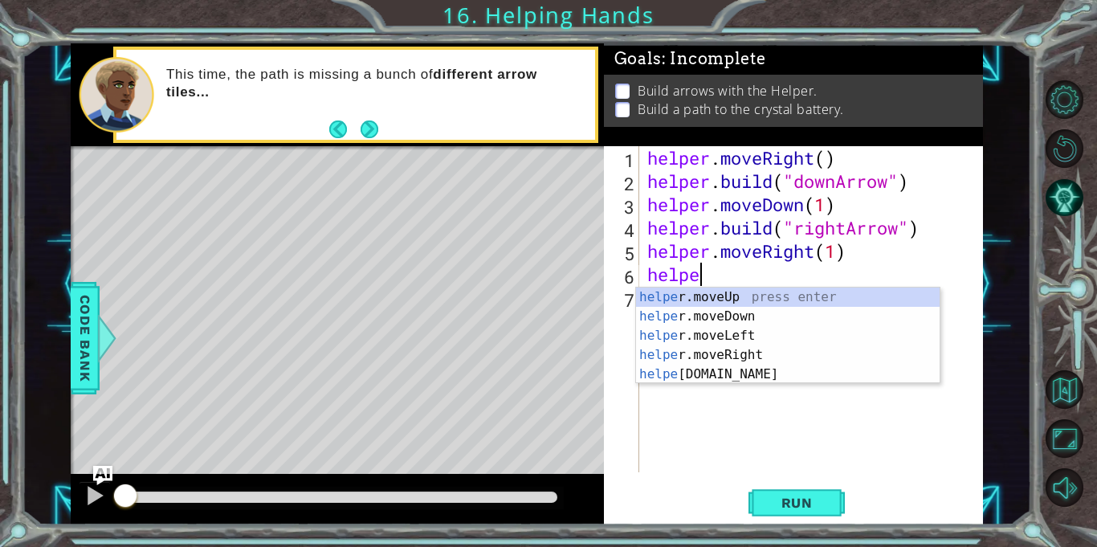
scroll to position [0, 2]
click at [727, 372] on div "helper .moveUp press enter helper .moveDown press enter helper .moveLeft press …" at bounding box center [787, 354] width 303 height 135
type textarea "[DOMAIN_NAME]("rightArrow")"
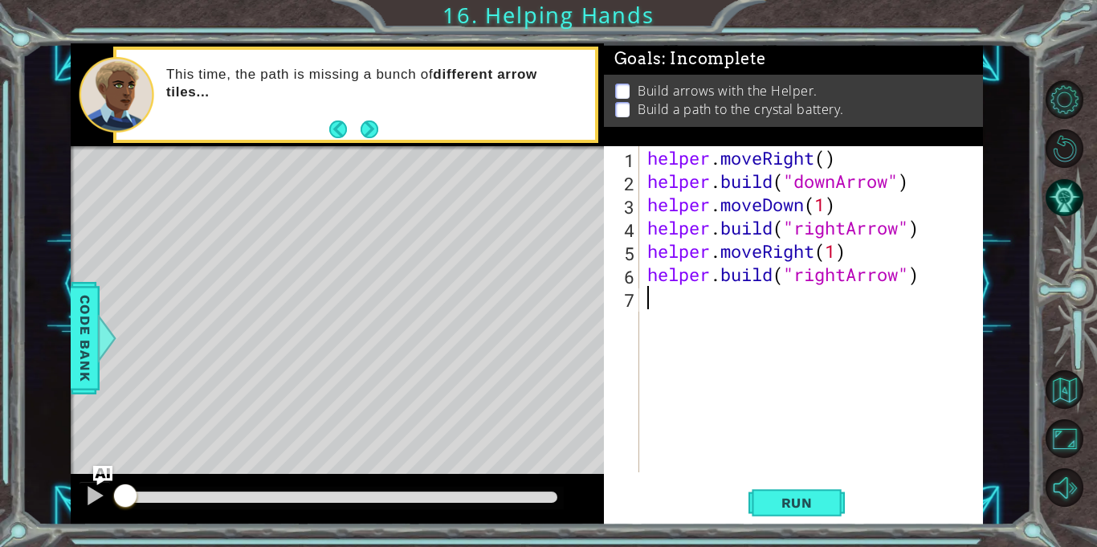
click at [792, 309] on div "helper . moveRight ( ) helper . build ( "downArrow" ) helper . moveDown ( 1 ) h…" at bounding box center [815, 332] width 343 height 373
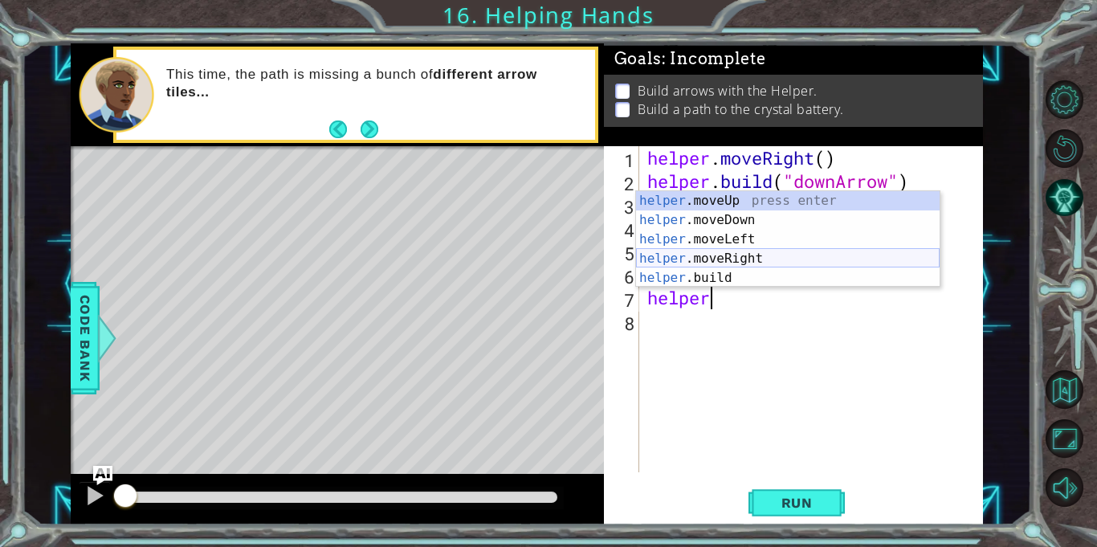
click at [753, 259] on div "helper .moveUp press enter helper .moveDown press enter helper .moveLeft press …" at bounding box center [787, 258] width 303 height 135
type textarea "helper.moveRight(1)"
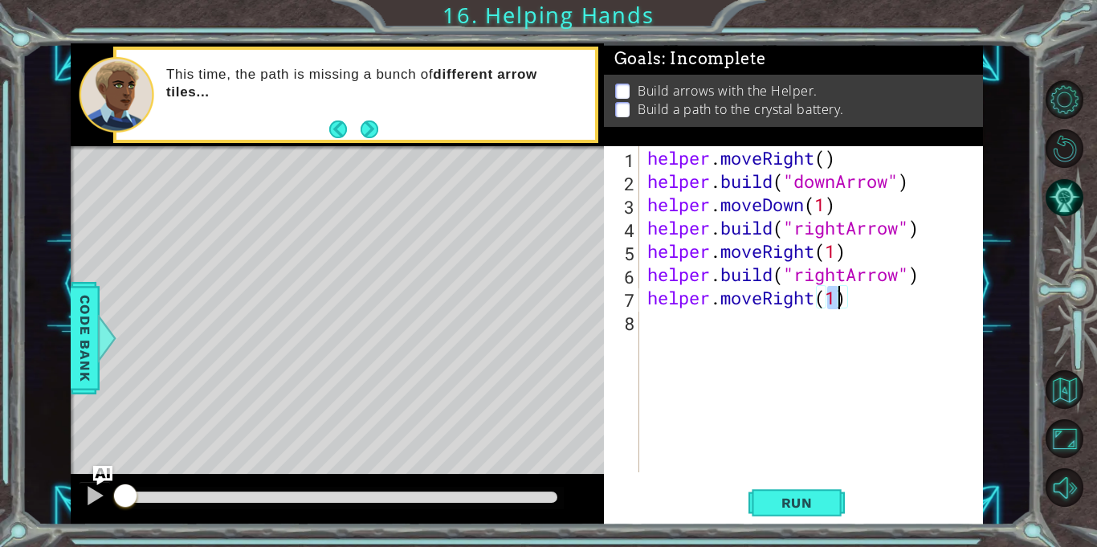
click at [734, 327] on div "helper . moveRight ( ) helper . build ( "downArrow" ) helper . moveDown ( 1 ) h…" at bounding box center [815, 332] width 343 height 373
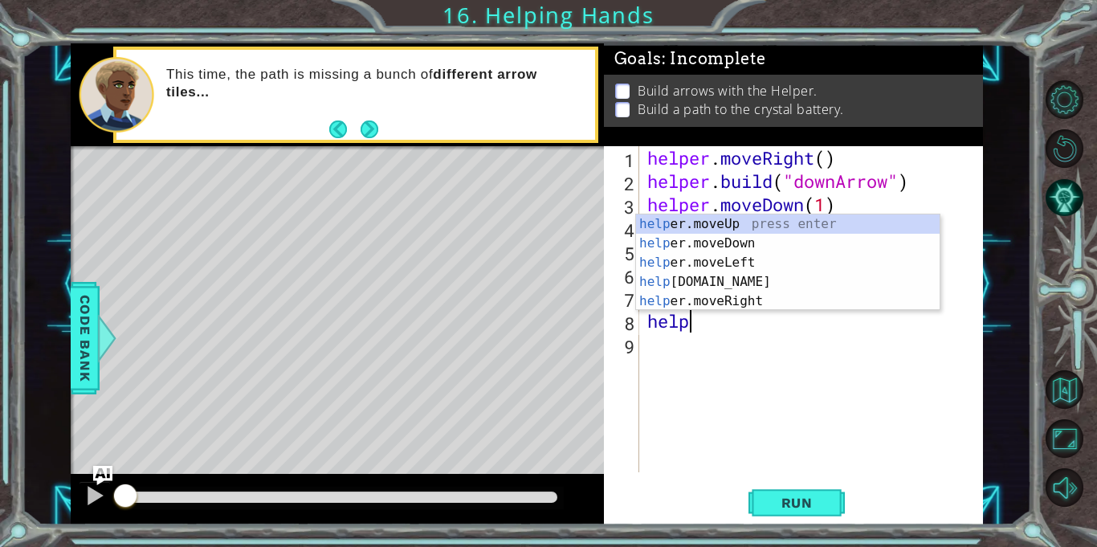
scroll to position [0, 1]
click at [723, 283] on div "help er.moveUp press enter help er.moveDown press enter help er.moveLeft press …" at bounding box center [787, 281] width 303 height 135
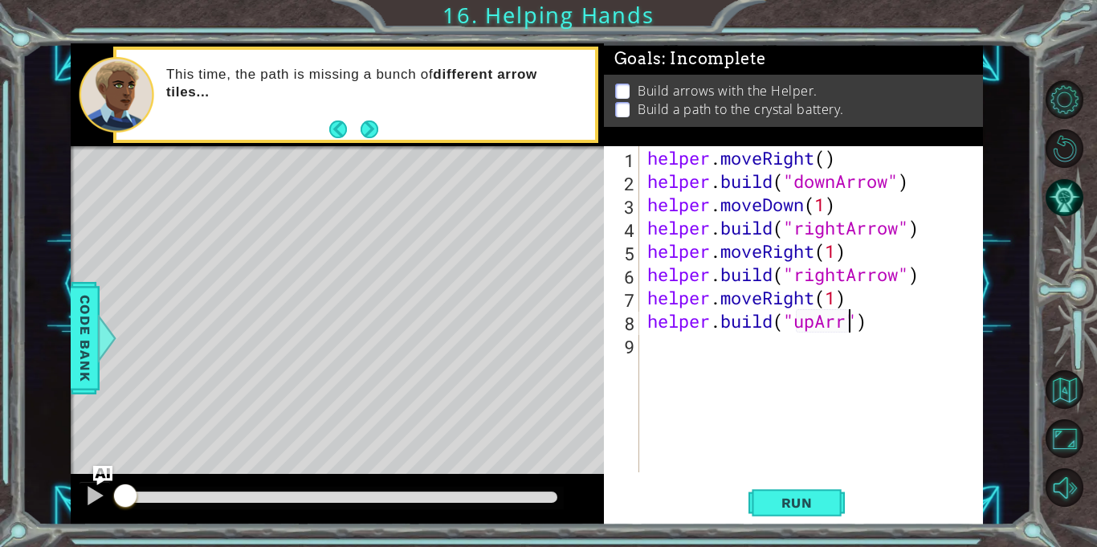
scroll to position [0, 10]
type textarea "[DOMAIN_NAME]("upArrow")"
click at [822, 496] on span "Run" at bounding box center [796, 503] width 63 height 16
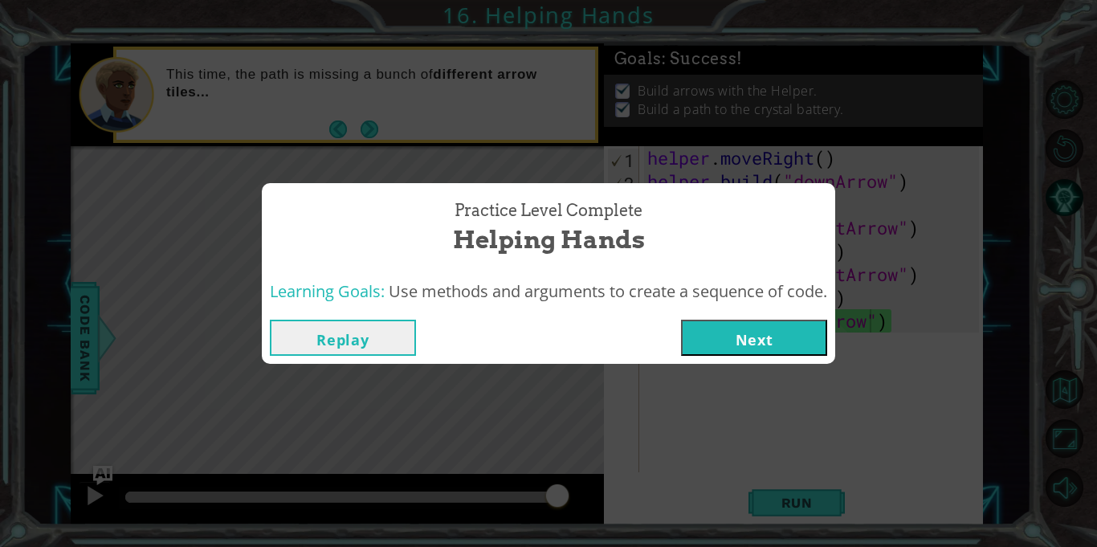
click at [742, 331] on button "Next" at bounding box center [754, 338] width 146 height 36
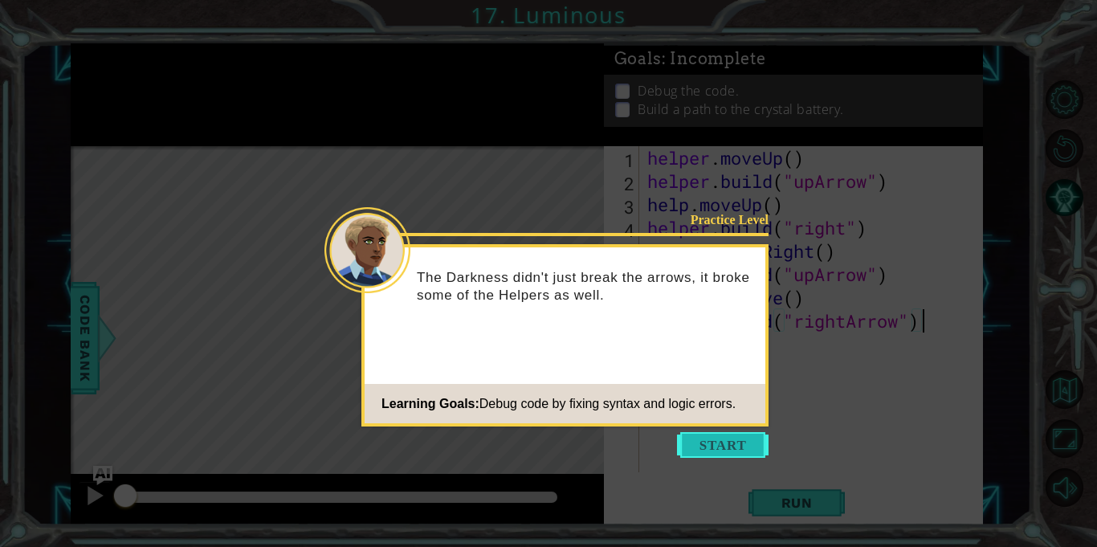
click at [731, 438] on button "Start" at bounding box center [723, 445] width 92 height 26
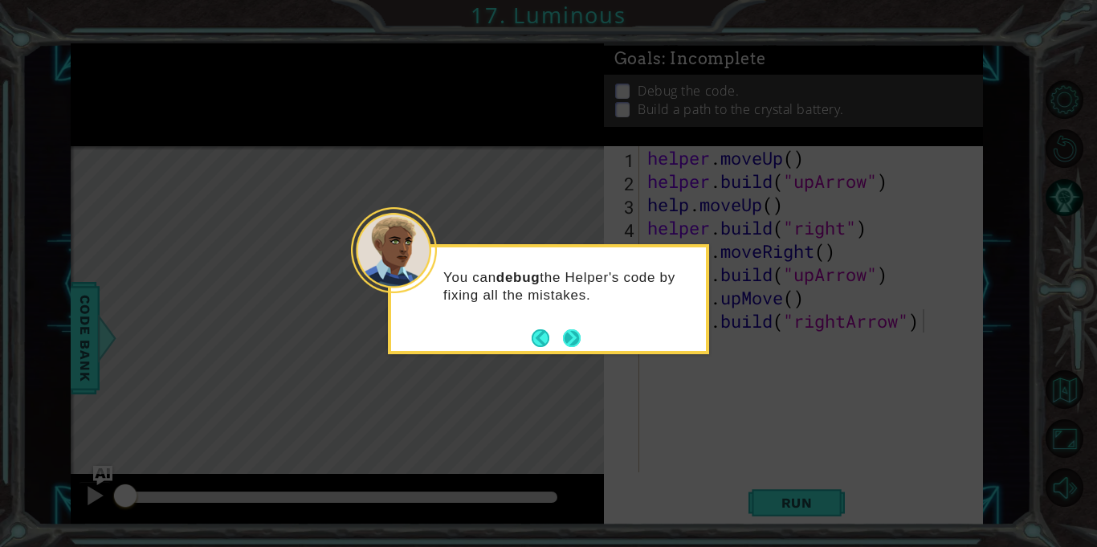
click at [579, 336] on button "Next" at bounding box center [572, 338] width 28 height 28
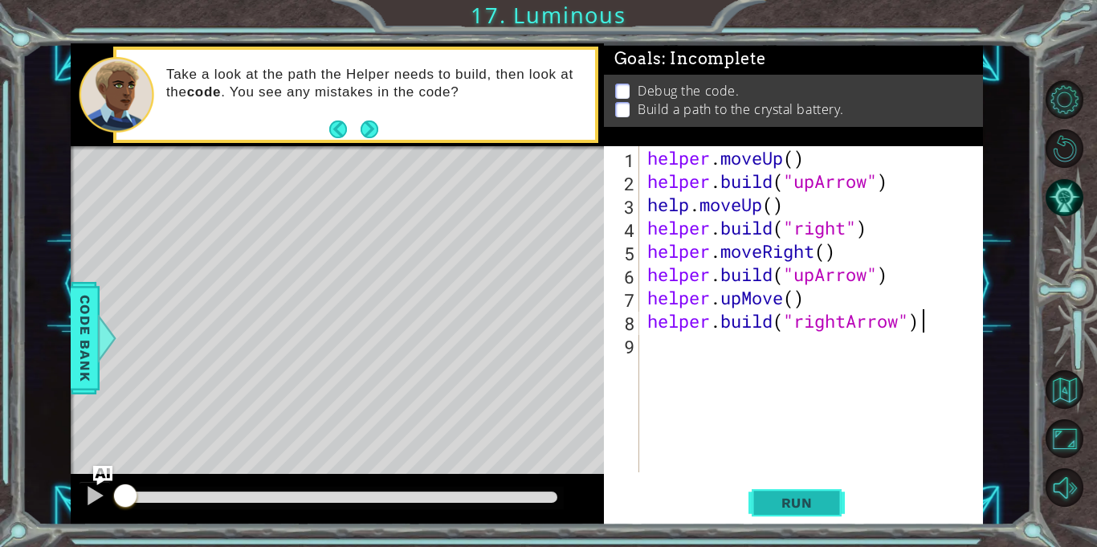
click at [776, 503] on span "Run" at bounding box center [796, 503] width 63 height 16
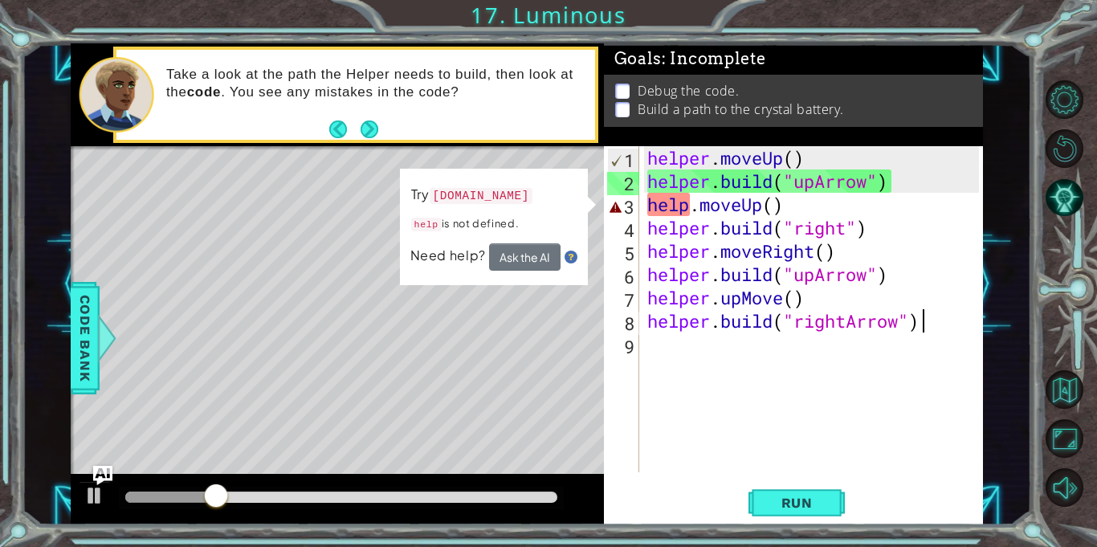
click at [687, 211] on div "helper . moveUp ( ) helper . build ( "upArrow" ) help . moveUp ( ) helper . bui…" at bounding box center [815, 332] width 343 height 373
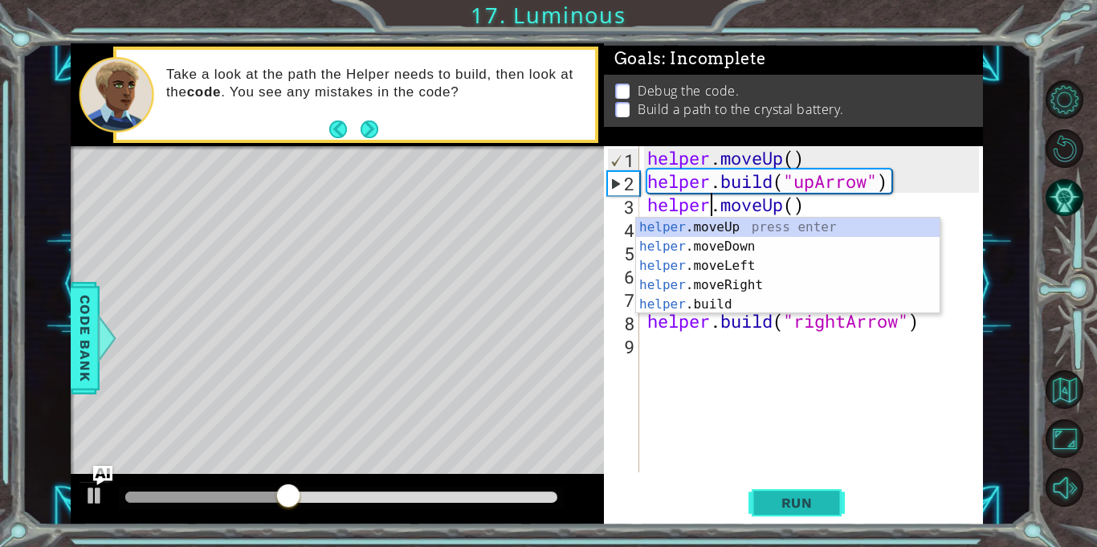
click at [768, 508] on span "Run" at bounding box center [796, 503] width 63 height 16
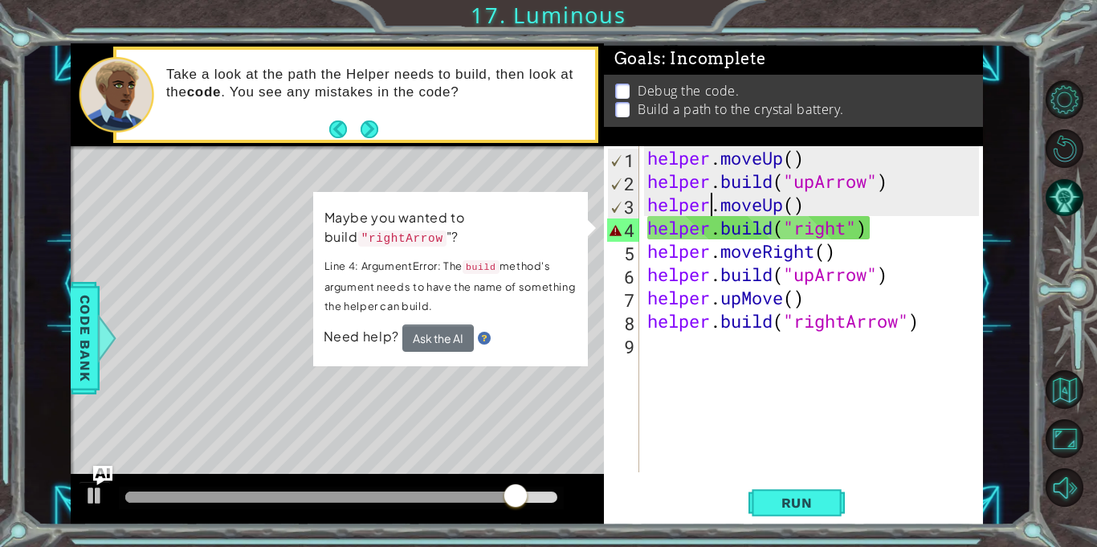
click at [842, 234] on div "helper . moveUp ( ) helper . build ( "upArrow" ) helper . moveUp ( ) helper . b…" at bounding box center [815, 332] width 343 height 373
click at [840, 226] on div "helper . moveUp ( ) helper . build ( "upArrow" ) helper . moveUp ( ) helper . b…" at bounding box center [815, 332] width 343 height 373
click at [846, 232] on div "helper . moveUp ( ) helper . build ( "upArrow" ) helper . moveUp ( ) helper . b…" at bounding box center [815, 332] width 343 height 373
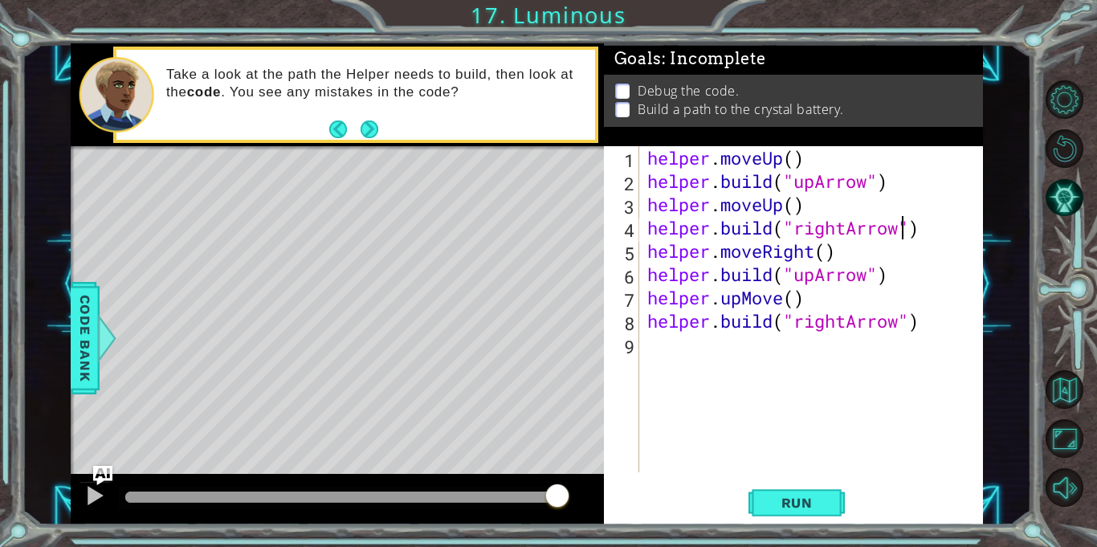
scroll to position [0, 11]
click at [818, 500] on span "Run" at bounding box center [796, 503] width 63 height 16
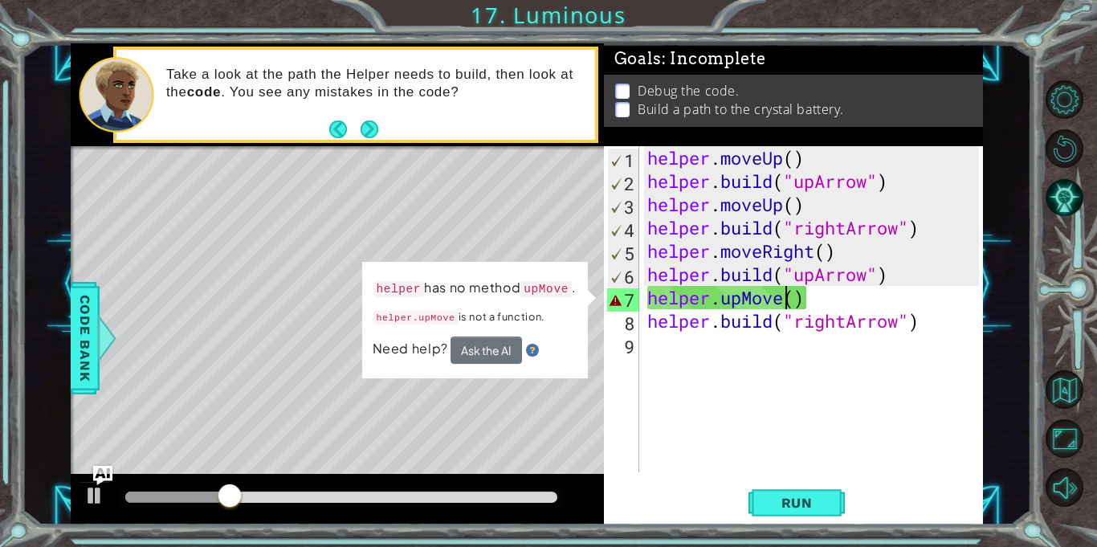
click at [785, 304] on div "helper . moveUp ( ) helper . build ( "upArrow" ) helper . moveUp ( ) helper . b…" at bounding box center [815, 332] width 343 height 373
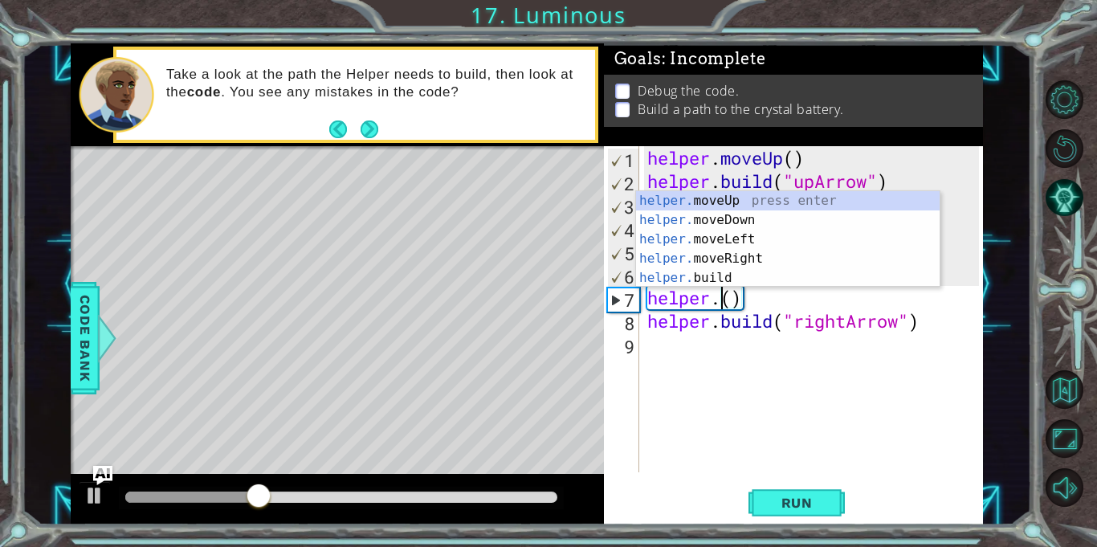
scroll to position [0, 3]
click at [788, 204] on div "helper. moveUp press enter helper. moveDown press enter helper. moveLeft press …" at bounding box center [787, 258] width 303 height 135
type textarea "helper.moveUp(1)"
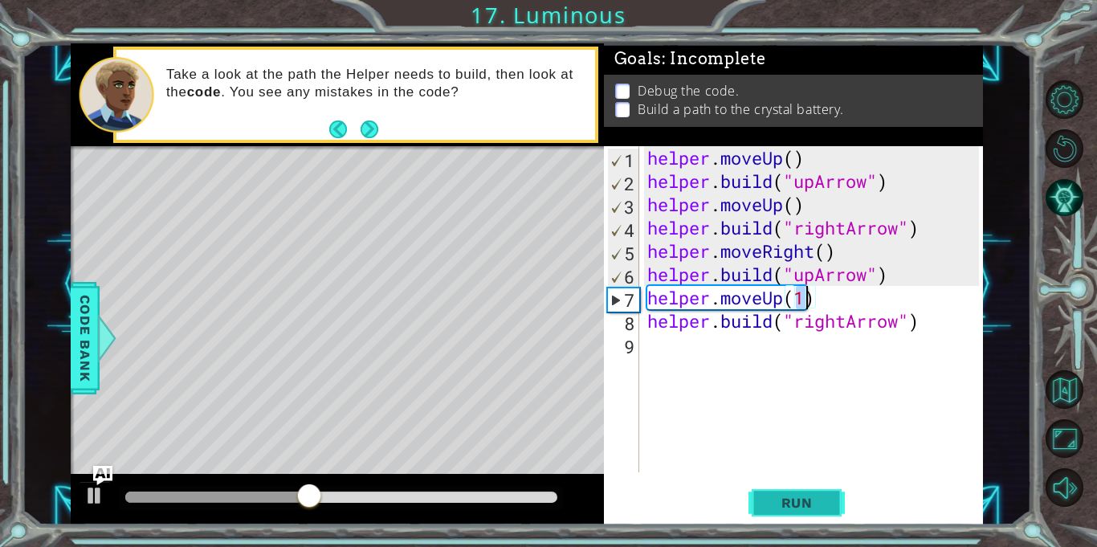
click at [773, 487] on button "Run" at bounding box center [796, 503] width 96 height 38
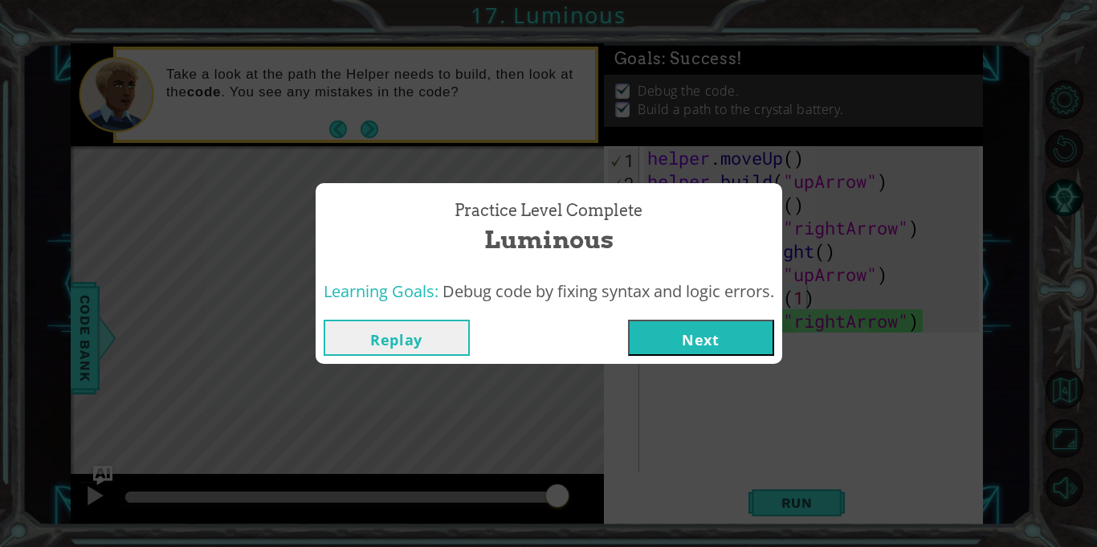
click at [724, 337] on button "Next" at bounding box center [701, 338] width 146 height 36
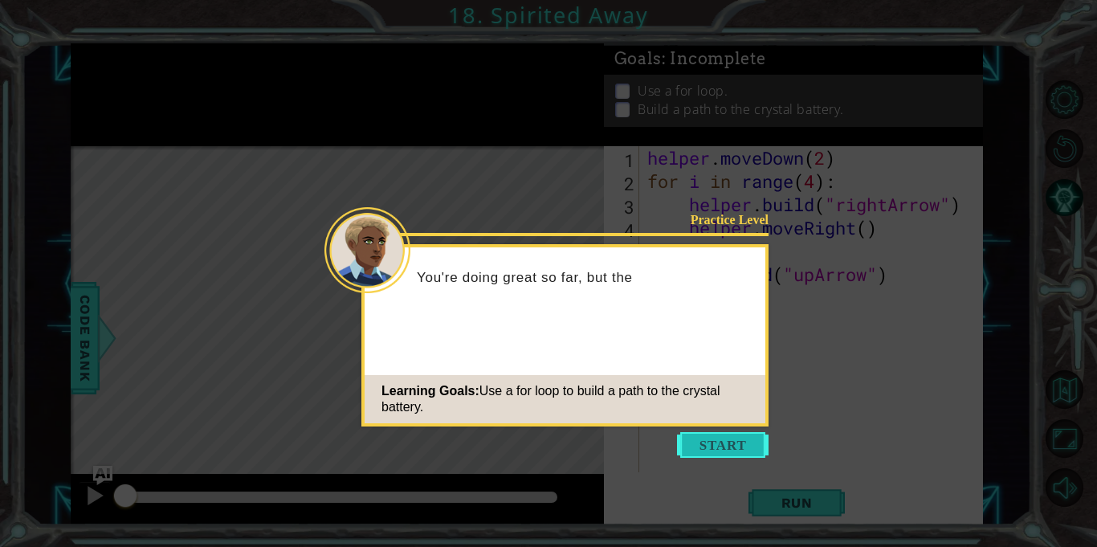
click at [709, 450] on button "Start" at bounding box center [723, 445] width 92 height 26
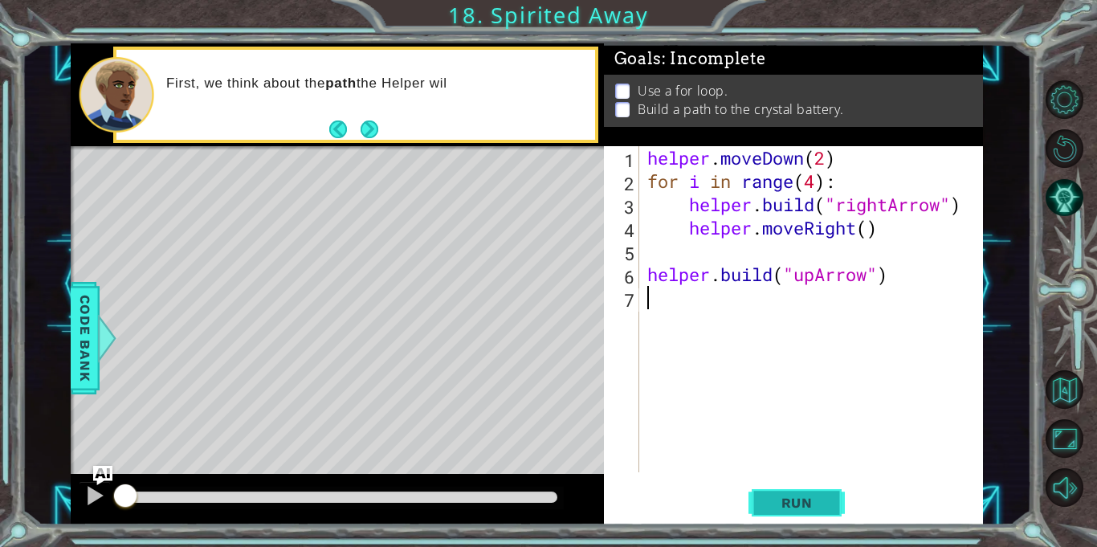
click at [807, 496] on span "Run" at bounding box center [796, 503] width 63 height 16
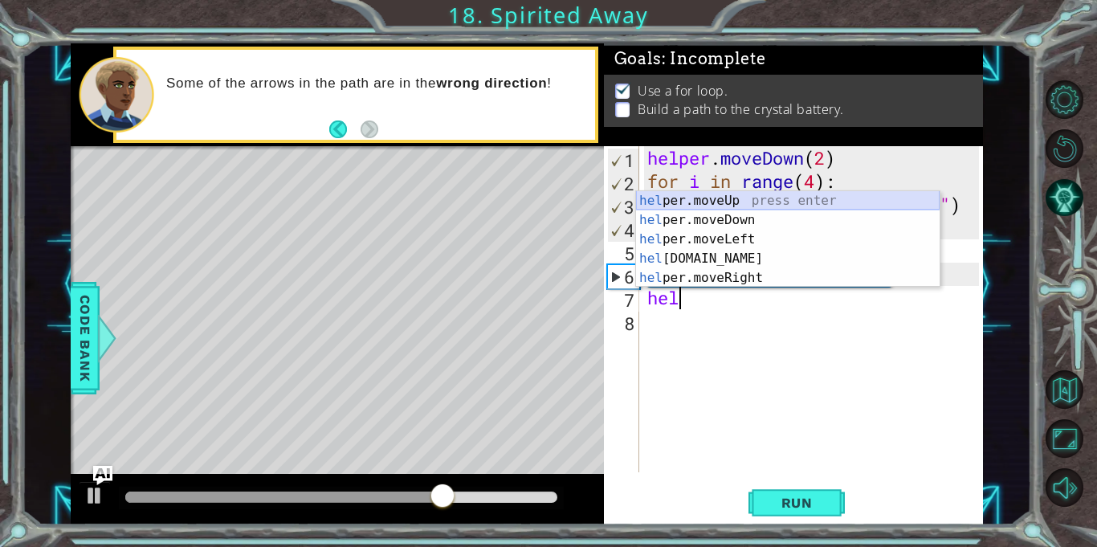
click at [739, 203] on div "hel per.moveUp press enter hel per.moveDown press enter hel per.moveLeft press …" at bounding box center [787, 258] width 303 height 135
type textarea "helper.moveUp(1)"
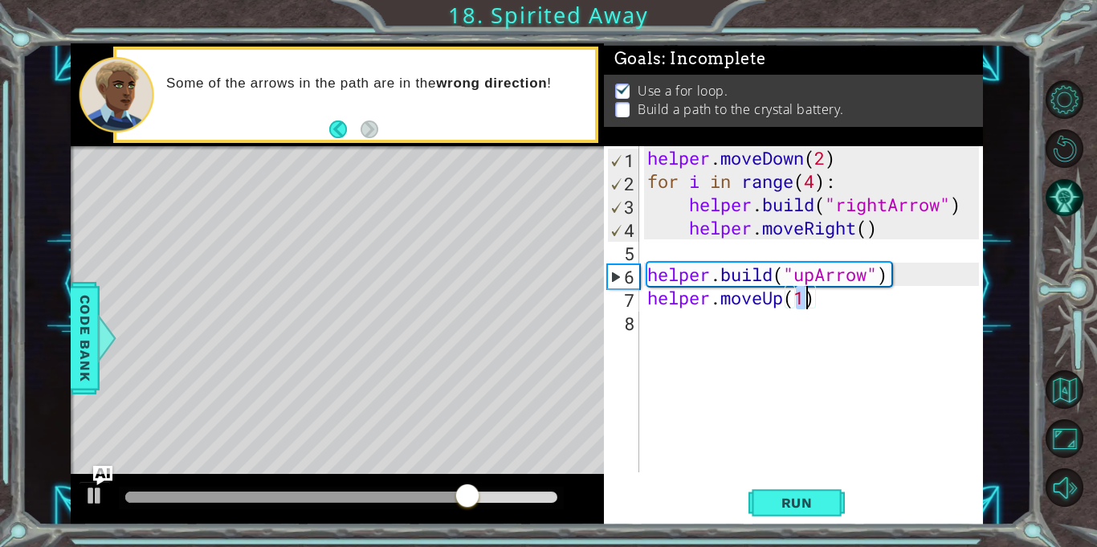
click at [769, 336] on div "helper . moveDown ( 2 ) for i in range ( 4 ) : helper . build ( "rightArrow" ) …" at bounding box center [815, 332] width 343 height 373
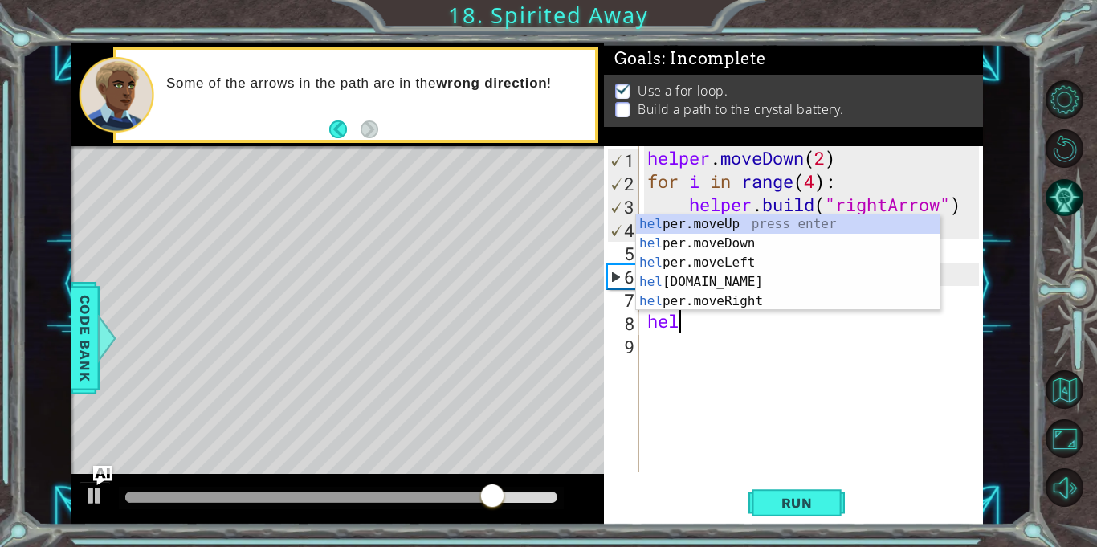
scroll to position [0, 1]
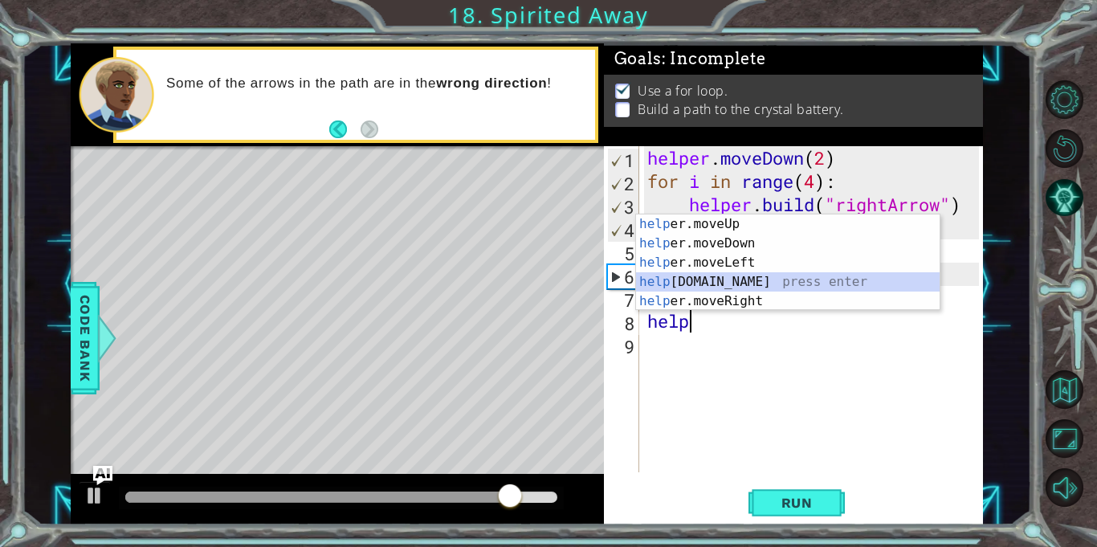
click at [745, 278] on div "help er.moveUp press enter help er.moveDown press enter help er.moveLeft press …" at bounding box center [787, 281] width 303 height 135
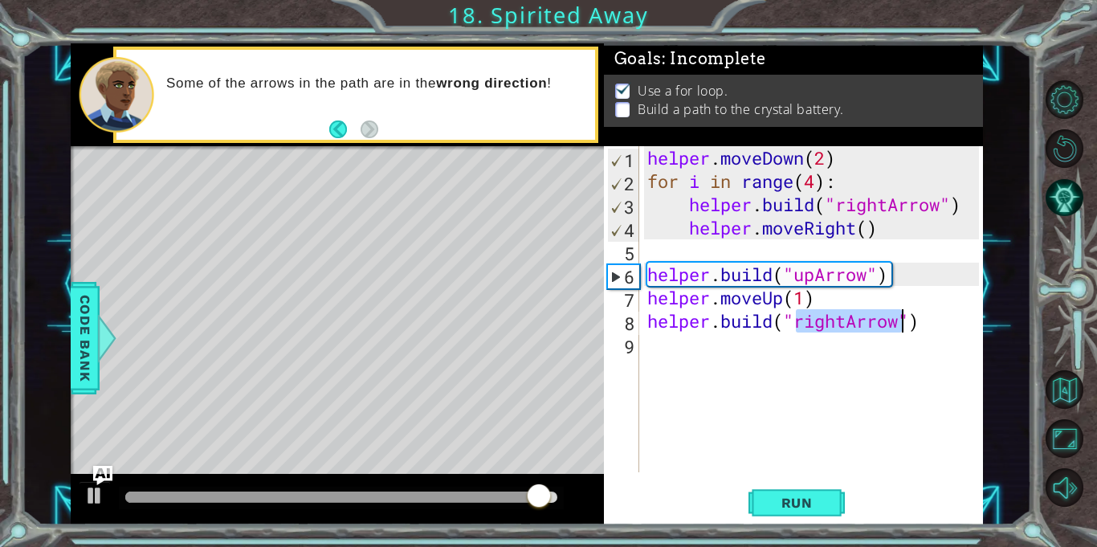
click at [845, 321] on div "helper . moveDown ( 2 ) for i in range ( 4 ) : helper . build ( "rightArrow" ) …" at bounding box center [811, 309] width 335 height 326
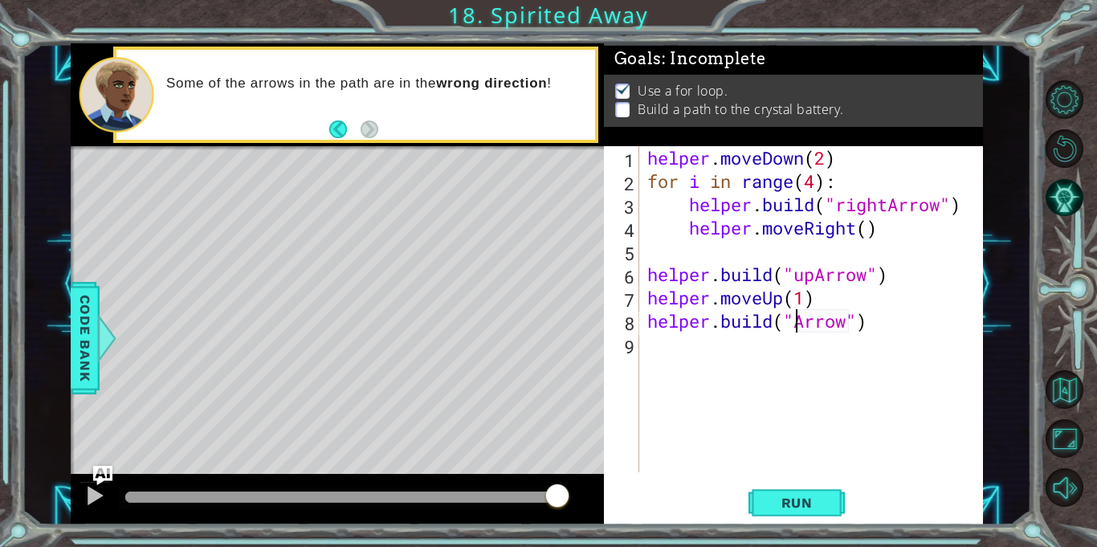
scroll to position [0, 7]
type textarea "[DOMAIN_NAME]("upArrow")"
click at [843, 350] on div "helper . moveDown ( 2 ) for i in range ( 4 ) : helper . build ( "rightArrow" ) …" at bounding box center [815, 332] width 343 height 373
click at [791, 507] on span "Run" at bounding box center [796, 503] width 63 height 16
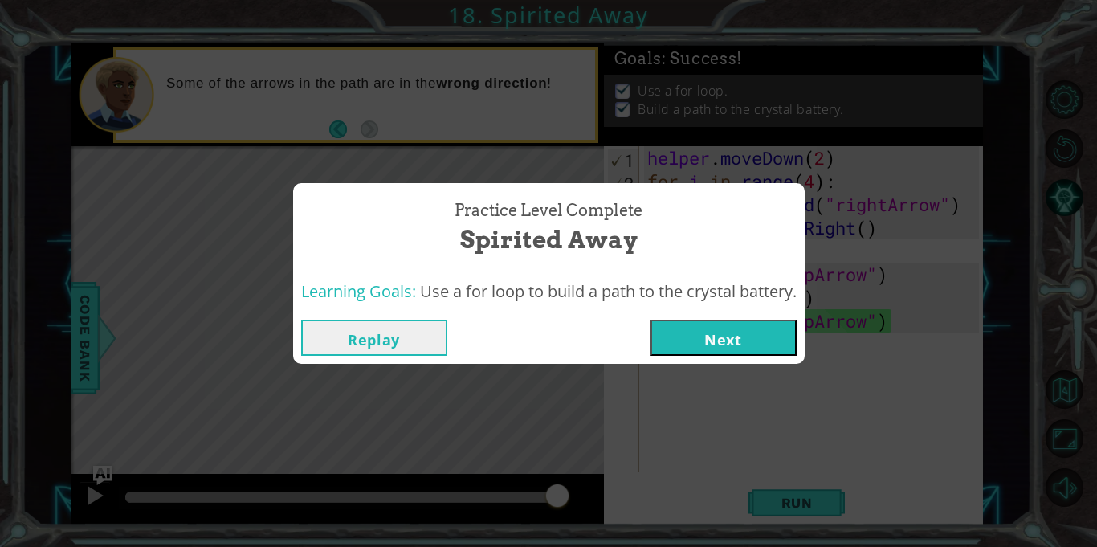
click at [741, 347] on button "Next" at bounding box center [723, 338] width 146 height 36
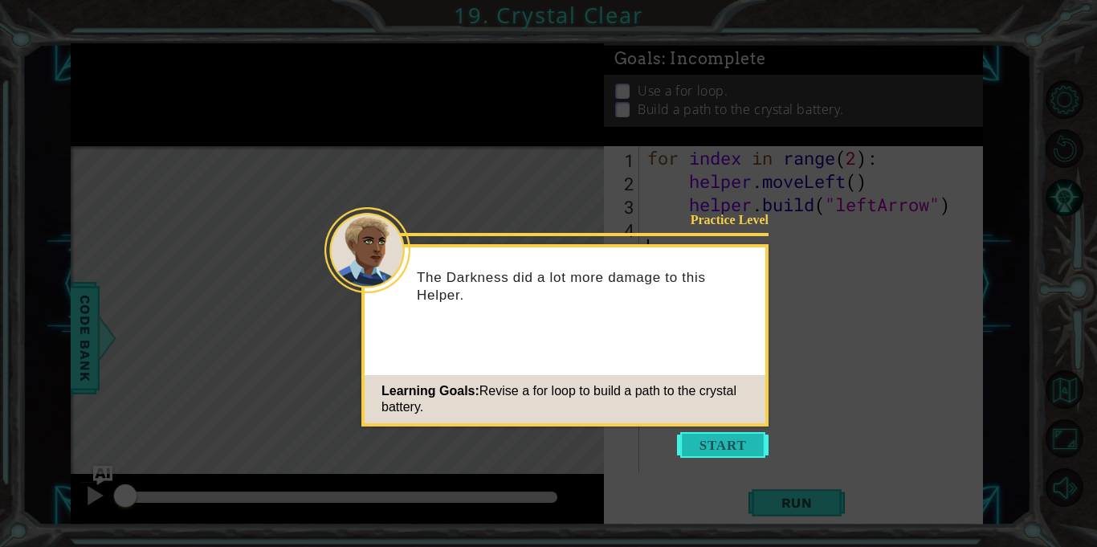
click at [710, 438] on button "Start" at bounding box center [723, 445] width 92 height 26
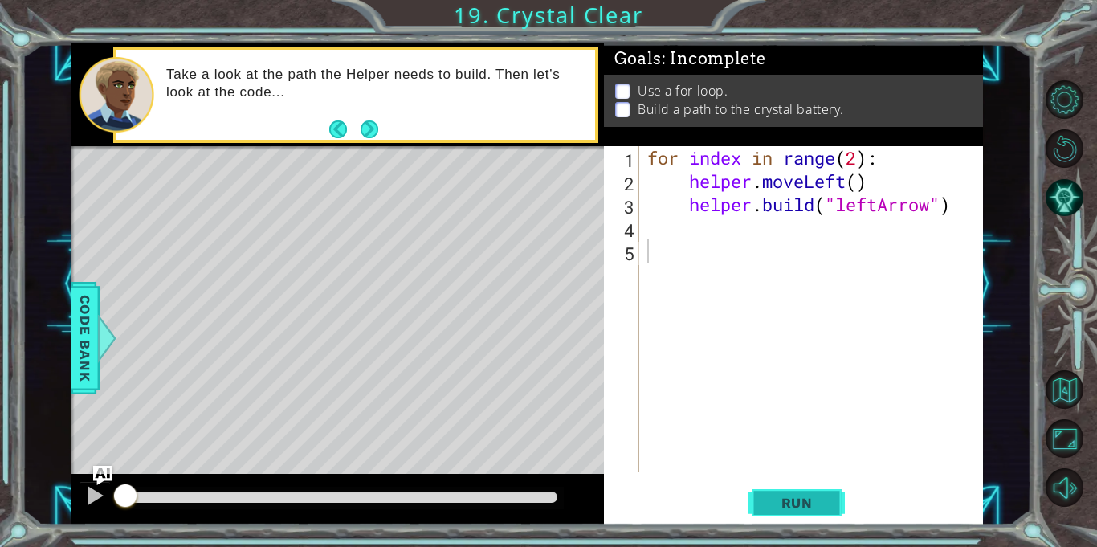
click at [803, 511] on button "Run" at bounding box center [796, 503] width 96 height 38
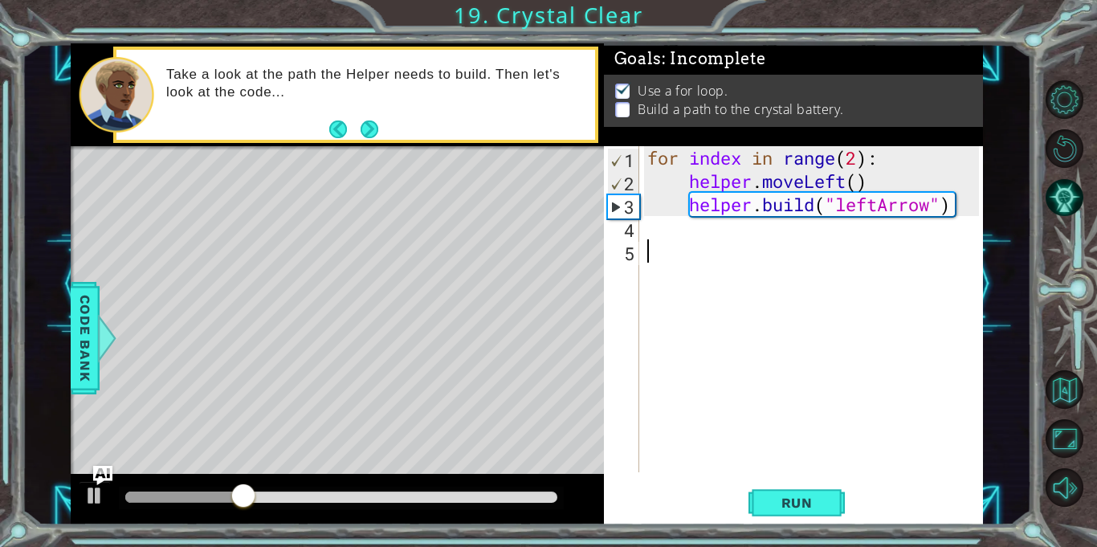
click at [647, 230] on div "for index in range ( 2 ) : helper . moveLeft ( ) helper . build ( "leftArrow" )" at bounding box center [815, 332] width 343 height 373
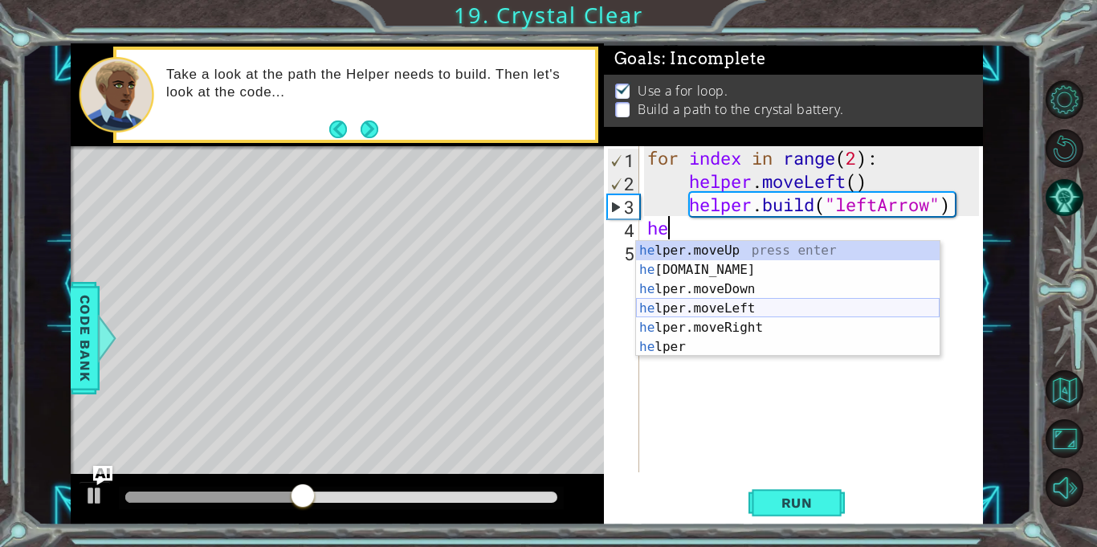
click at [727, 303] on div "he lper.moveUp press enter he [DOMAIN_NAME] press enter he lper.moveDown press …" at bounding box center [787, 318] width 303 height 154
type textarea "helper.moveLeft(1)"
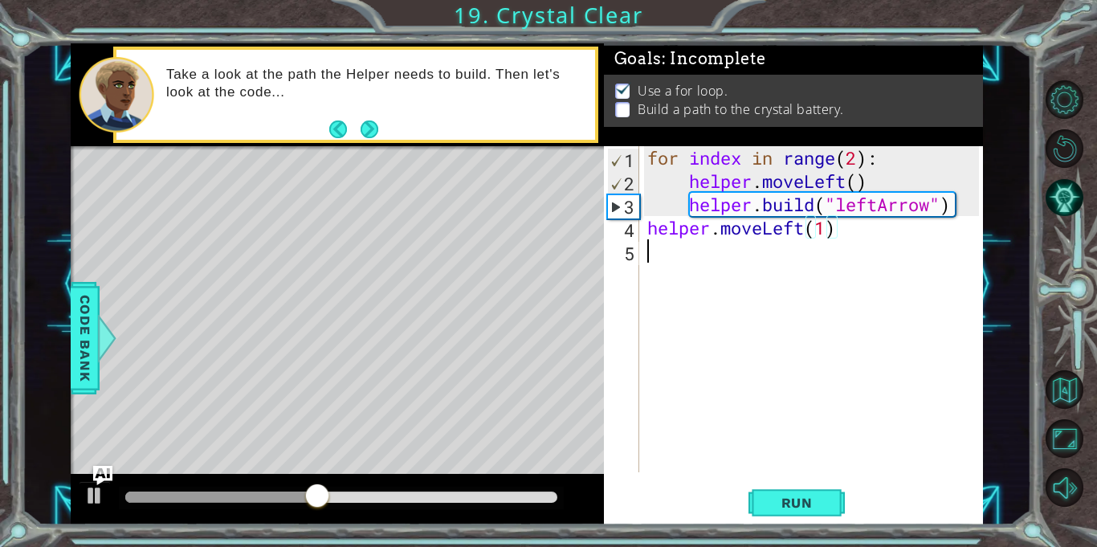
click at [739, 274] on div "for index in range ( 2 ) : helper . moveLeft ( ) helper . build ( "leftArrow" )…" at bounding box center [815, 332] width 343 height 373
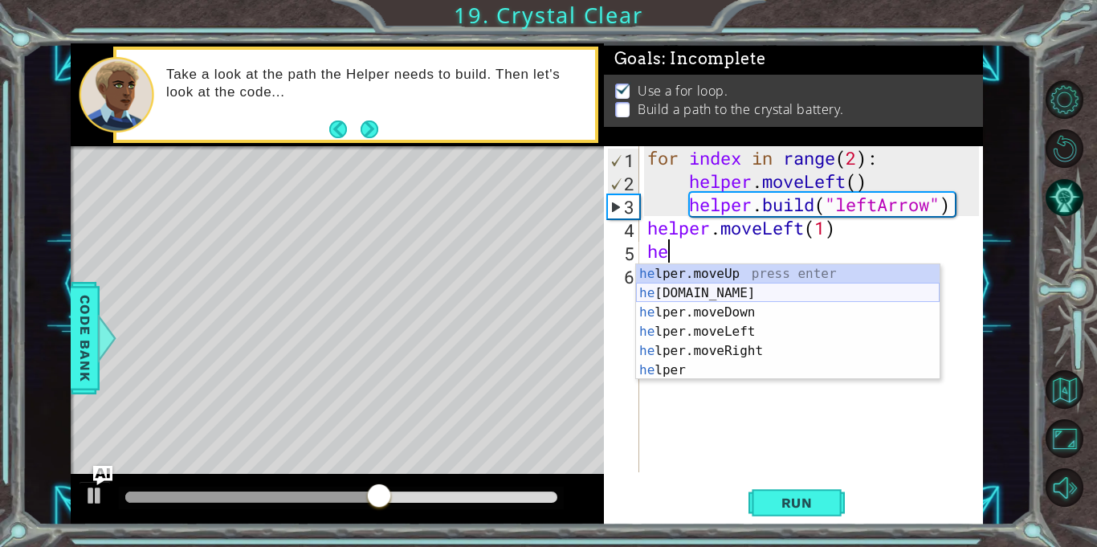
click at [735, 295] on div "he lper.moveUp press enter he [DOMAIN_NAME] press enter he lper.moveDown press …" at bounding box center [787, 341] width 303 height 154
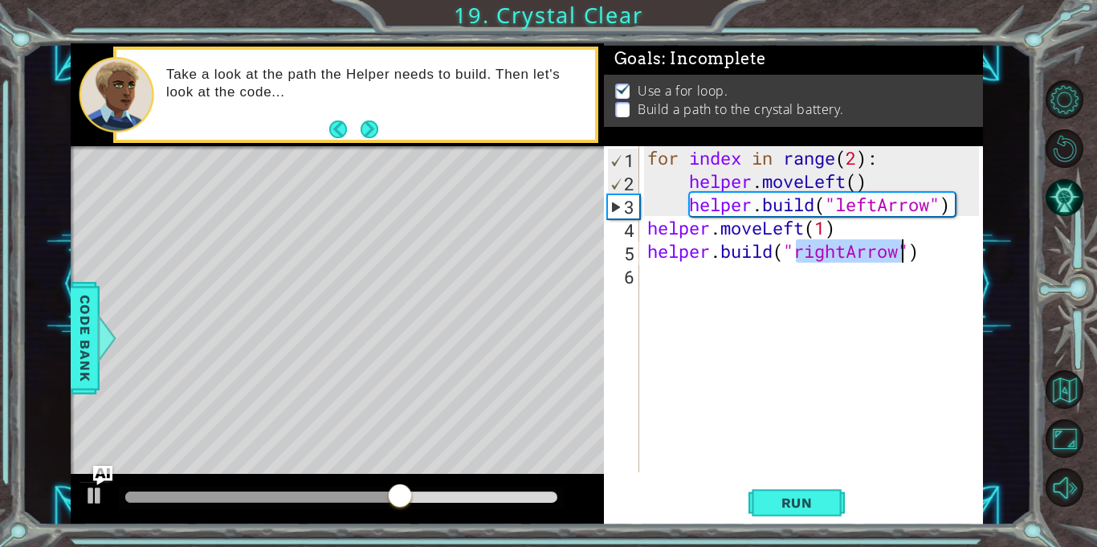
click at [845, 255] on div "for index in range ( 2 ) : helper . moveLeft ( ) helper . build ( "leftArrow" )…" at bounding box center [811, 309] width 335 height 326
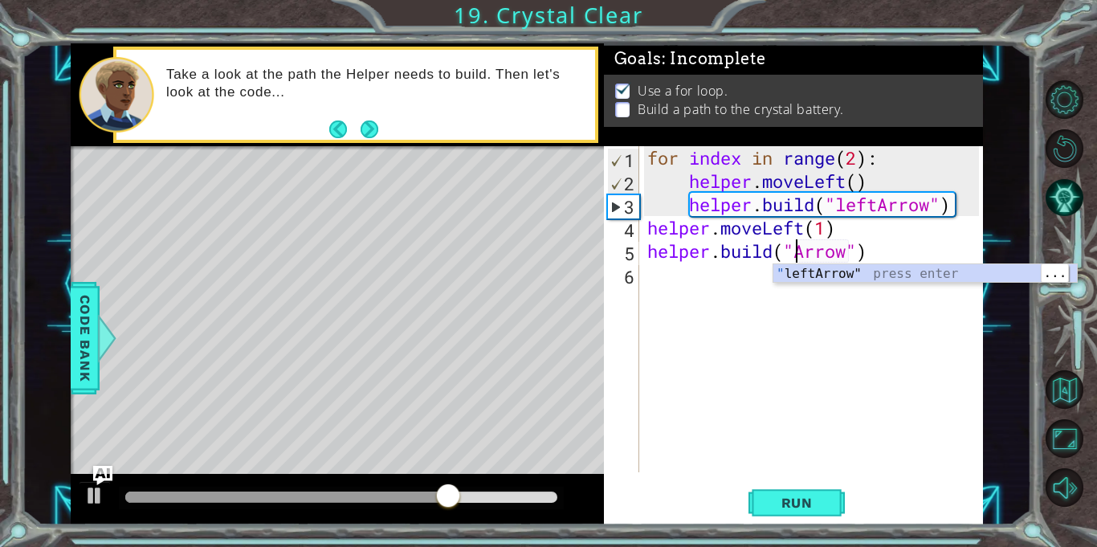
click at [922, 268] on div "" leftArrow" press enter" at bounding box center [924, 293] width 303 height 58
type textarea "[DOMAIN_NAME]("leftArrow")"
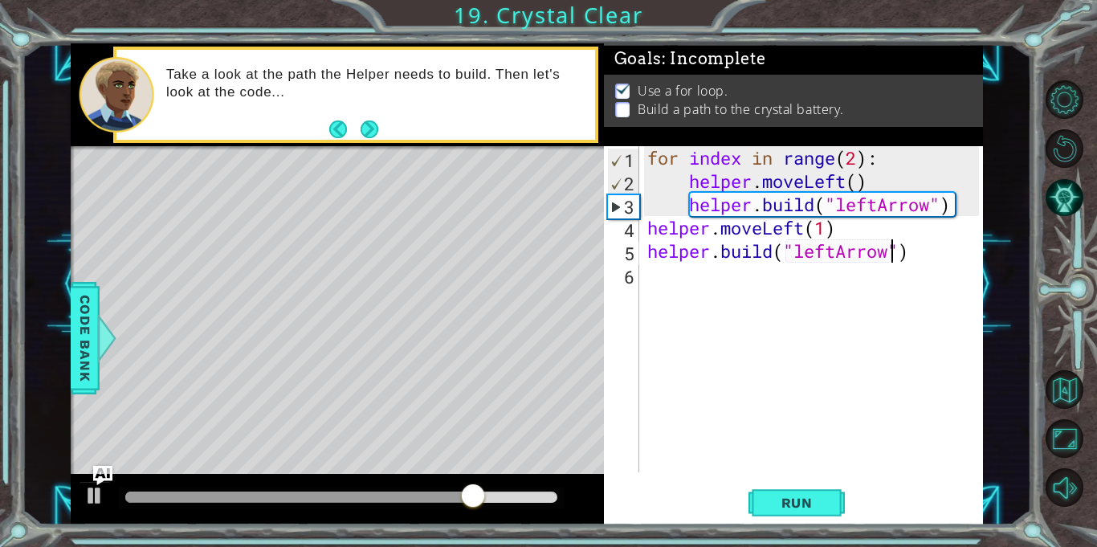
click at [729, 285] on div "for index in range ( 2 ) : helper . moveLeft ( ) helper . build ( "leftArrow" )…" at bounding box center [815, 332] width 343 height 373
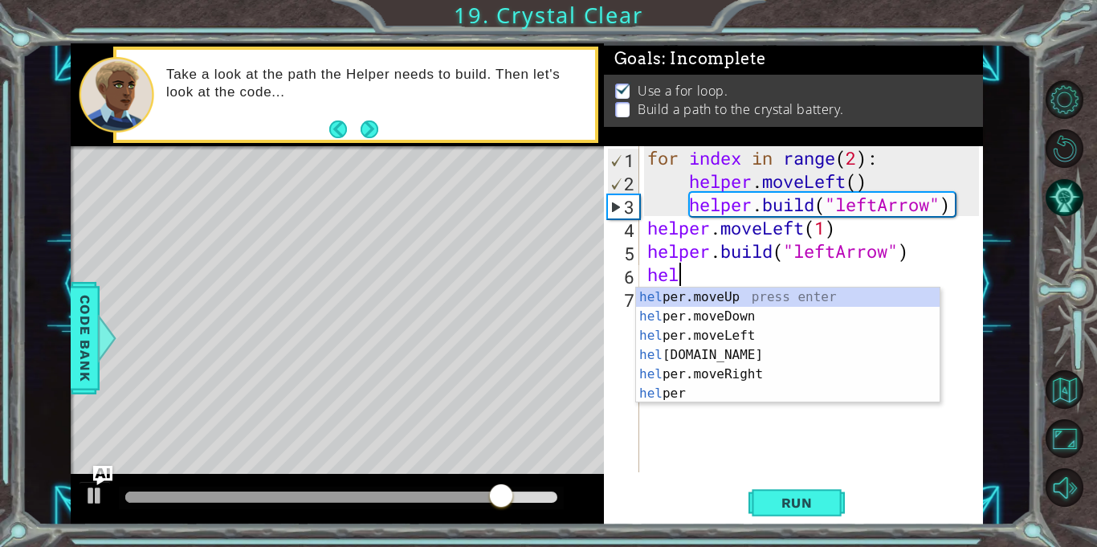
scroll to position [0, 2]
click at [748, 337] on div "helpe [PERSON_NAME]moveUp press enter helpe [PERSON_NAME]moveDown press enter h…" at bounding box center [787, 364] width 303 height 154
type textarea "helper.moveLeft(1)"
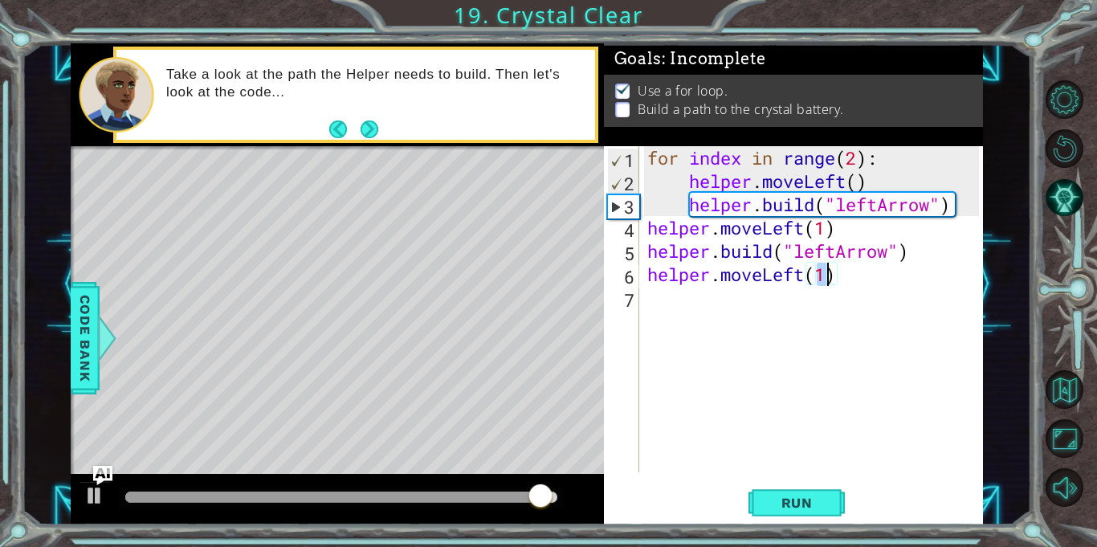
click at [718, 304] on div "for index in range ( 2 ) : helper . moveLeft ( ) helper . build ( "leftArrow" )…" at bounding box center [815, 332] width 343 height 373
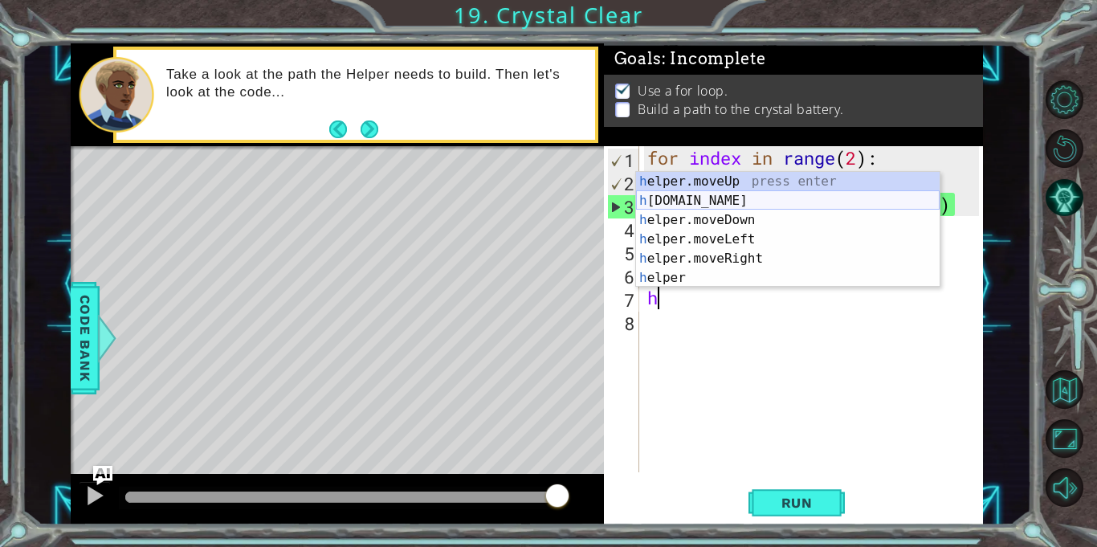
click at [740, 205] on div "h elper.moveUp press enter h [DOMAIN_NAME] press enter h elper.moveDown press e…" at bounding box center [787, 249] width 303 height 154
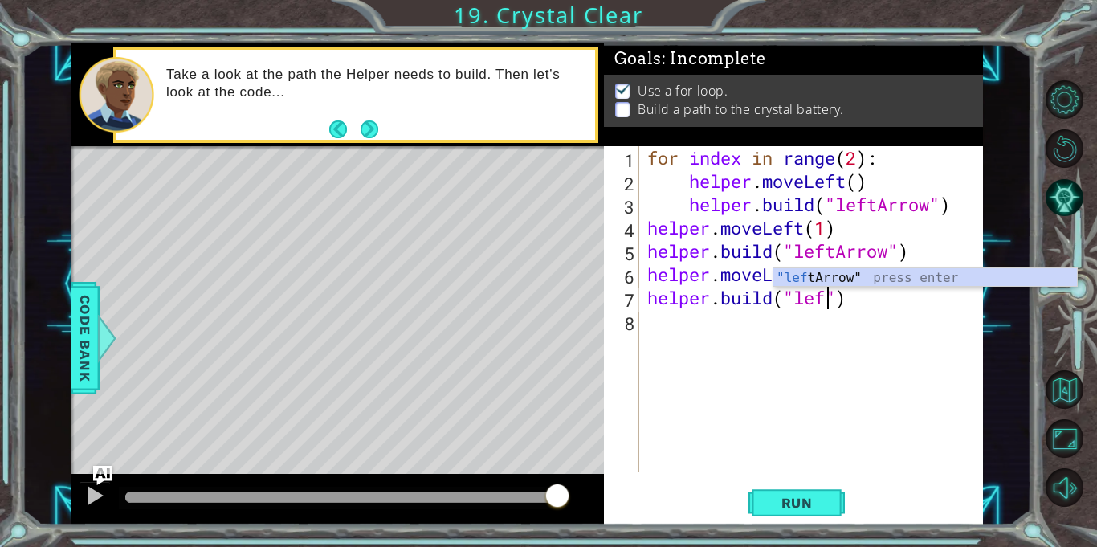
scroll to position [0, 8]
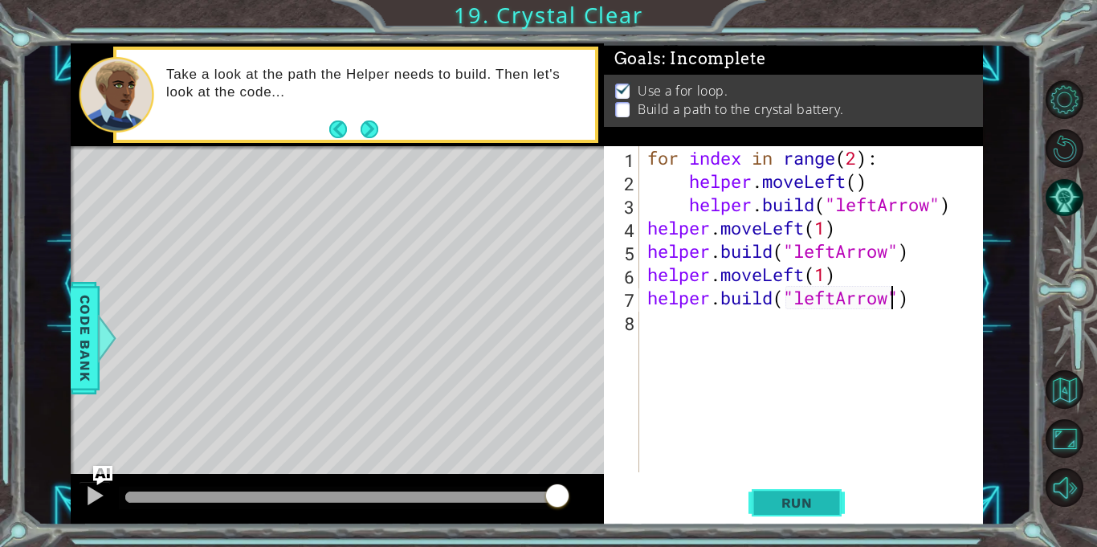
type textarea "[DOMAIN_NAME]("leftArrow")"
click at [765, 503] on span "Run" at bounding box center [796, 503] width 63 height 16
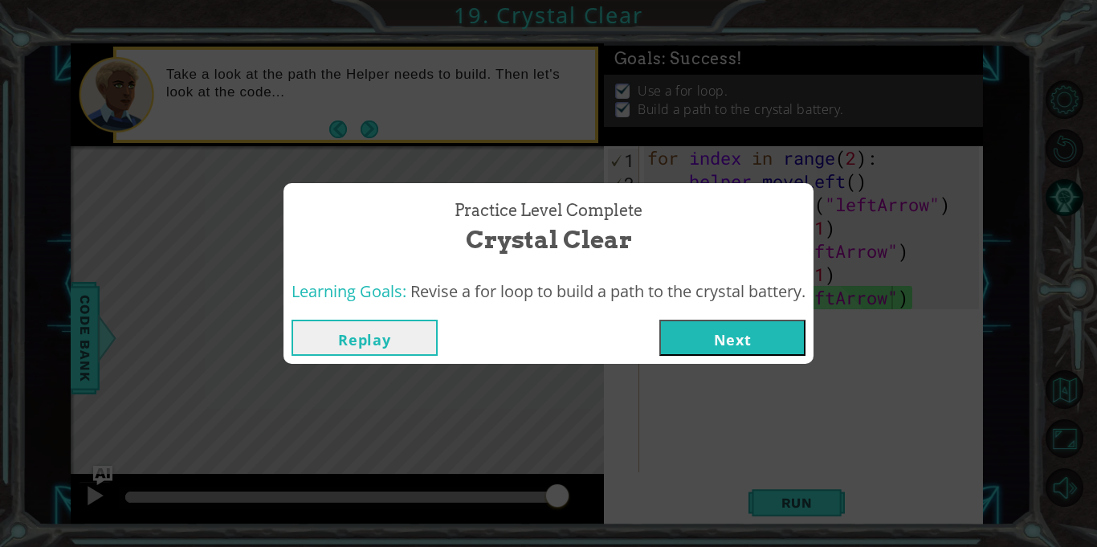
click at [772, 321] on button "Next" at bounding box center [732, 338] width 146 height 36
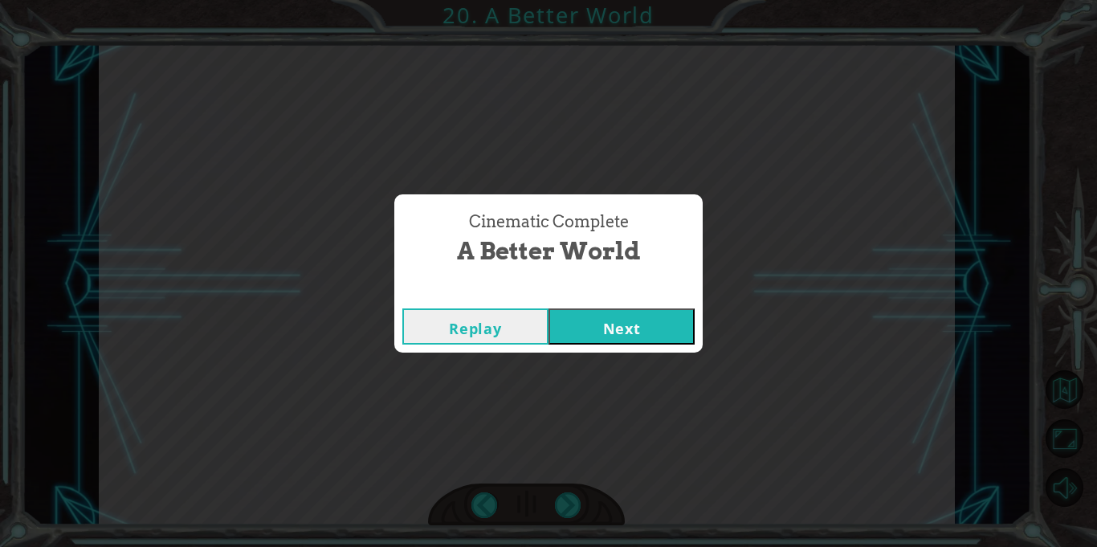
click at [589, 326] on button "Next" at bounding box center [621, 326] width 146 height 36
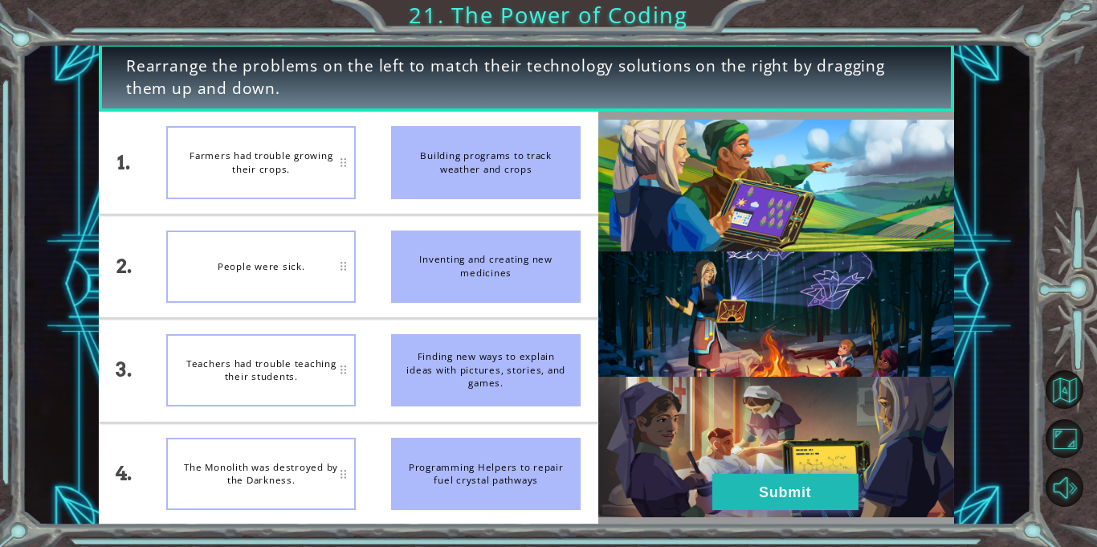
click at [792, 488] on button "Submit" at bounding box center [785, 492] width 146 height 36
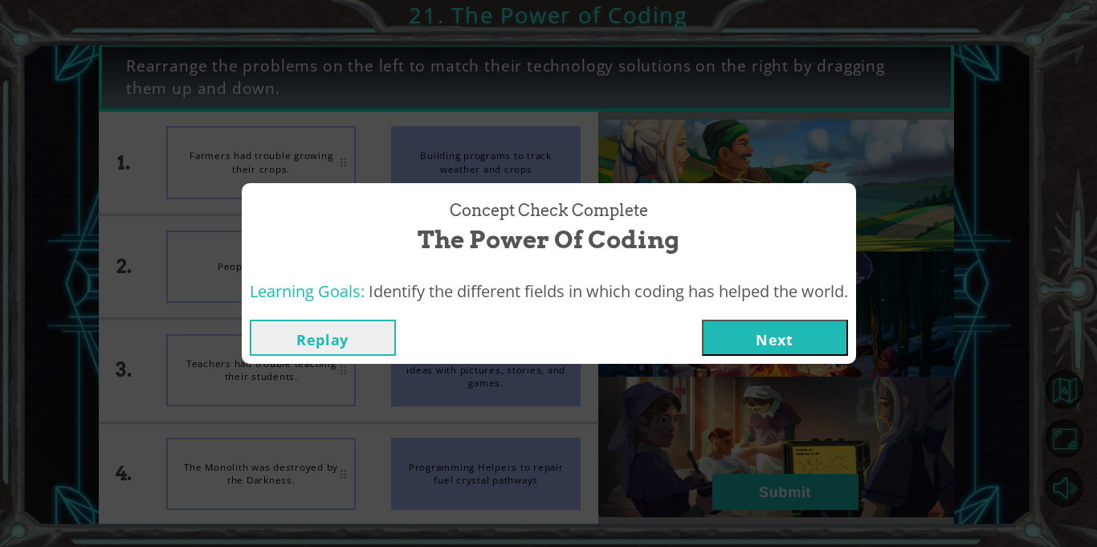
click at [769, 336] on button "Next" at bounding box center [775, 338] width 146 height 36
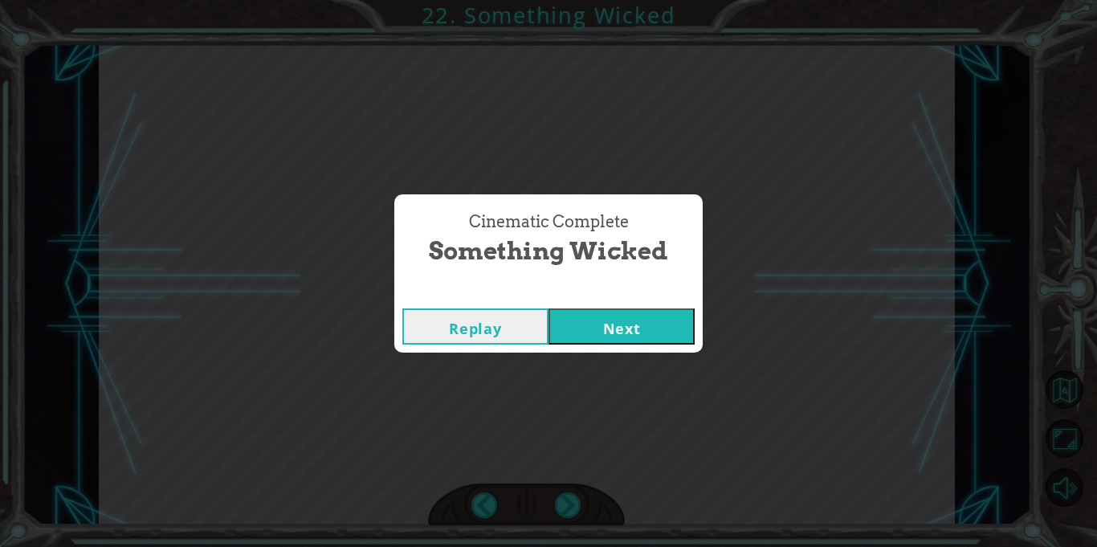
click at [601, 330] on button "Next" at bounding box center [621, 326] width 146 height 36
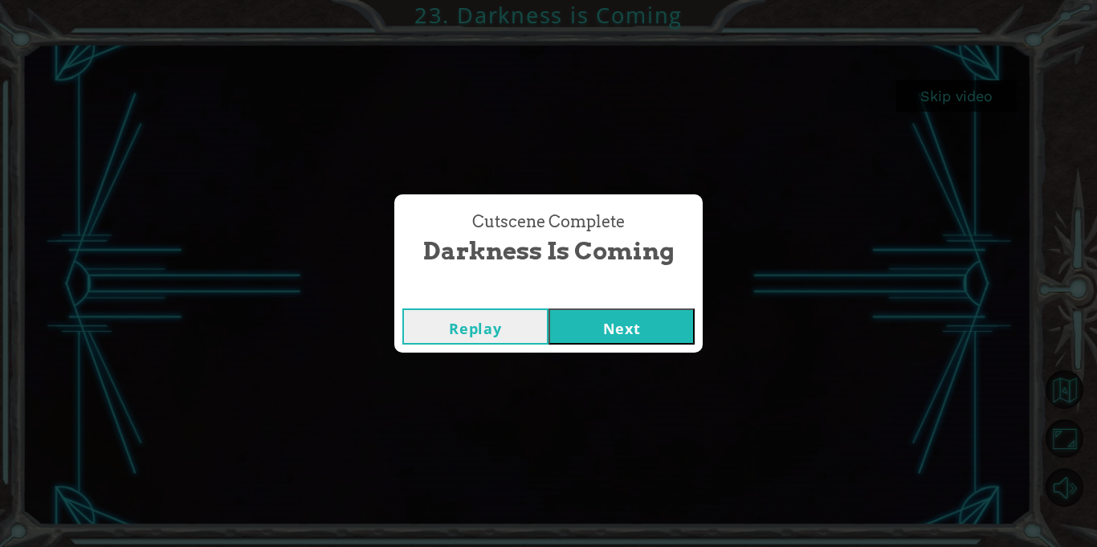
click at [613, 330] on button "Next" at bounding box center [621, 326] width 146 height 36
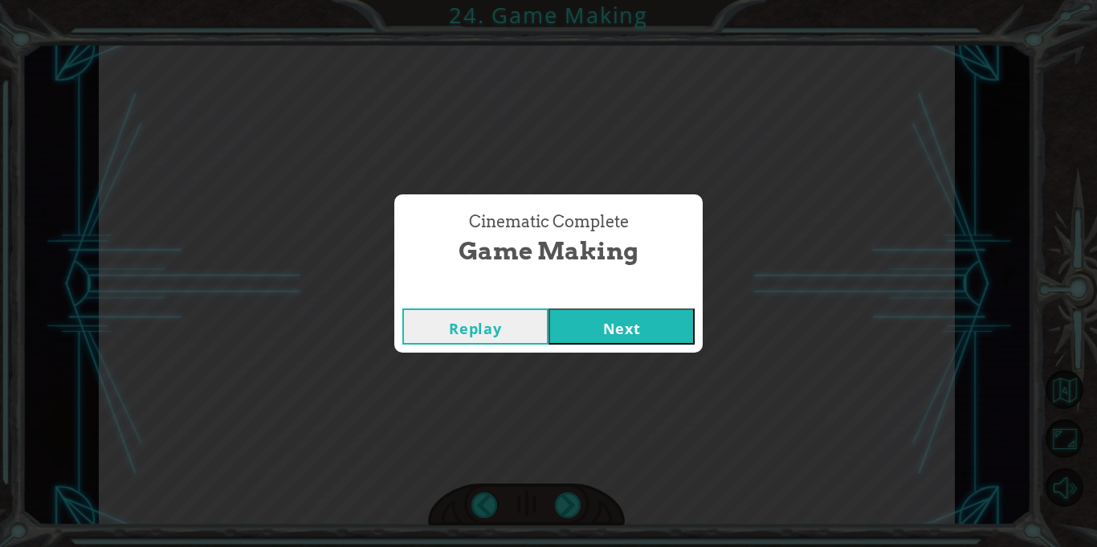
click at [613, 326] on button "Next" at bounding box center [621, 326] width 146 height 36
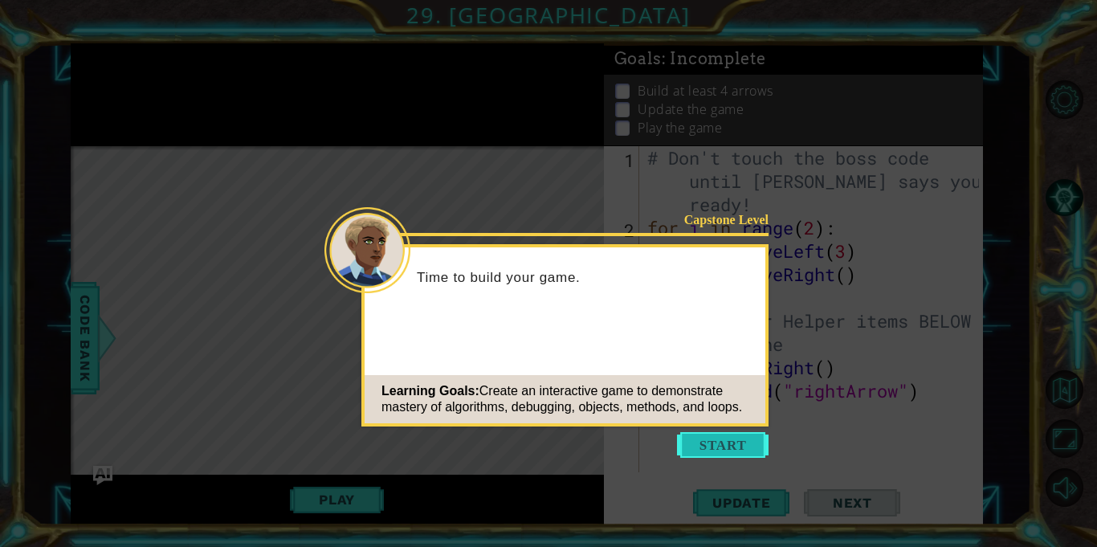
click at [741, 437] on button "Start" at bounding box center [723, 445] width 92 height 26
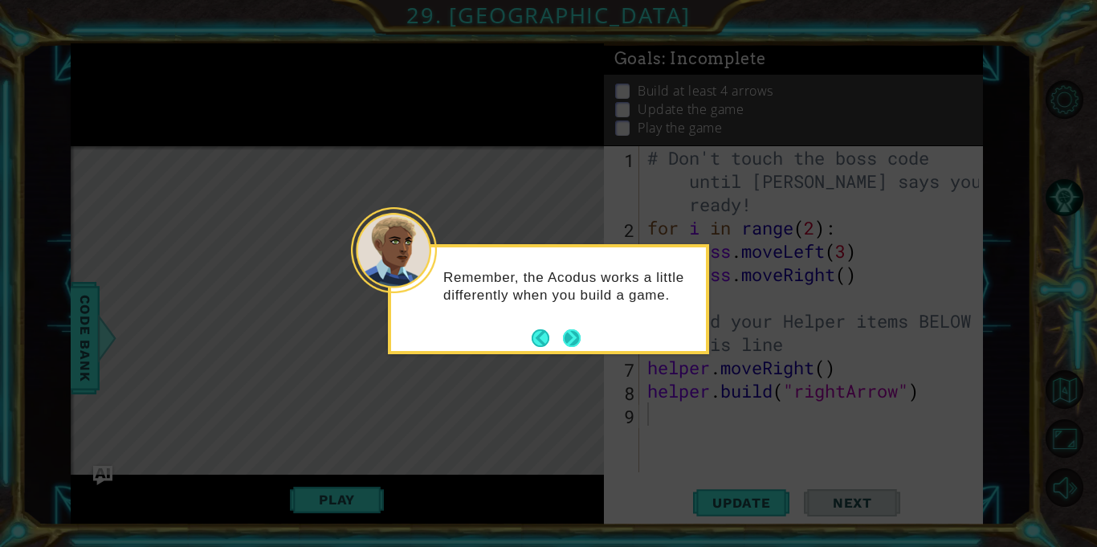
click at [572, 328] on button "Next" at bounding box center [572, 338] width 24 height 24
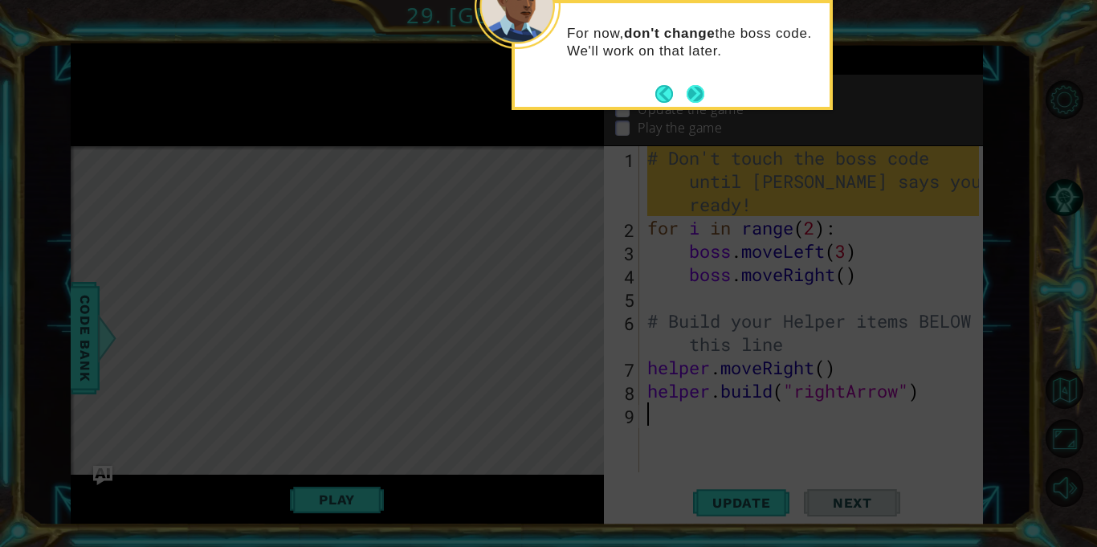
click at [698, 96] on button "Next" at bounding box center [695, 93] width 20 height 20
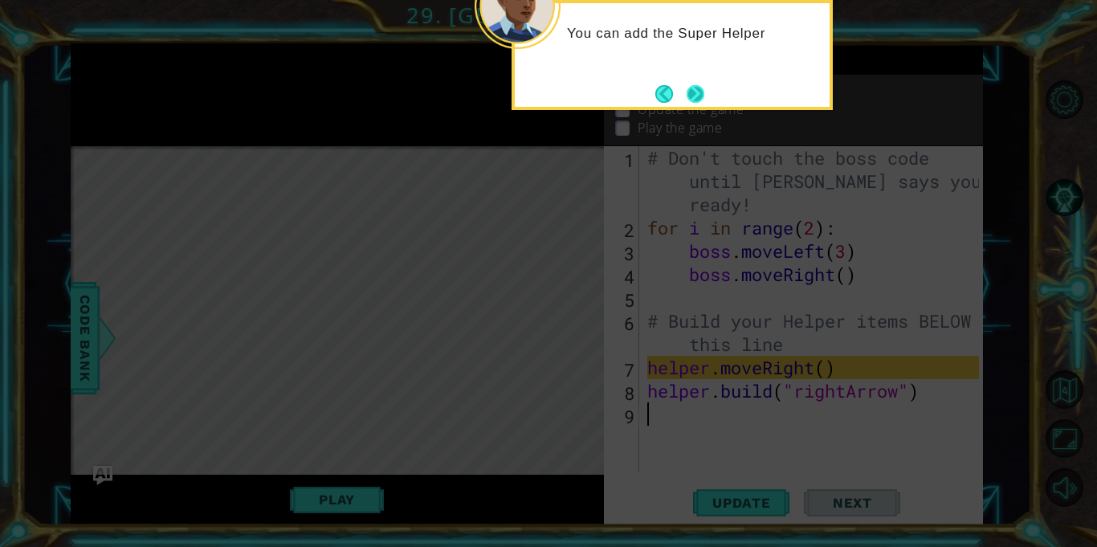
click at [697, 89] on button "Next" at bounding box center [695, 93] width 19 height 19
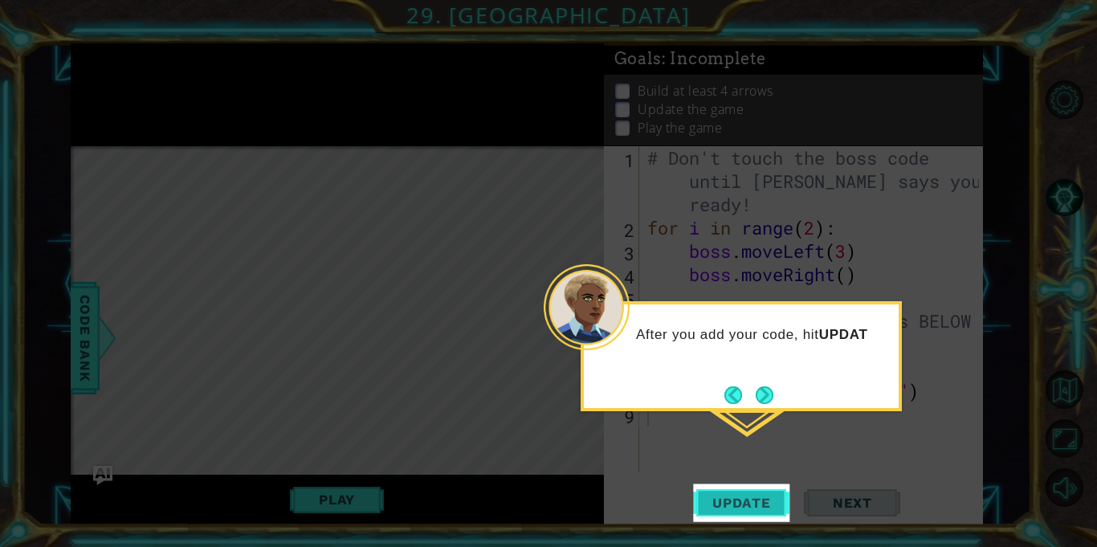
click at [729, 503] on span "Update" at bounding box center [741, 503] width 91 height 16
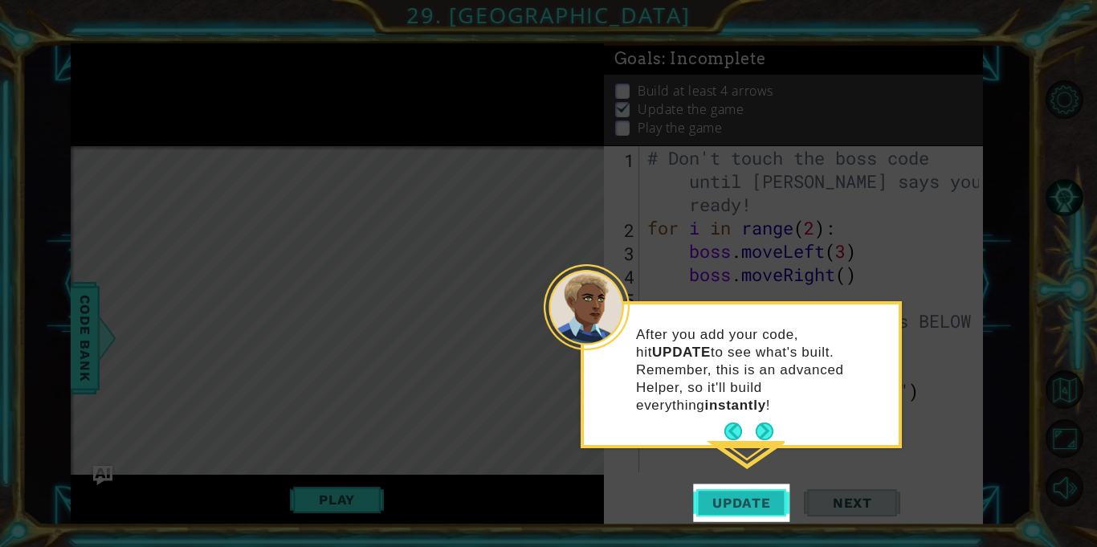
click at [727, 502] on span "Update" at bounding box center [741, 503] width 91 height 16
click at [759, 420] on button "Next" at bounding box center [763, 431] width 23 height 23
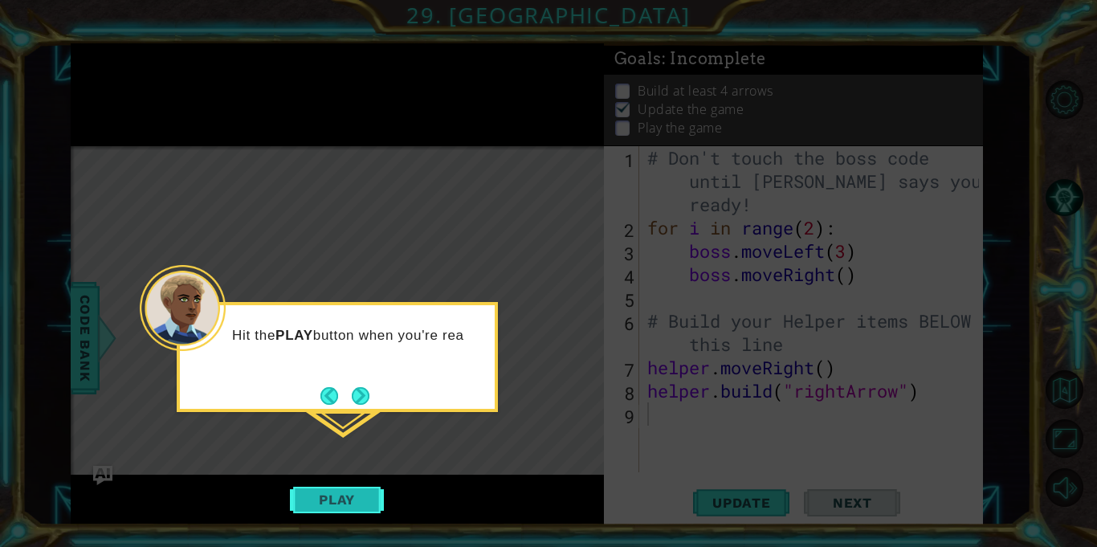
click at [323, 497] on button "Play" at bounding box center [337, 499] width 94 height 31
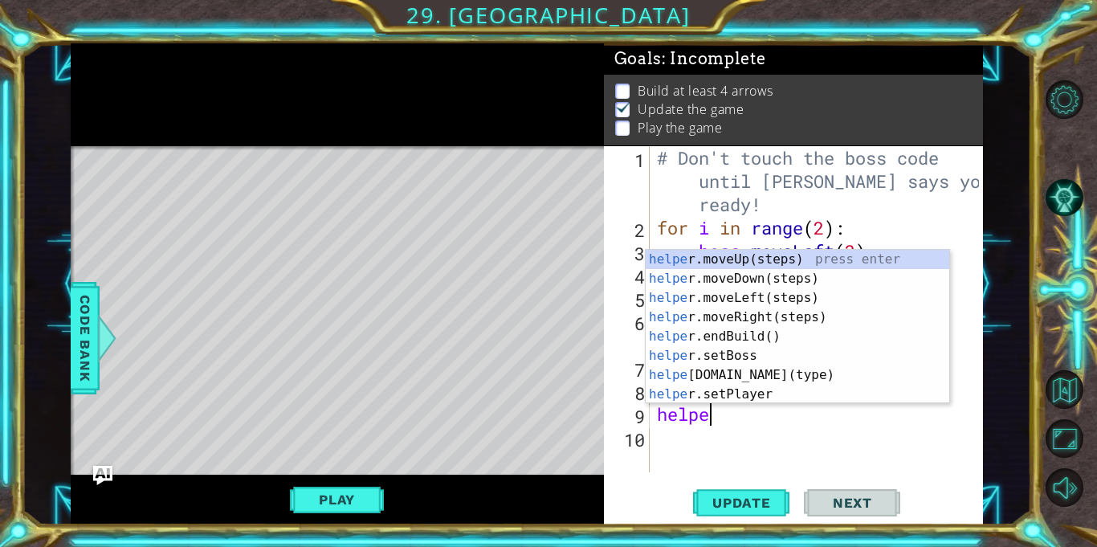
type textarea "helpe"
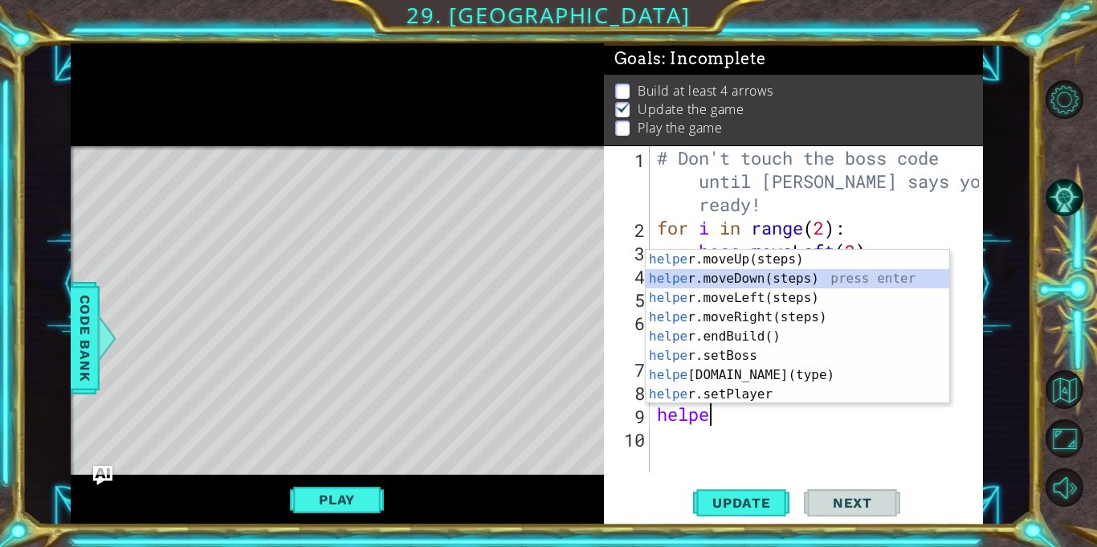
click at [800, 278] on div "helpe [PERSON_NAME]moveUp(steps) press enter helpe r.moveDown(steps) press ente…" at bounding box center [797, 346] width 303 height 193
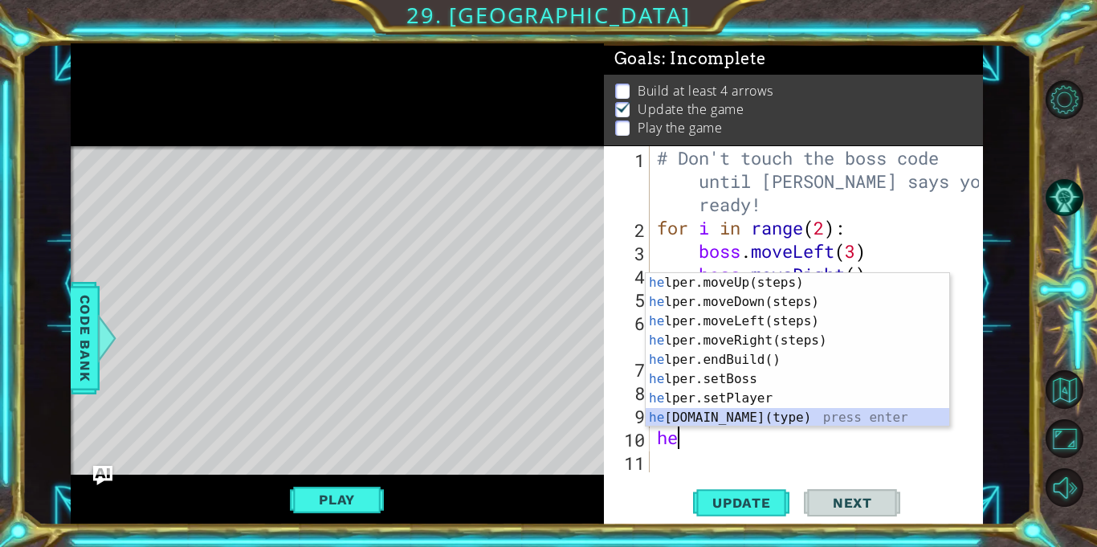
click at [838, 420] on div "he lper.moveUp(steps) press enter he lper.moveDown(steps) press enter he lper.m…" at bounding box center [797, 369] width 303 height 193
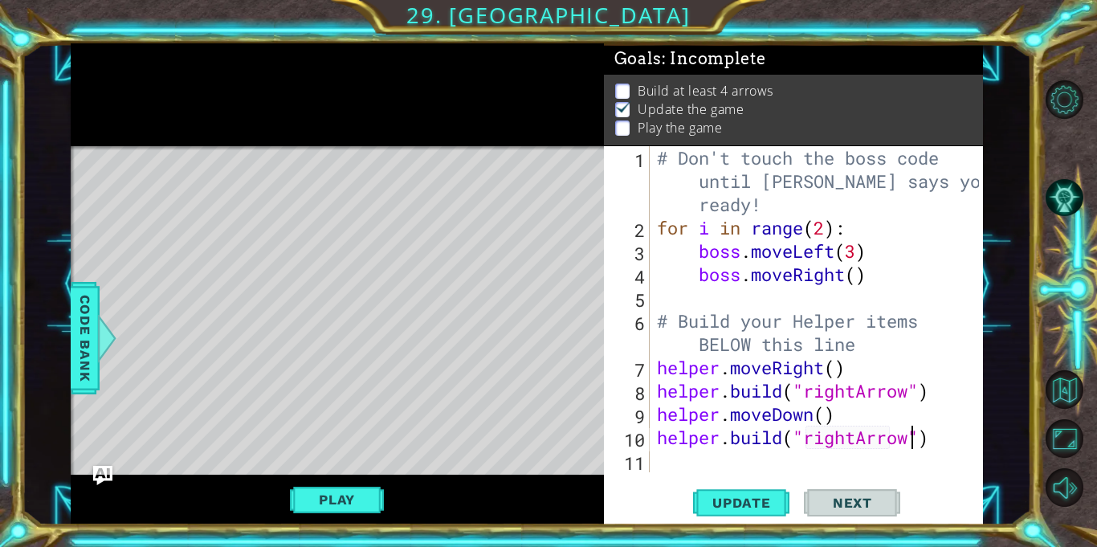
scroll to position [0, 11]
type textarea "[DOMAIN_NAME]("rightArrow")"
click at [776, 503] on span "Update" at bounding box center [741, 503] width 91 height 16
